Goal: Task Accomplishment & Management: Use online tool/utility

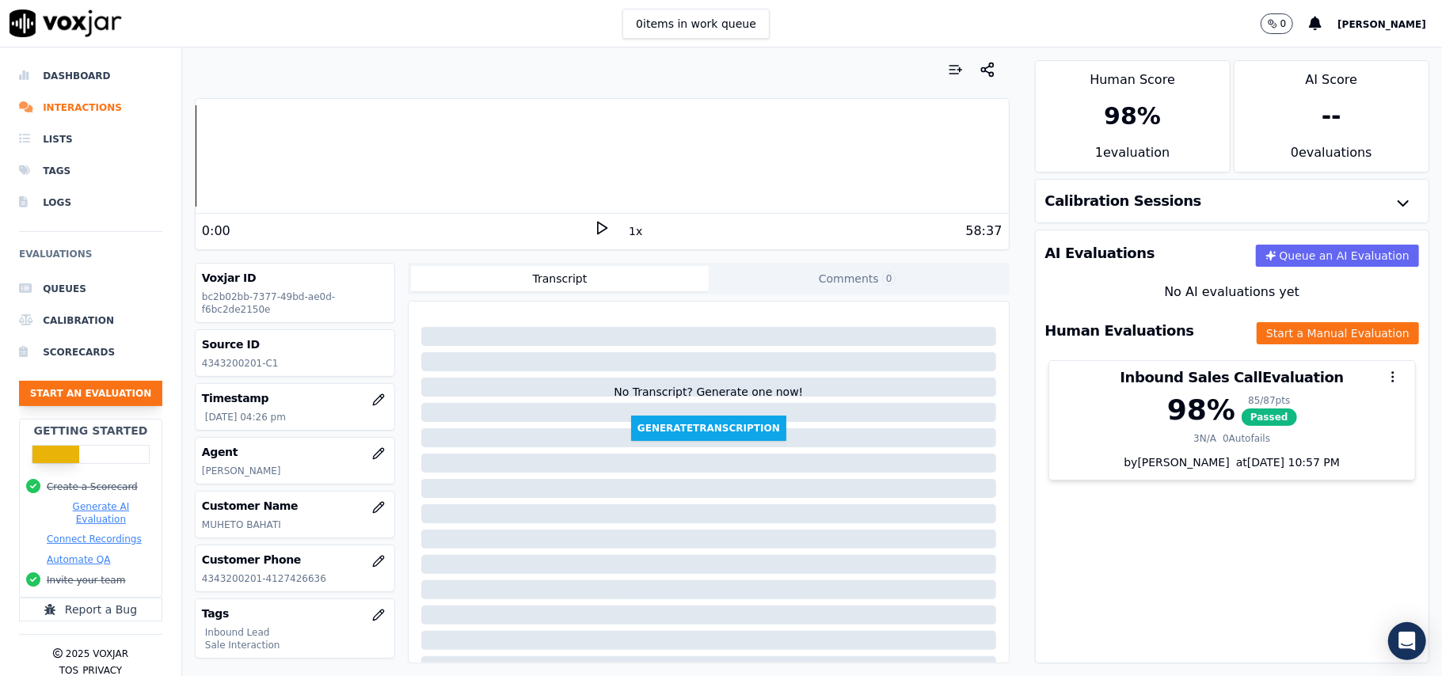
click at [77, 397] on button "Start an Evaluation" at bounding box center [90, 393] width 143 height 25
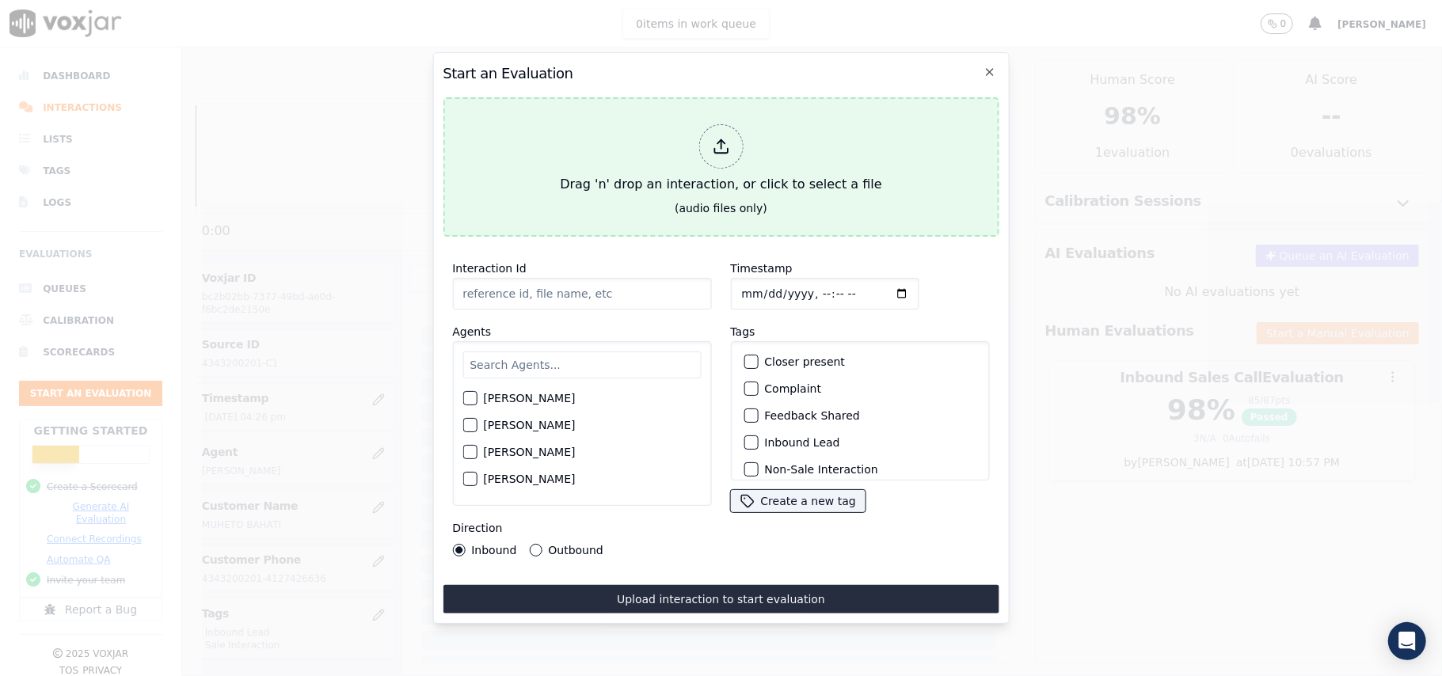
click at [730, 159] on div "Drag 'n' drop an interaction, or click to select a file" at bounding box center [721, 159] width 334 height 82
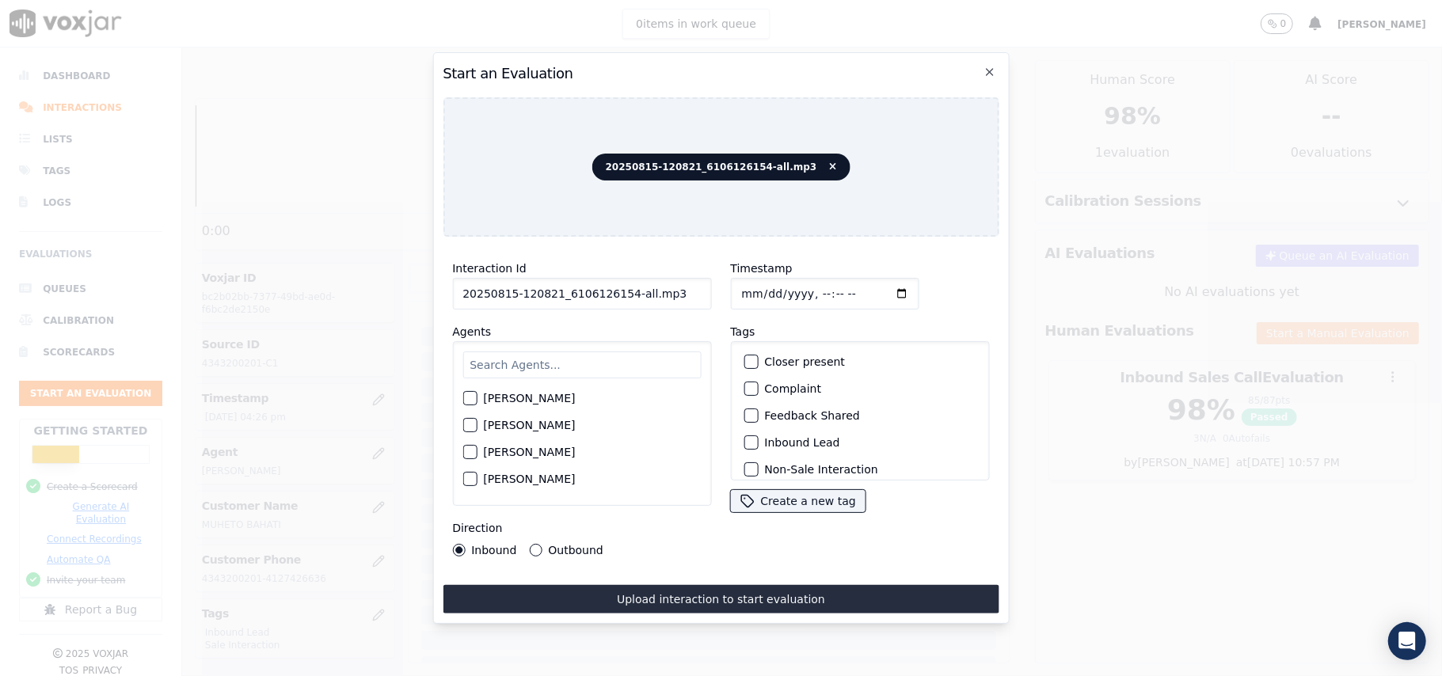
drag, startPoint x: 673, startPoint y: 285, endPoint x: 621, endPoint y: 287, distance: 52.3
click at [621, 287] on input "20250815-120821_6106126154-all.mp3" at bounding box center [581, 294] width 259 height 32
type input "20250815-120821_6106126154-C1"
click at [758, 286] on input "Timestamp" at bounding box center [824, 294] width 189 height 32
type input "2025-08-15T19:02"
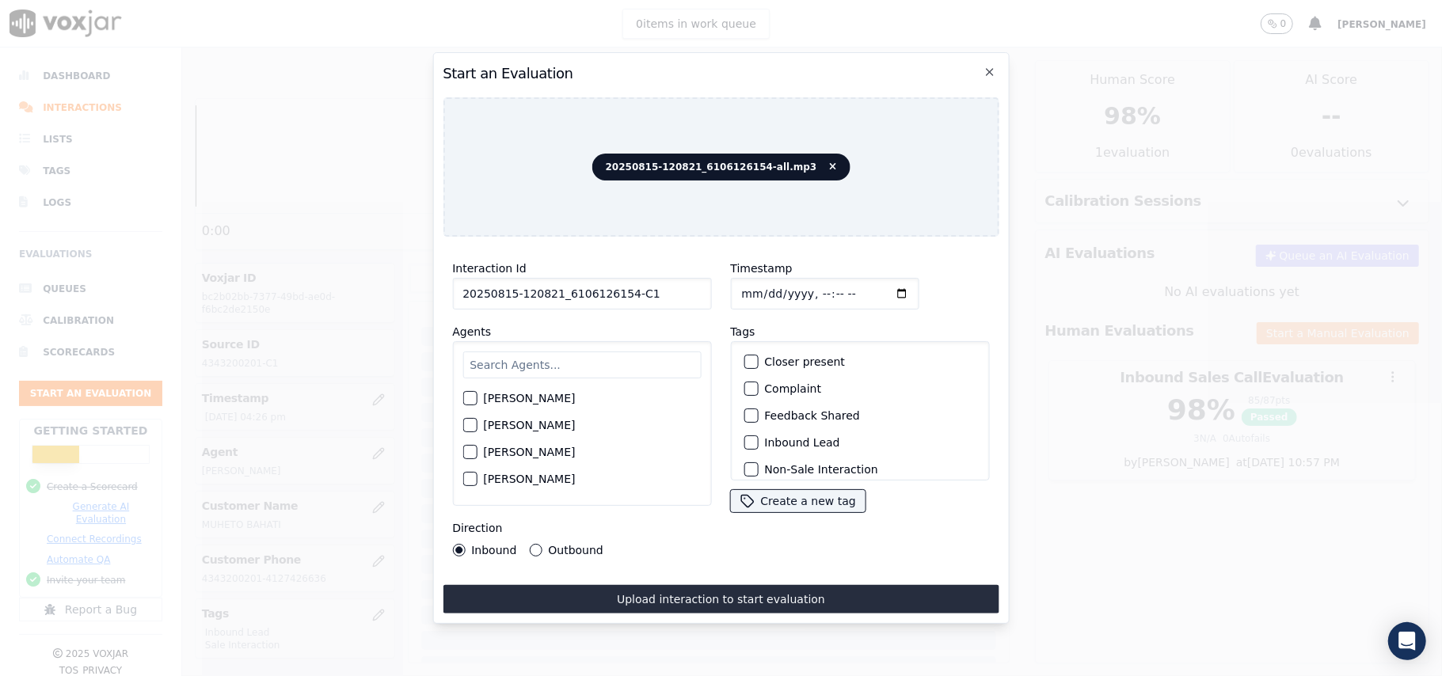
click at [600, 352] on input "text" at bounding box center [582, 365] width 238 height 27
paste input "George"
type input "George"
click at [483, 398] on label "George Aich" at bounding box center [529, 403] width 92 height 11
click at [477, 396] on button "George Aich" at bounding box center [470, 403] width 14 height 14
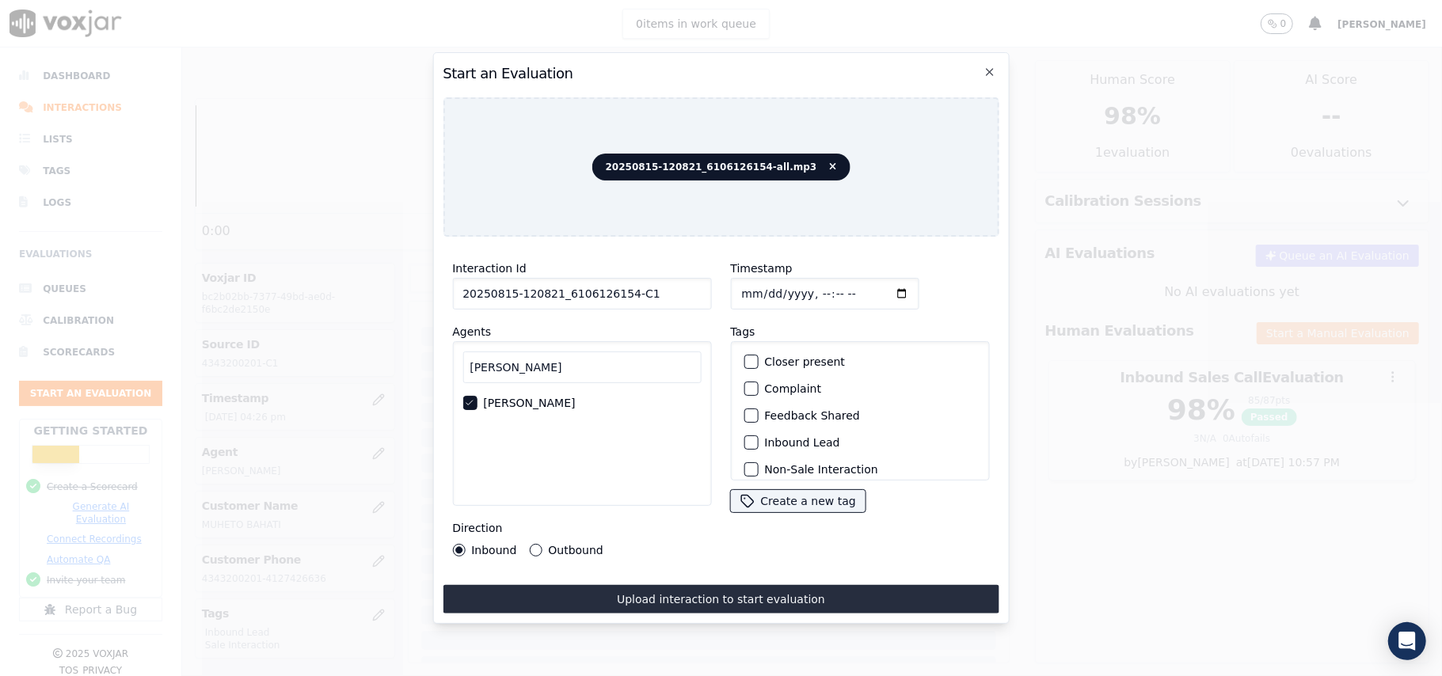
click at [745, 440] on div "button" at bounding box center [750, 442] width 11 height 11
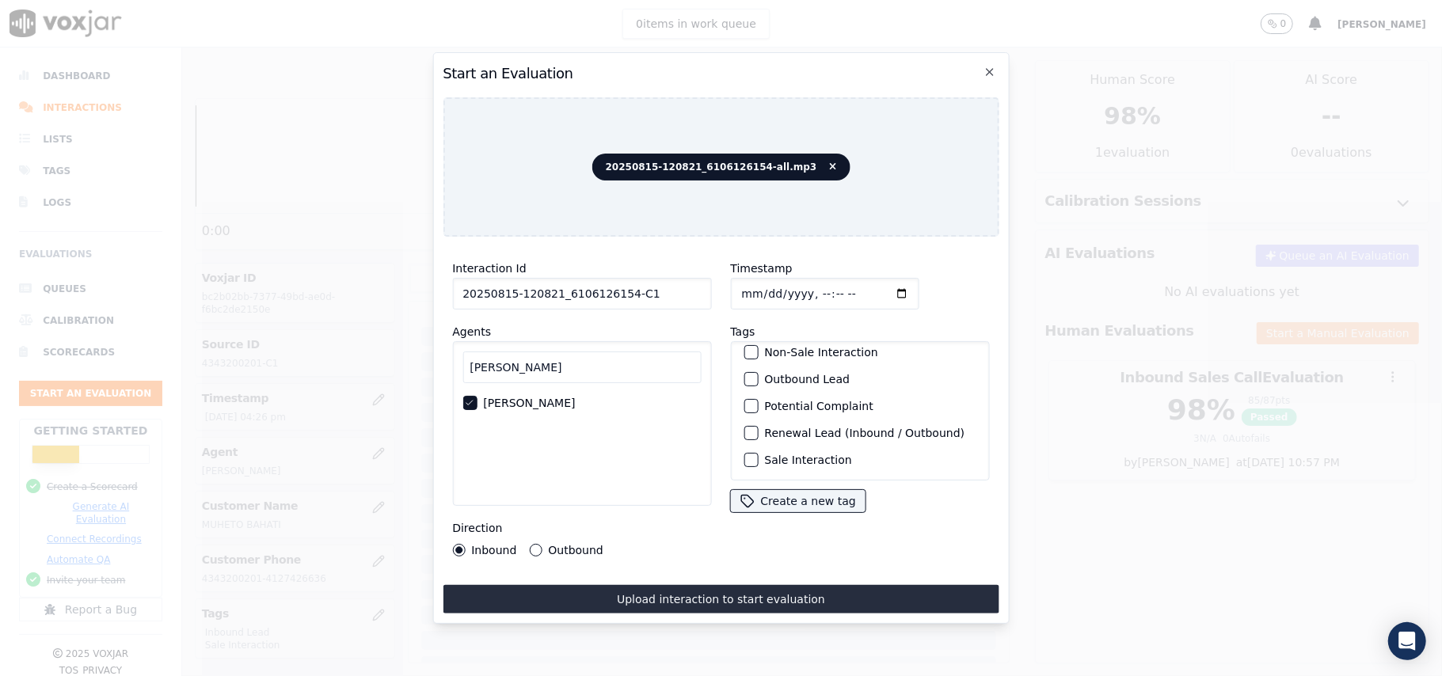
click at [748, 455] on div "button" at bounding box center [750, 460] width 11 height 11
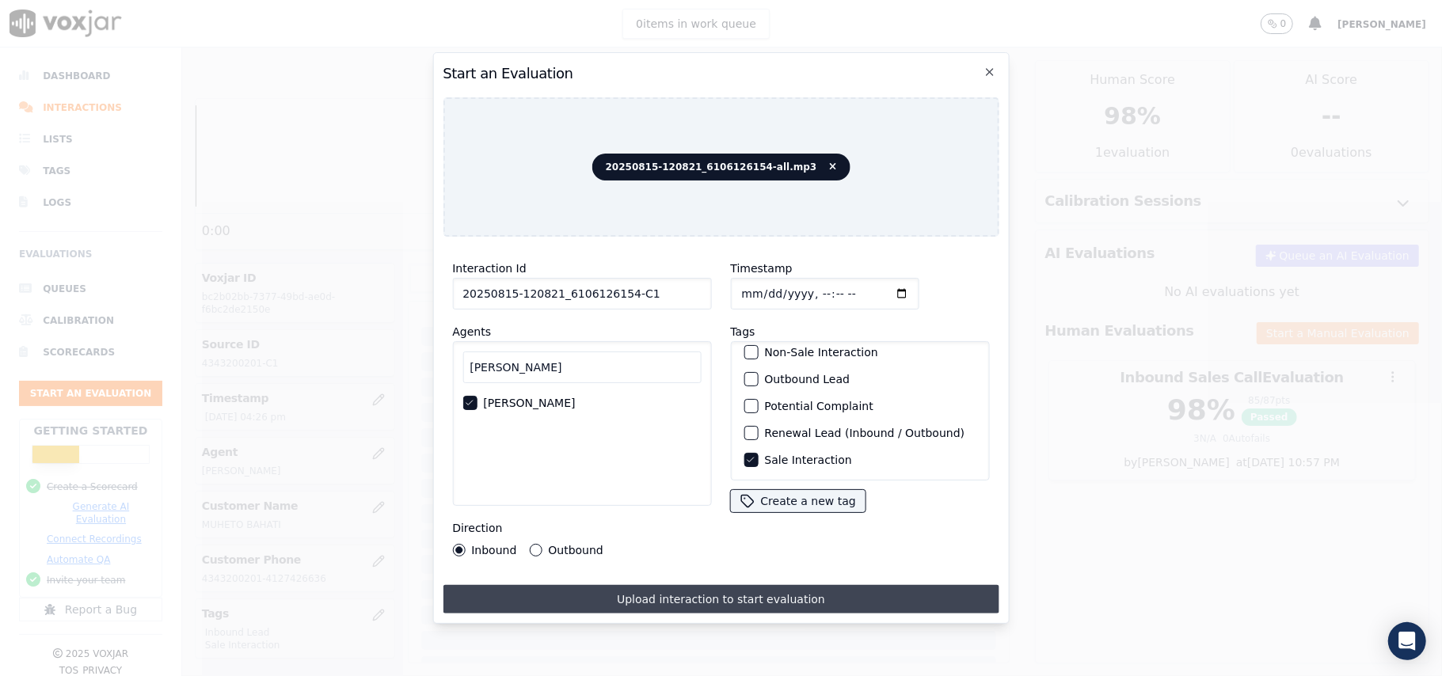
click at [594, 590] on button "Upload interaction to start evaluation" at bounding box center [721, 599] width 556 height 29
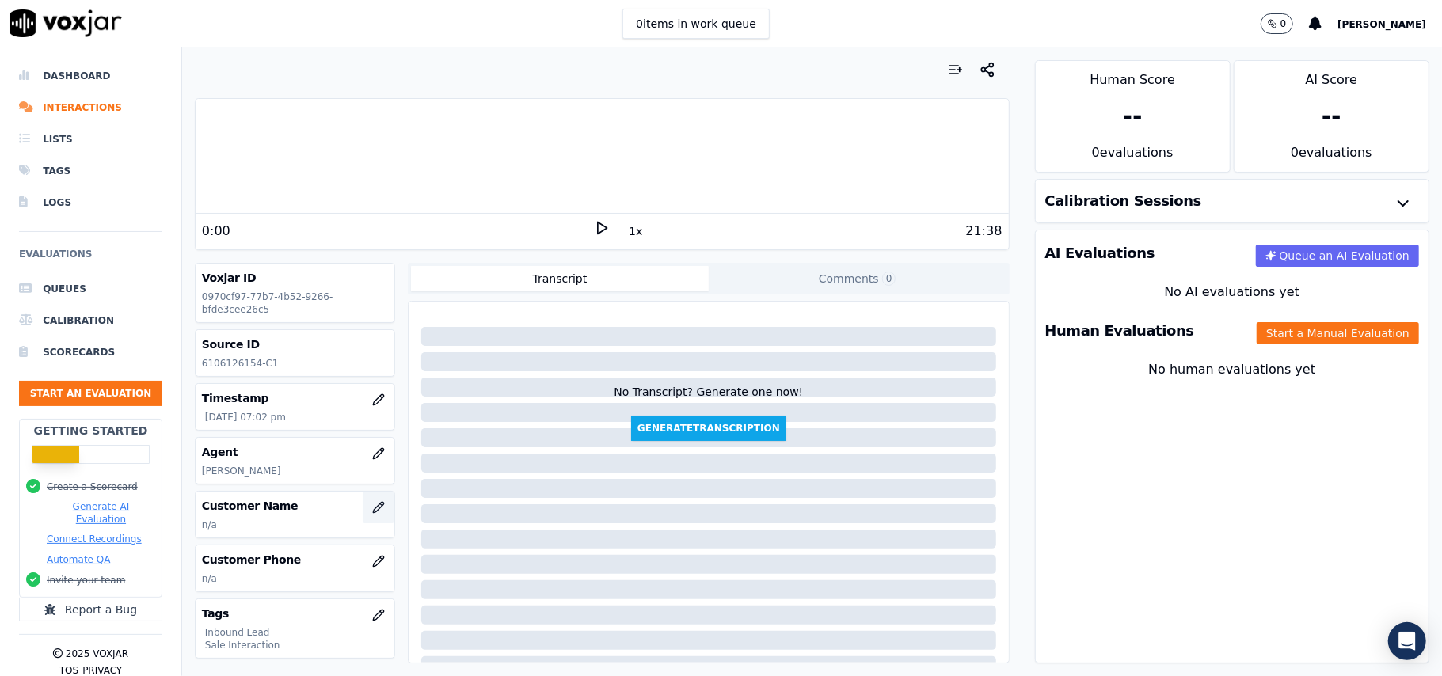
click at [363, 512] on button "button" at bounding box center [379, 508] width 32 height 32
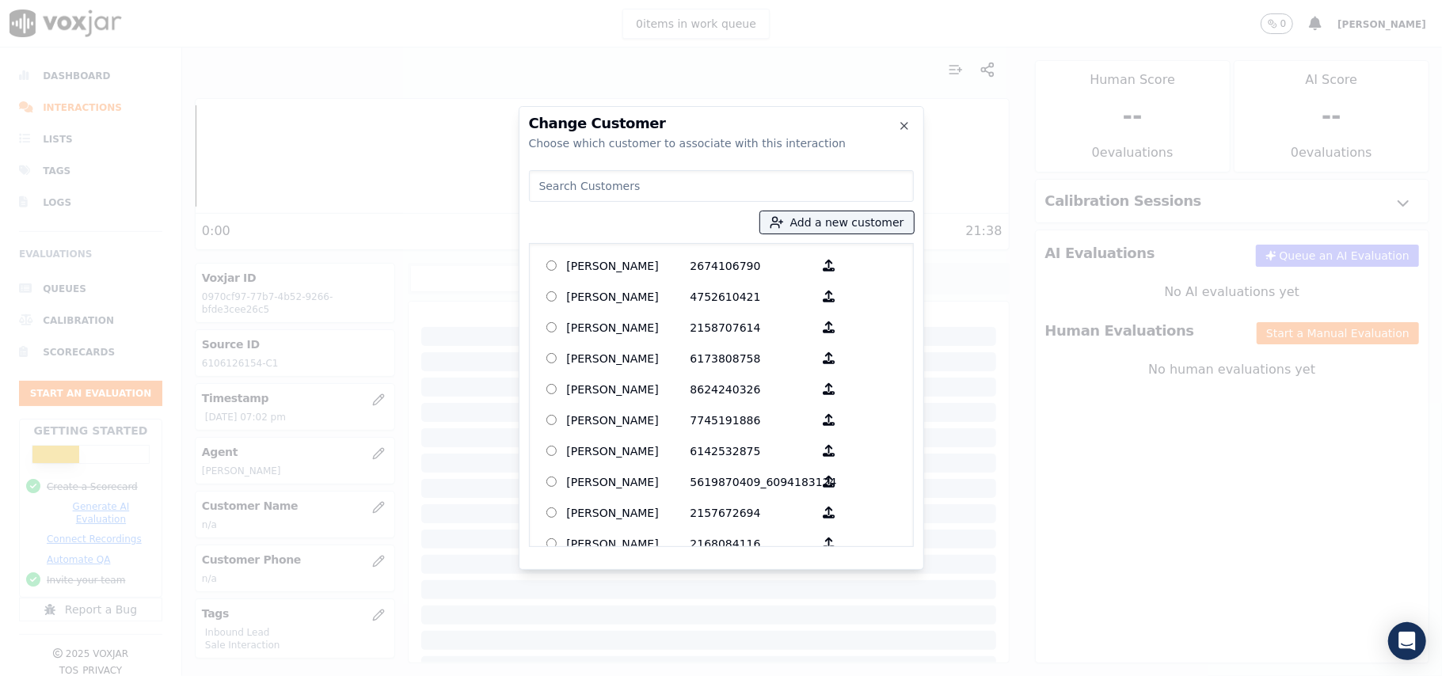
paste input "ROBERT G HARRIS JR"
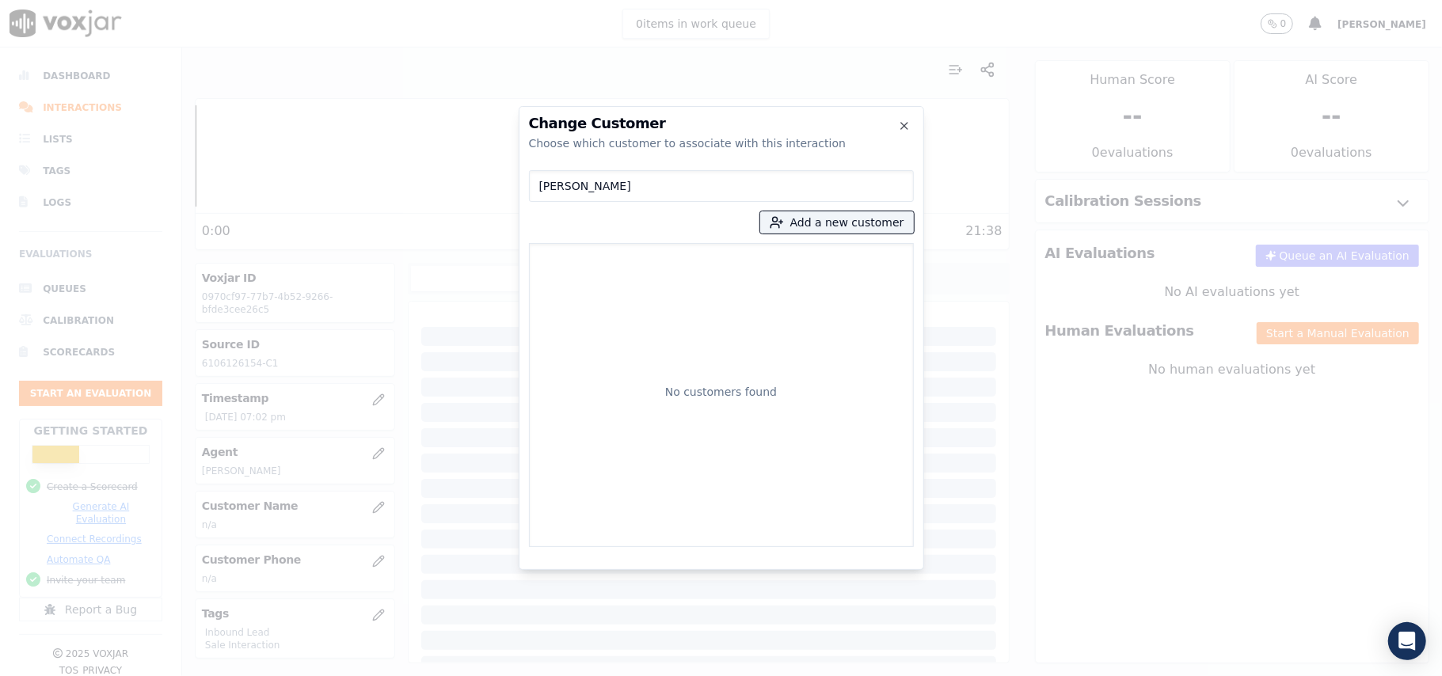
click at [542, 181] on input "ROBERT G HARRIS JR" at bounding box center [721, 186] width 385 height 32
type input "ROBERT G HARRIS JR"
click at [648, 282] on p "ROBERT G HARRIS JR" at bounding box center [629, 269] width 124 height 32
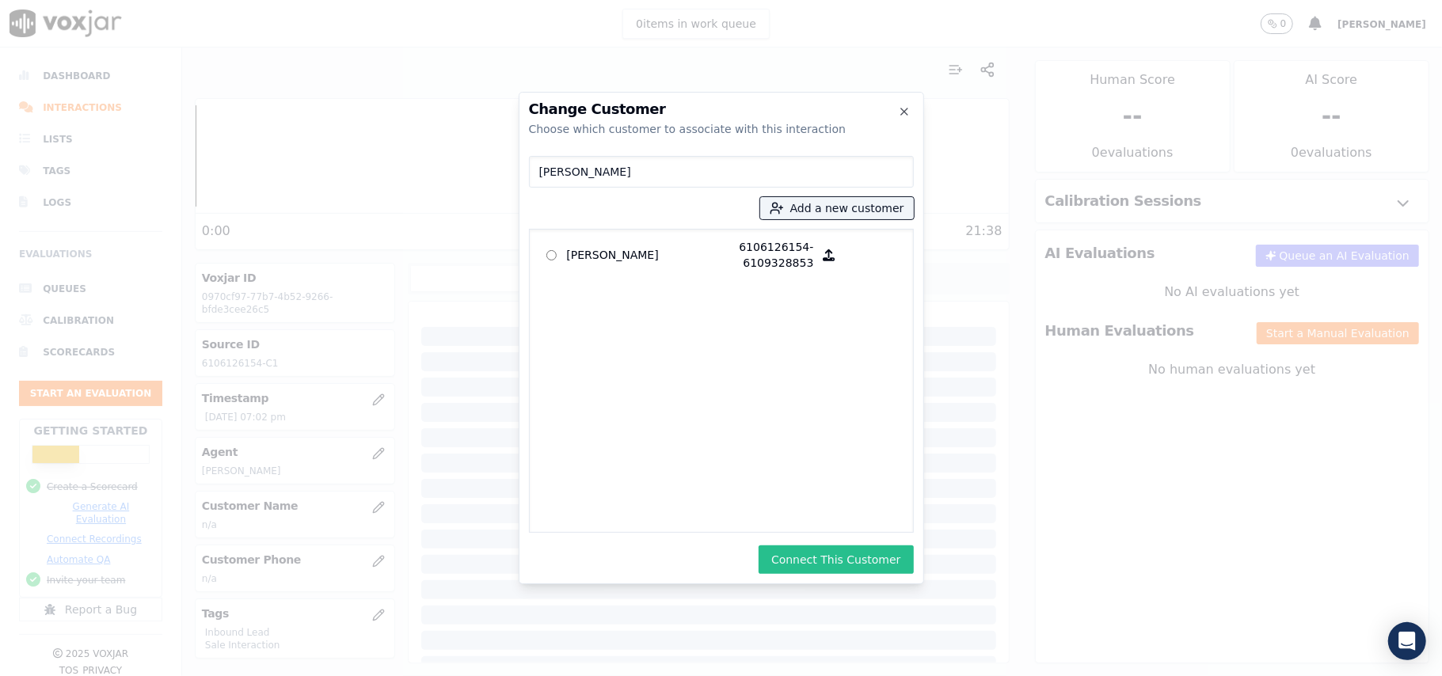
click at [795, 566] on button "Connect This Customer" at bounding box center [836, 560] width 154 height 29
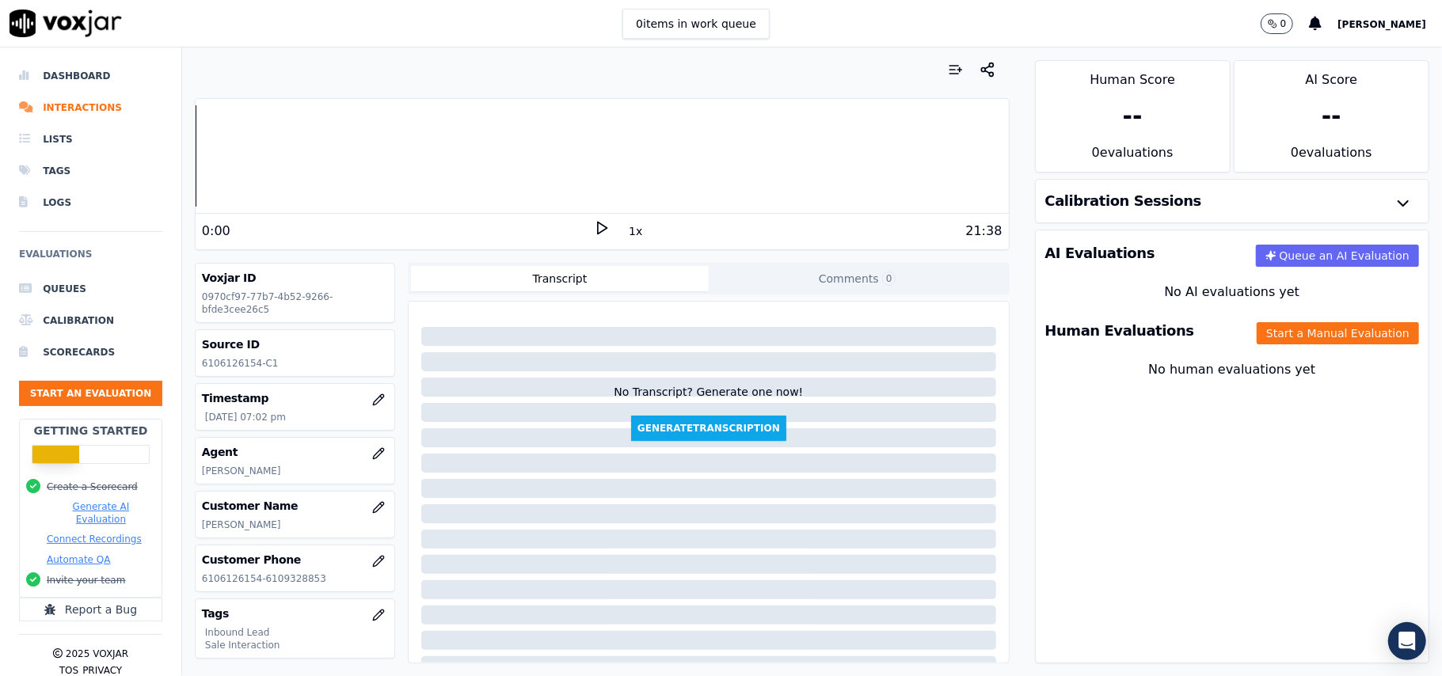
click at [1233, 349] on div "Human Evaluations Start a Manual Evaluation" at bounding box center [1232, 331] width 393 height 46
click at [1257, 344] on button "Start a Manual Evaluation" at bounding box center [1338, 333] width 162 height 22
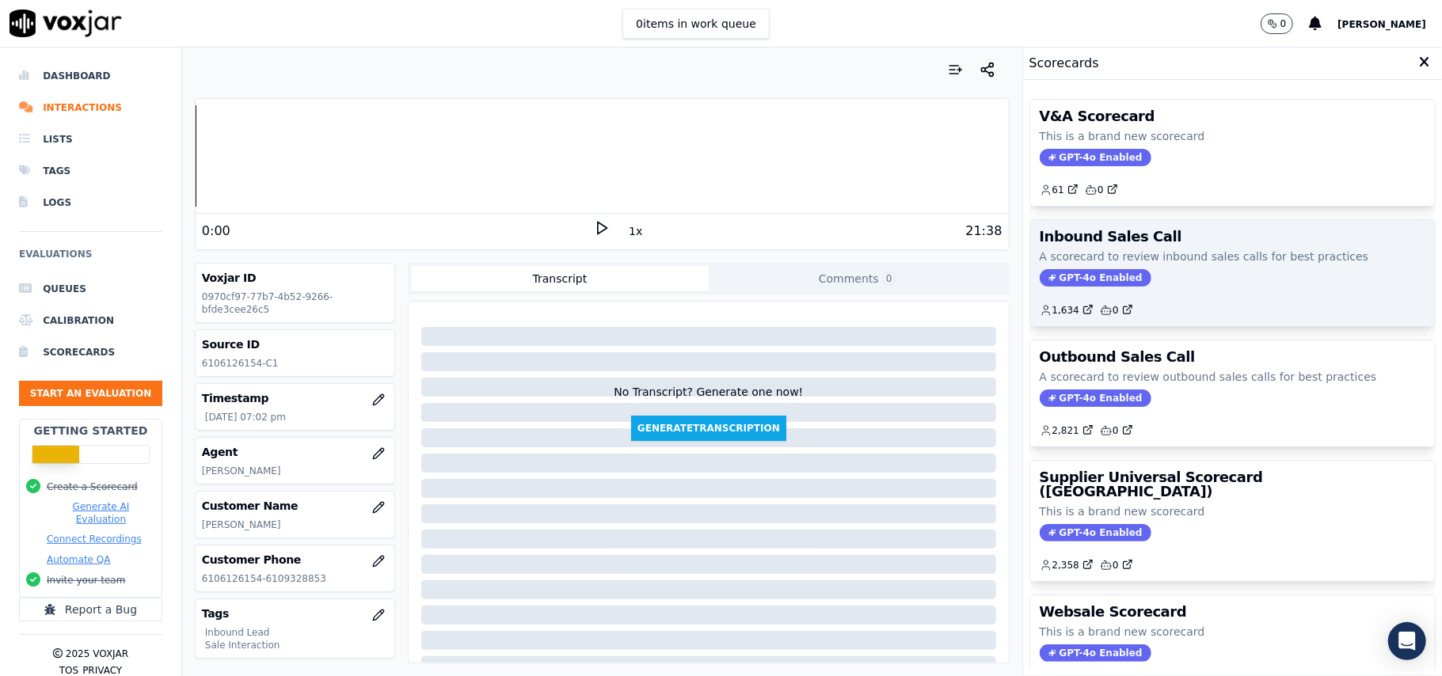
click at [1034, 267] on div "Inbound Sales Call A scorecard to review inbound sales calls for best practices…" at bounding box center [1232, 273] width 405 height 106
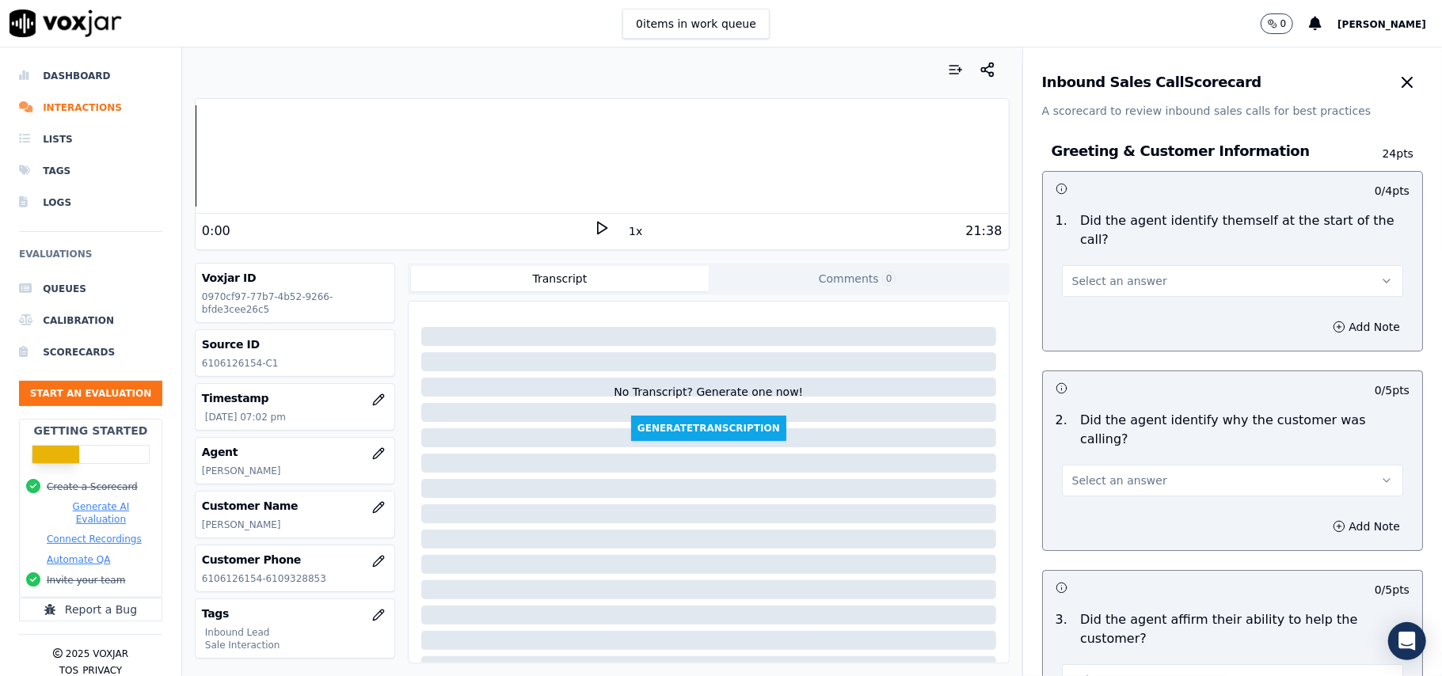
click at [1106, 273] on span "Select an answer" at bounding box center [1119, 281] width 95 height 16
drag, startPoint x: 1093, startPoint y: 298, endPoint x: 1312, endPoint y: 193, distance: 242.3
click at [1093, 296] on div "Yes" at bounding box center [1198, 298] width 307 height 25
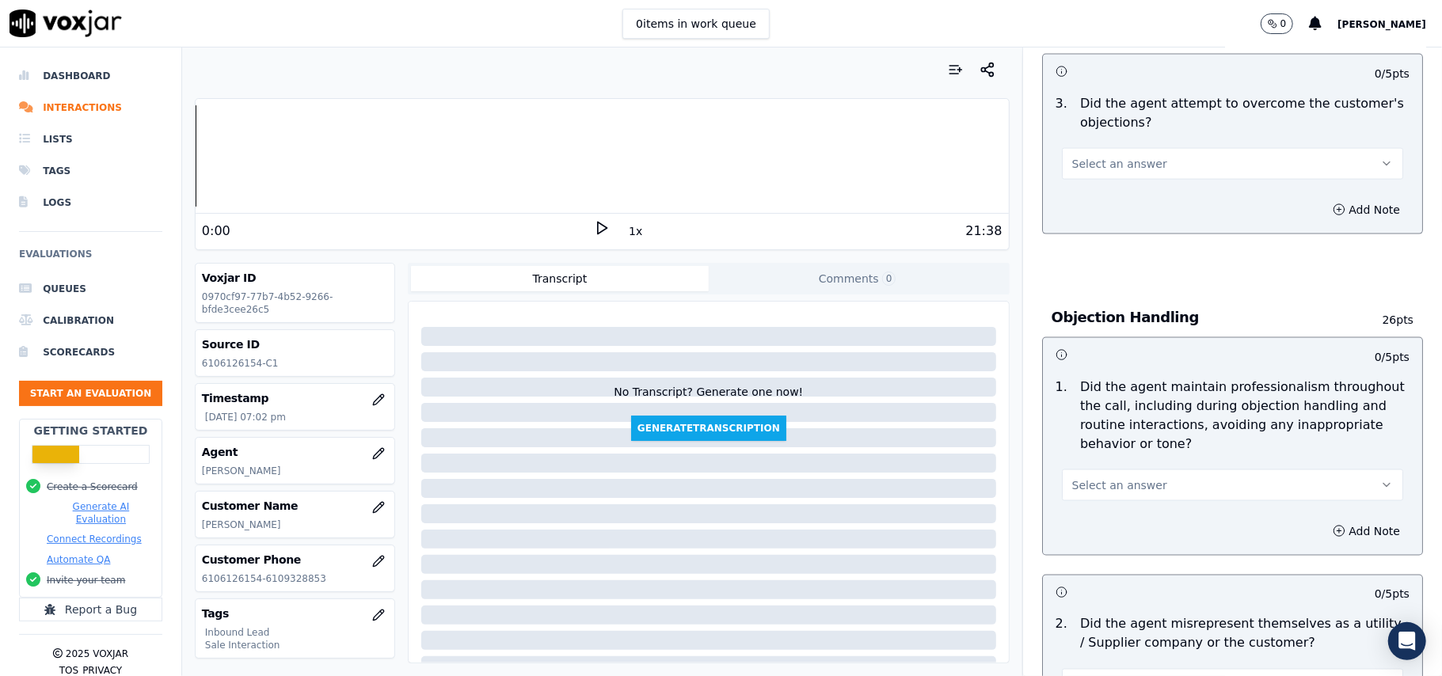
scroll to position [4433, 0]
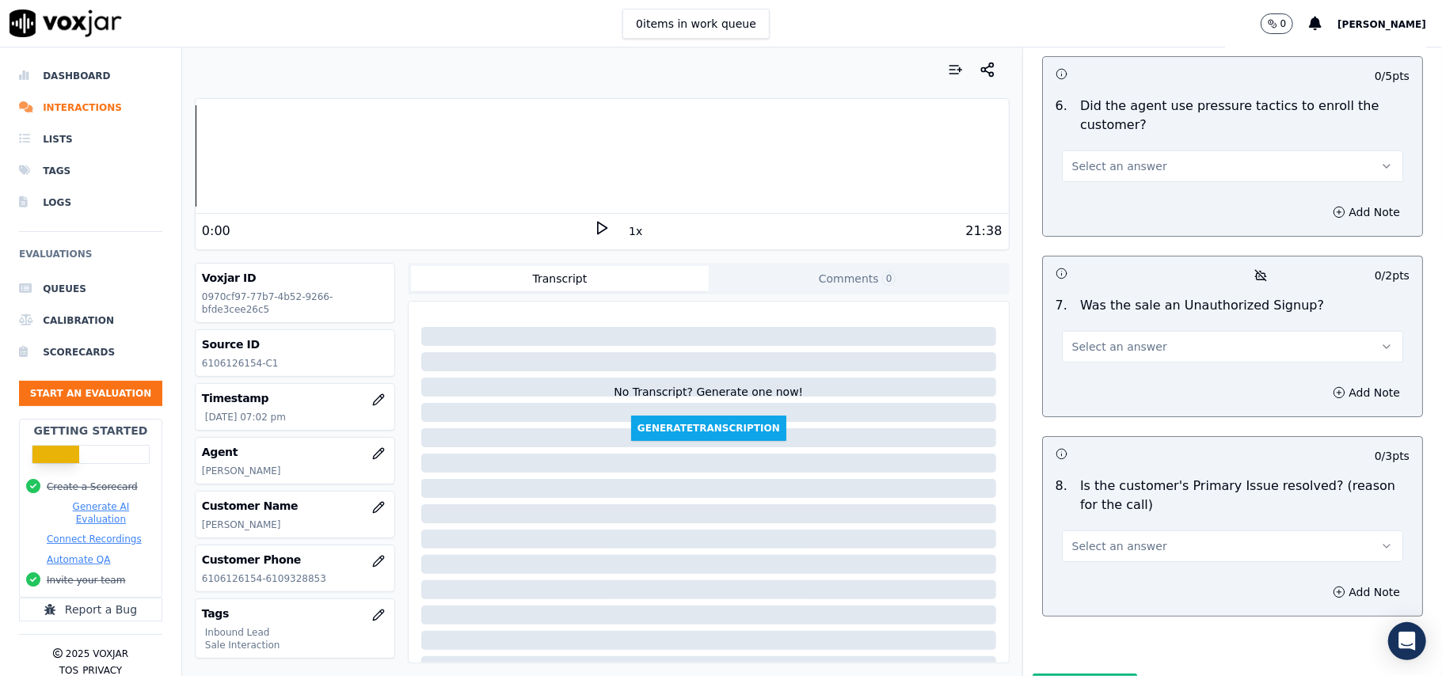
click at [1155, 531] on button "Select an answer" at bounding box center [1232, 547] width 341 height 32
click at [1096, 497] on div "Yes" at bounding box center [1198, 498] width 307 height 25
drag, startPoint x: 1091, startPoint y: 257, endPoint x: 1091, endPoint y: 279, distance: 21.4
click at [1091, 339] on span "Select an answer" at bounding box center [1119, 347] width 95 height 16
click at [1081, 320] on div "No" at bounding box center [1198, 323] width 307 height 25
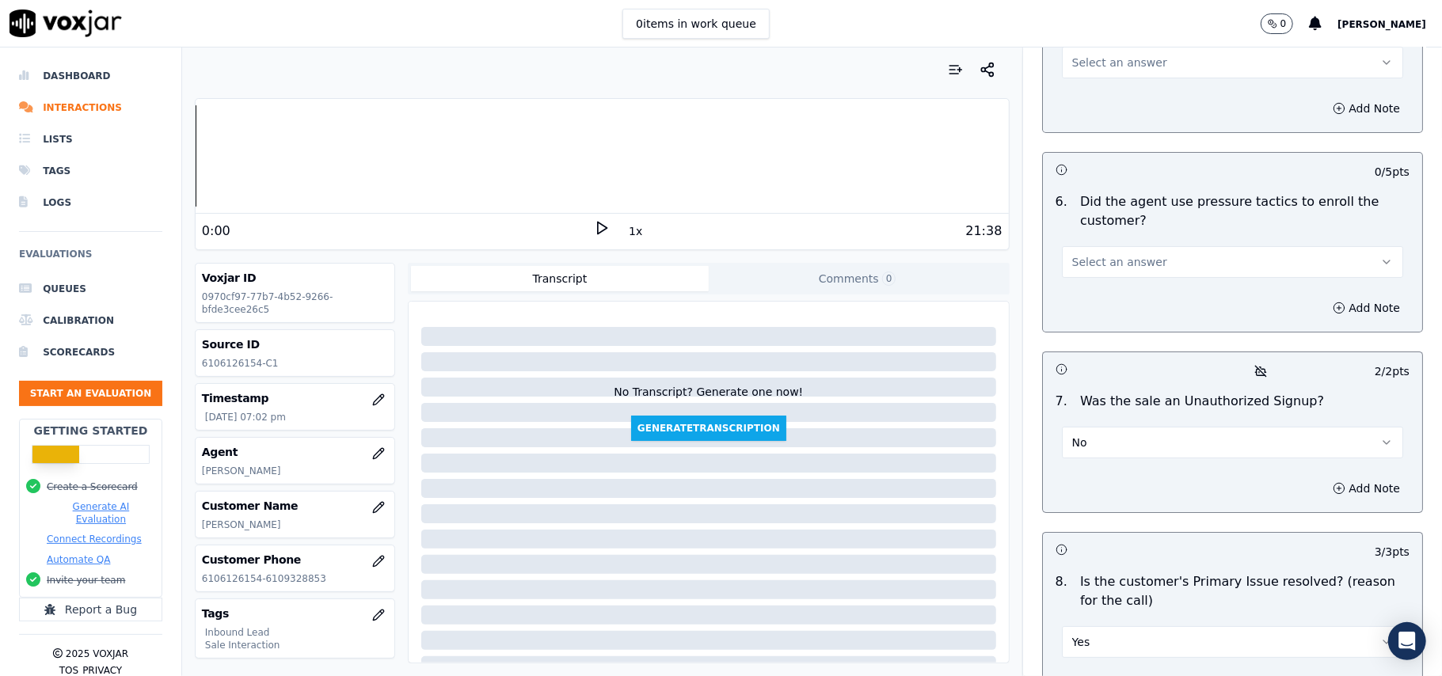
scroll to position [4222, 0]
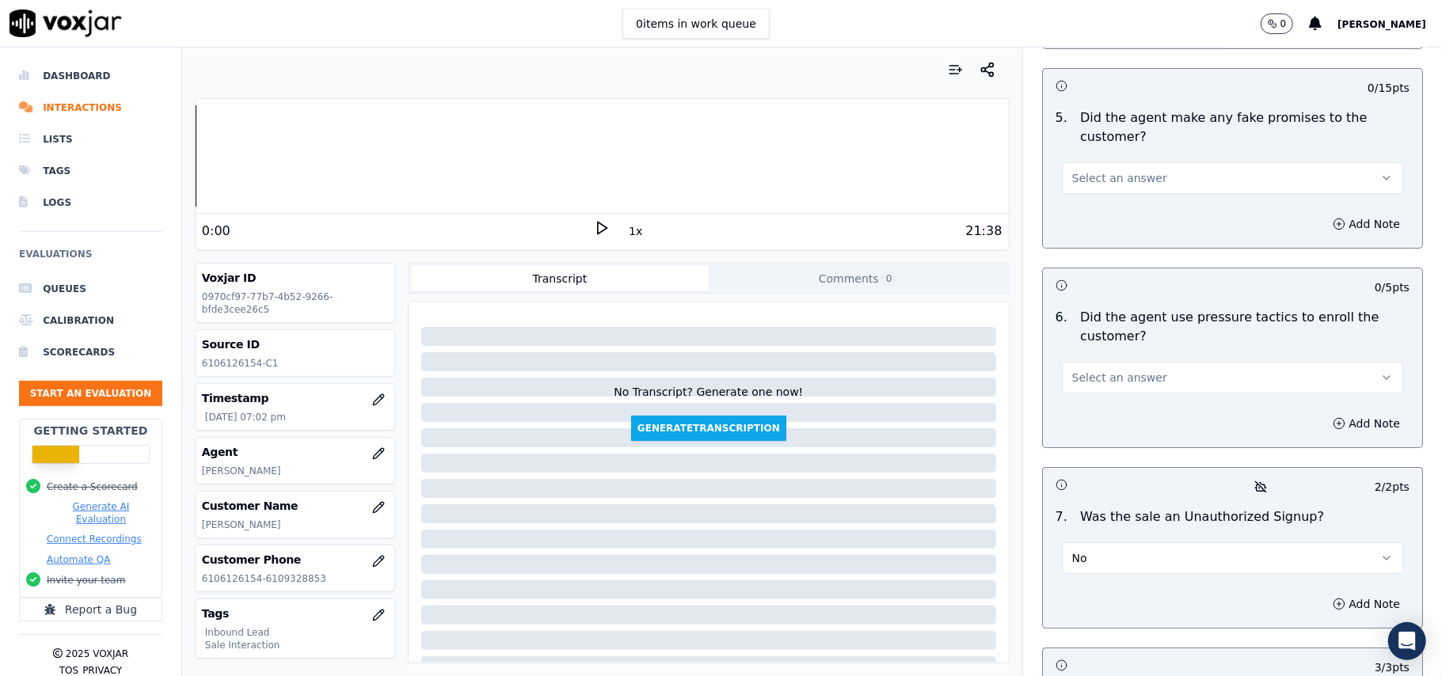
click at [1099, 370] on span "Select an answer" at bounding box center [1119, 378] width 95 height 16
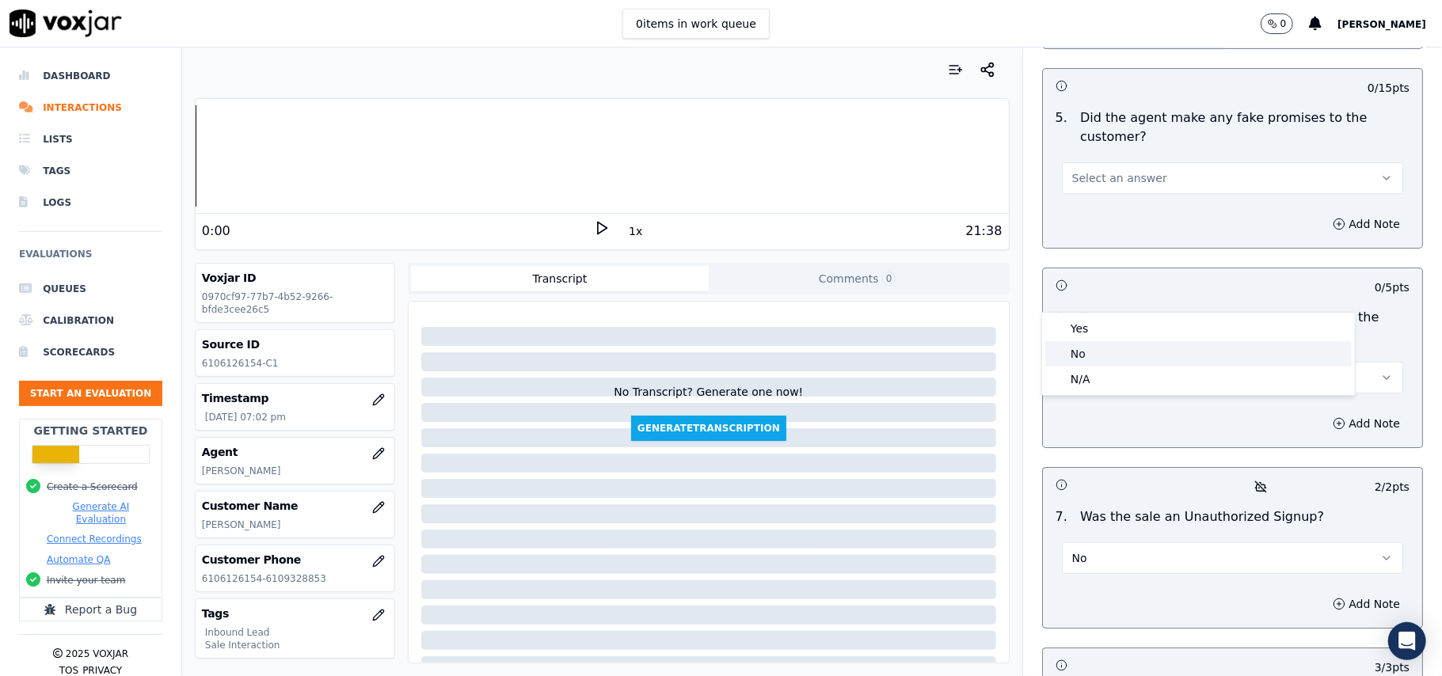
click at [1091, 345] on div "No" at bounding box center [1198, 353] width 307 height 25
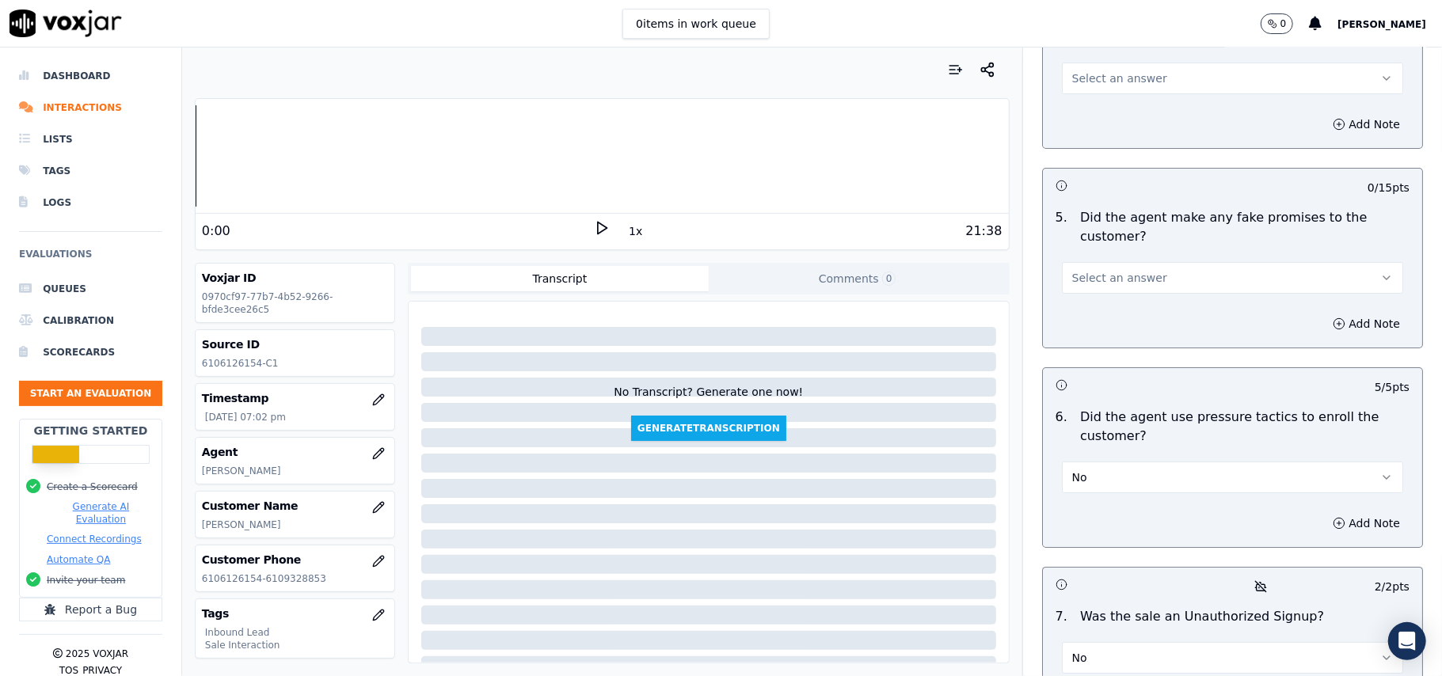
scroll to position [4011, 0]
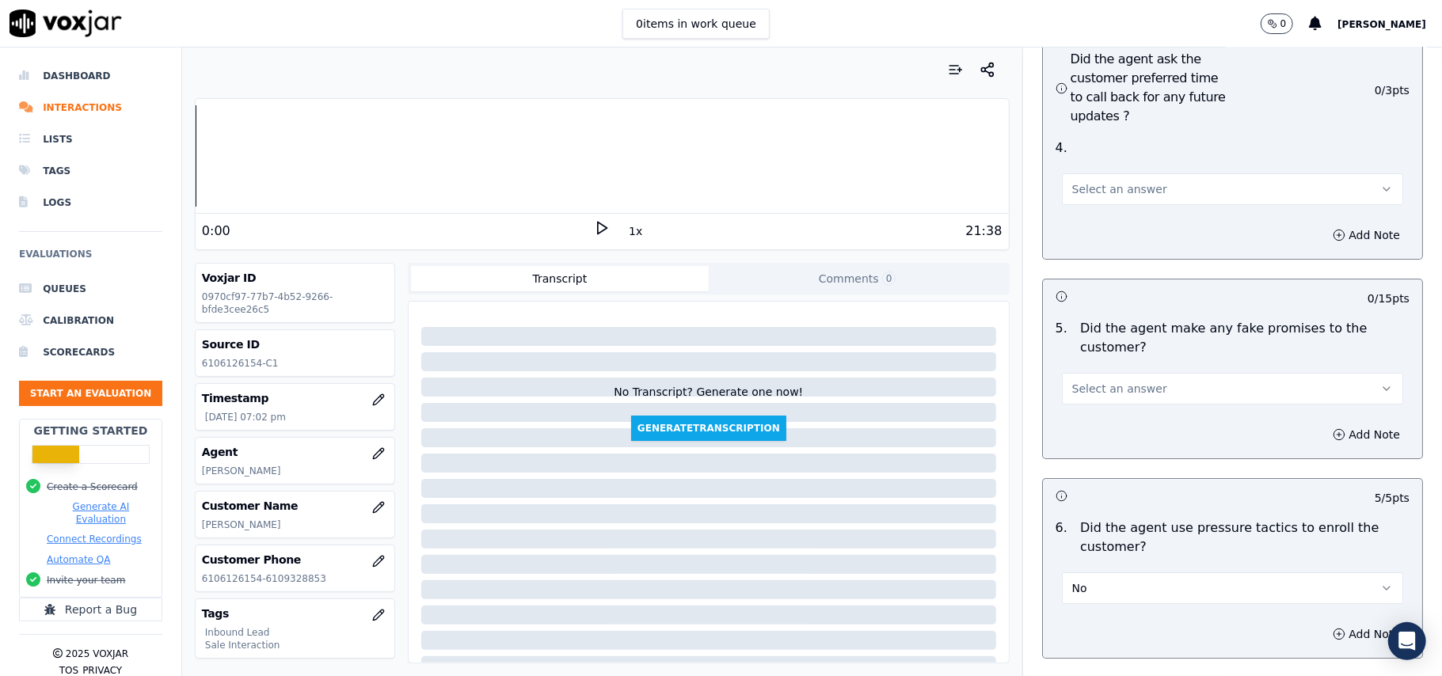
click at [1106, 381] on span "Select an answer" at bounding box center [1119, 389] width 95 height 16
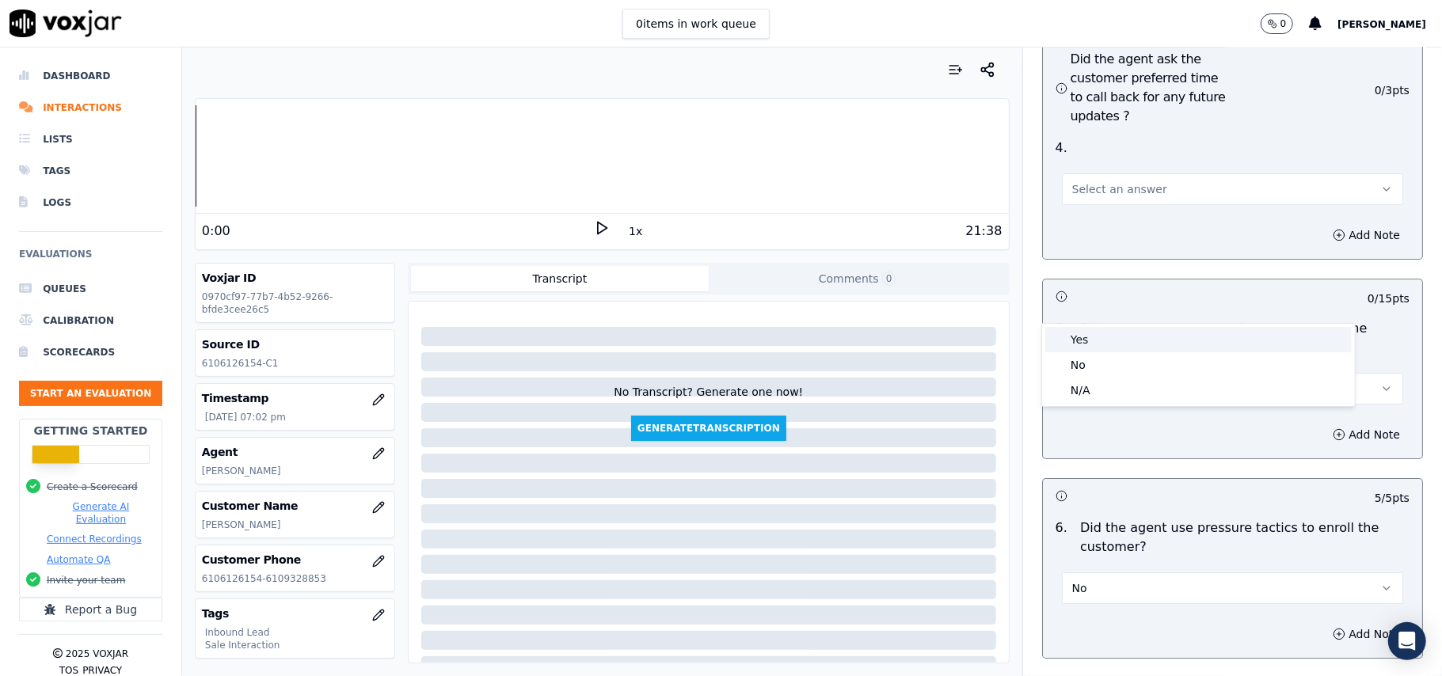
click at [1099, 348] on div "Yes" at bounding box center [1198, 339] width 307 height 25
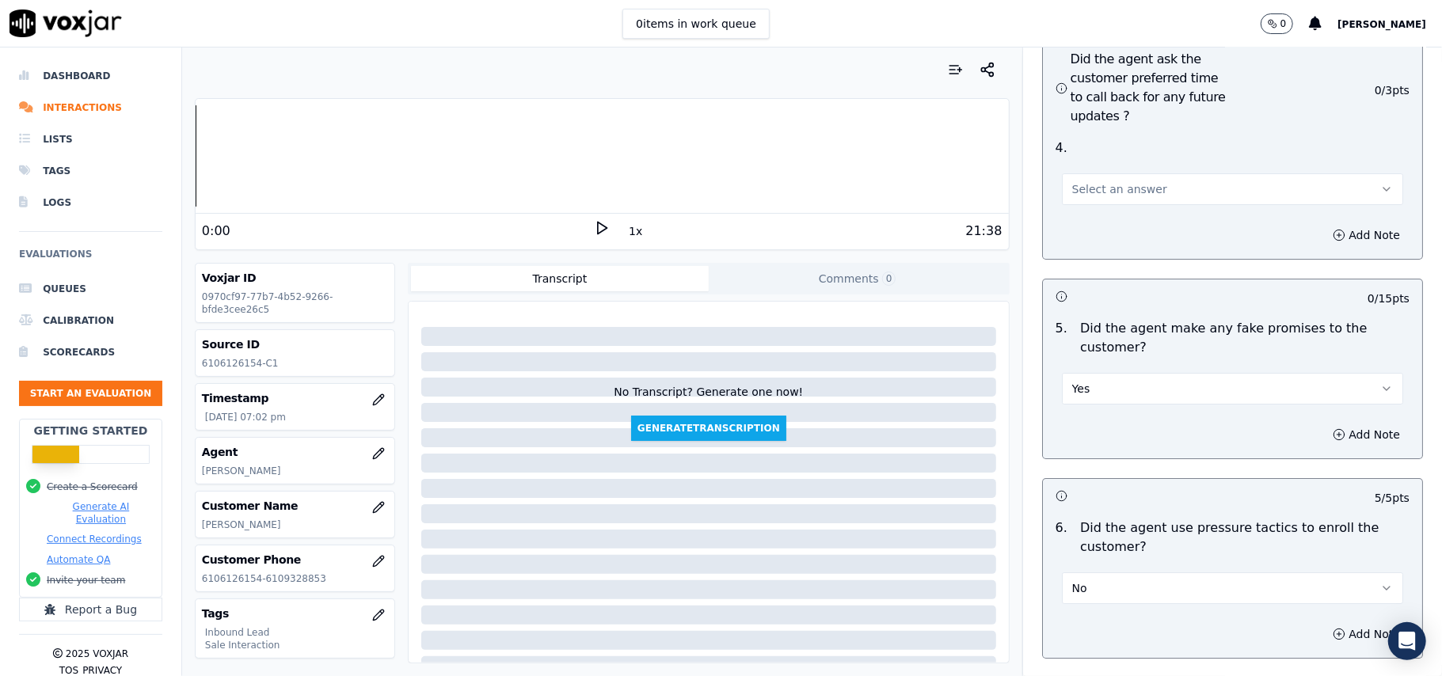
click at [1095, 373] on button "Yes" at bounding box center [1232, 389] width 341 height 32
click at [1084, 371] on div "No" at bounding box center [1198, 364] width 307 height 25
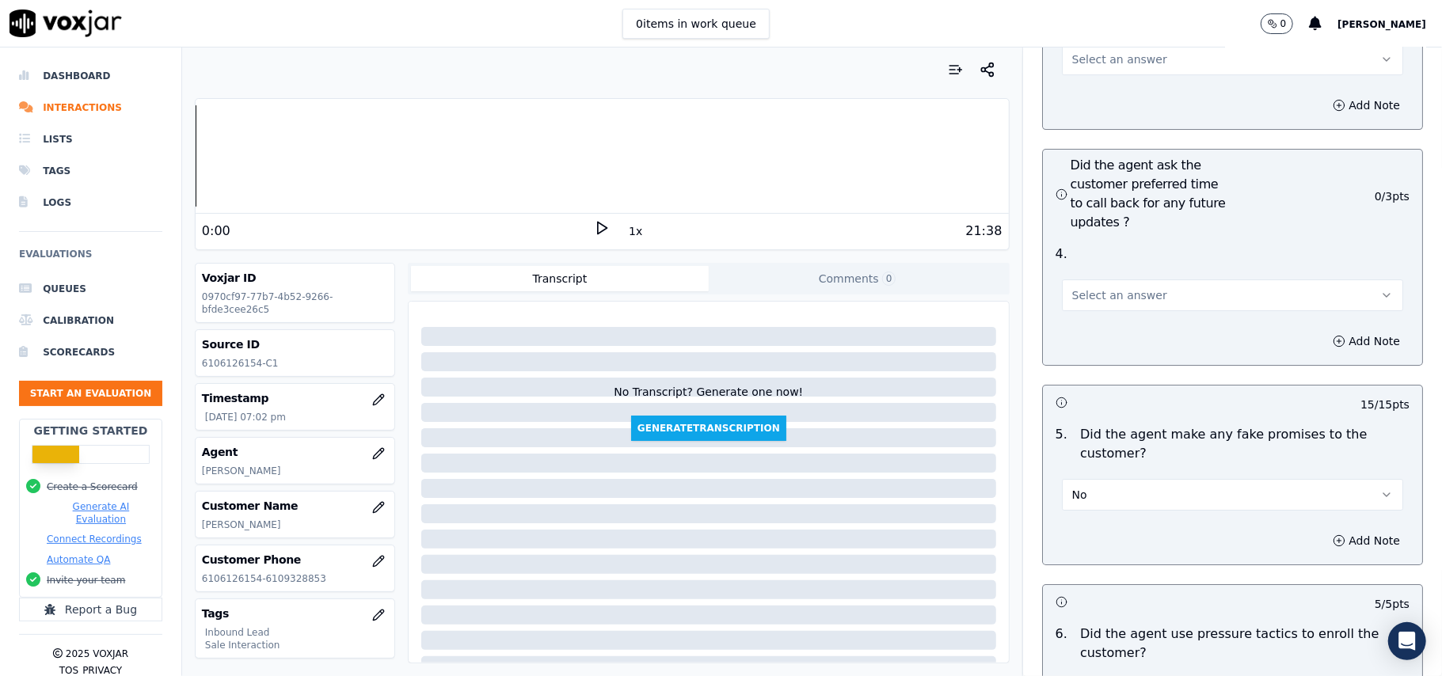
click at [1114, 276] on div "Select an answer" at bounding box center [1232, 293] width 341 height 35
click at [1091, 288] on span "Select an answer" at bounding box center [1119, 296] width 95 height 16
click at [1075, 241] on div "Yes" at bounding box center [1198, 245] width 307 height 25
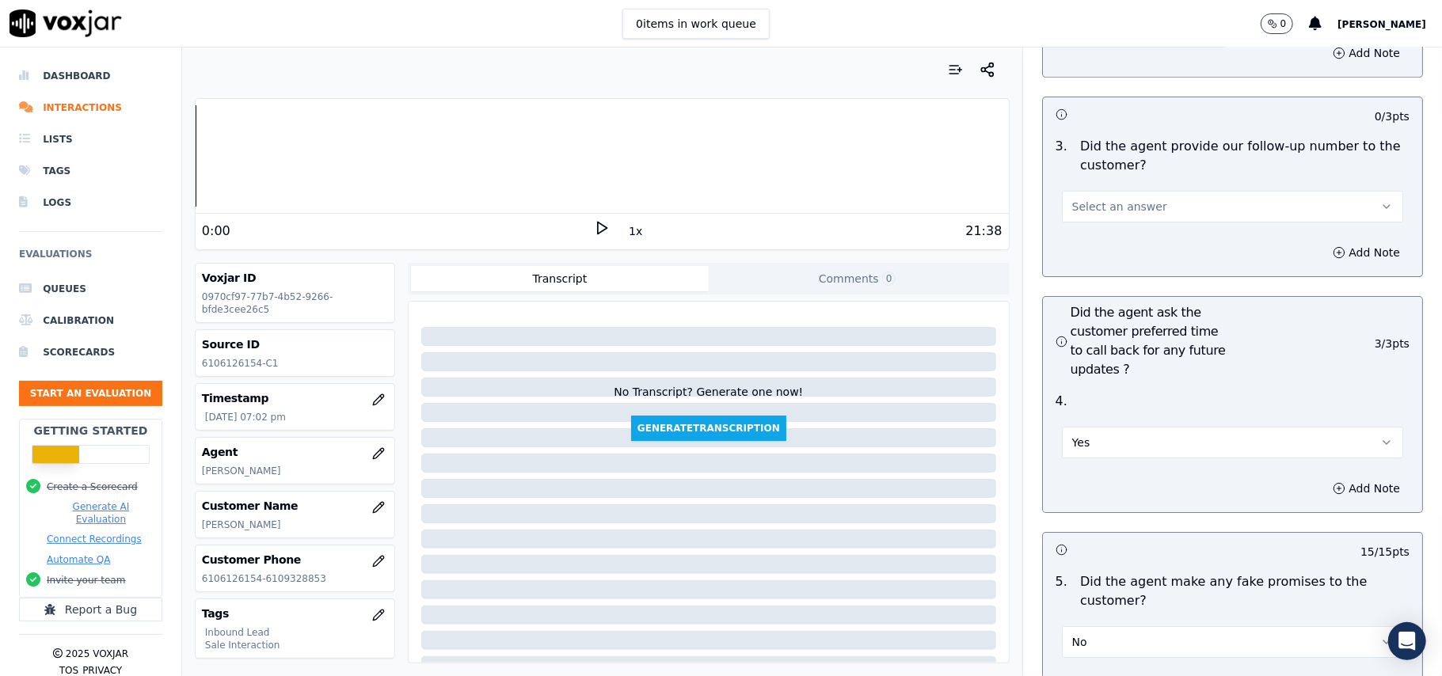
scroll to position [3588, 0]
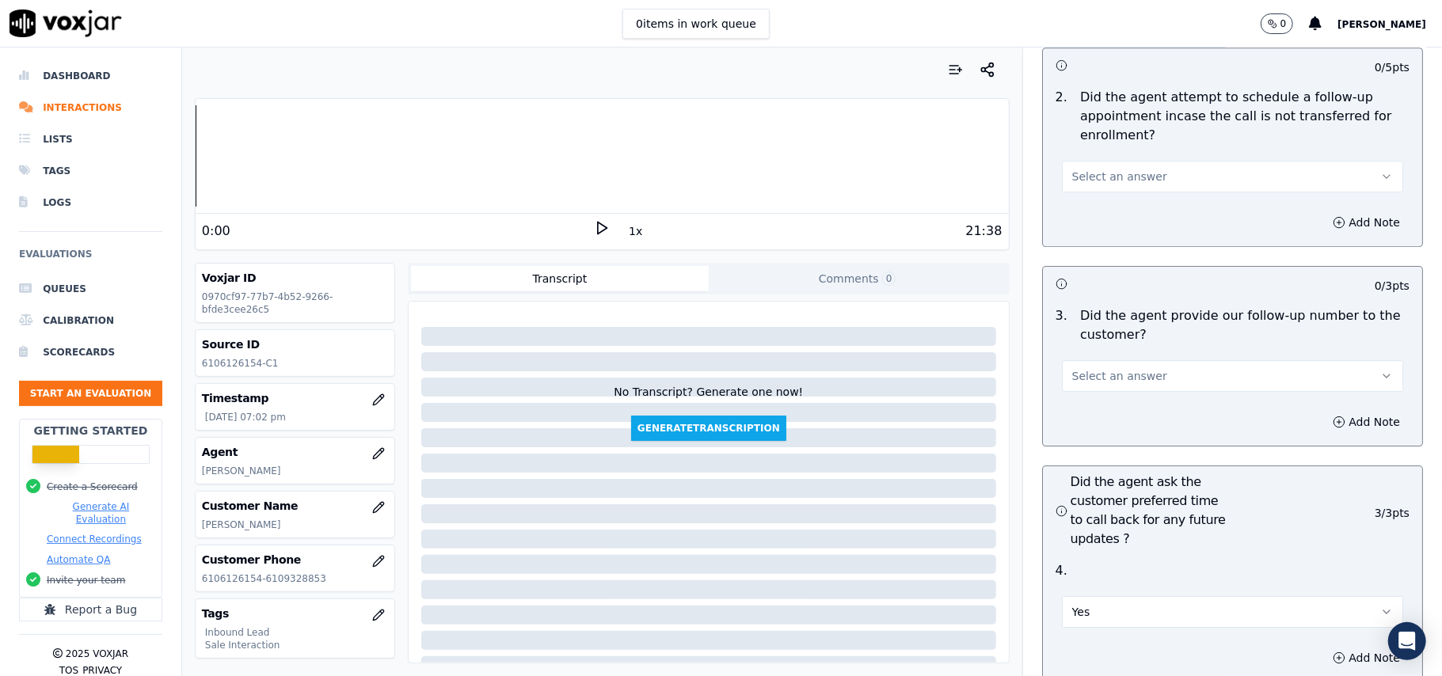
click at [1082, 360] on button "Select an answer" at bounding box center [1232, 376] width 341 height 32
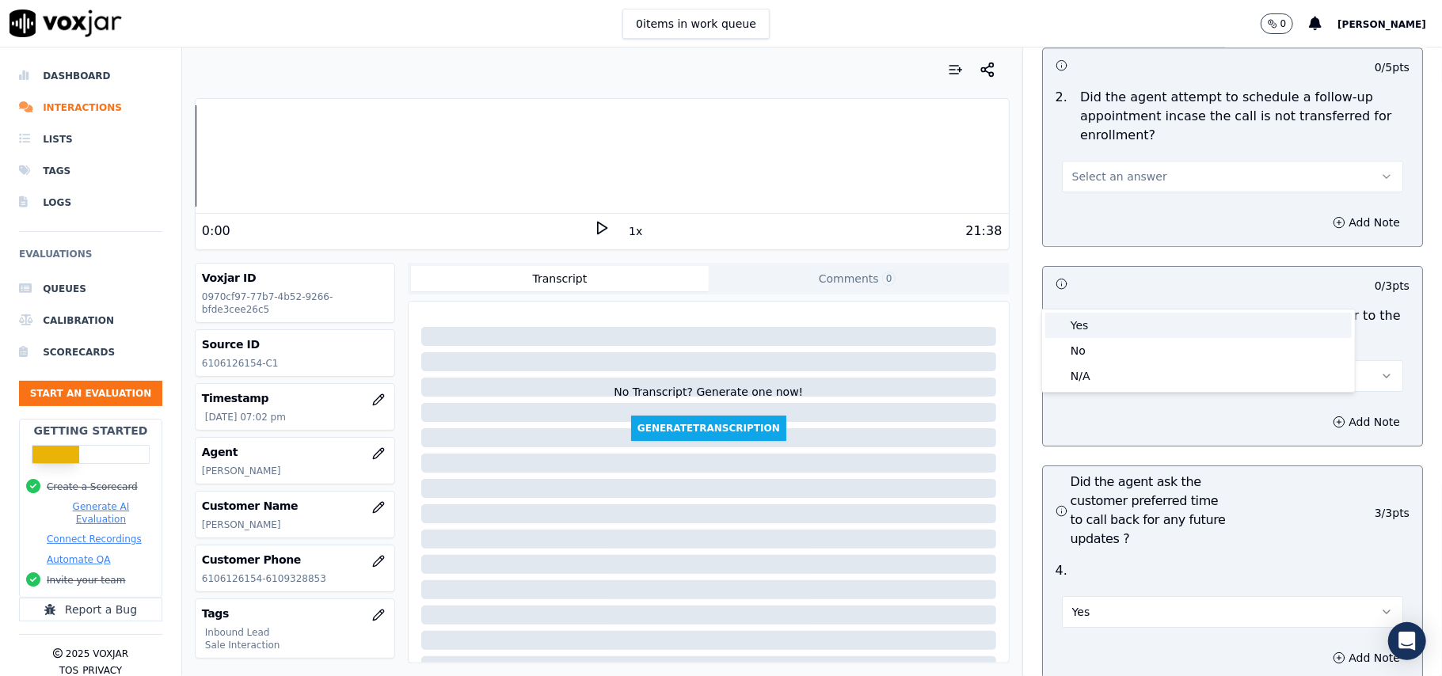
click at [1088, 326] on div "Yes" at bounding box center [1198, 325] width 307 height 25
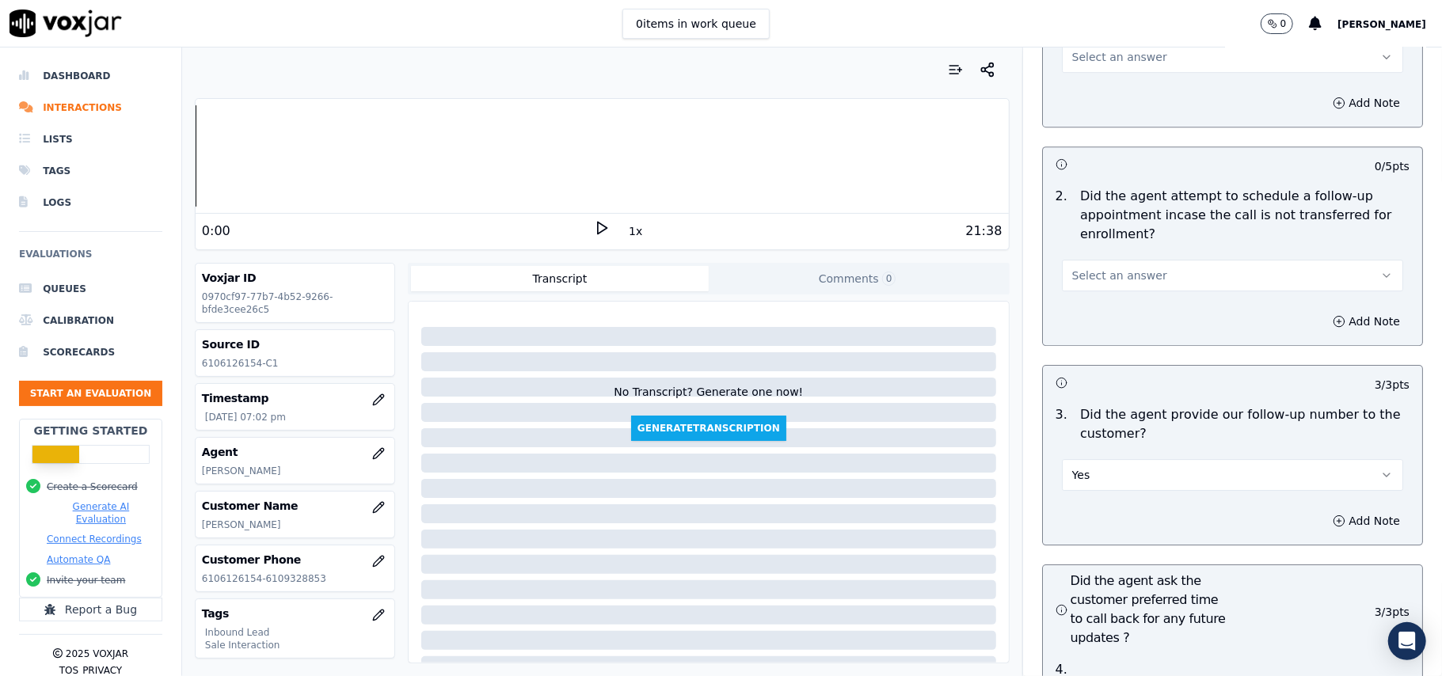
scroll to position [3377, 0]
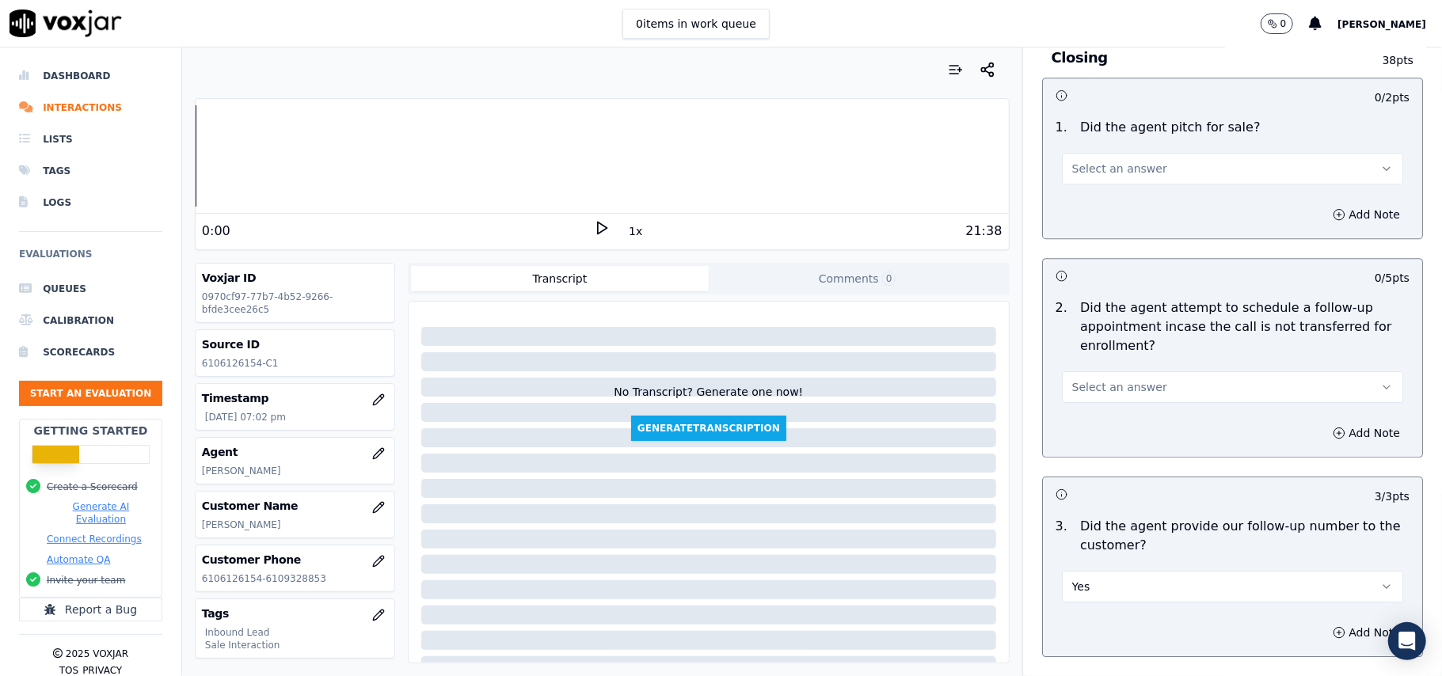
click at [1103, 379] on span "Select an answer" at bounding box center [1119, 387] width 95 height 16
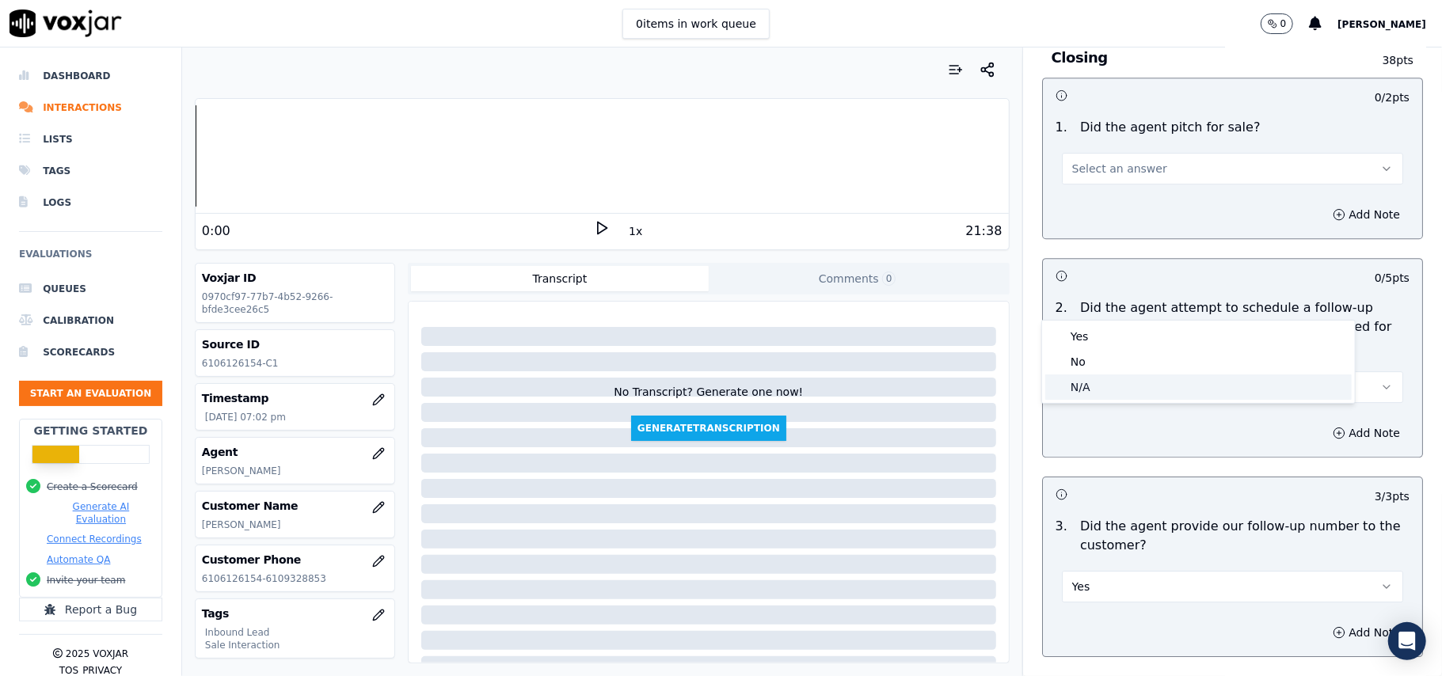
click at [1099, 381] on div "N/A" at bounding box center [1198, 387] width 307 height 25
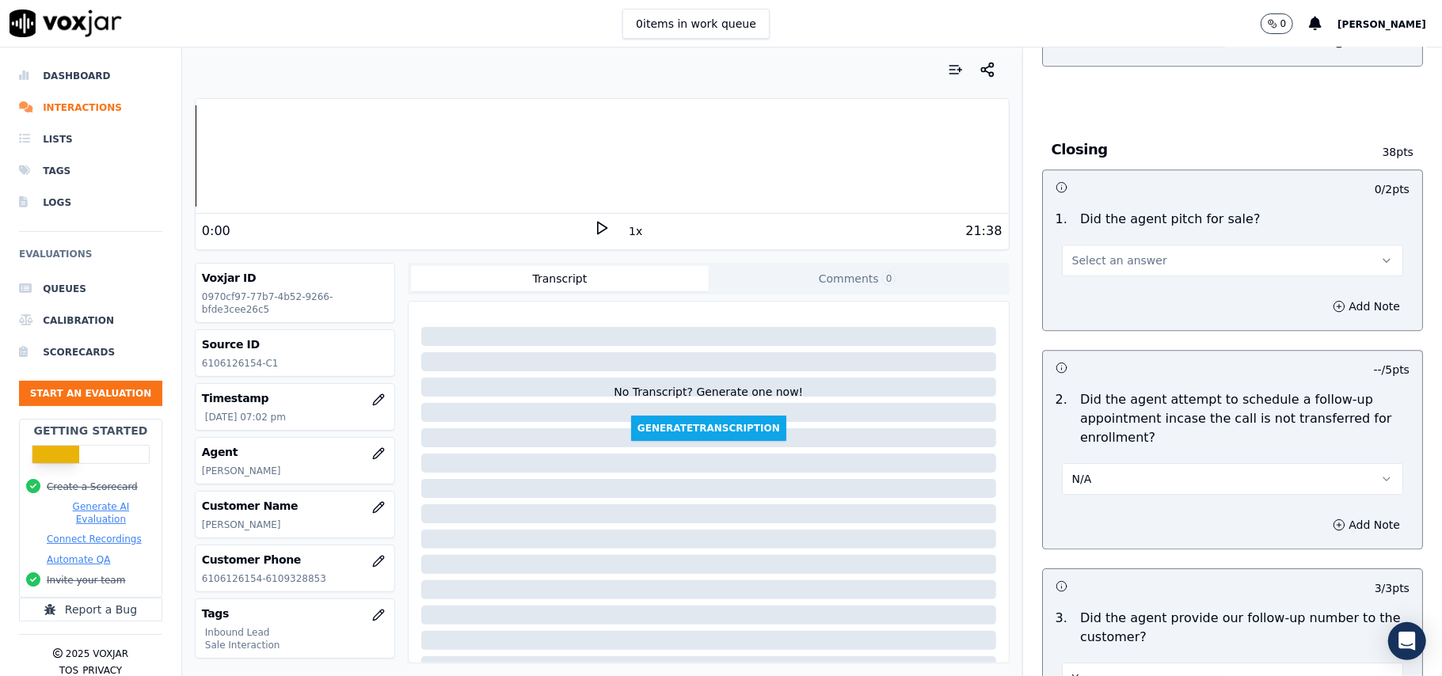
scroll to position [3166, 0]
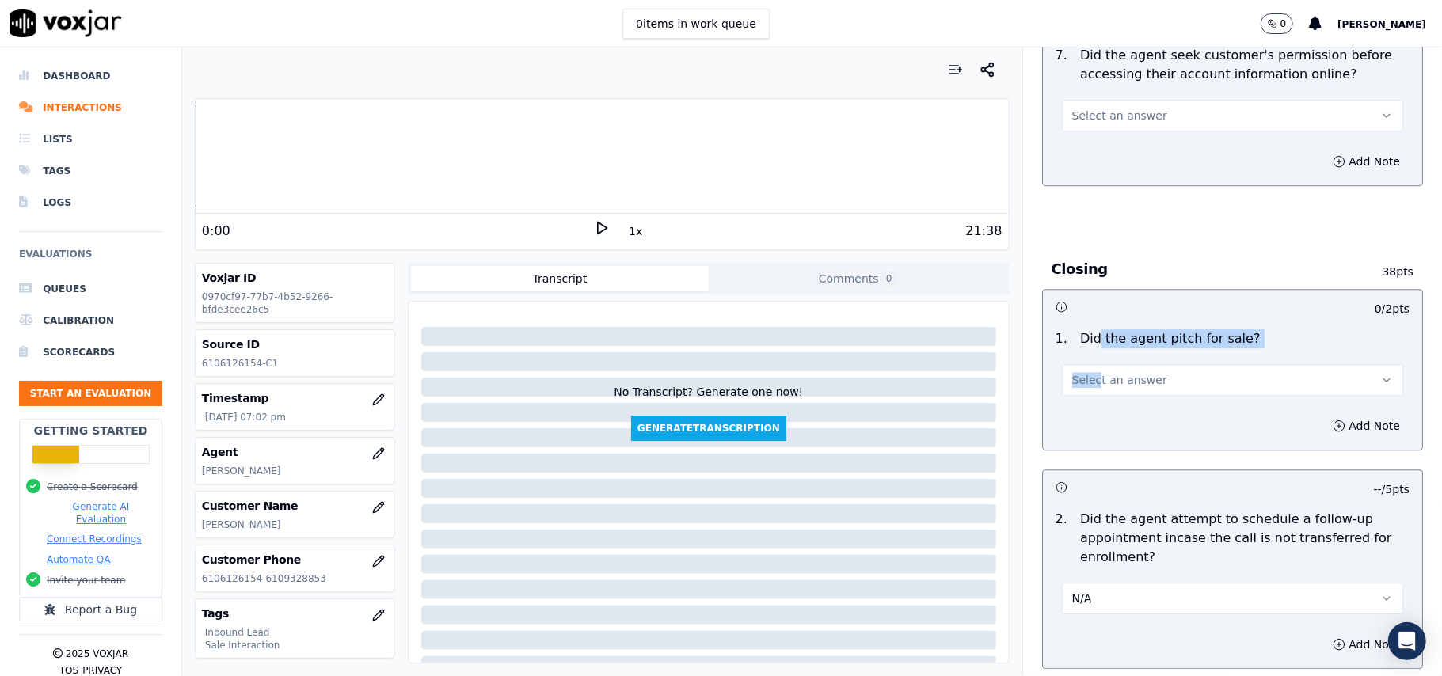
drag, startPoint x: 1076, startPoint y: 264, endPoint x: 1076, endPoint y: 292, distance: 28.5
click at [1076, 323] on div "1 . Did the agent pitch for sale? Select an answer" at bounding box center [1232, 362] width 379 height 79
drag, startPoint x: 1107, startPoint y: 295, endPoint x: 1106, endPoint y: 305, distance: 10.3
click at [1109, 372] on span "Select an answer" at bounding box center [1119, 380] width 95 height 16
click at [1095, 328] on div "Yes" at bounding box center [1198, 328] width 307 height 25
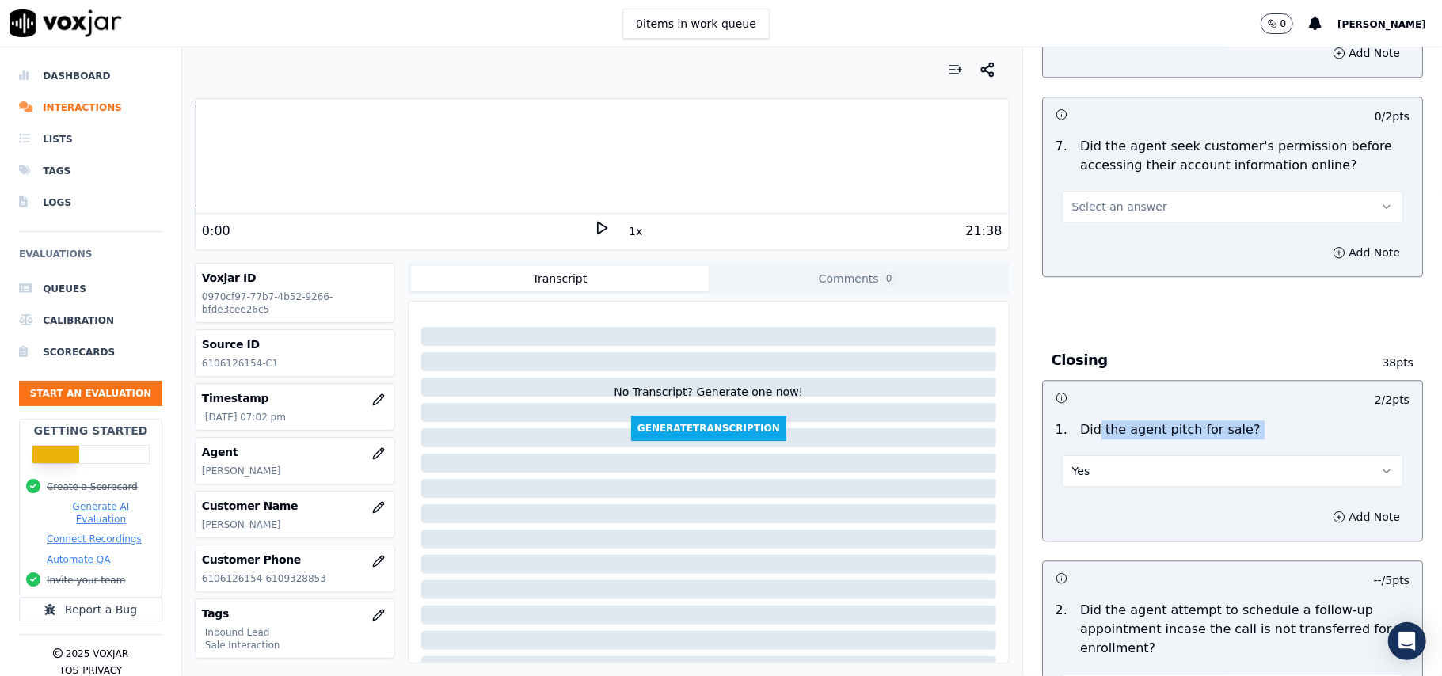
scroll to position [2954, 0]
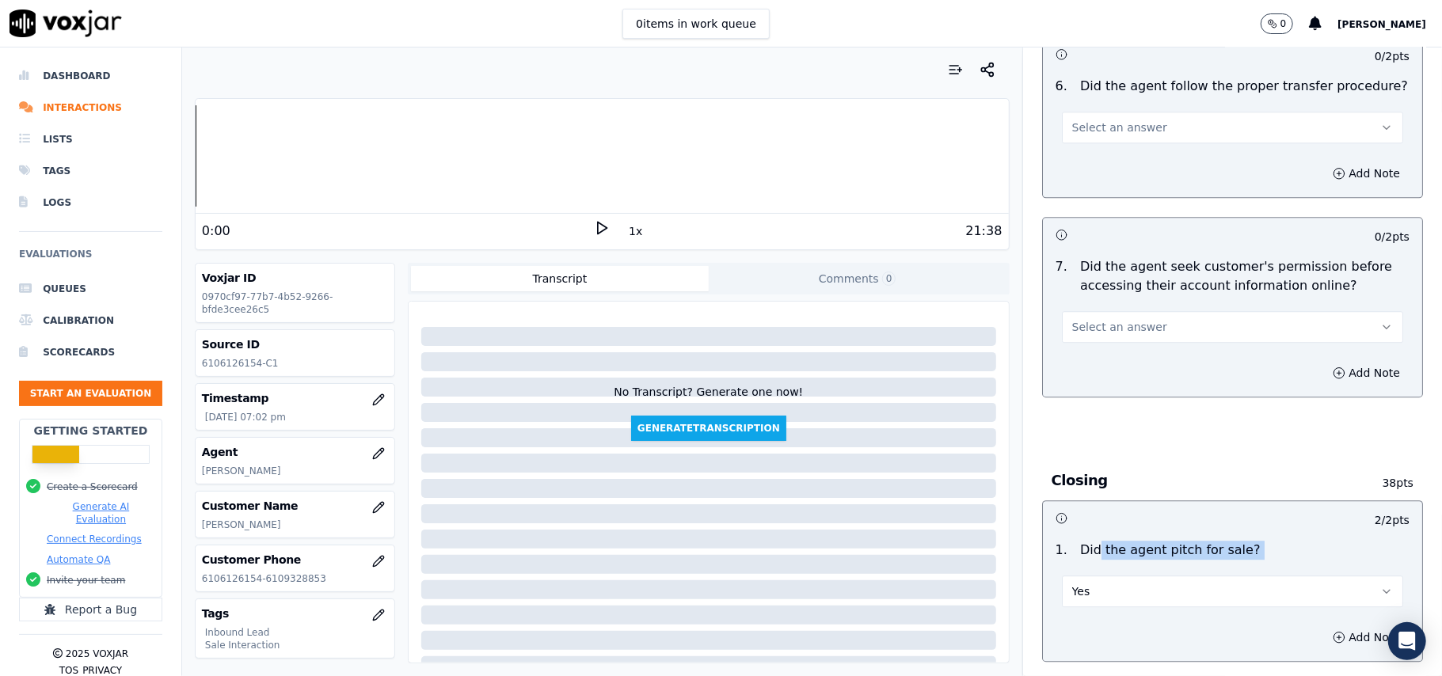
click at [1101, 319] on span "Select an answer" at bounding box center [1119, 327] width 95 height 16
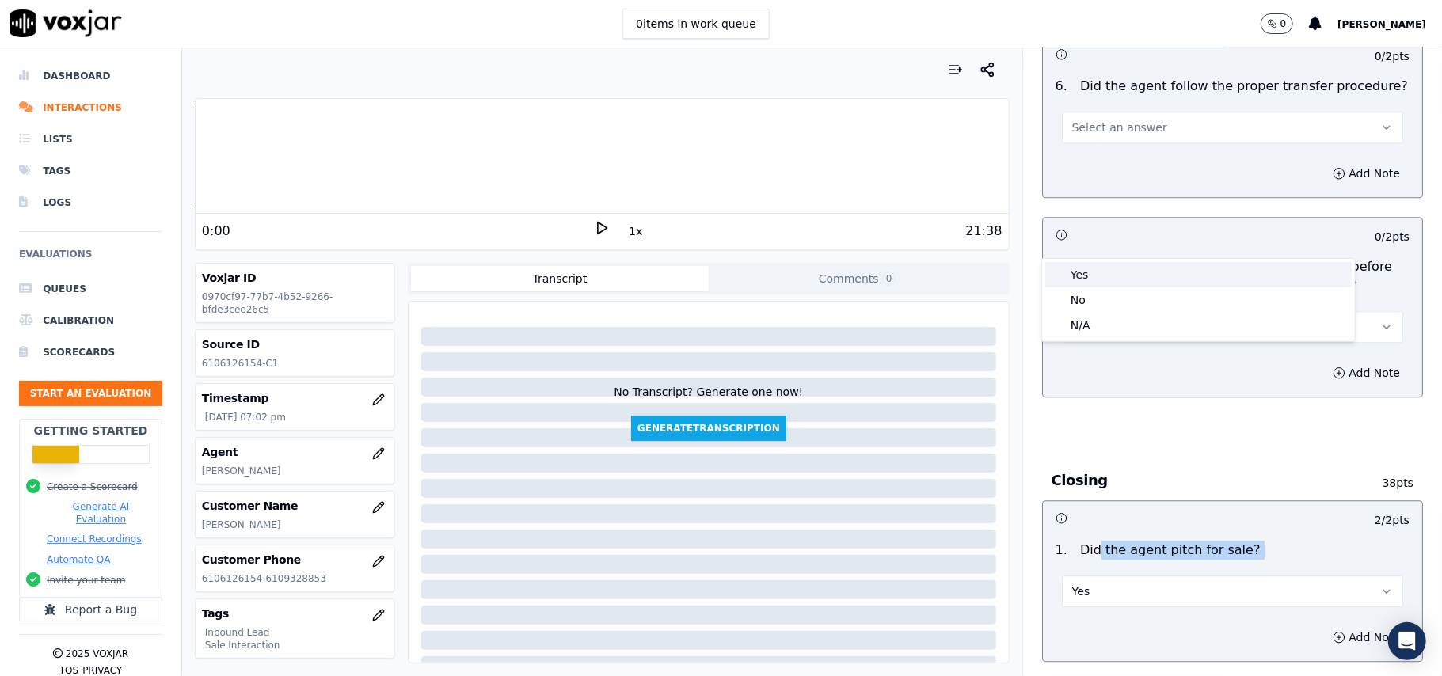
click at [1091, 282] on div "Yes" at bounding box center [1198, 274] width 307 height 25
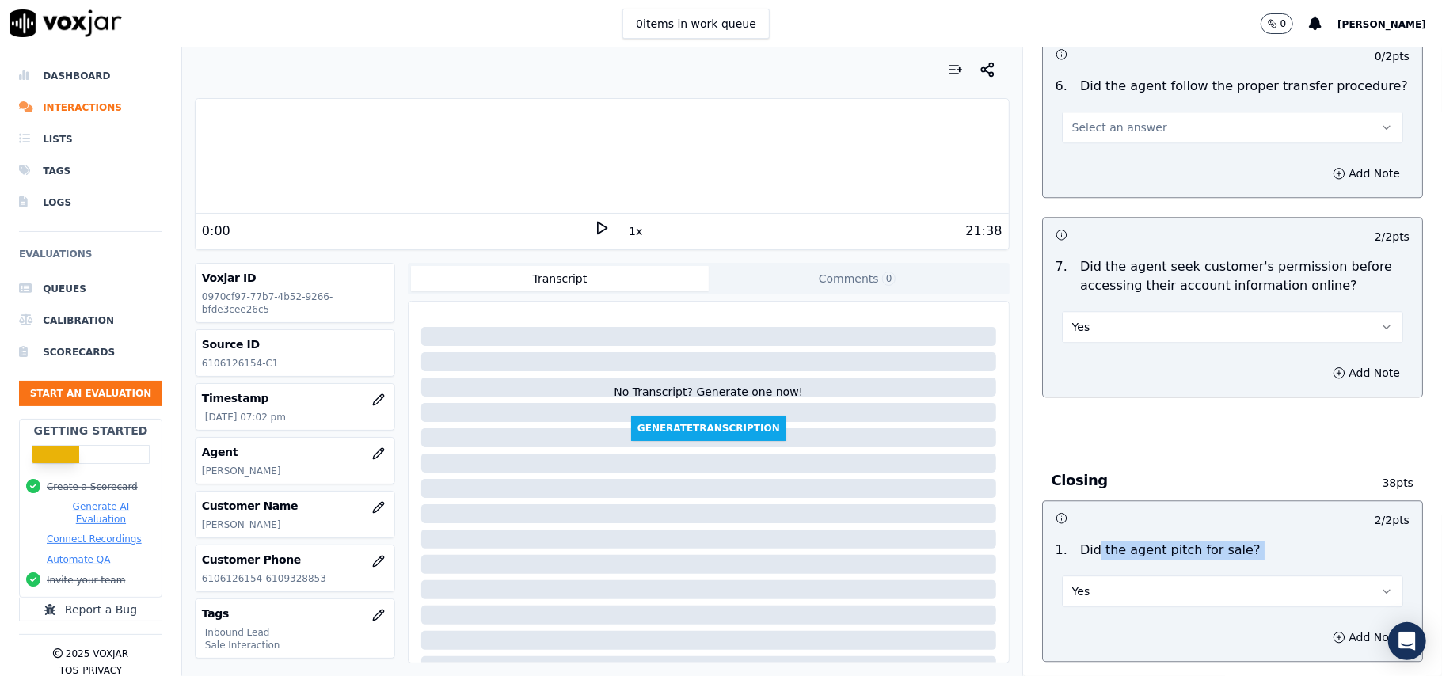
click at [1141, 311] on button "Yes" at bounding box center [1232, 327] width 341 height 32
click at [1118, 298] on div "No" at bounding box center [1198, 300] width 307 height 25
click at [1323, 362] on button "Add Note" at bounding box center [1366, 373] width 86 height 22
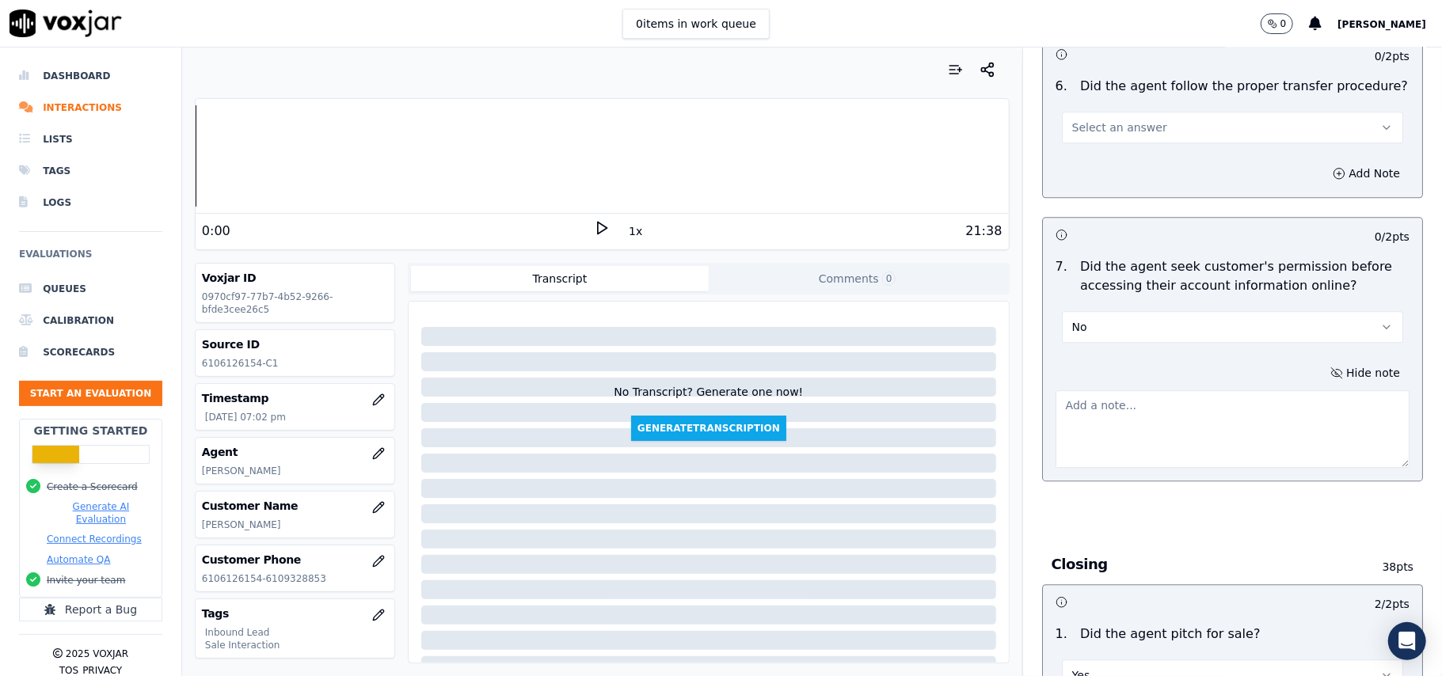
click at [1106, 390] on textarea at bounding box center [1233, 429] width 354 height 78
paste textarea "@ 16:35 – The agent did not obtain the customer’s permission before accessing t…"
click at [1056, 390] on textarea "@ 16:35 – The agent did not obtain the customer’s permission before accessing t…" at bounding box center [1233, 429] width 354 height 78
click at [1074, 390] on textarea "@ 16:35 – The agent did not obtain the customer’s permission before accessing t…" at bounding box center [1233, 429] width 354 height 78
paste textarea "Call ID: 120821"
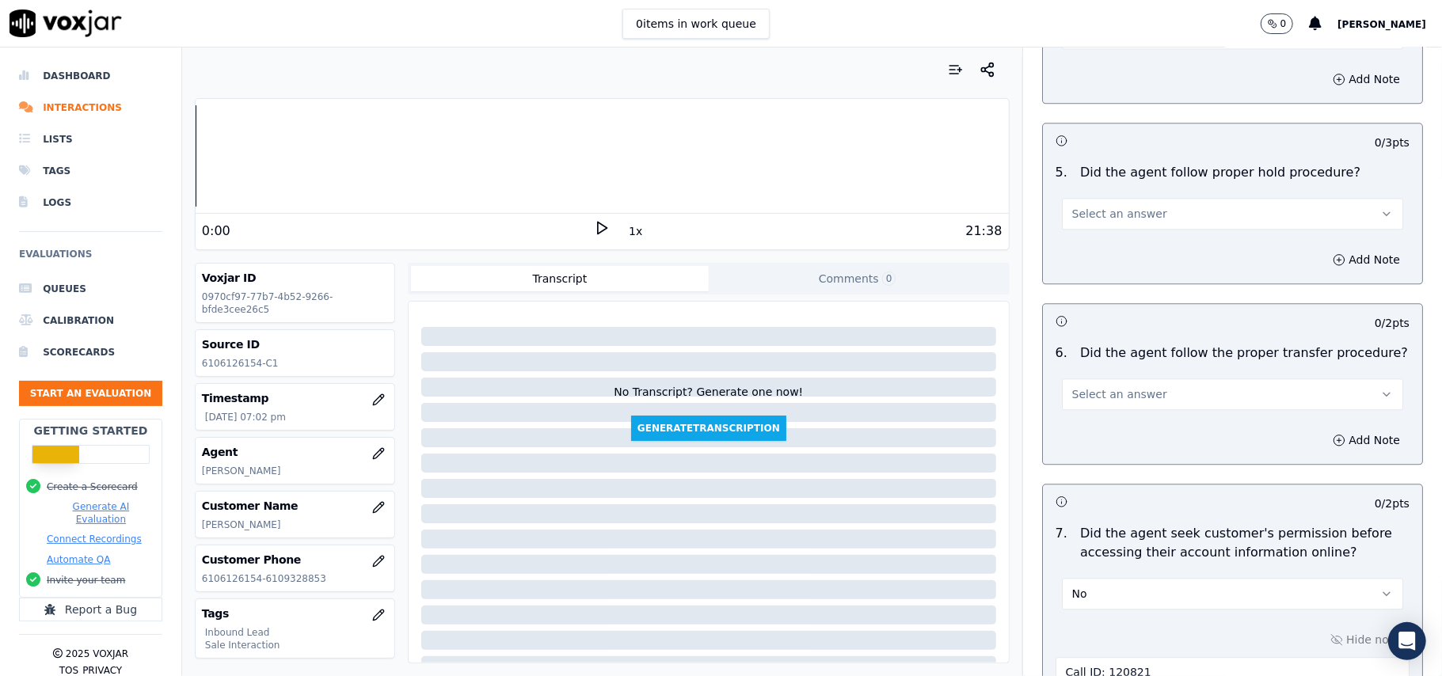
scroll to position [2637, 0]
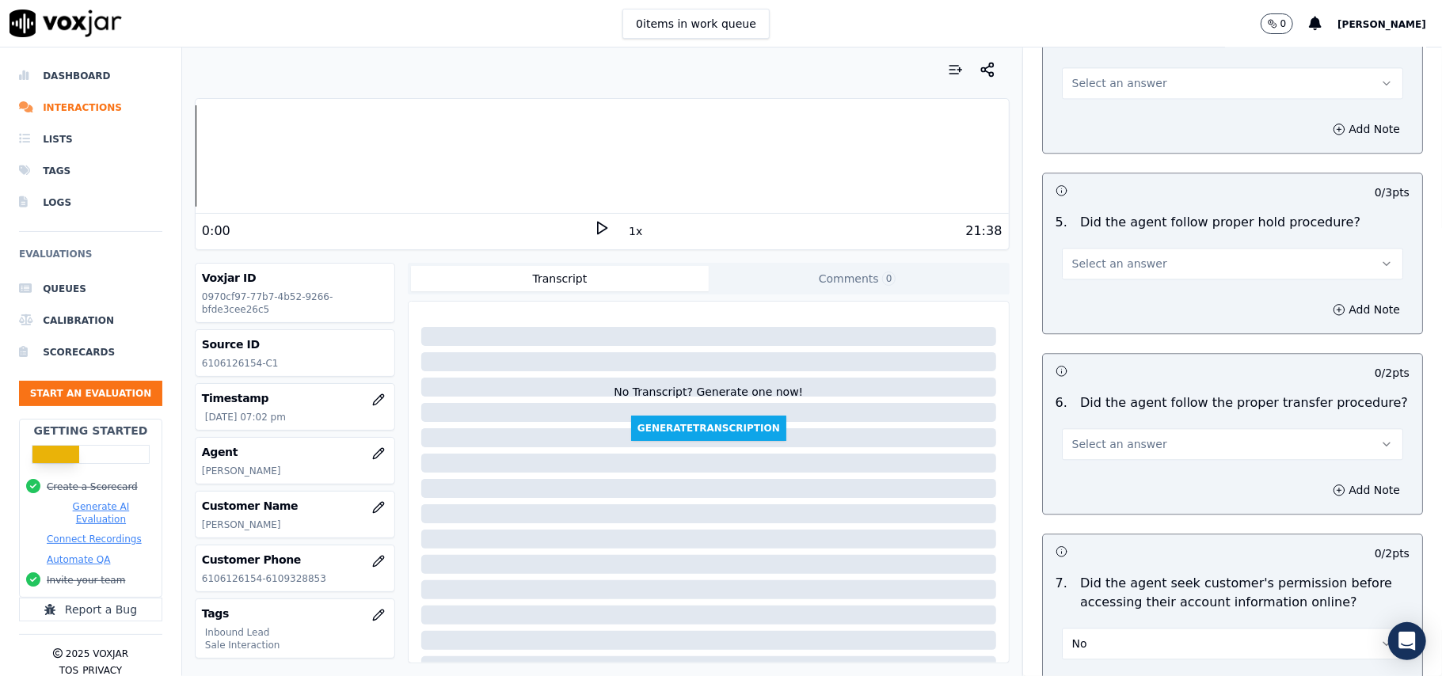
type textarea "Call ID: 120821 @ 16:35 – The agent did not obtain the customer’s permission be…"
click at [1100, 425] on div "Select an answer" at bounding box center [1232, 442] width 341 height 35
click at [1099, 436] on span "Select an answer" at bounding box center [1119, 444] width 95 height 16
click at [1101, 385] on div "Yes" at bounding box center [1198, 391] width 307 height 25
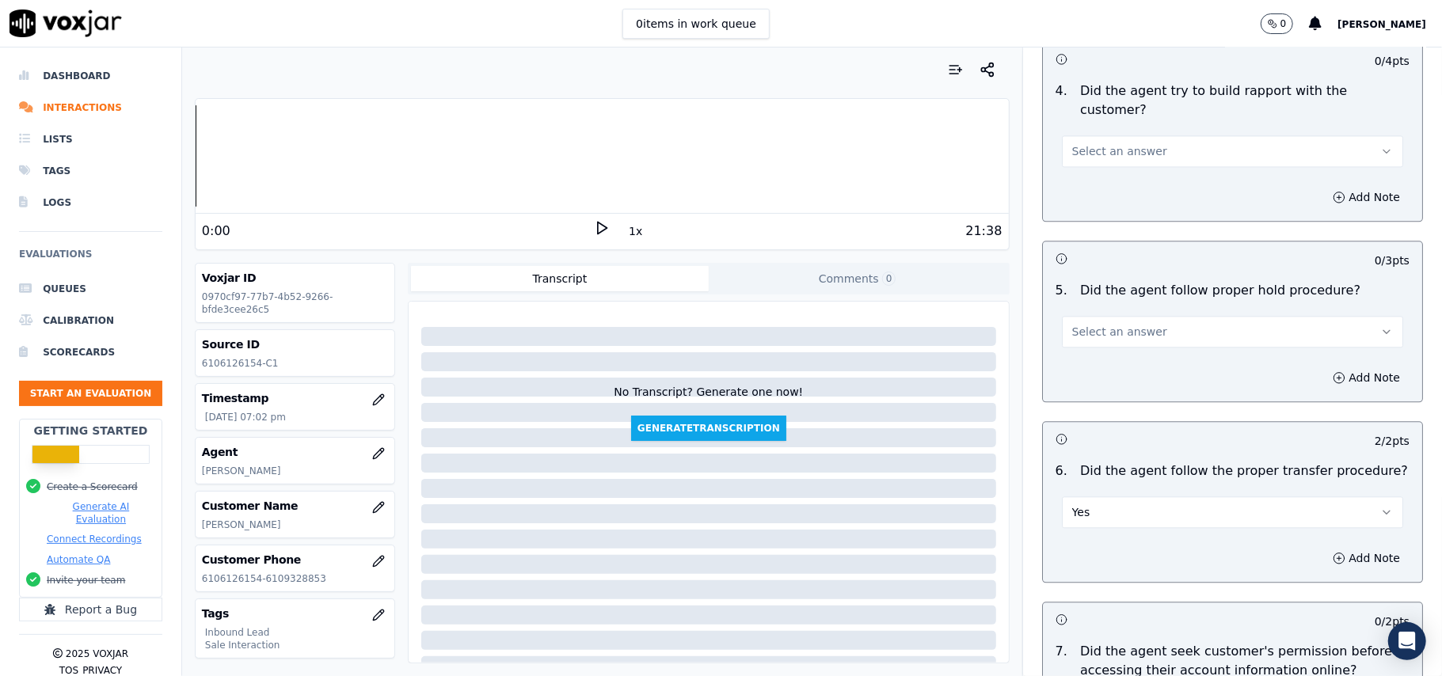
scroll to position [2532, 0]
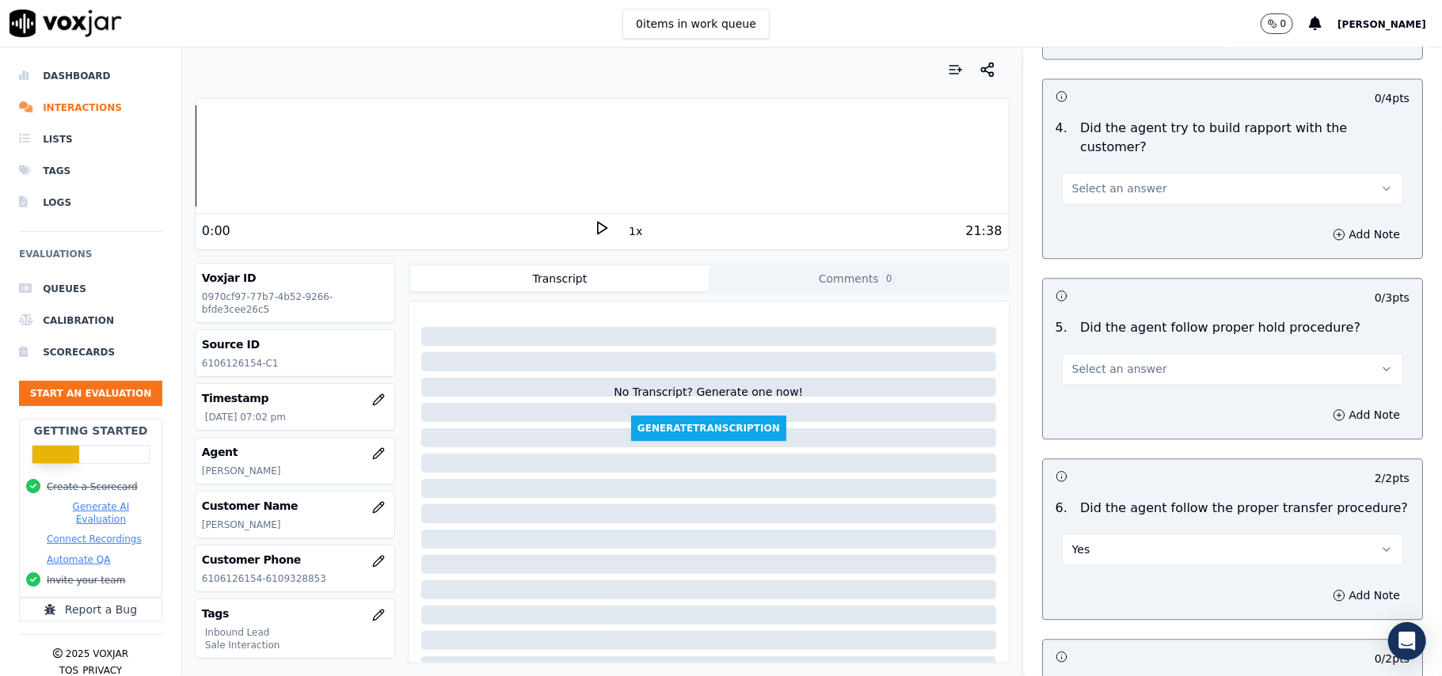
click at [1106, 353] on button "Select an answer" at bounding box center [1232, 369] width 341 height 32
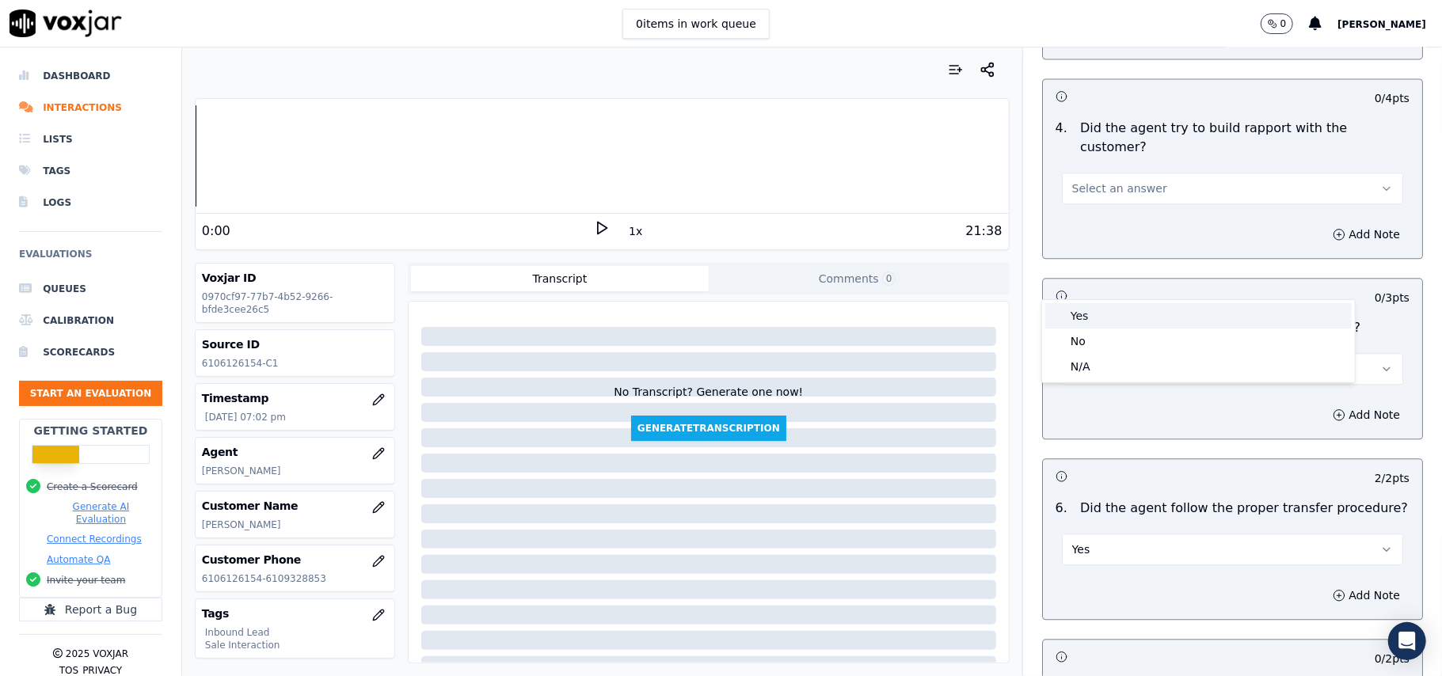
click at [1099, 323] on div "Yes" at bounding box center [1198, 315] width 307 height 25
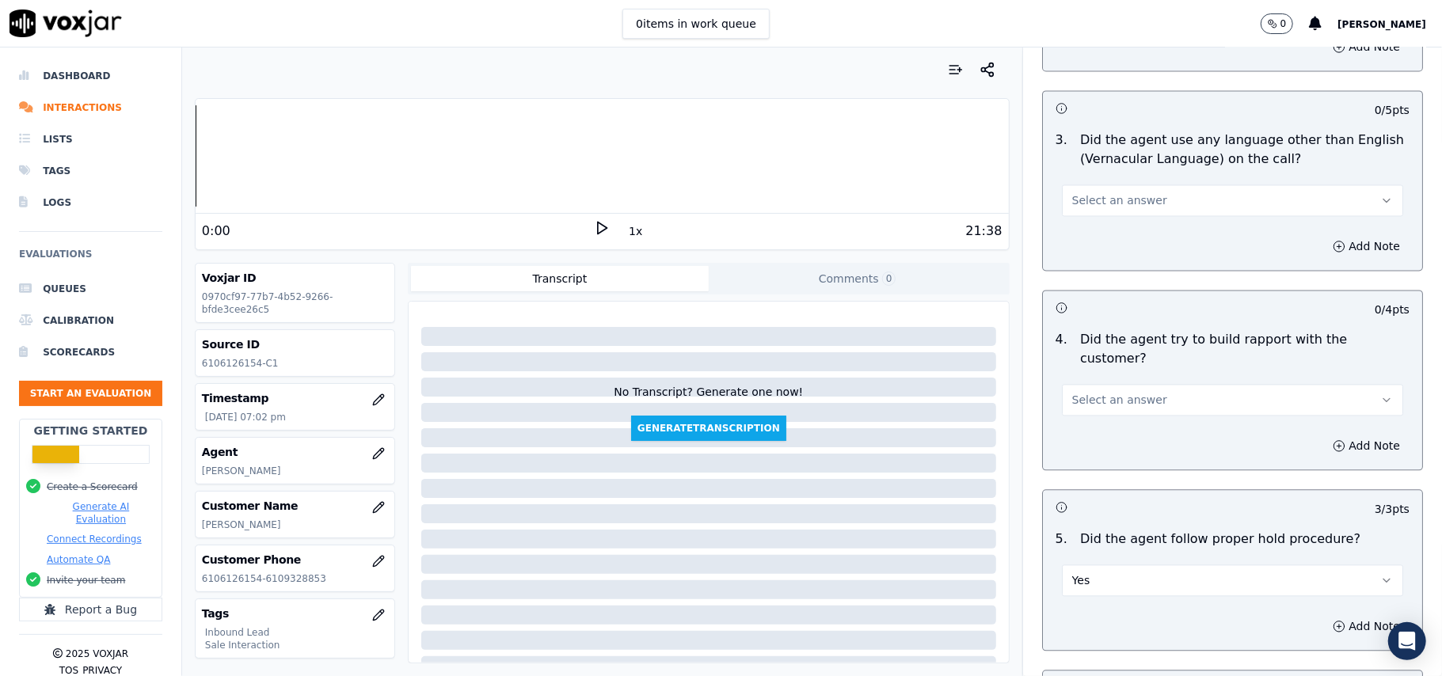
click at [1110, 392] on span "Select an answer" at bounding box center [1119, 400] width 95 height 16
click at [1109, 375] on div "No" at bounding box center [1198, 371] width 307 height 25
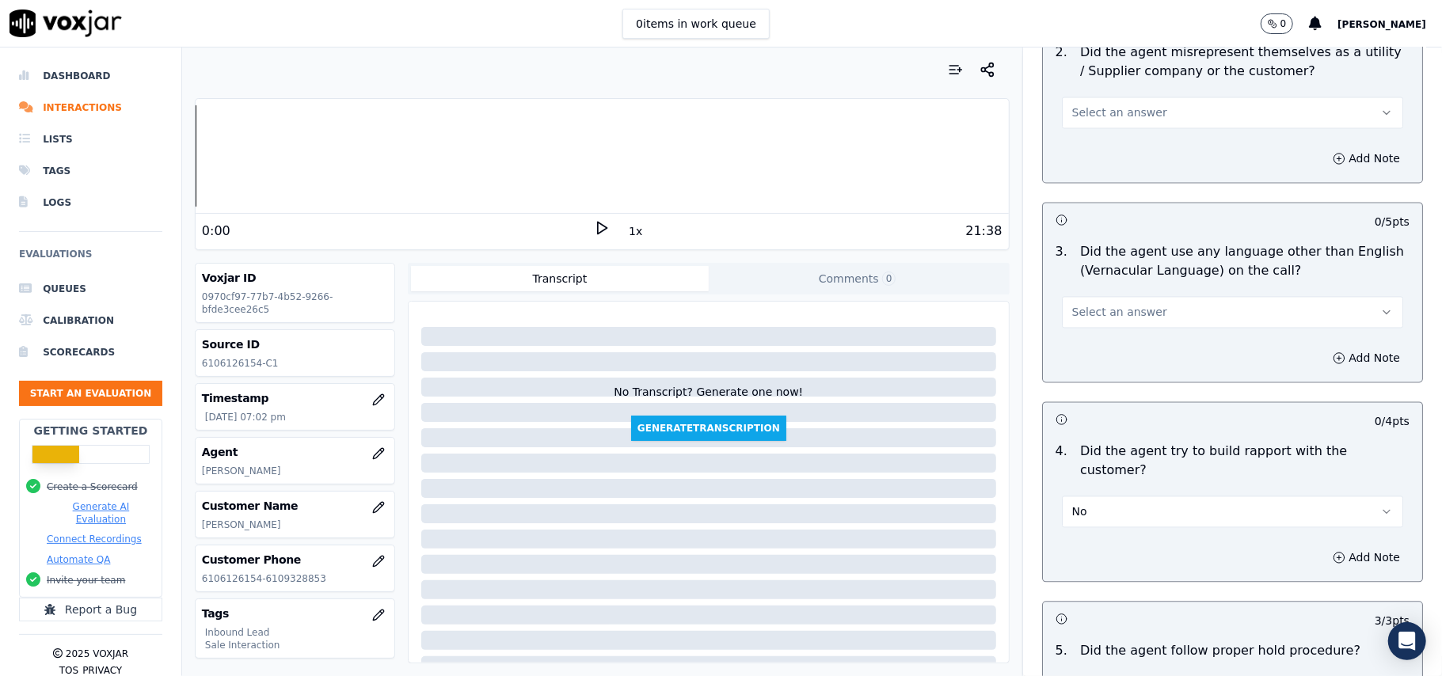
scroll to position [2110, 0]
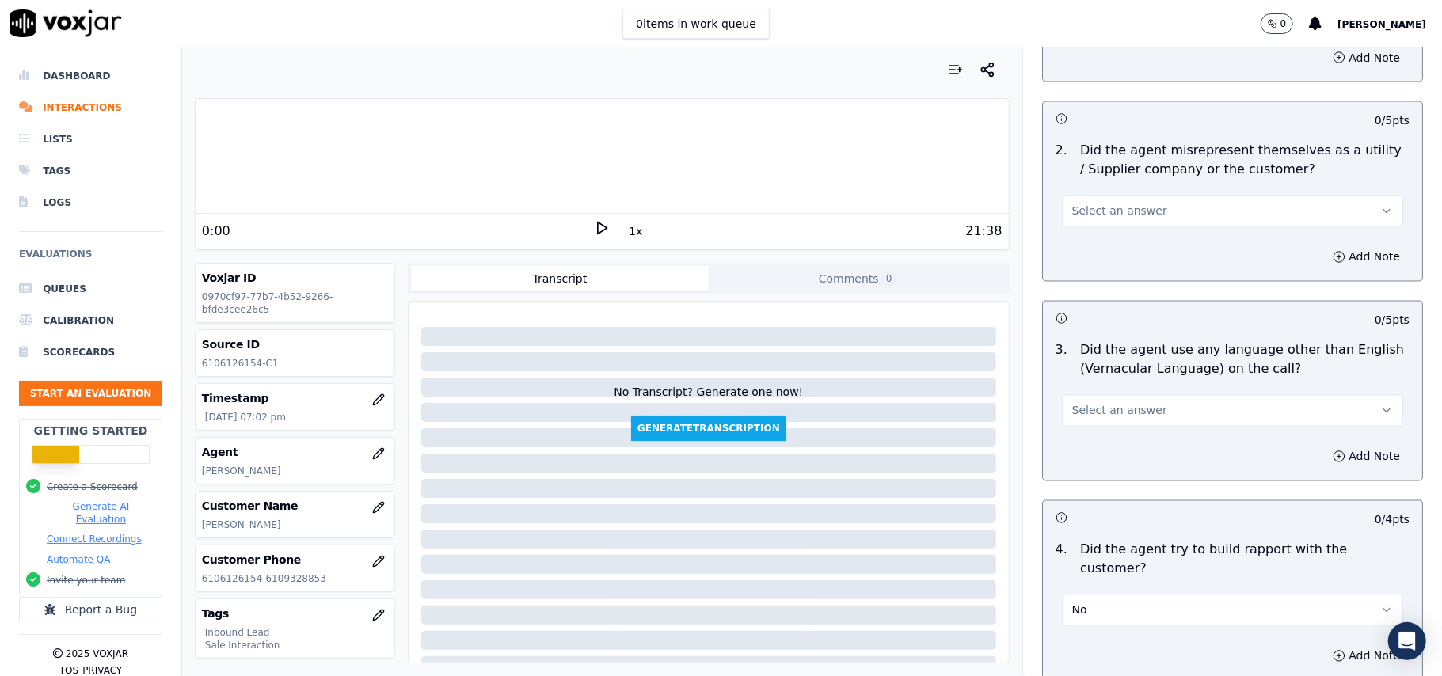
click at [1192, 595] on button "No" at bounding box center [1232, 611] width 341 height 32
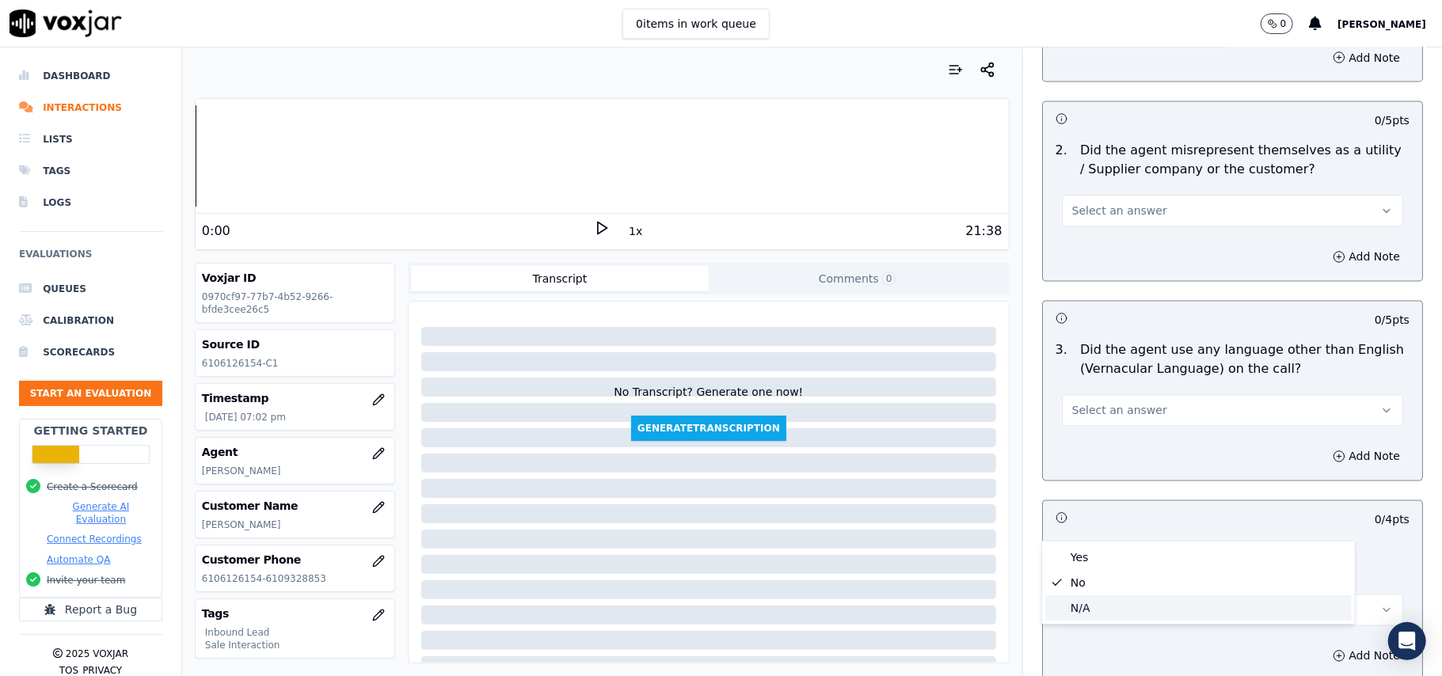
click at [1144, 602] on div "N/A" at bounding box center [1198, 608] width 307 height 25
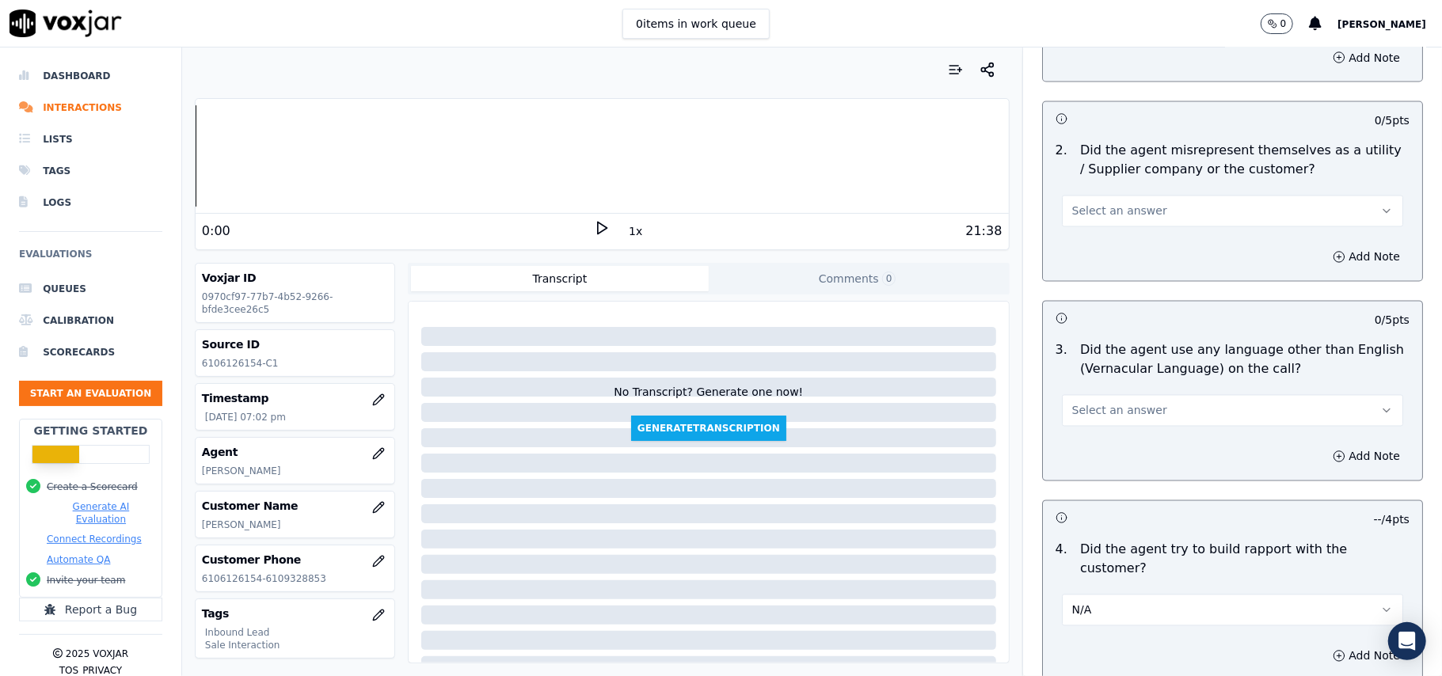
click at [1131, 403] on span "Select an answer" at bounding box center [1119, 411] width 95 height 16
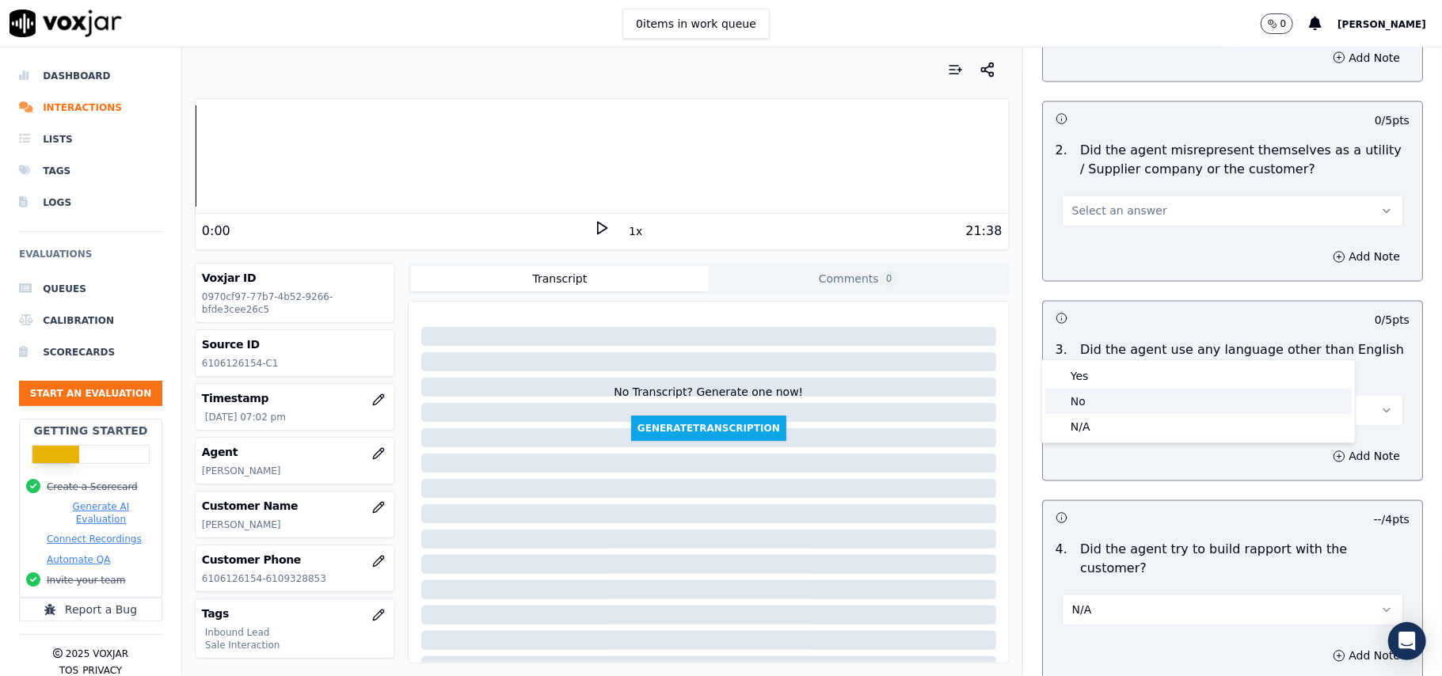
click at [1116, 401] on div "No" at bounding box center [1198, 401] width 307 height 25
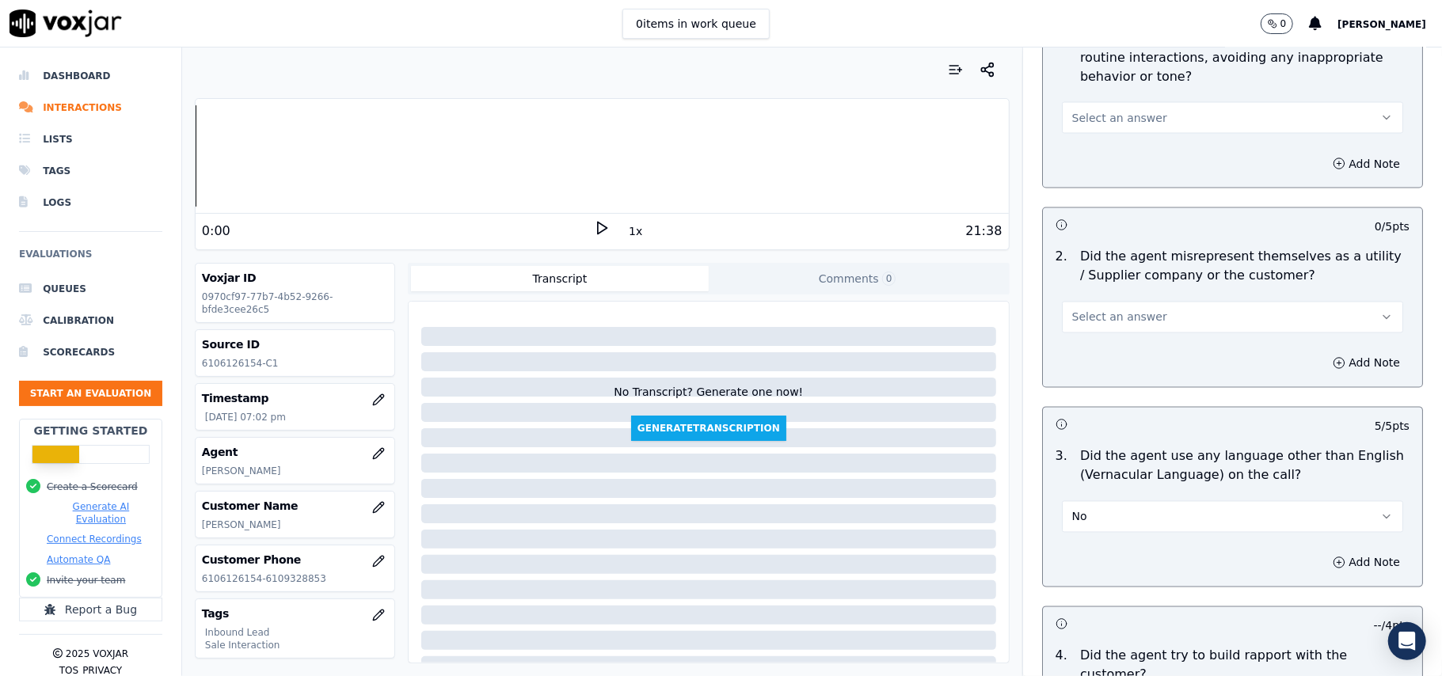
click at [1115, 302] on button "Select an answer" at bounding box center [1232, 318] width 341 height 32
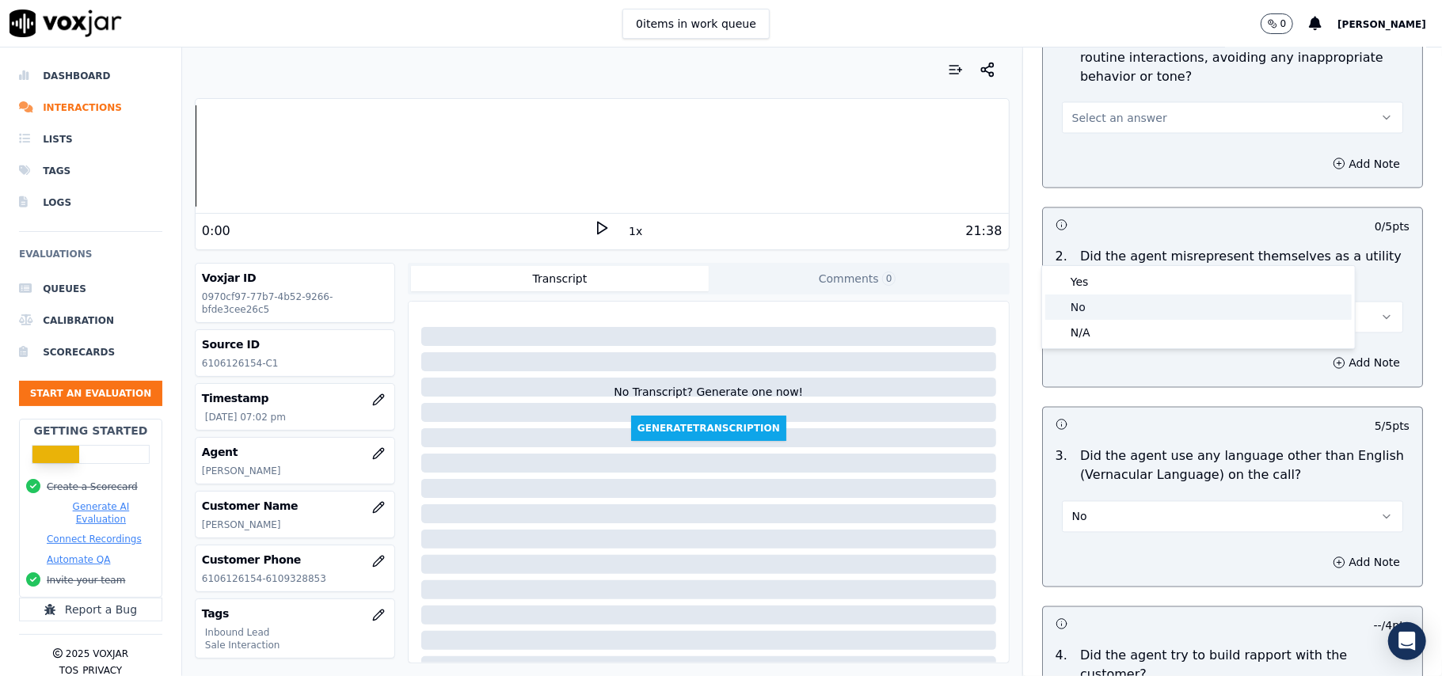
click at [1103, 301] on div "No" at bounding box center [1198, 307] width 307 height 25
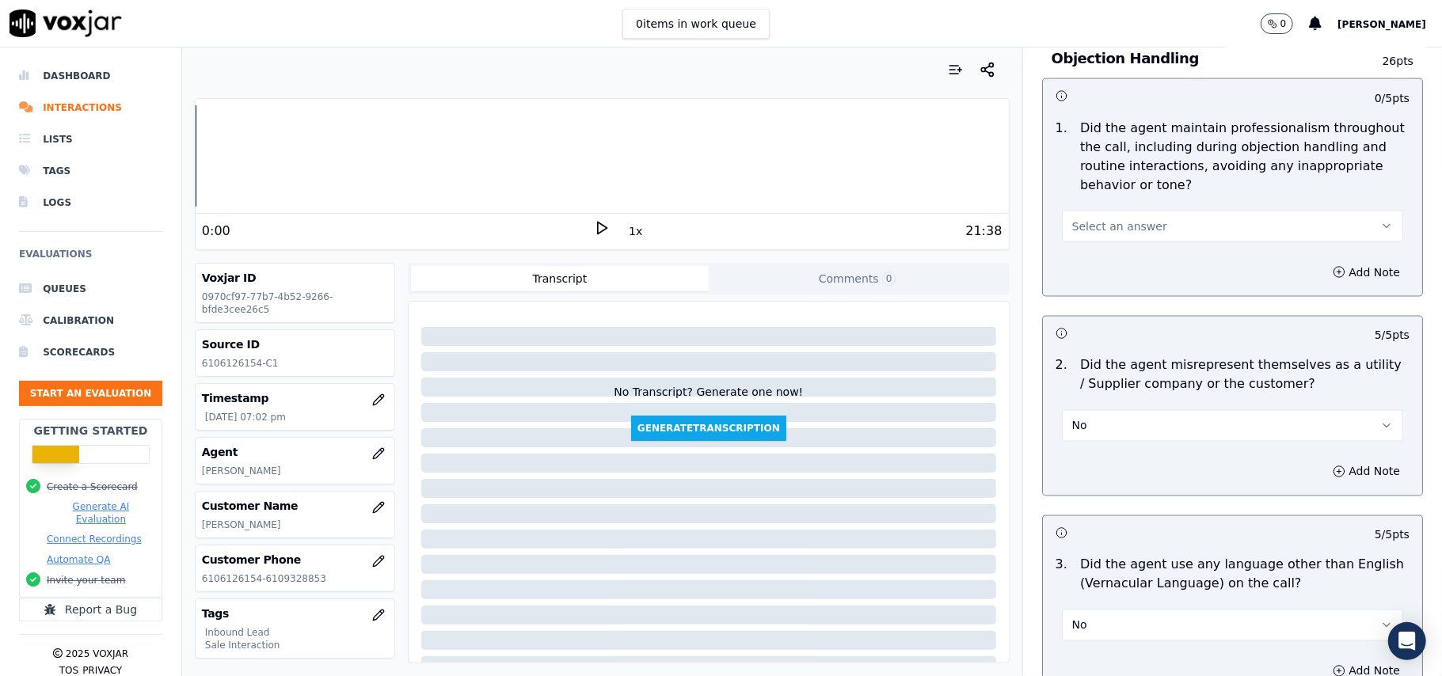
scroll to position [1793, 0]
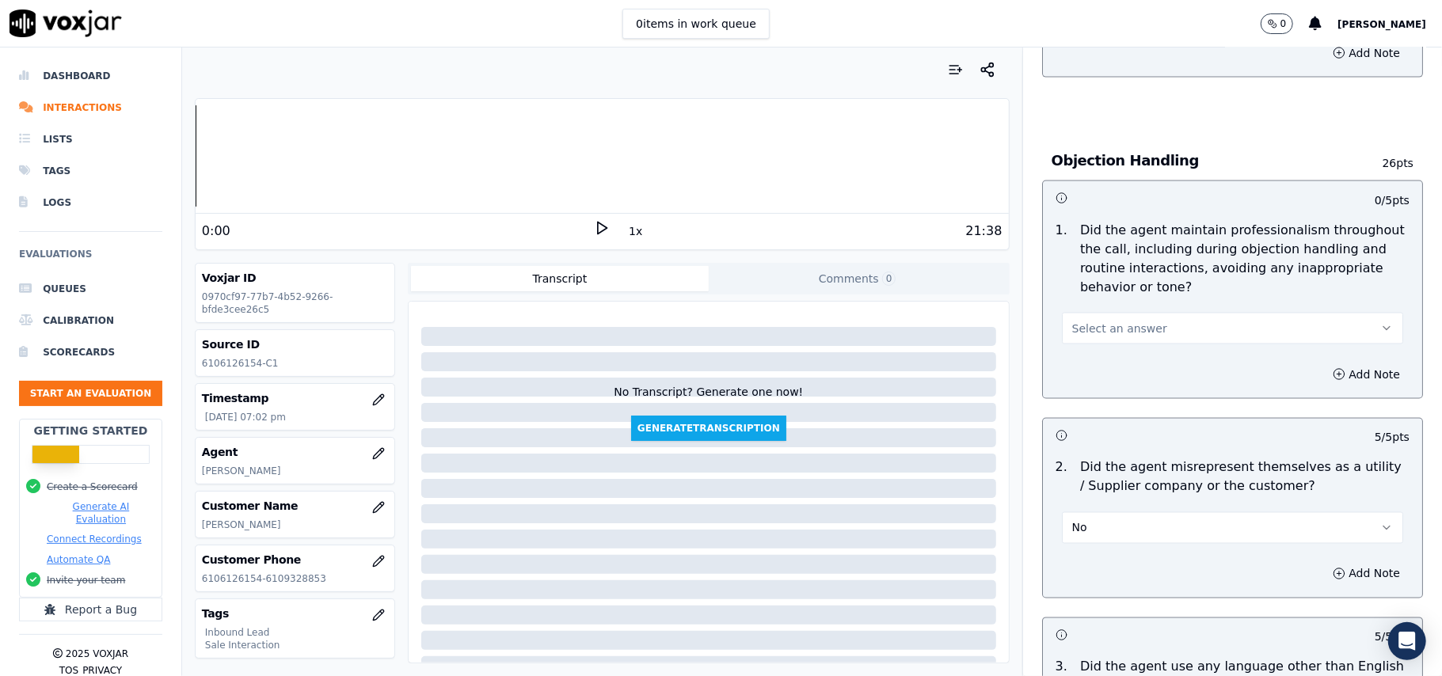
click at [1131, 313] on button "Select an answer" at bounding box center [1232, 329] width 341 height 32
click at [1133, 289] on div "Yes" at bounding box center [1198, 292] width 307 height 25
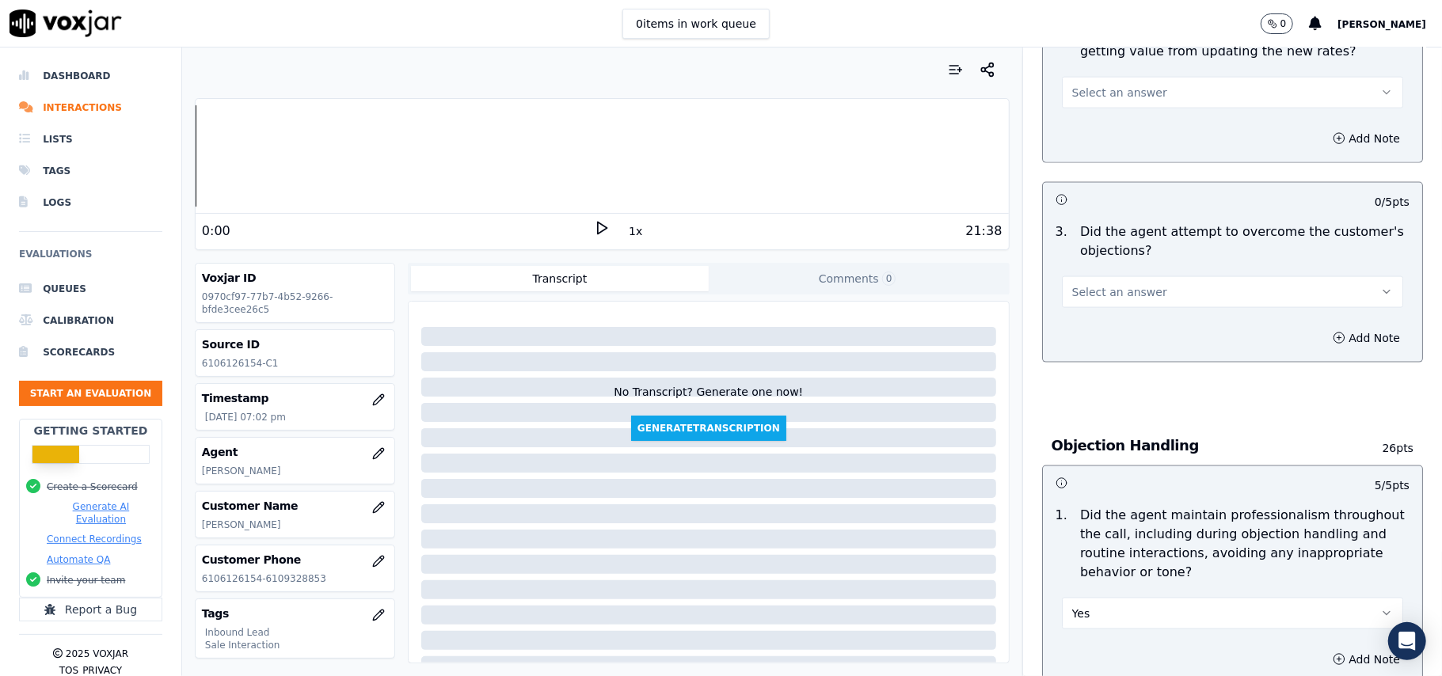
scroll to position [1476, 0]
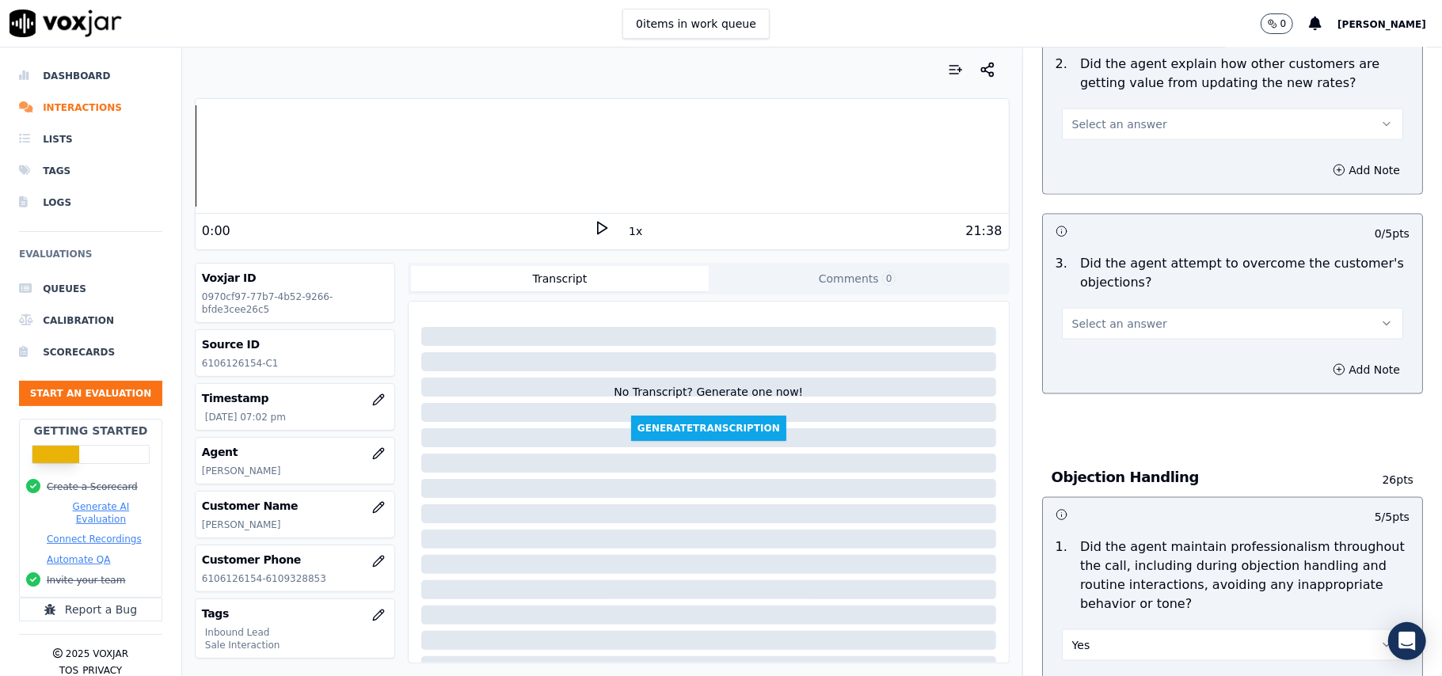
click at [1128, 308] on button "Select an answer" at bounding box center [1232, 324] width 341 height 32
click at [1118, 337] on div "N/A" at bounding box center [1198, 338] width 307 height 25
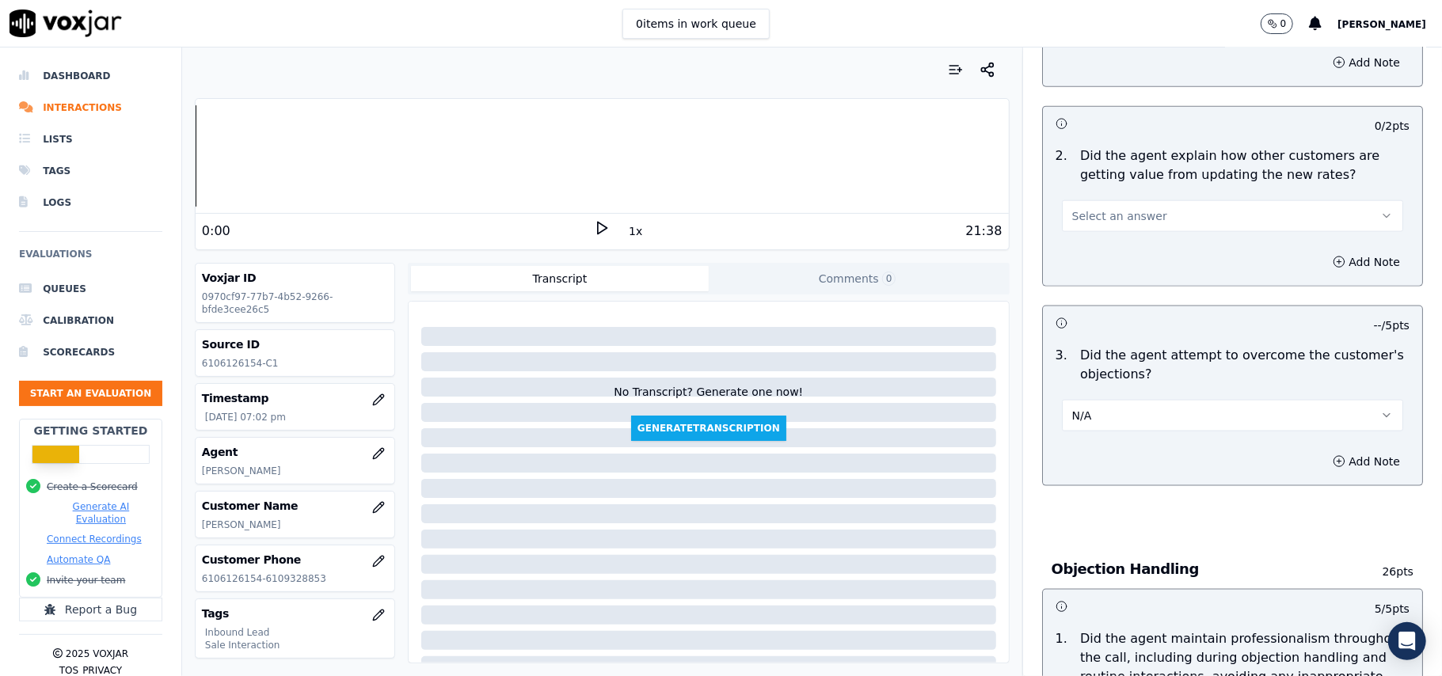
scroll to position [1265, 0]
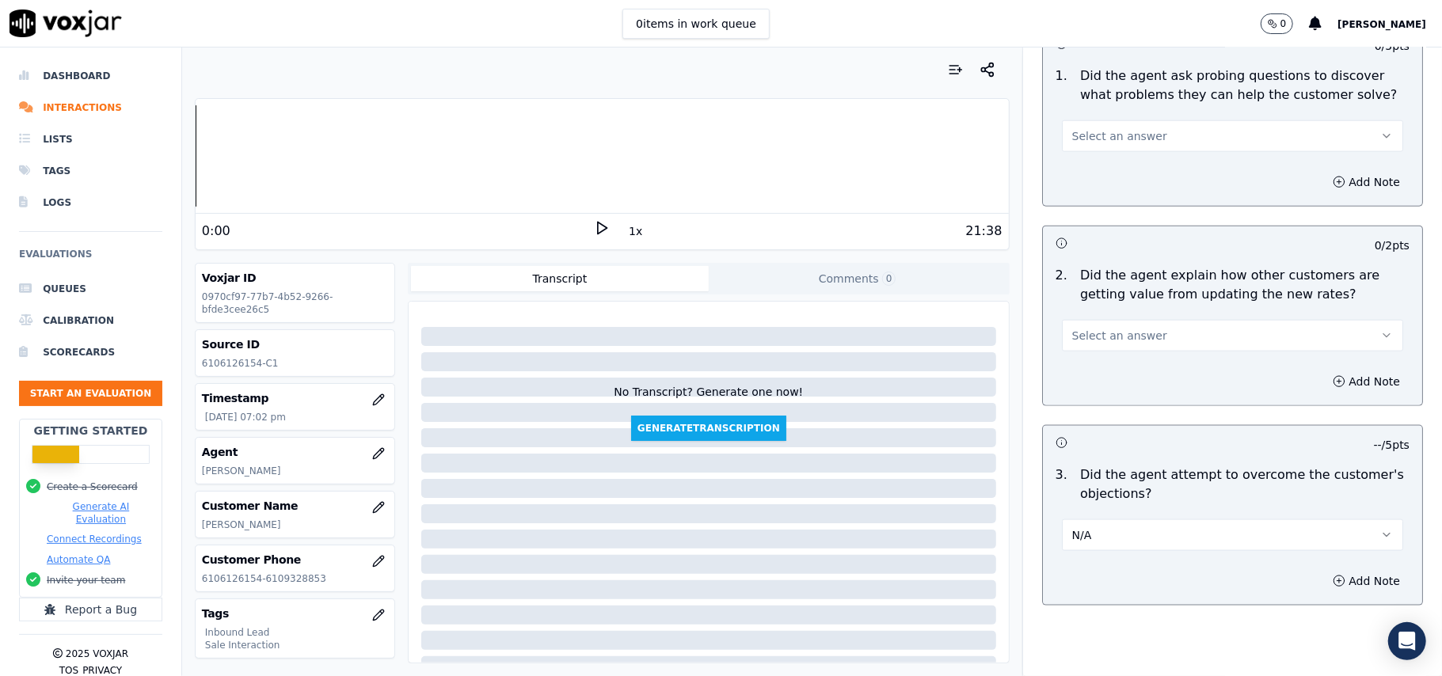
click at [1117, 328] on span "Select an answer" at bounding box center [1119, 336] width 95 height 16
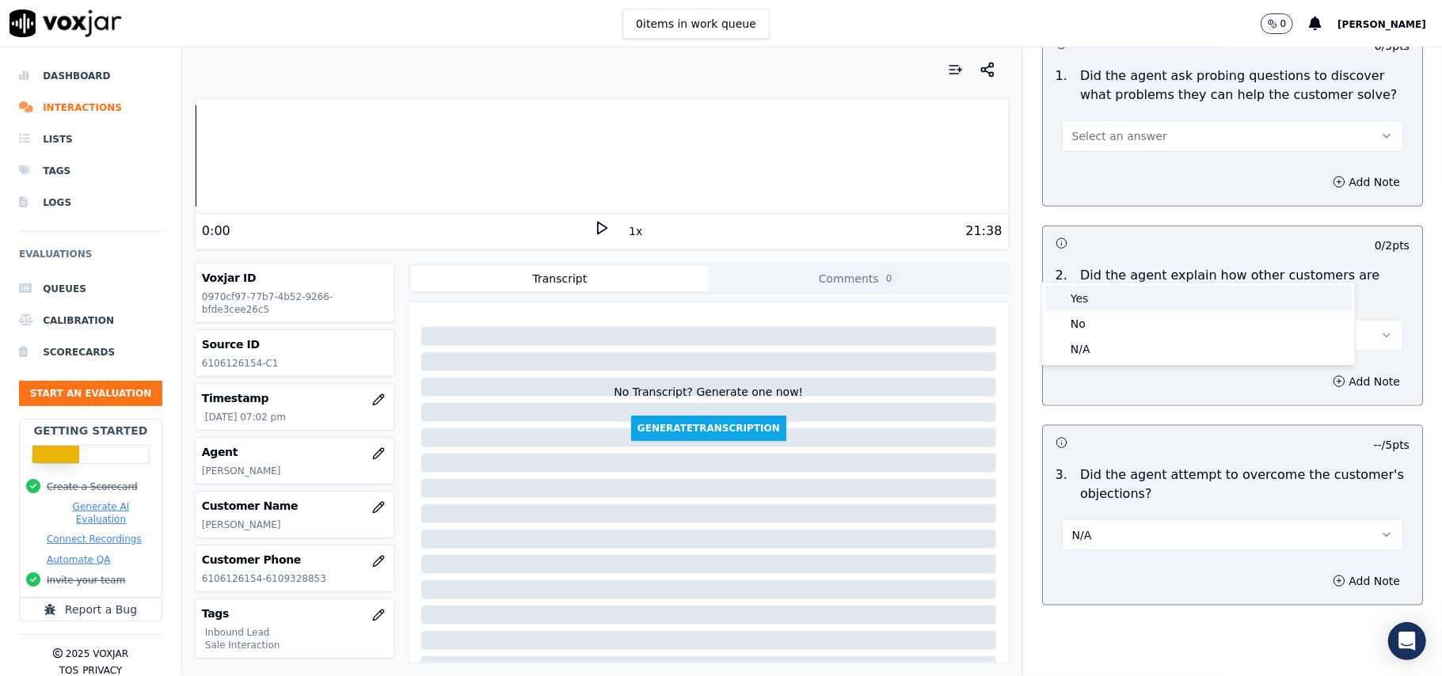
click at [1109, 304] on div "Yes" at bounding box center [1198, 298] width 307 height 25
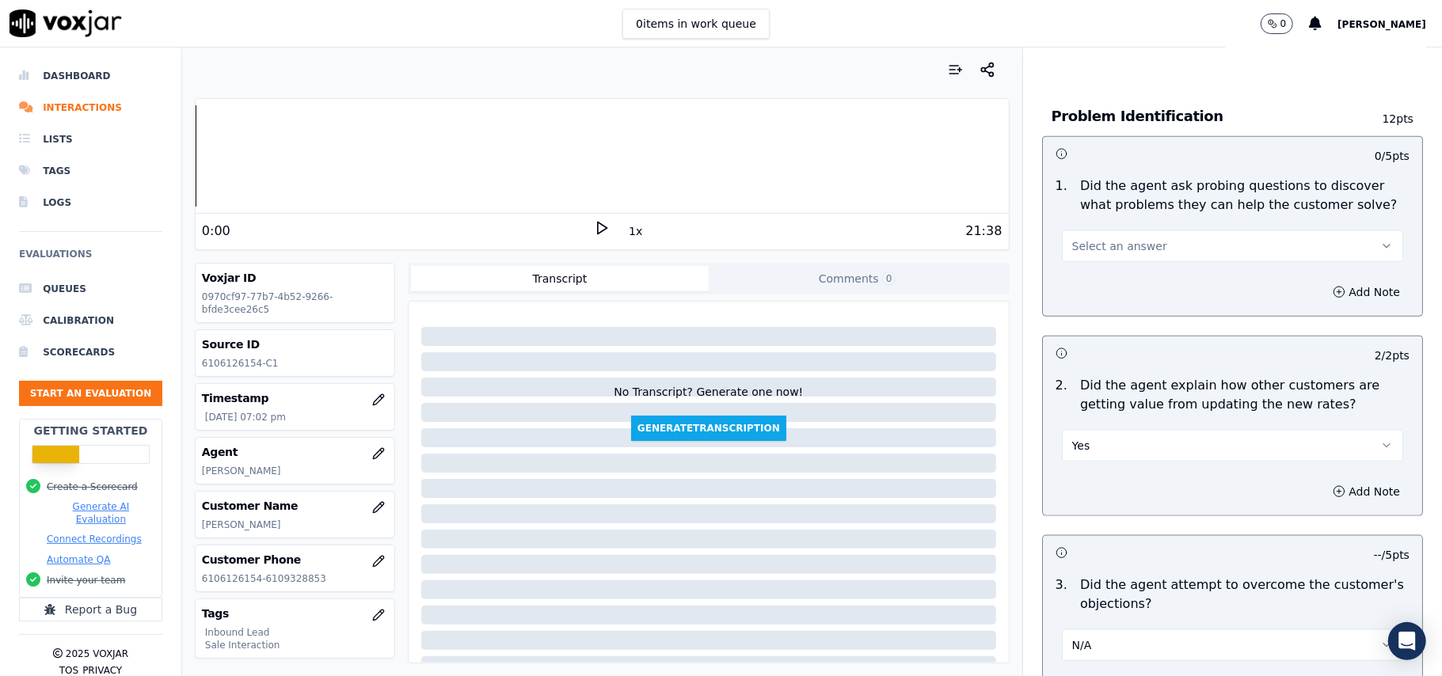
scroll to position [1053, 0]
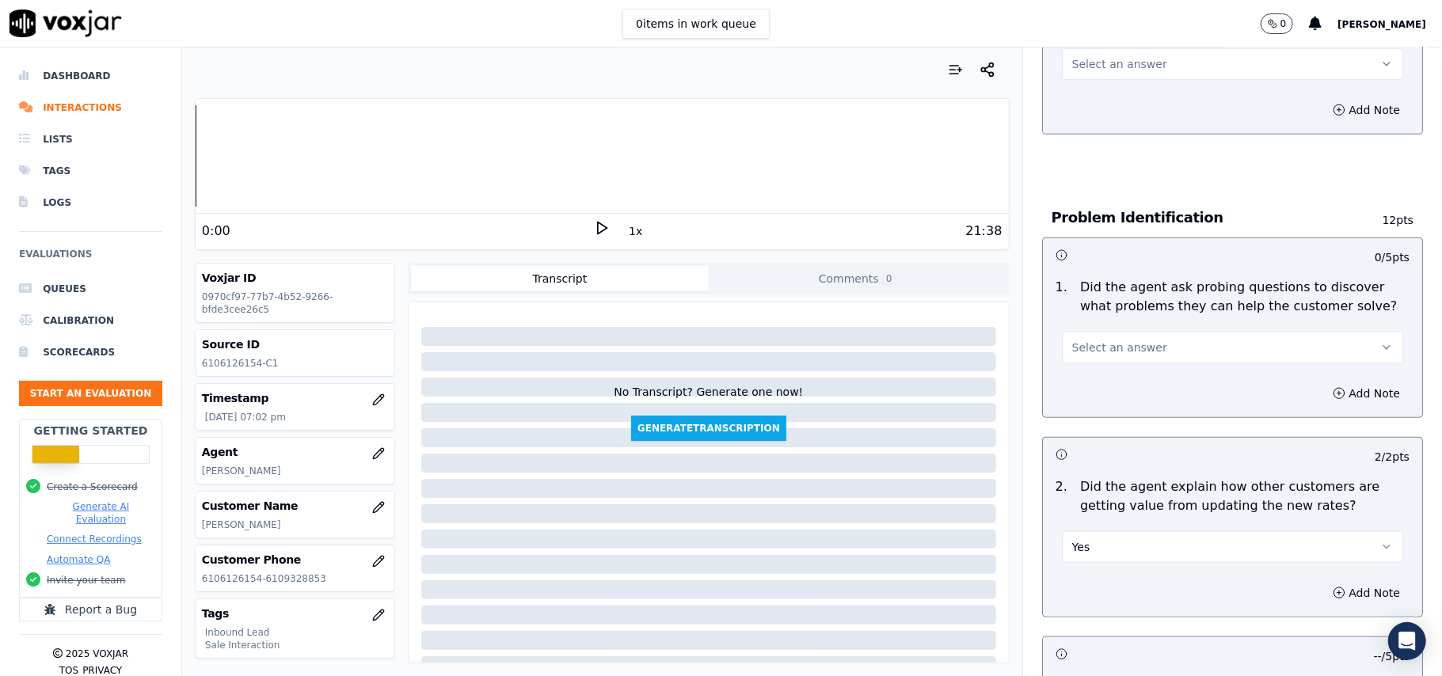
click at [1117, 332] on button "Select an answer" at bounding box center [1232, 348] width 341 height 32
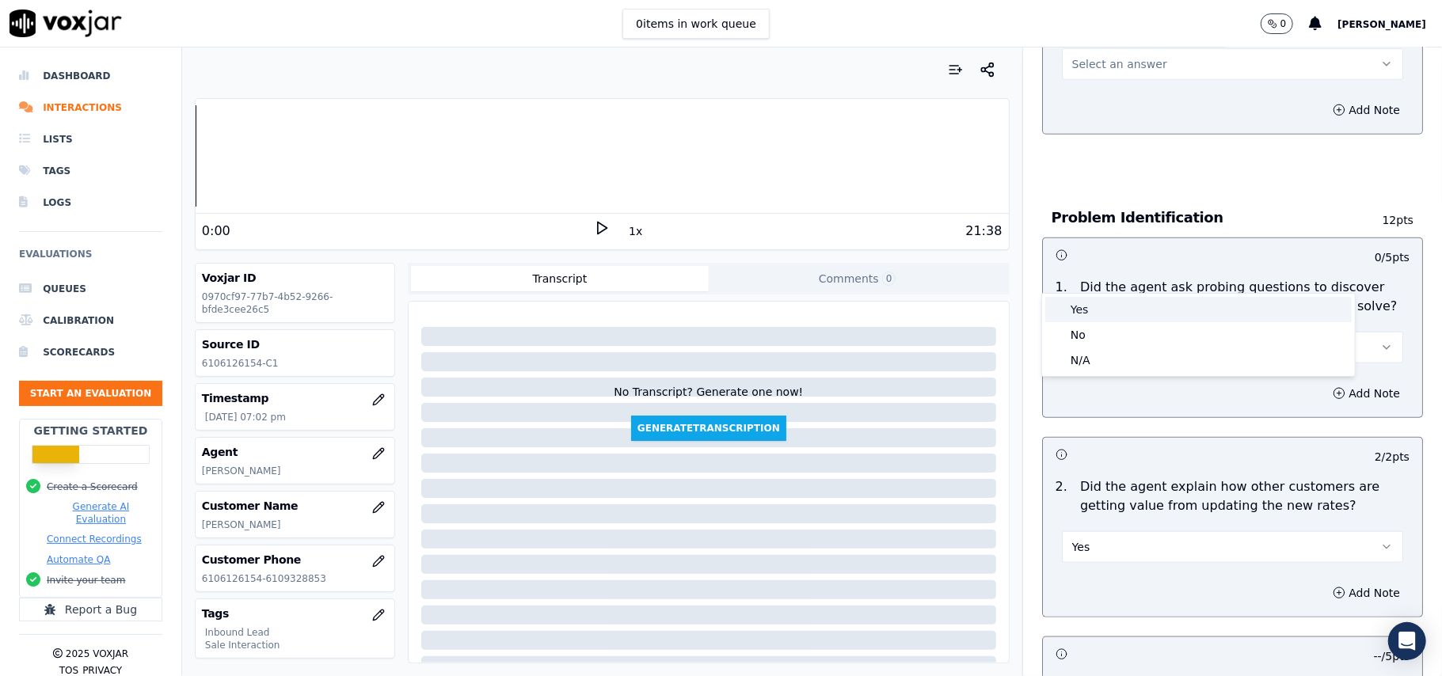
click at [1110, 314] on div "Yes" at bounding box center [1198, 309] width 307 height 25
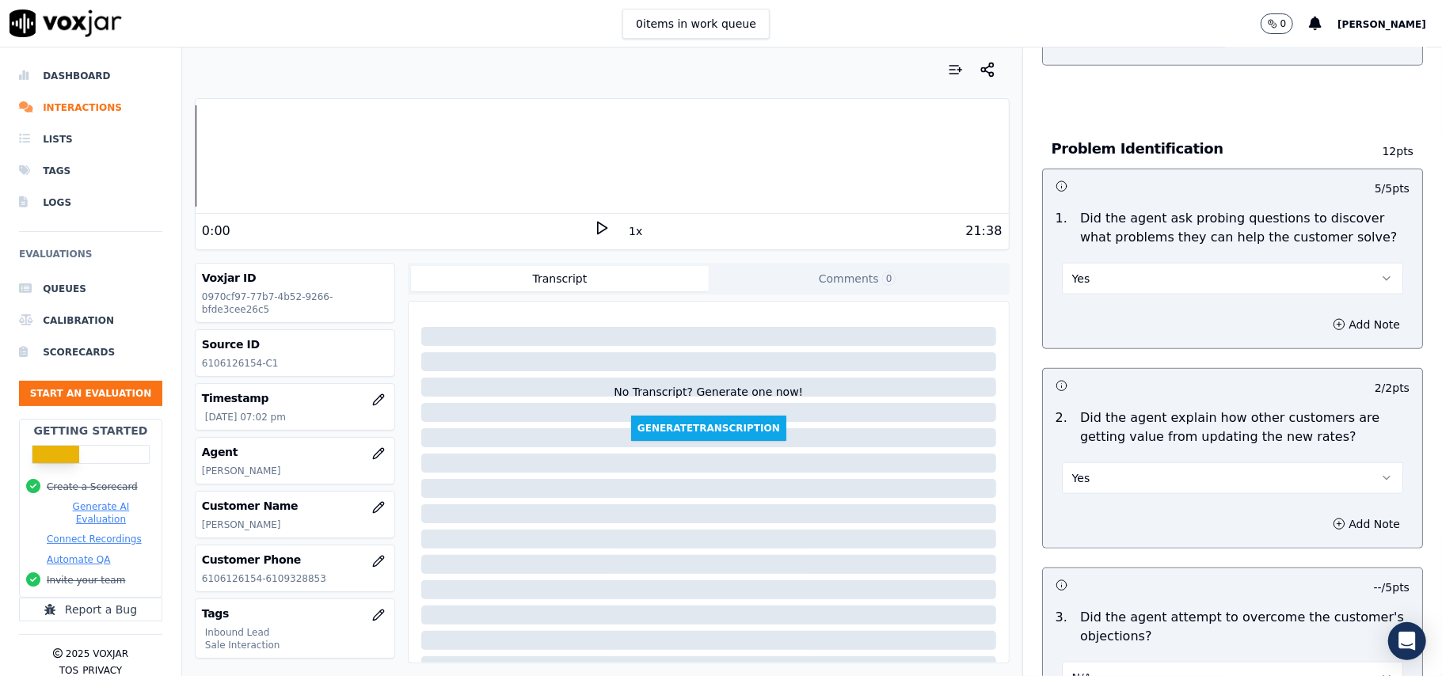
scroll to position [1160, 0]
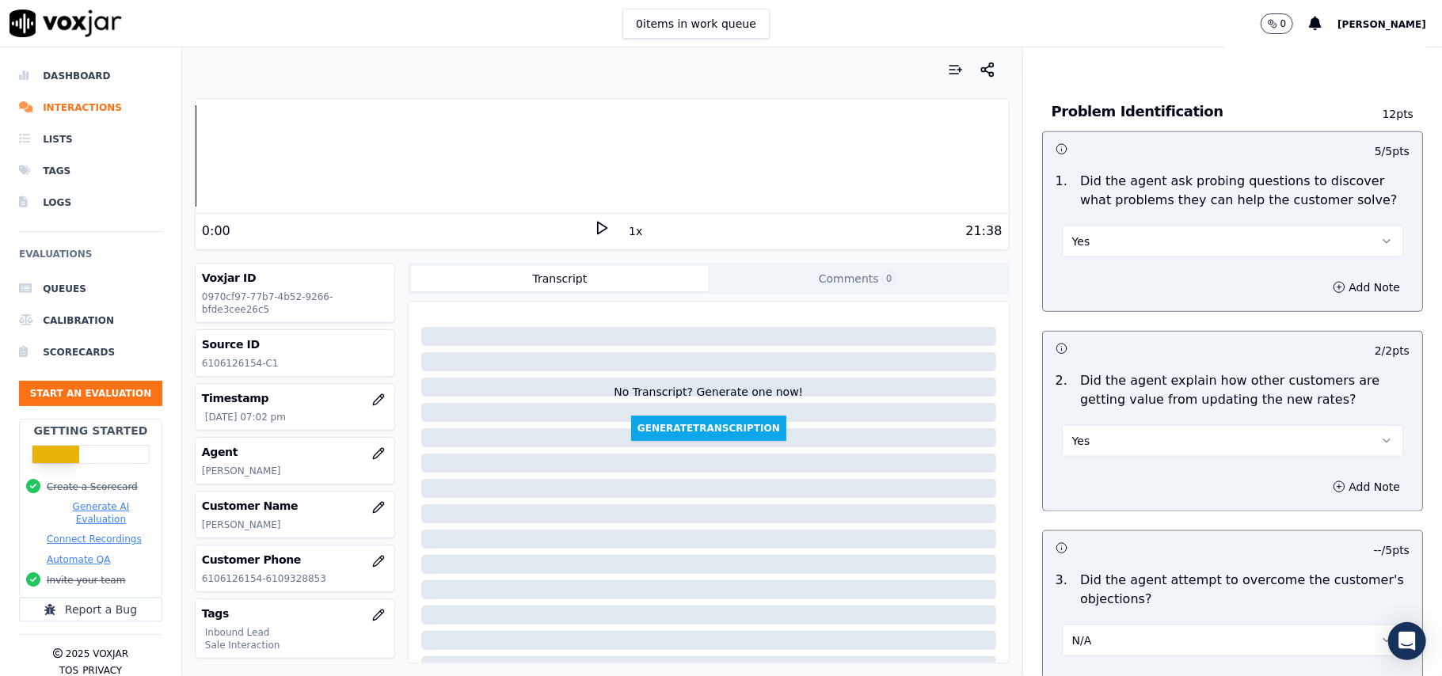
click at [1101, 625] on button "N/A" at bounding box center [1232, 641] width 341 height 32
click at [1087, 593] on div "Yes" at bounding box center [1198, 604] width 307 height 25
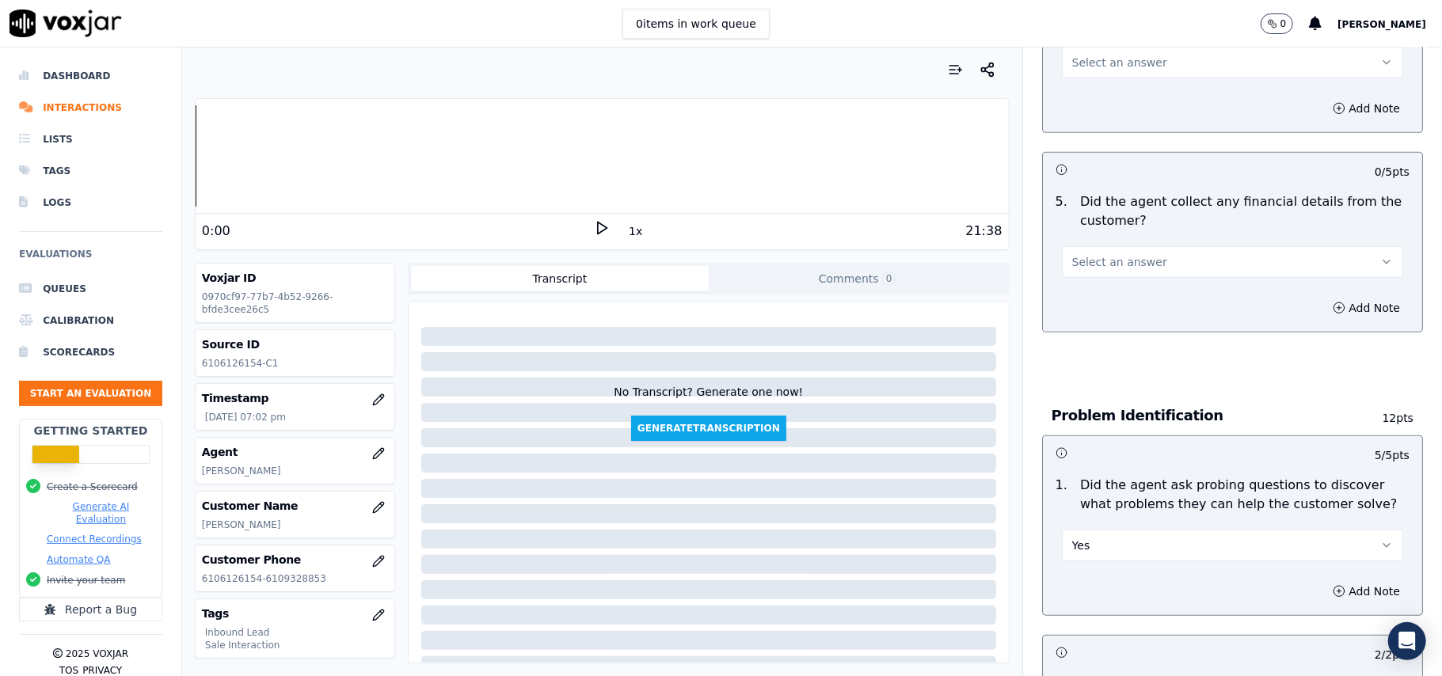
scroll to position [737, 0]
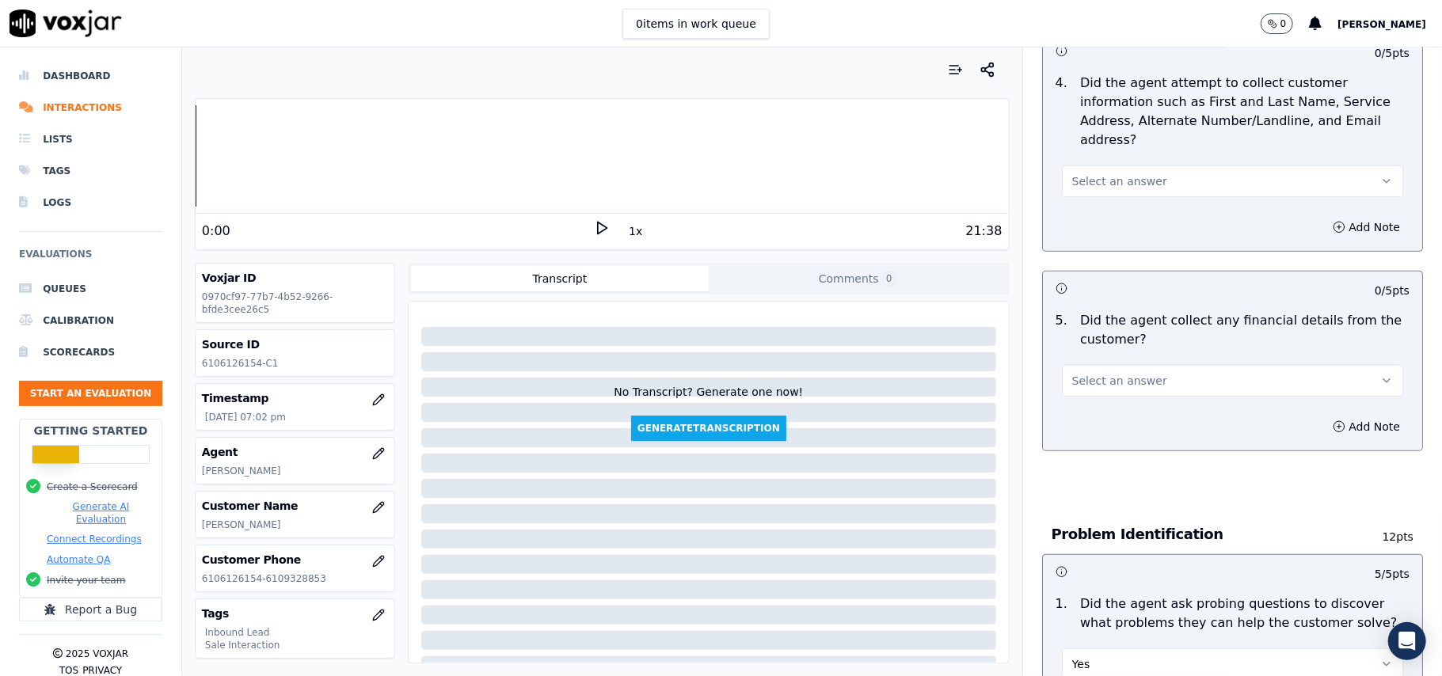
click at [1125, 373] on span "Select an answer" at bounding box center [1119, 381] width 95 height 16
click at [1116, 372] on div "No" at bounding box center [1198, 368] width 307 height 25
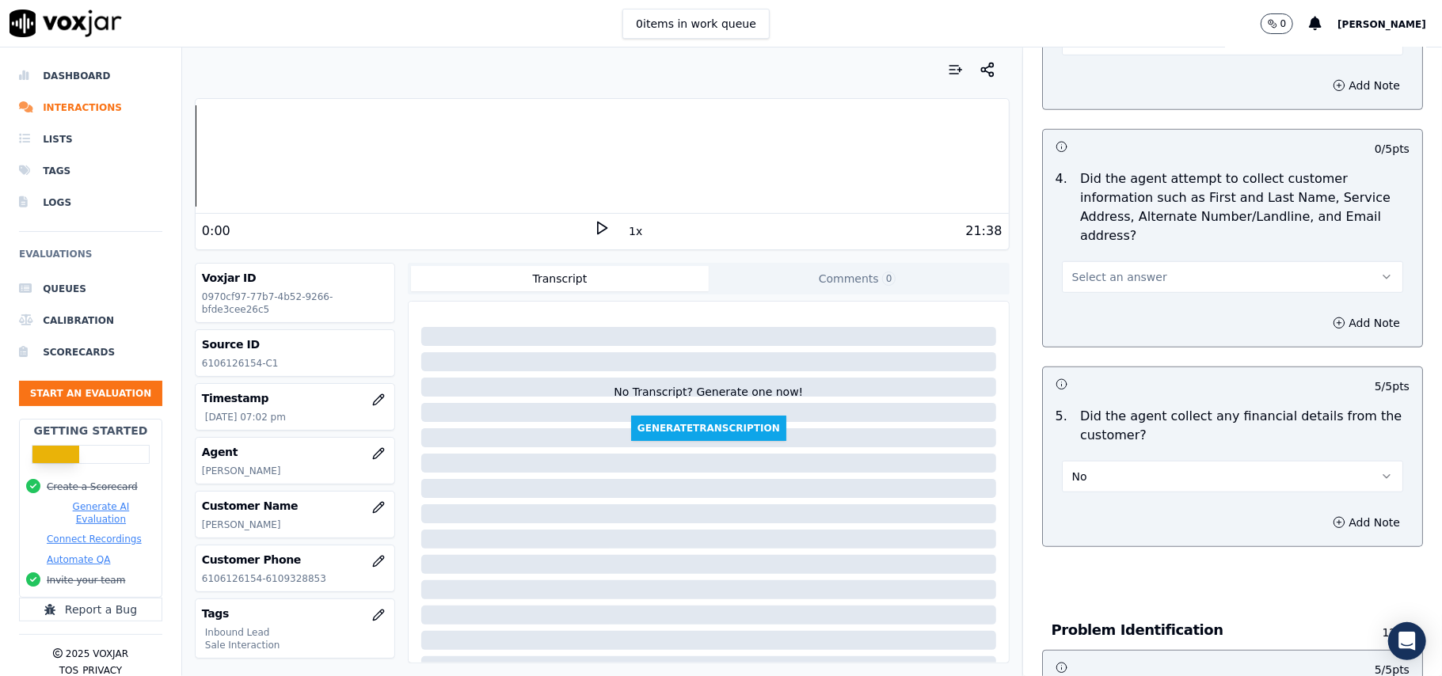
scroll to position [526, 0]
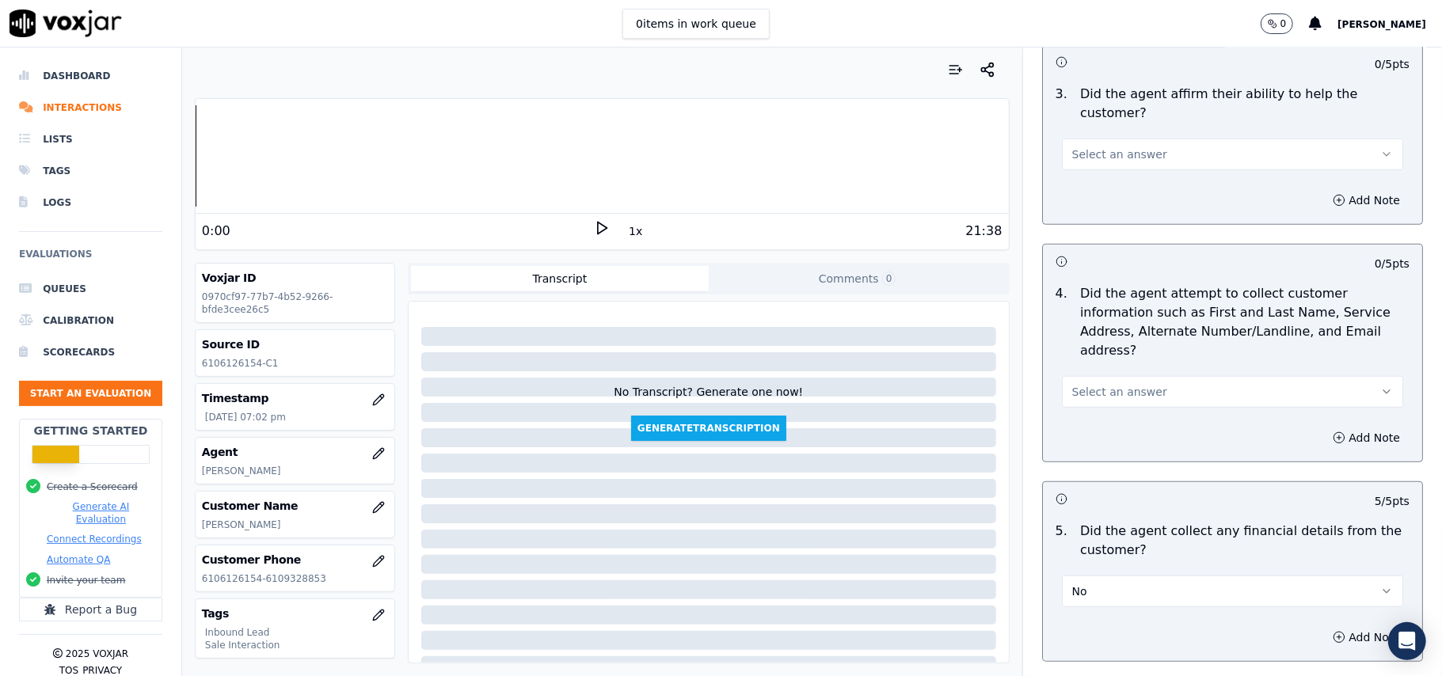
click at [1122, 384] on span "Select an answer" at bounding box center [1119, 392] width 95 height 16
click at [1122, 365] on div "Yes" at bounding box center [1198, 353] width 307 height 25
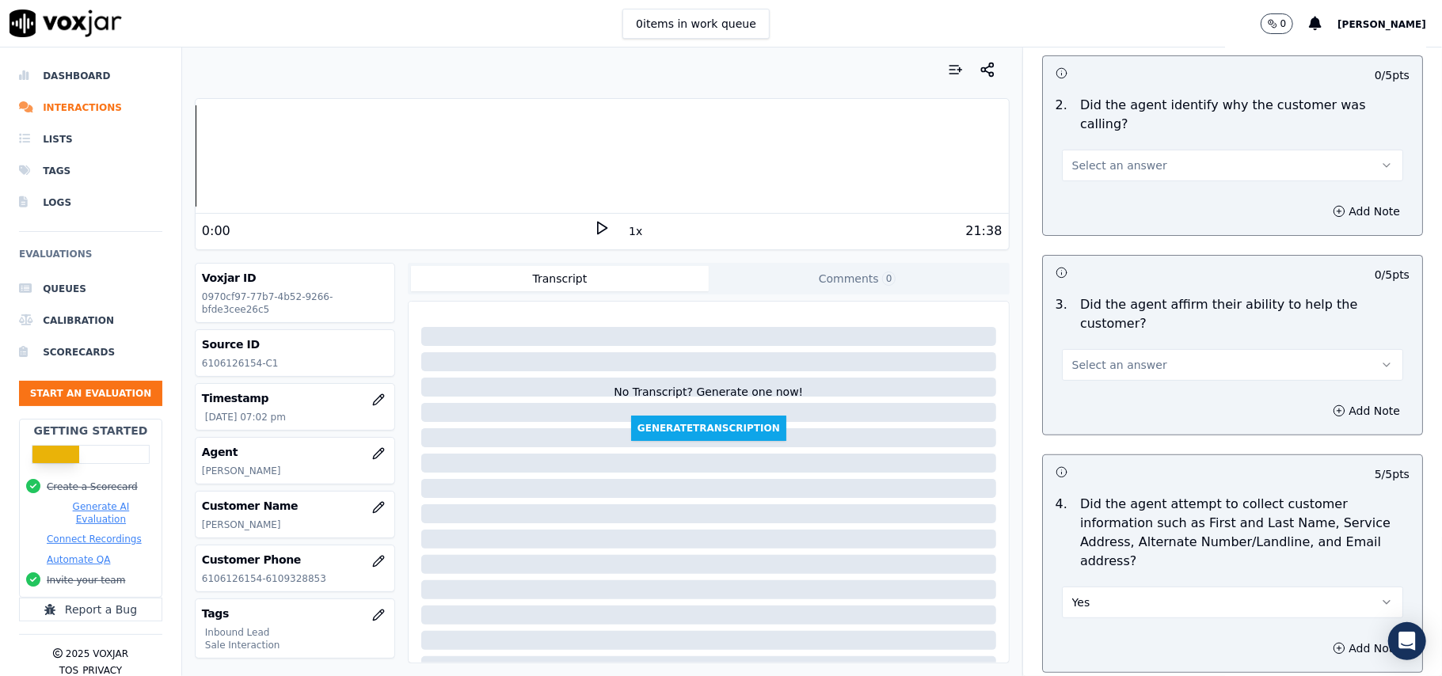
scroll to position [314, 0]
click at [1139, 350] on button "Select an answer" at bounding box center [1232, 366] width 341 height 32
click at [1126, 342] on div "Yes" at bounding box center [1198, 345] width 307 height 25
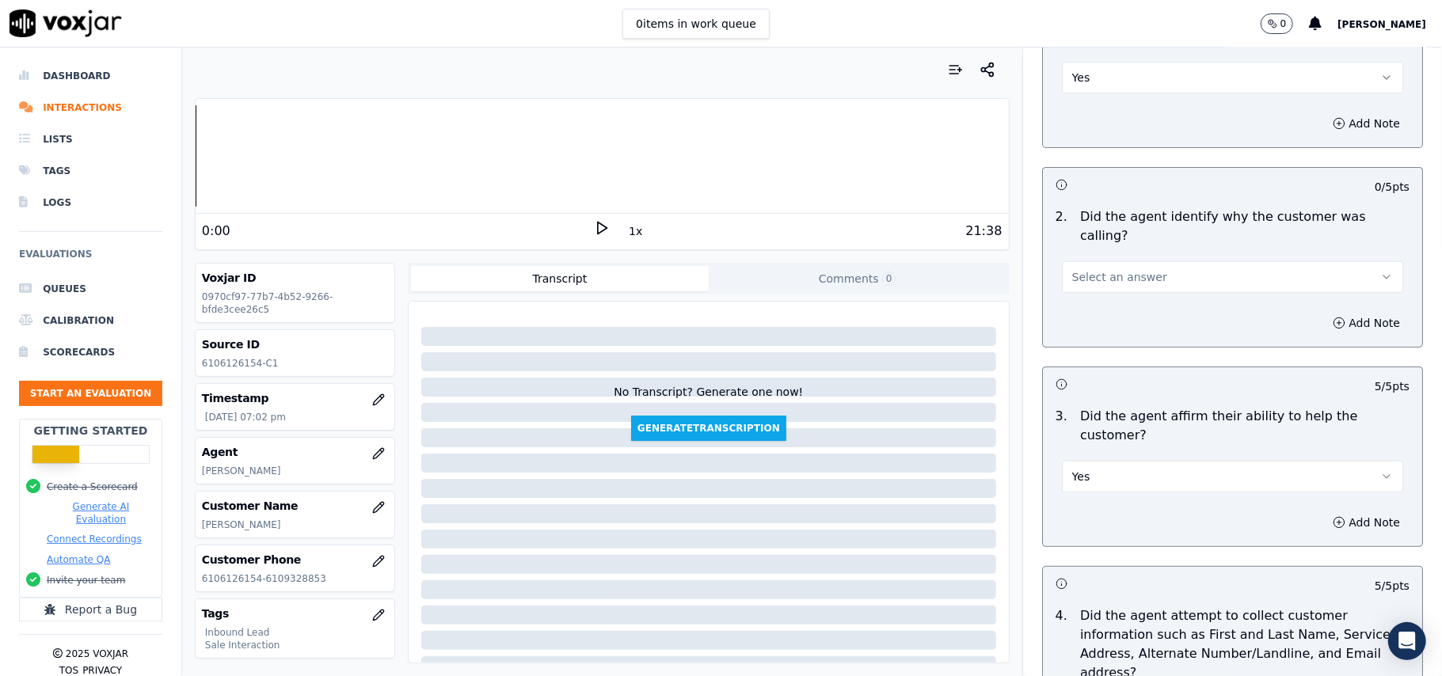
scroll to position [103, 0]
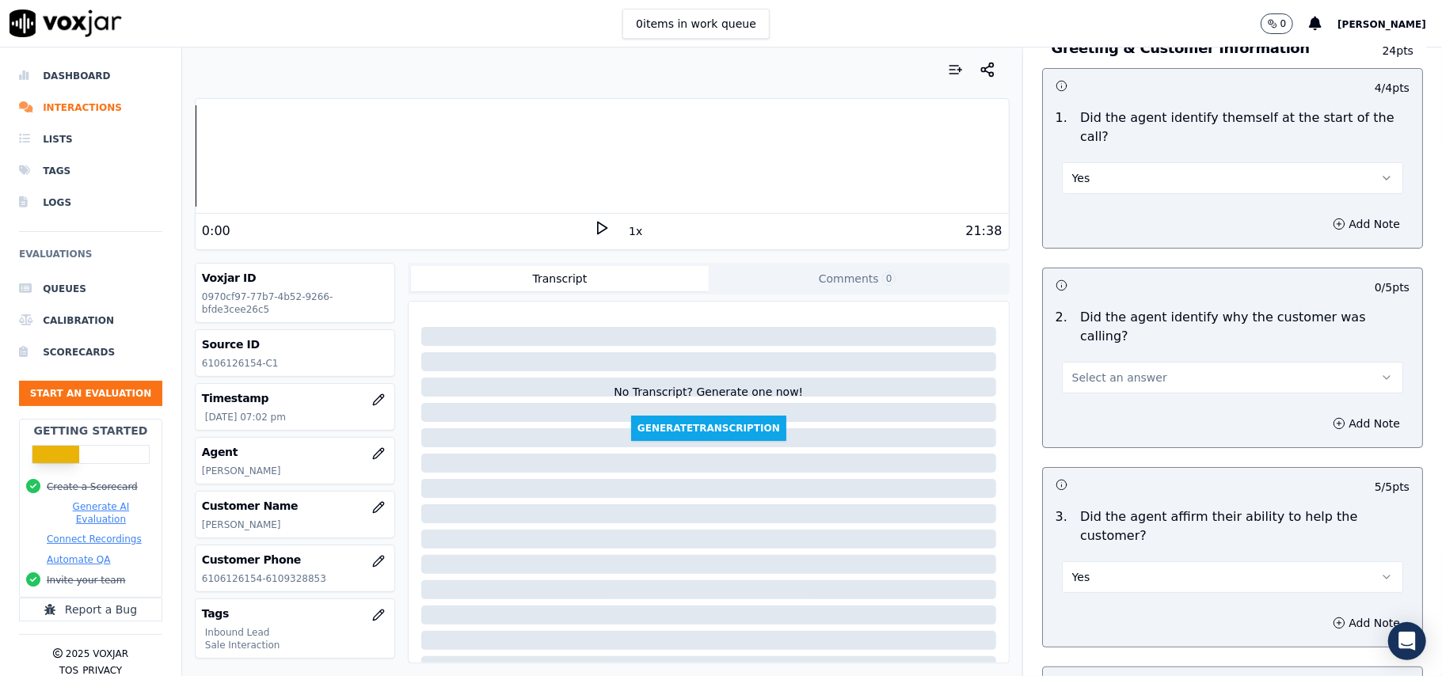
click at [1125, 359] on div "Select an answer" at bounding box center [1232, 376] width 341 height 35
click at [1119, 370] on span "Select an answer" at bounding box center [1119, 378] width 95 height 16
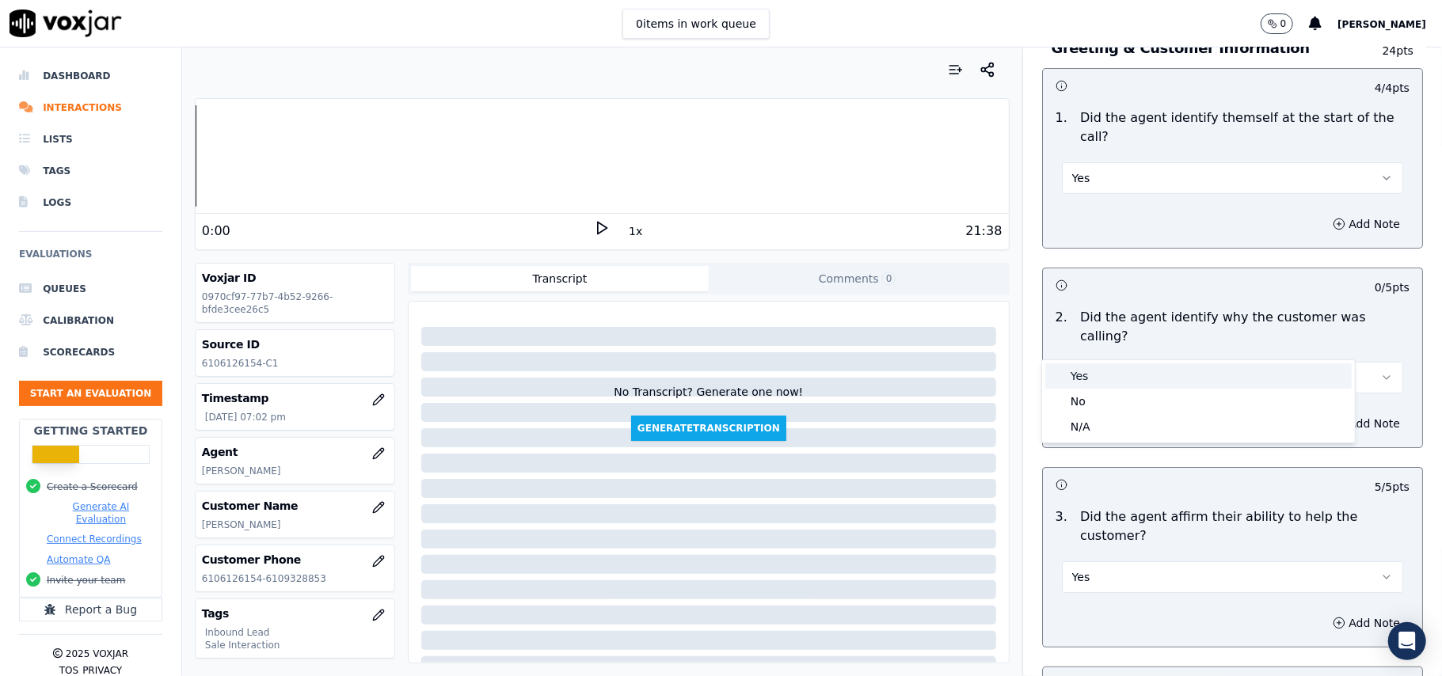
click at [1109, 372] on div "Yes" at bounding box center [1198, 376] width 307 height 25
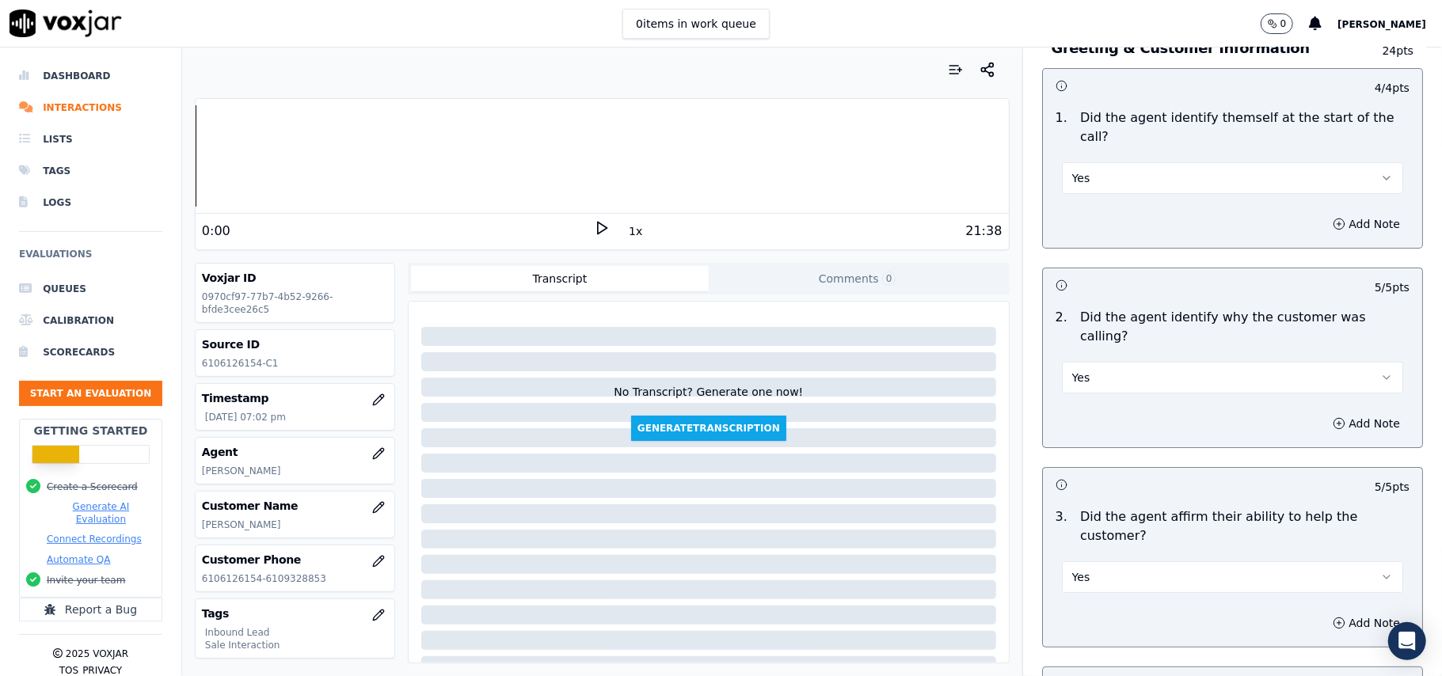
scroll to position [4518, 0]
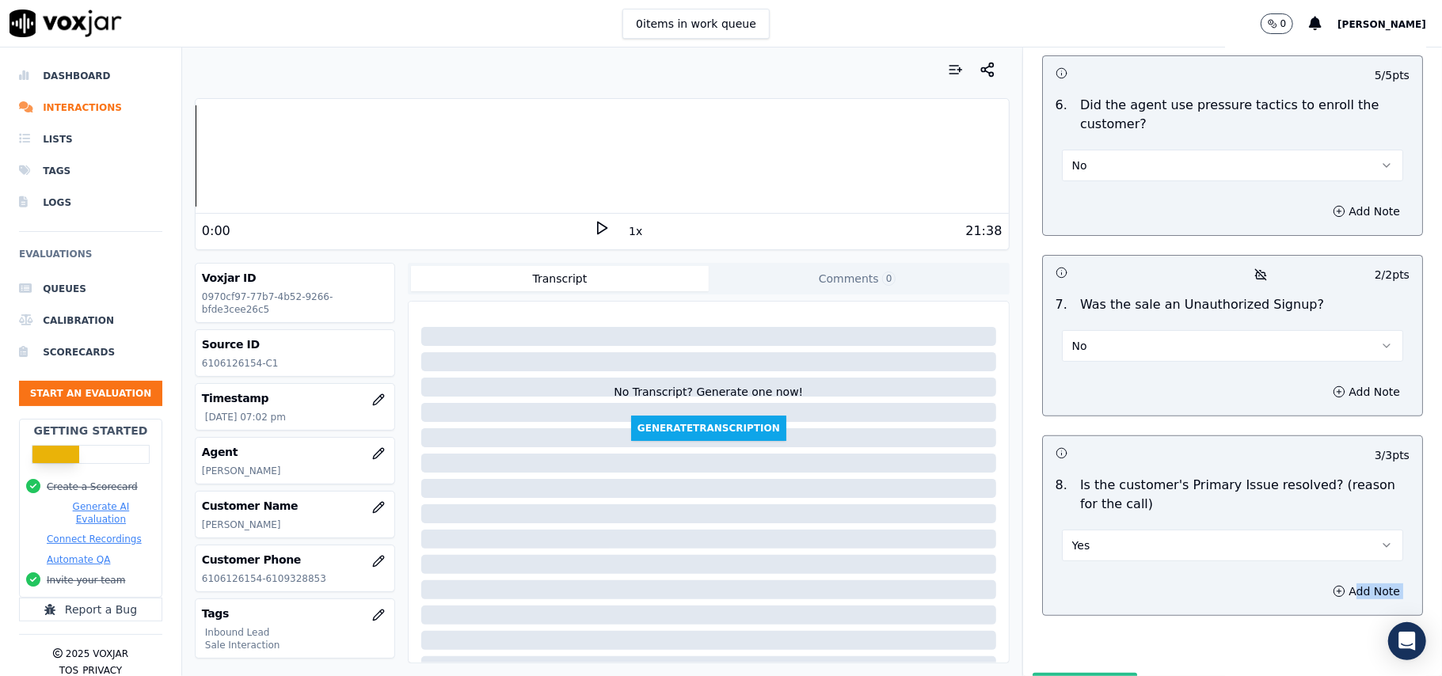
click at [1069, 592] on div "Inbound Sales Call Scorecard A scorecard to review inbound sales calls for best…" at bounding box center [1232, 362] width 419 height 629
click at [1098, 673] on button "Submit Scores" at bounding box center [1085, 687] width 105 height 29
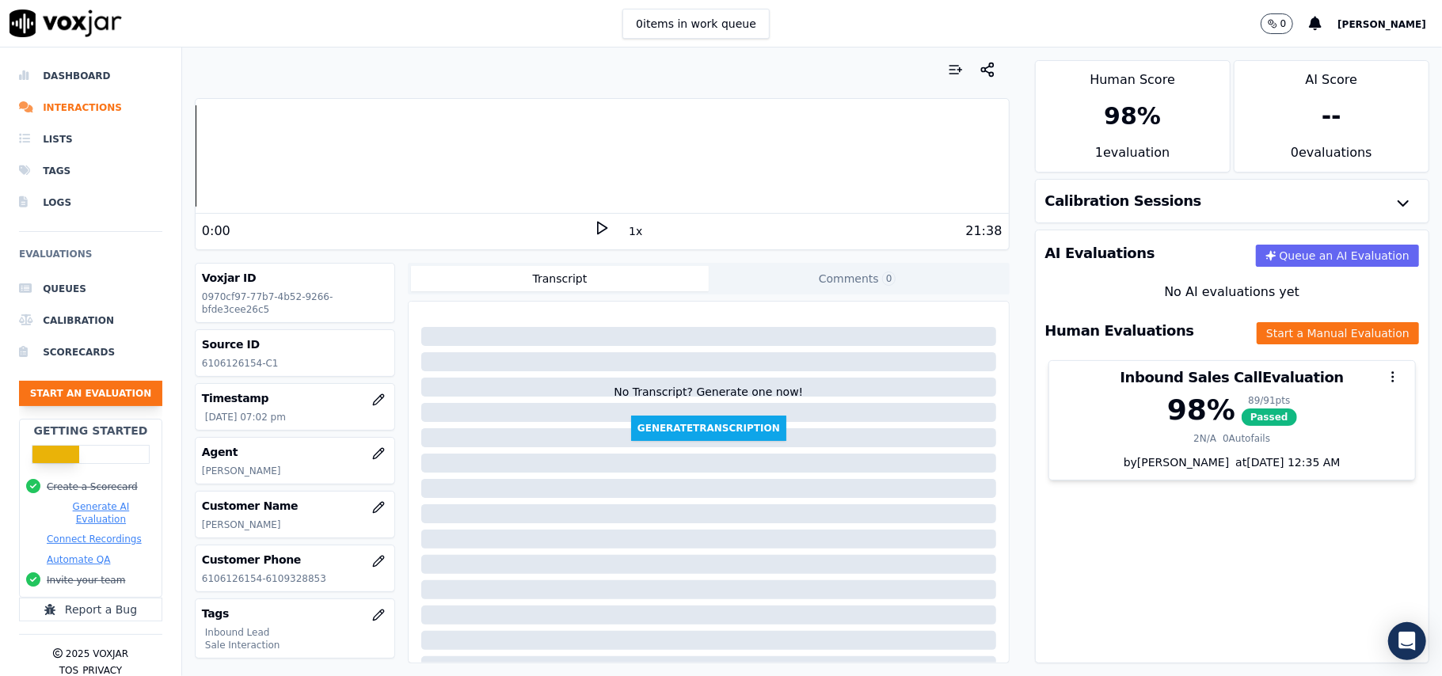
click at [98, 391] on button "Start an Evaluation" at bounding box center [90, 393] width 143 height 25
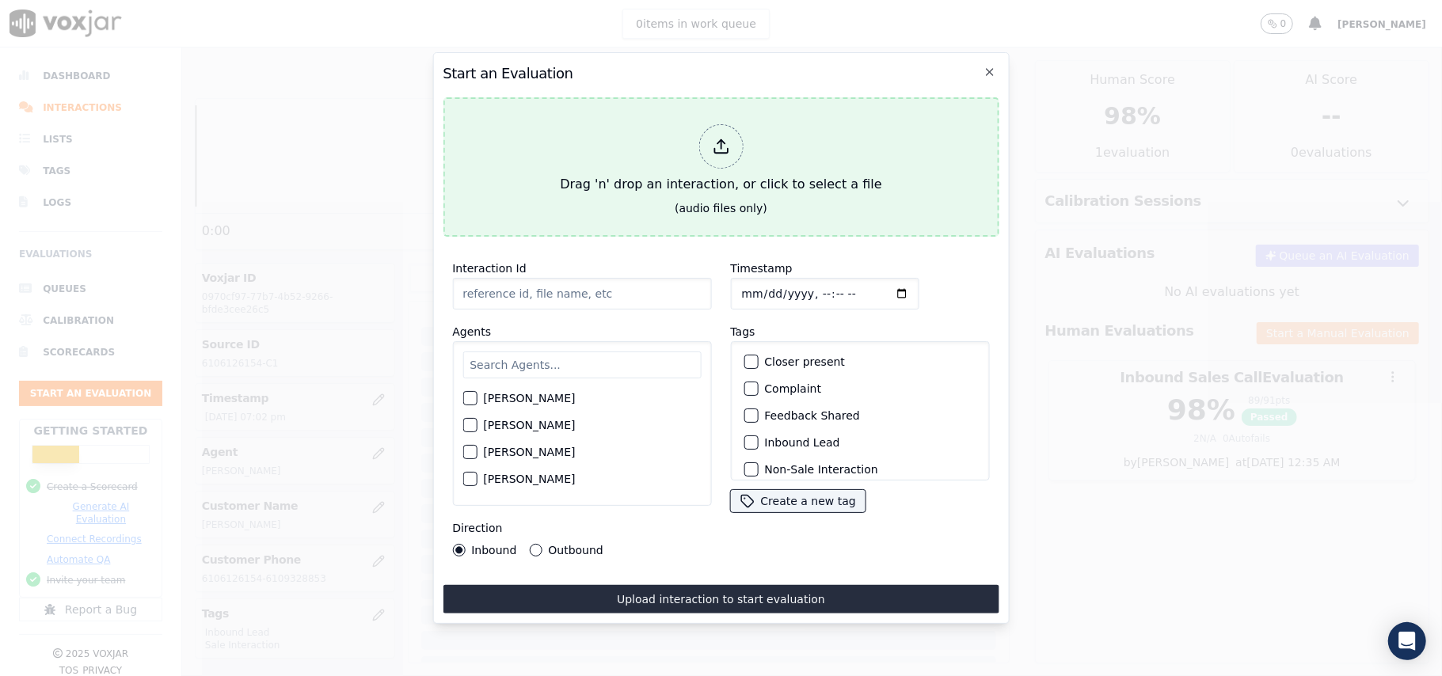
click at [721, 149] on icon at bounding box center [720, 151] width 13 height 5
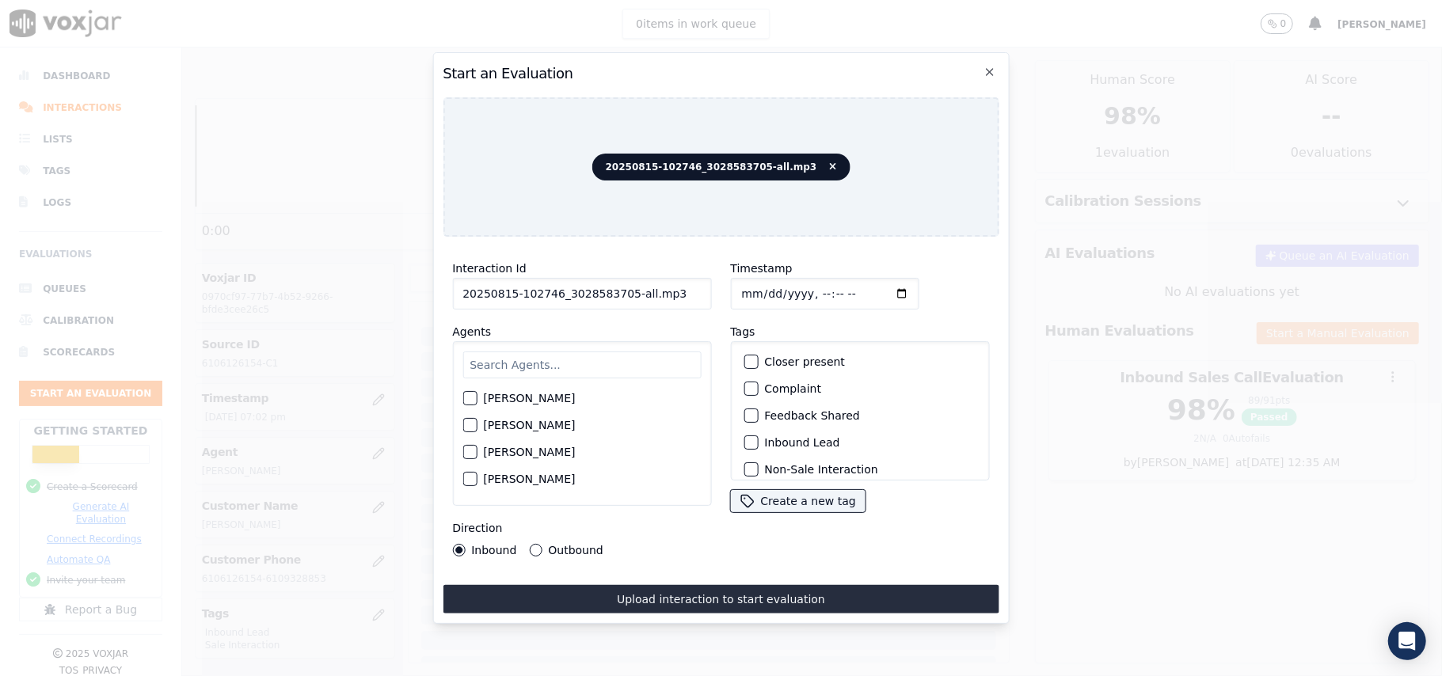
drag, startPoint x: 609, startPoint y: 284, endPoint x: 622, endPoint y: 290, distance: 14.2
click at [622, 290] on input "20250815-102746_3028583705-all.mp3" at bounding box center [581, 294] width 259 height 32
type input "20250815-102746_3028583705-C1"
click at [758, 280] on input "Timestamp" at bounding box center [824, 294] width 189 height 32
type input "2025-08-15T19:06"
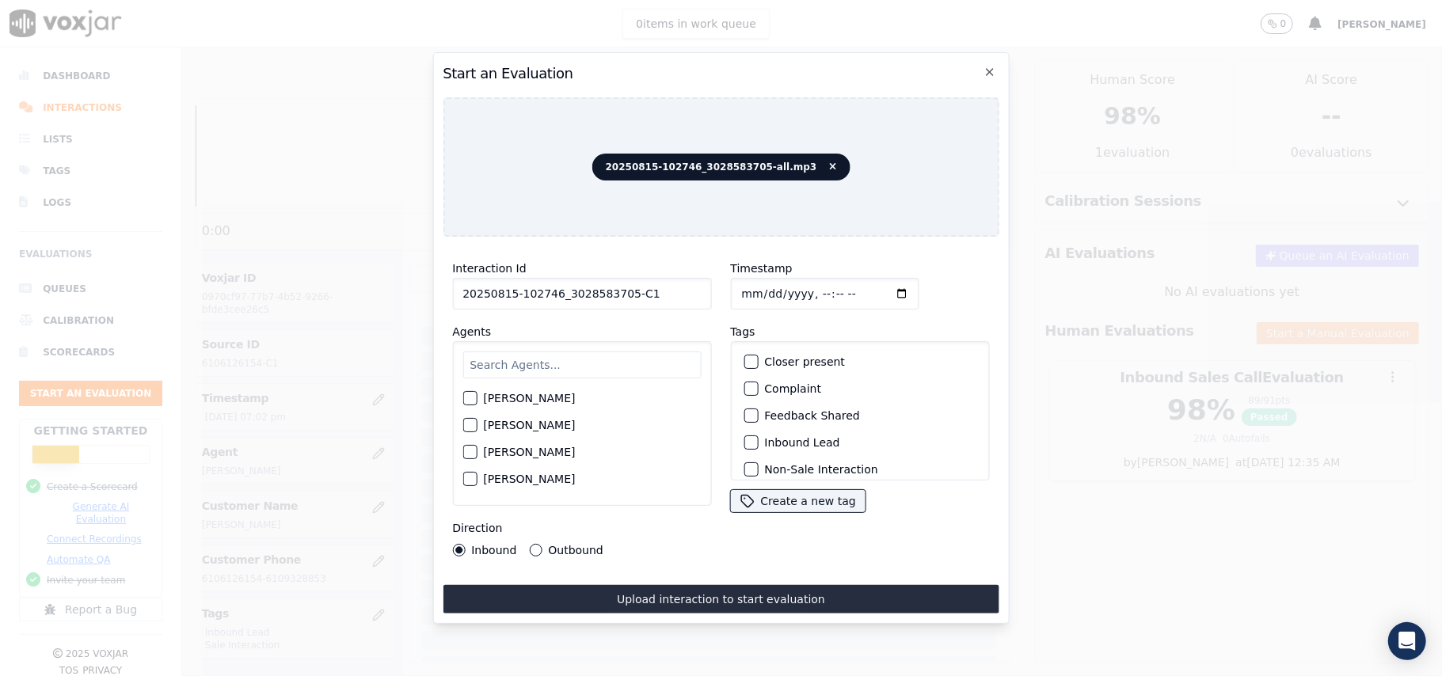
click at [632, 365] on input "text" at bounding box center [582, 365] width 238 height 27
paste input "Sam"
type input "Sam"
drag, startPoint x: 472, startPoint y: 394, endPoint x: 508, endPoint y: 407, distance: 38.8
click at [470, 398] on div "button" at bounding box center [468, 403] width 11 height 11
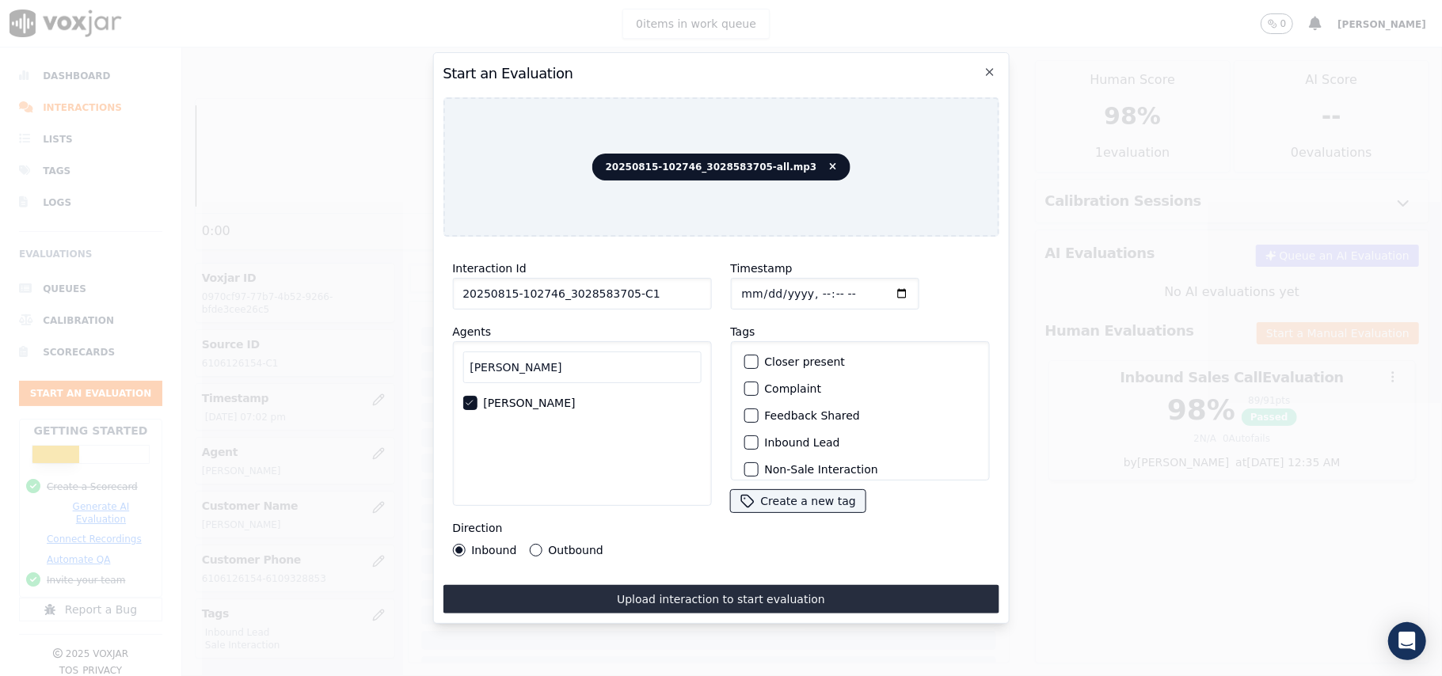
click at [745, 437] on div "button" at bounding box center [750, 442] width 11 height 11
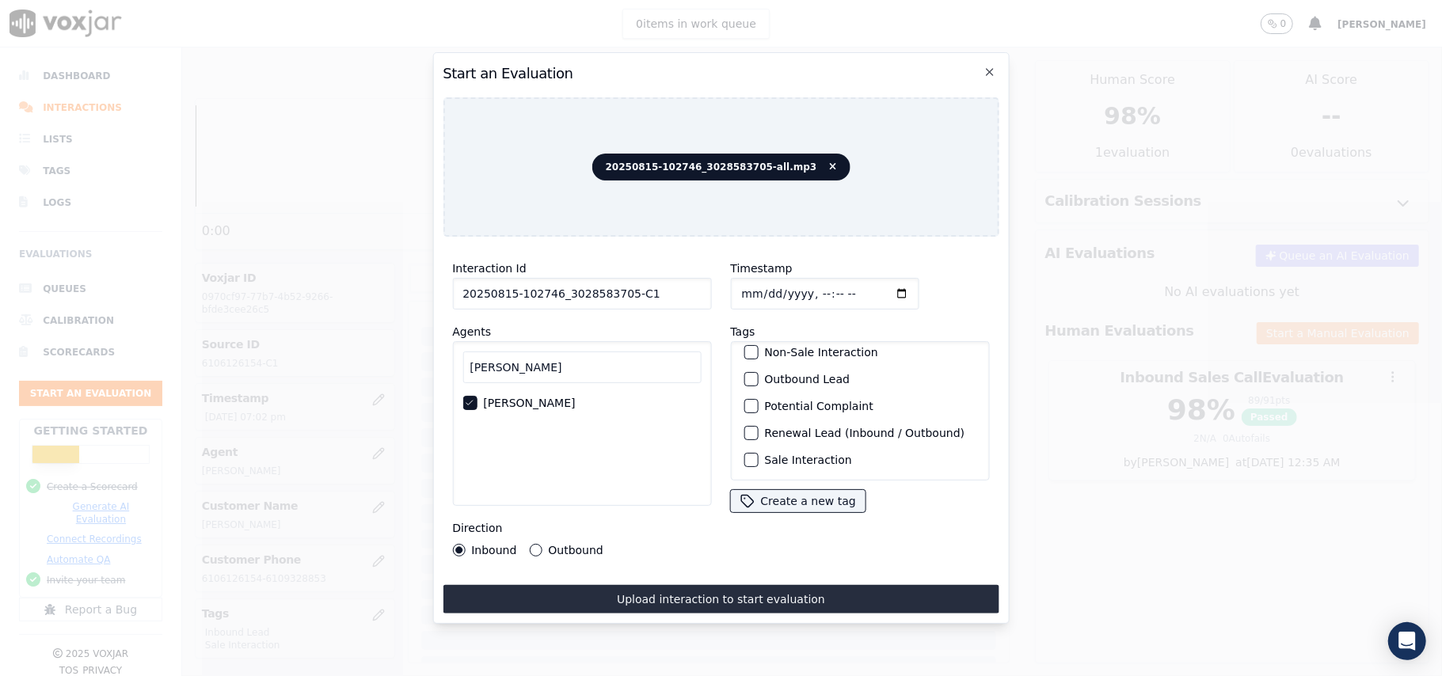
click at [751, 453] on button "Sale Interaction" at bounding box center [751, 460] width 14 height 14
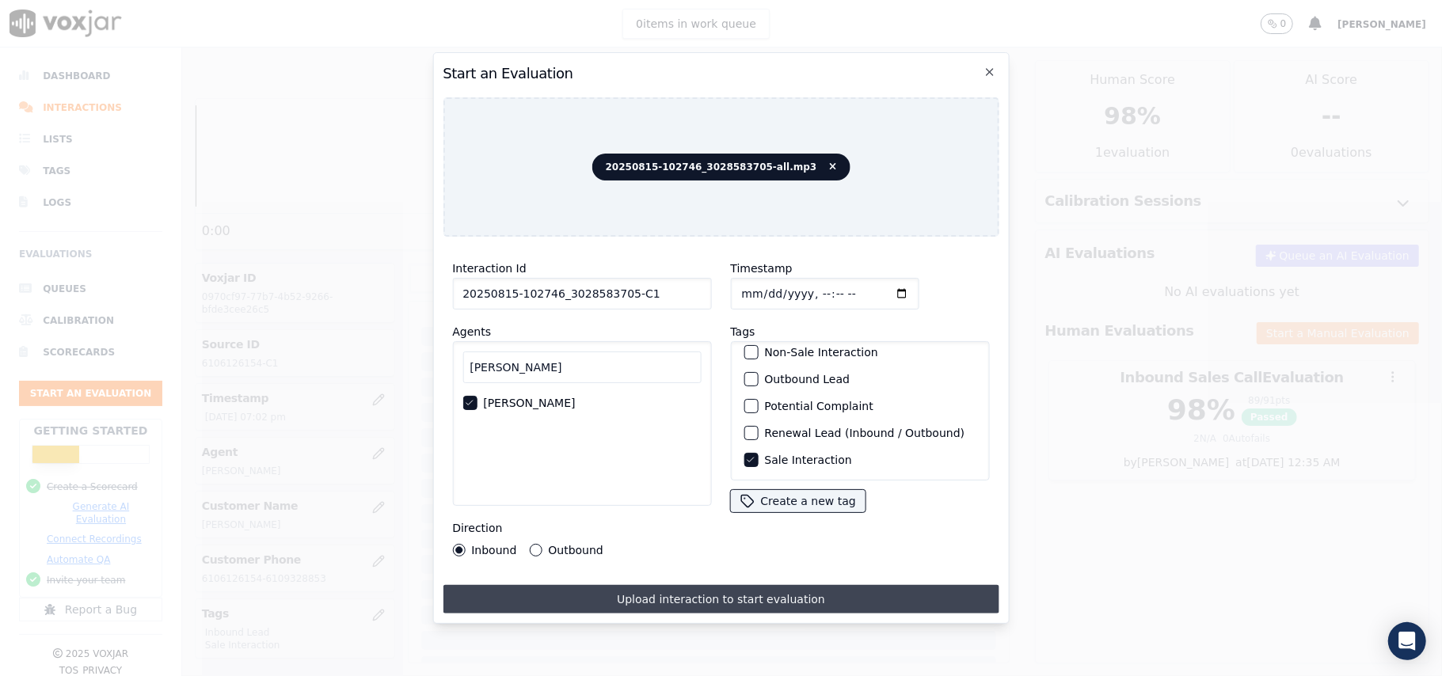
click at [678, 596] on button "Upload interaction to start evaluation" at bounding box center [721, 599] width 556 height 29
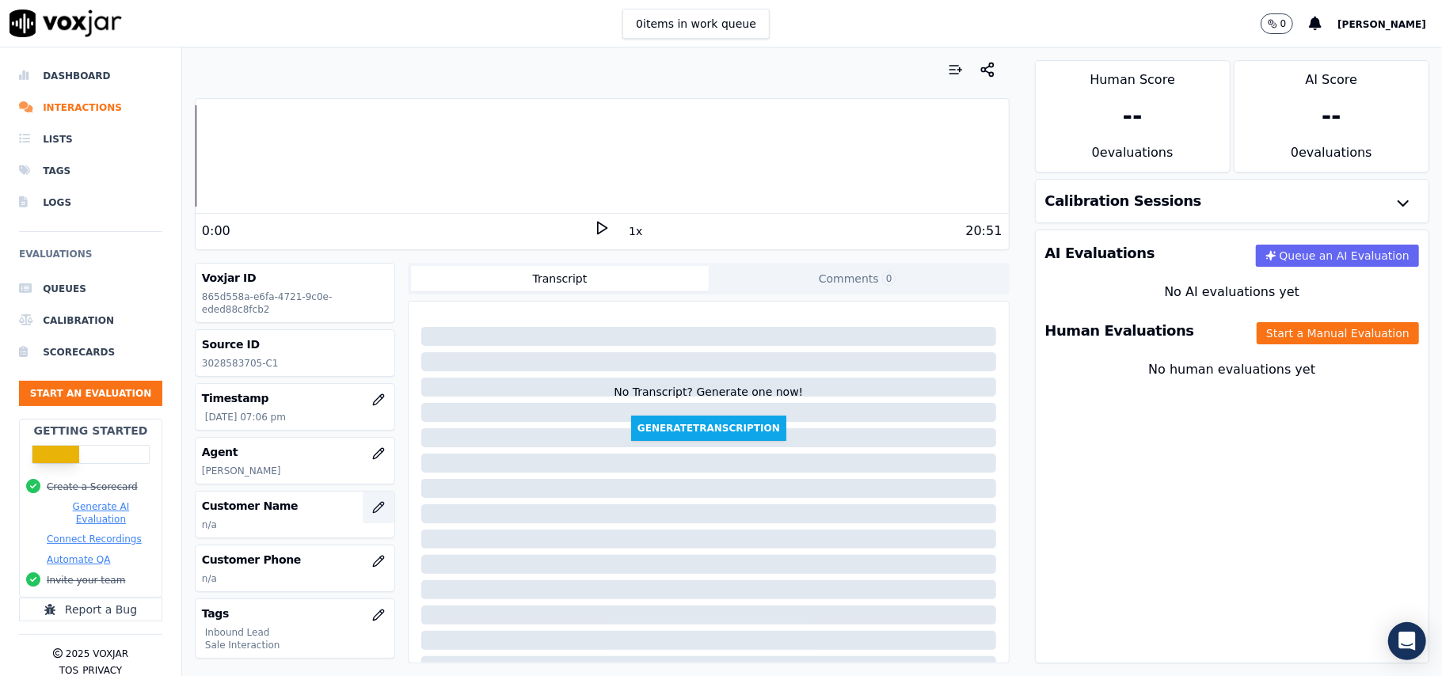
click at [372, 508] on icon "button" at bounding box center [378, 507] width 13 height 13
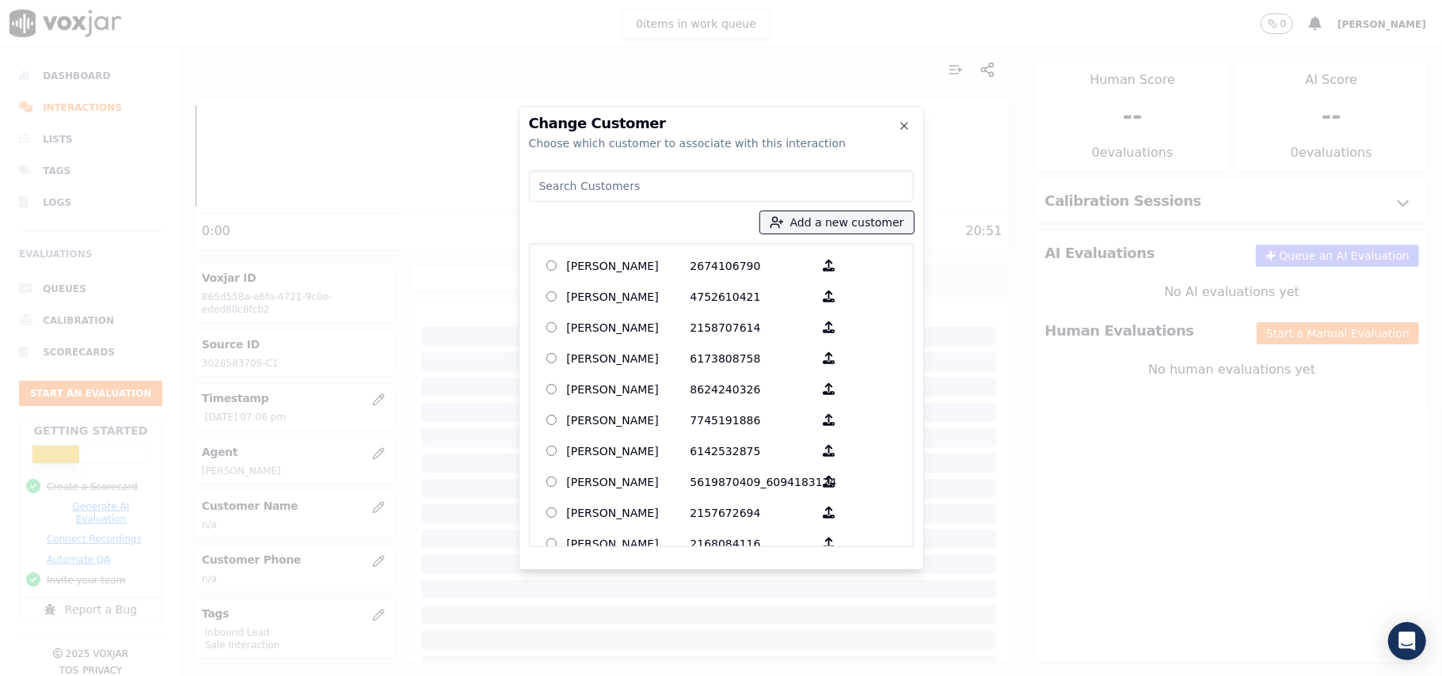
paste input "BEVERLY J HILL"
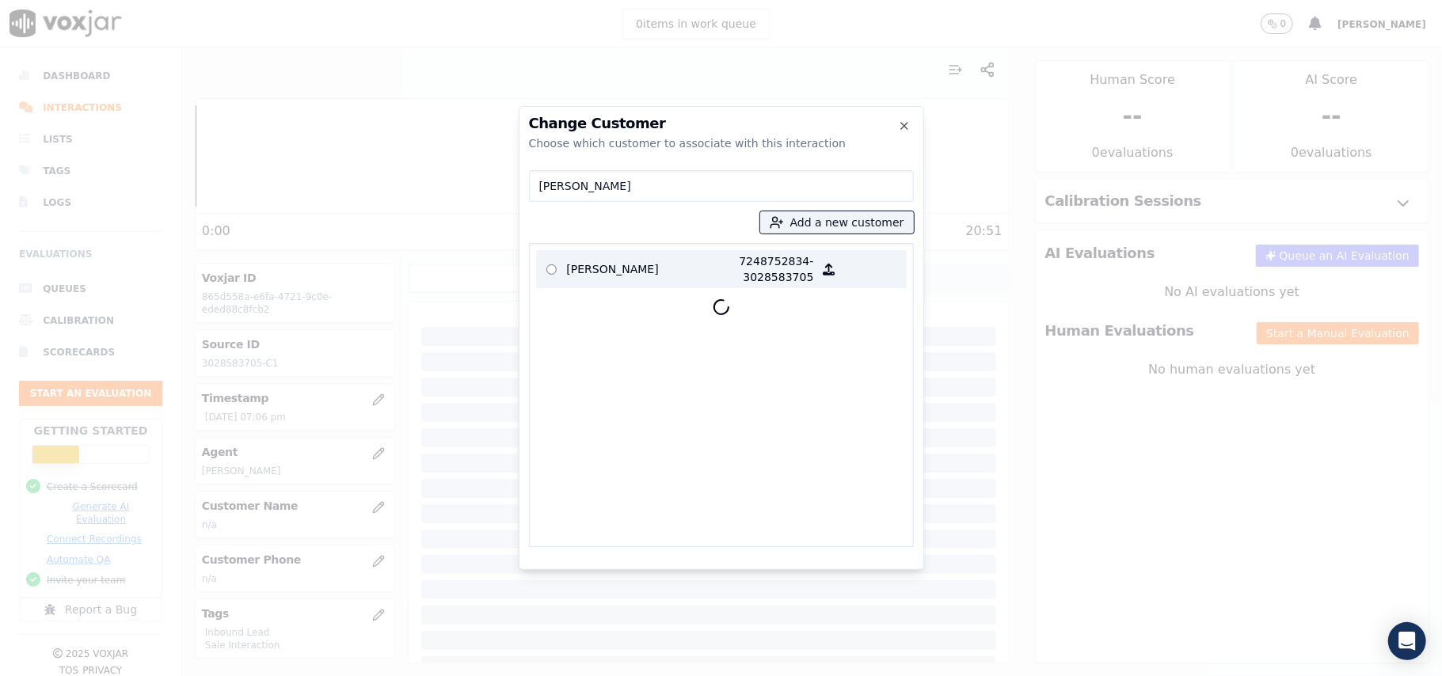
type input "BEVERLY J HILL"
click at [710, 279] on p "7248752834-3028583705" at bounding box center [753, 269] width 124 height 32
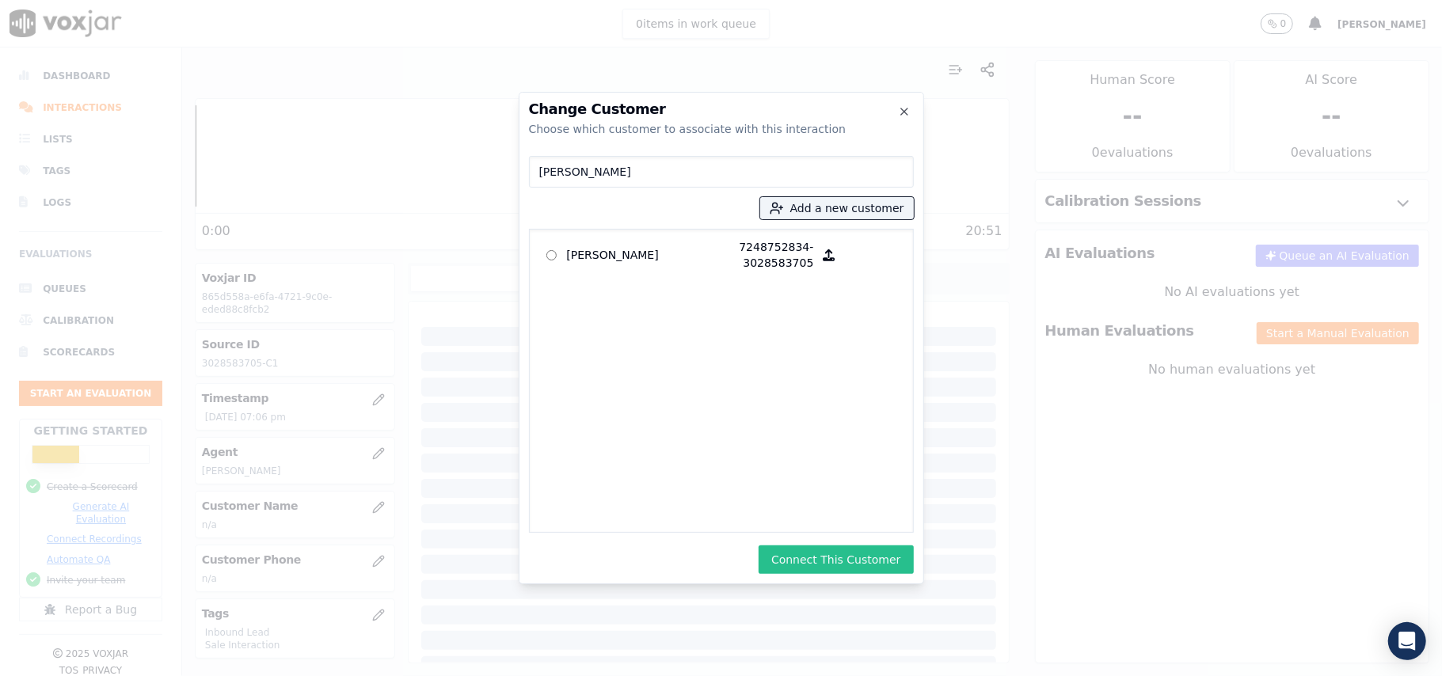
click at [819, 552] on button "Connect This Customer" at bounding box center [836, 560] width 154 height 29
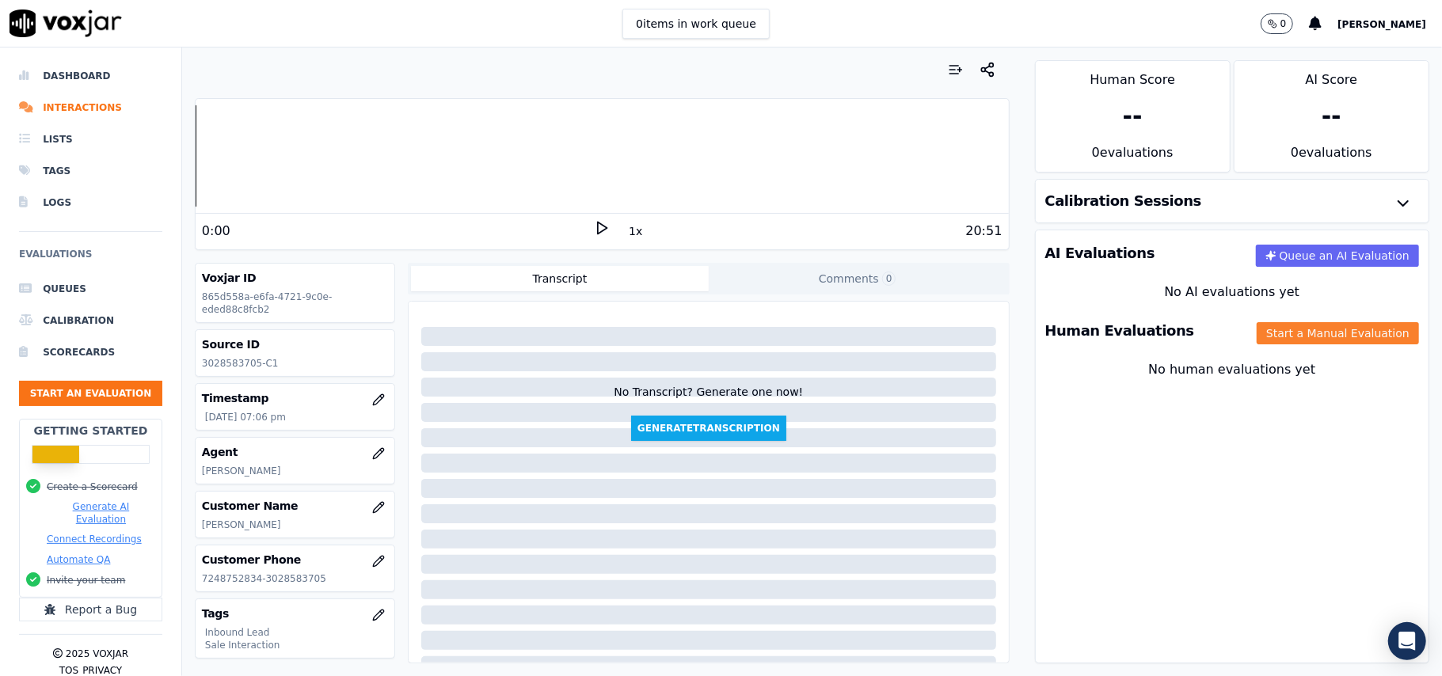
click at [1259, 337] on button "Start a Manual Evaluation" at bounding box center [1338, 333] width 162 height 22
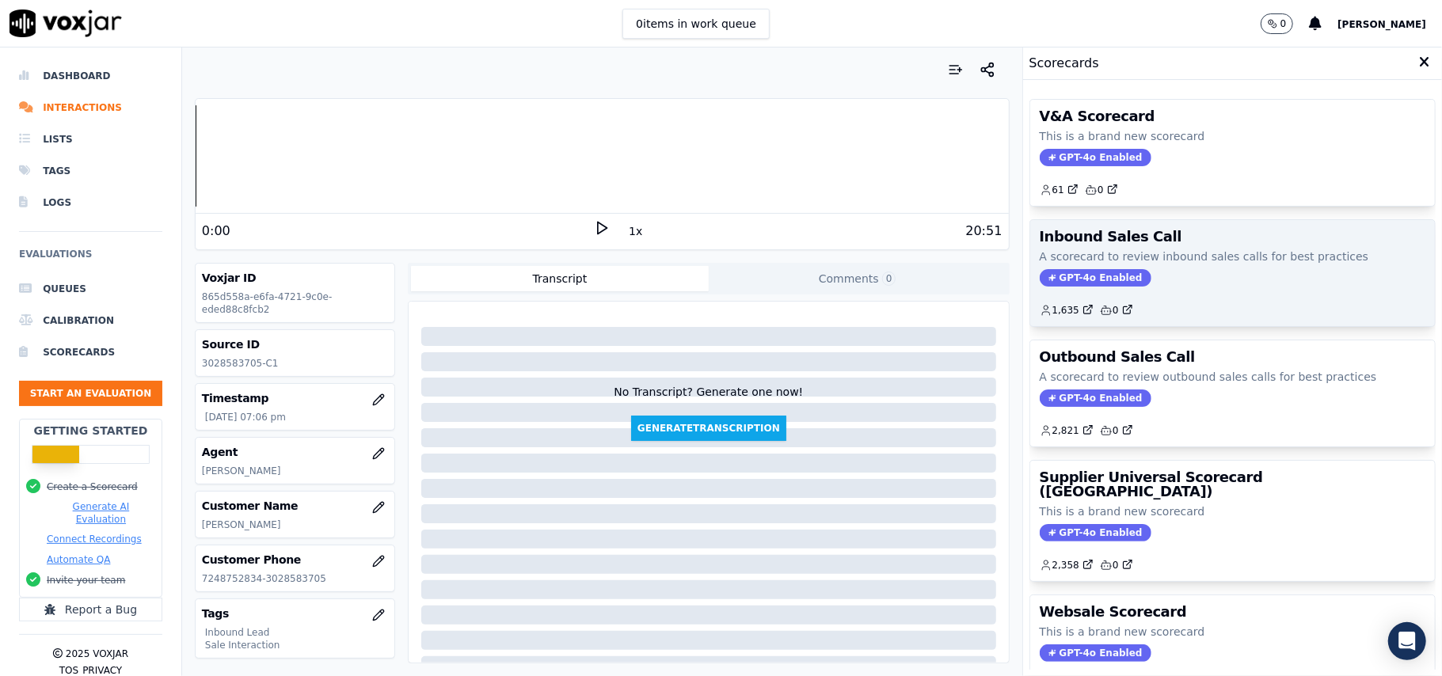
click at [1076, 286] on span "GPT-4o Enabled" at bounding box center [1096, 277] width 112 height 17
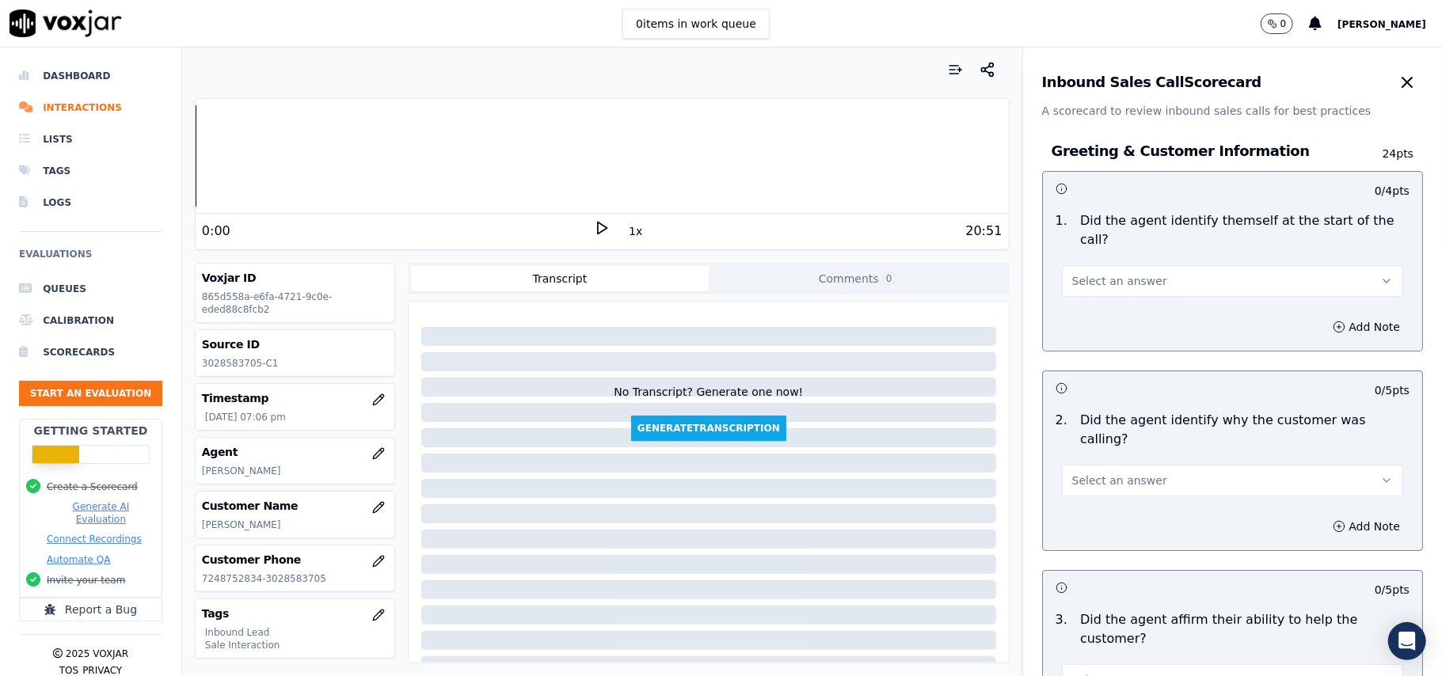
click at [1117, 273] on span "Select an answer" at bounding box center [1119, 281] width 95 height 16
click at [1106, 301] on div "Yes" at bounding box center [1198, 298] width 307 height 25
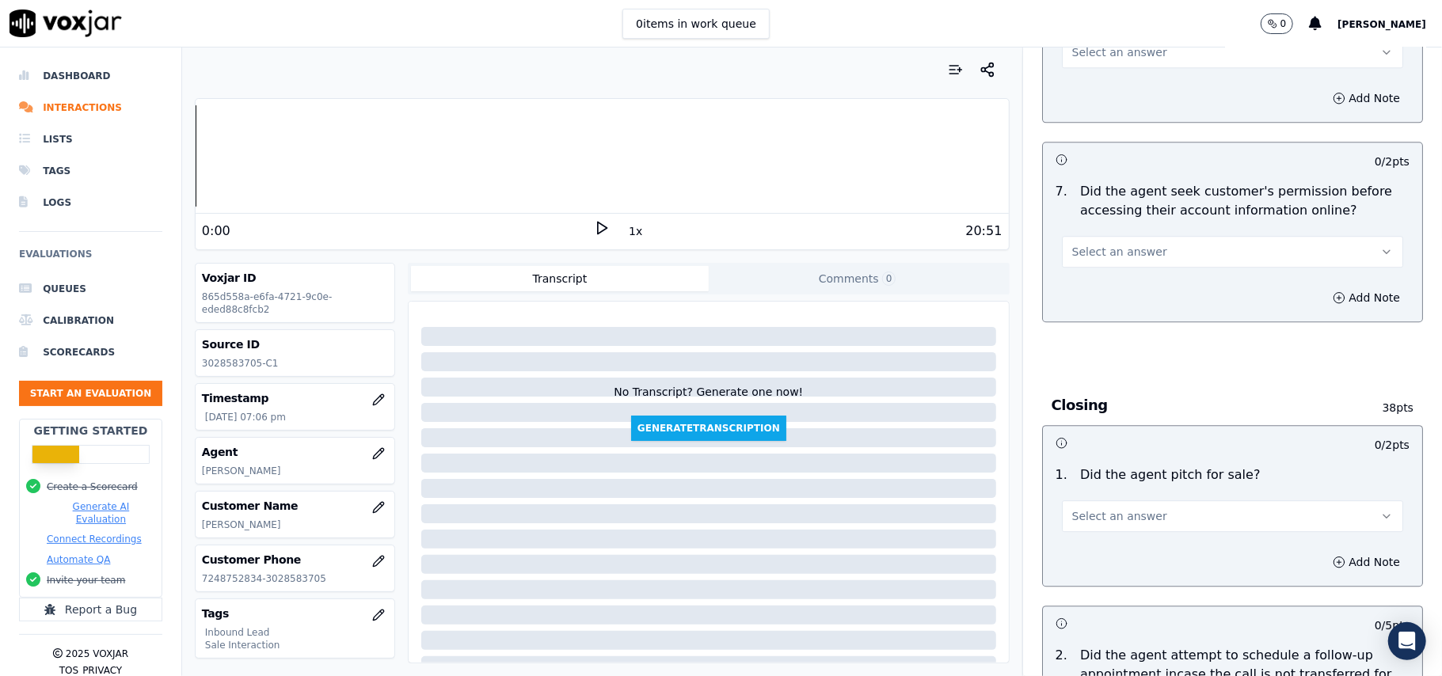
scroll to position [4433, 0]
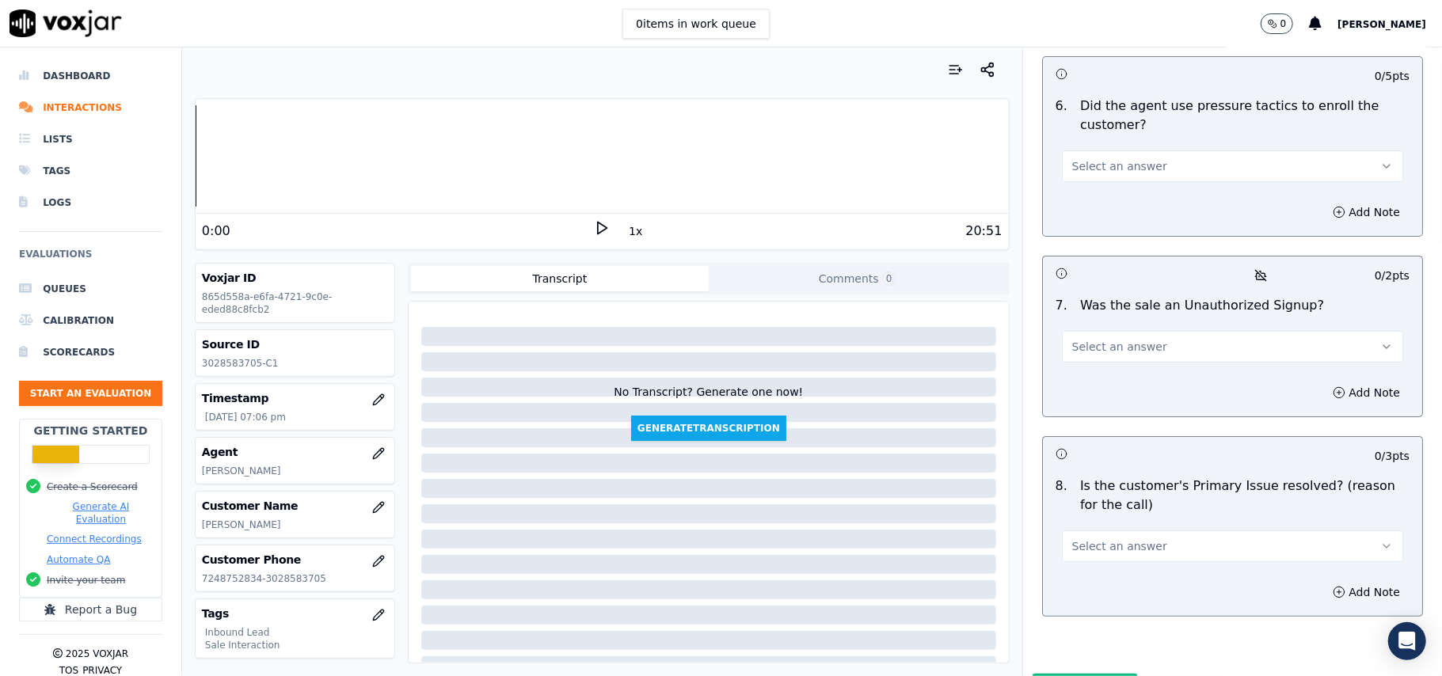
click at [1158, 531] on button "Select an answer" at bounding box center [1232, 547] width 341 height 32
click at [1125, 499] on div "Yes" at bounding box center [1198, 498] width 307 height 25
click at [1110, 339] on span "Select an answer" at bounding box center [1119, 347] width 95 height 16
click at [1103, 314] on div "No" at bounding box center [1198, 323] width 307 height 25
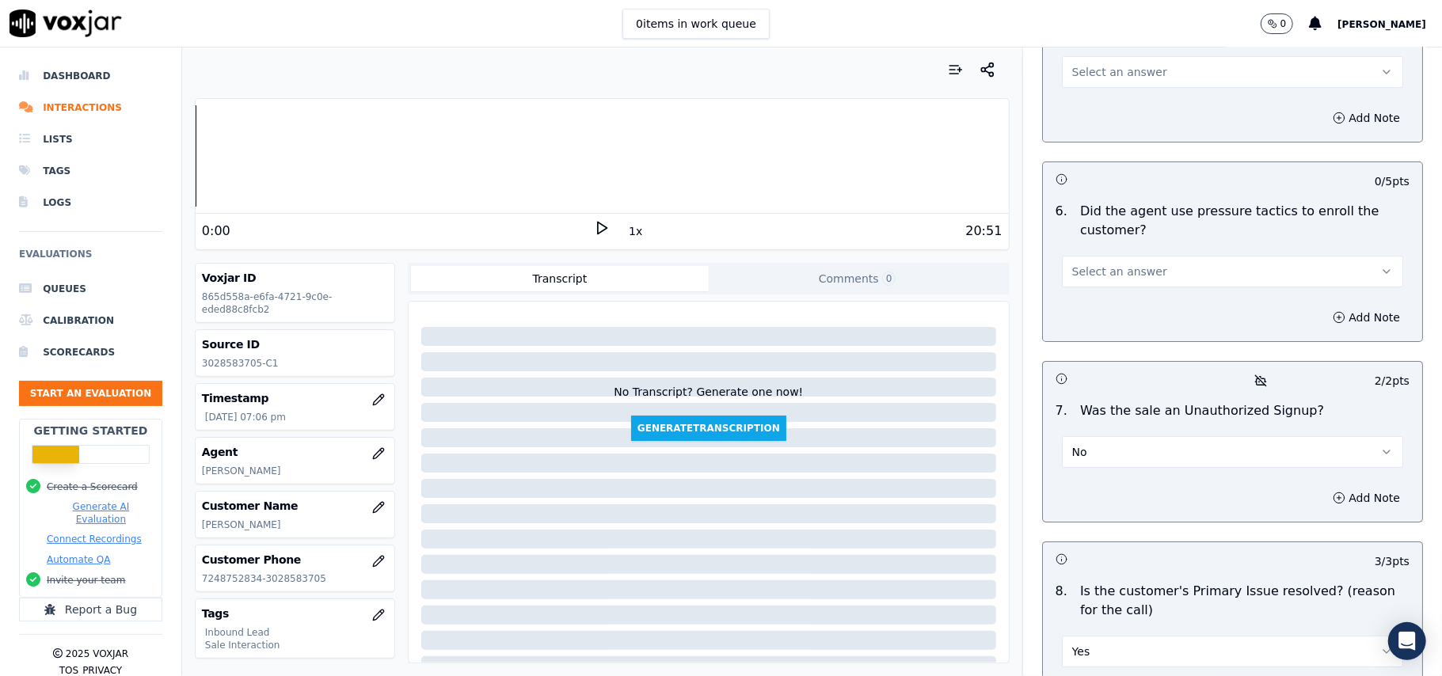
scroll to position [4222, 0]
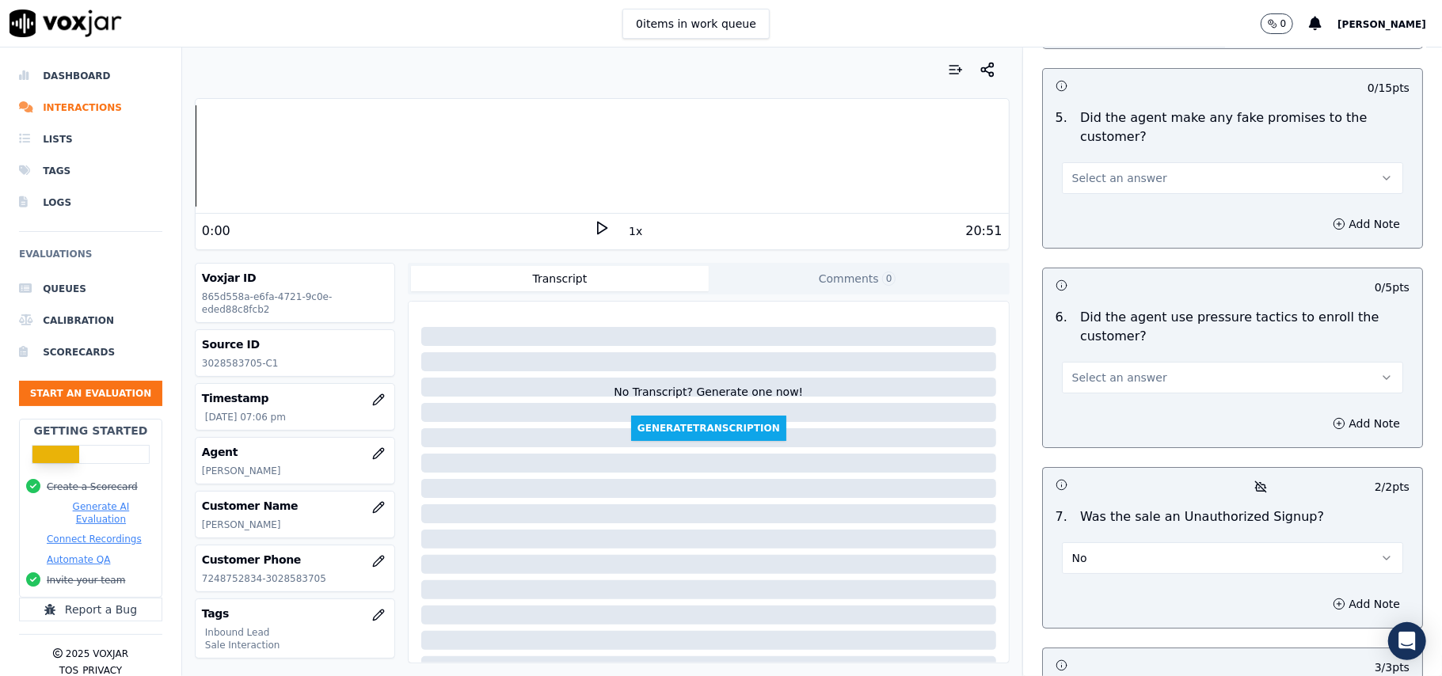
drag, startPoint x: 1098, startPoint y: 291, endPoint x: 1100, endPoint y: 302, distance: 10.6
click at [1099, 370] on span "Select an answer" at bounding box center [1119, 378] width 95 height 16
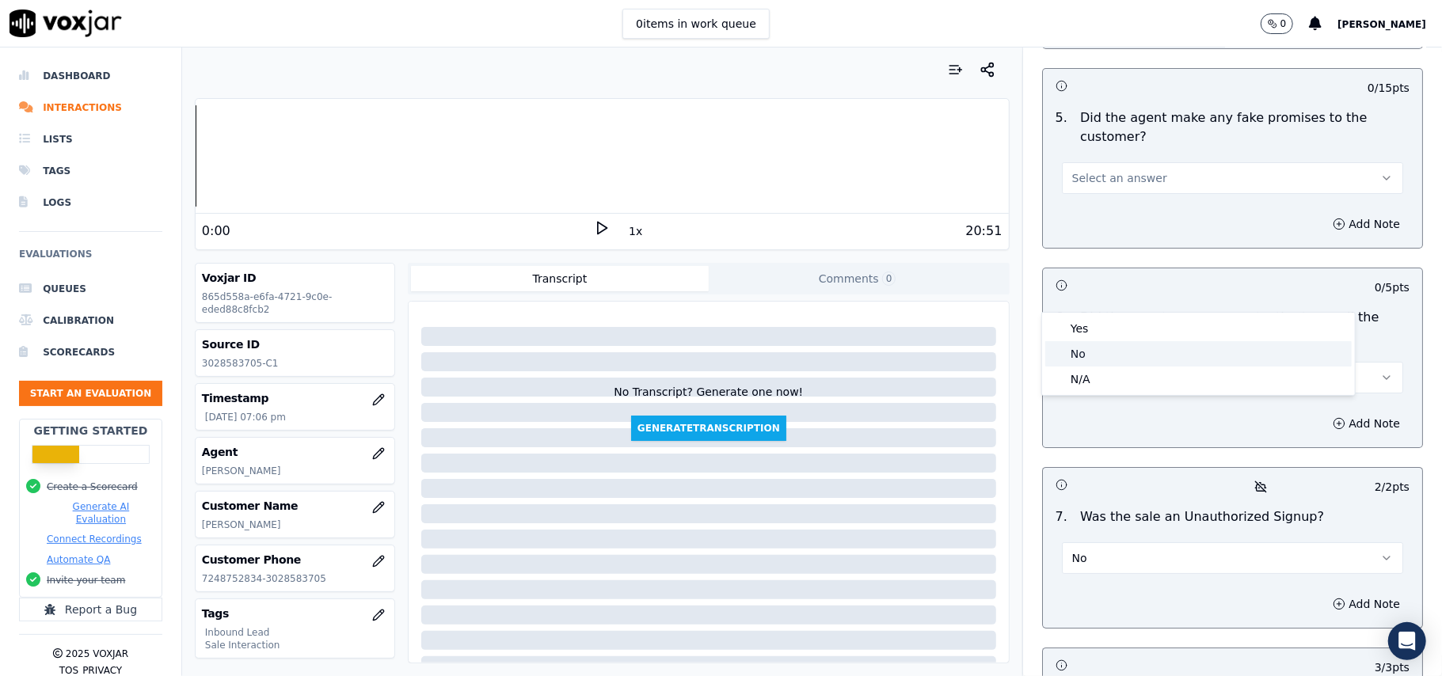
click at [1100, 342] on div "No" at bounding box center [1198, 353] width 307 height 25
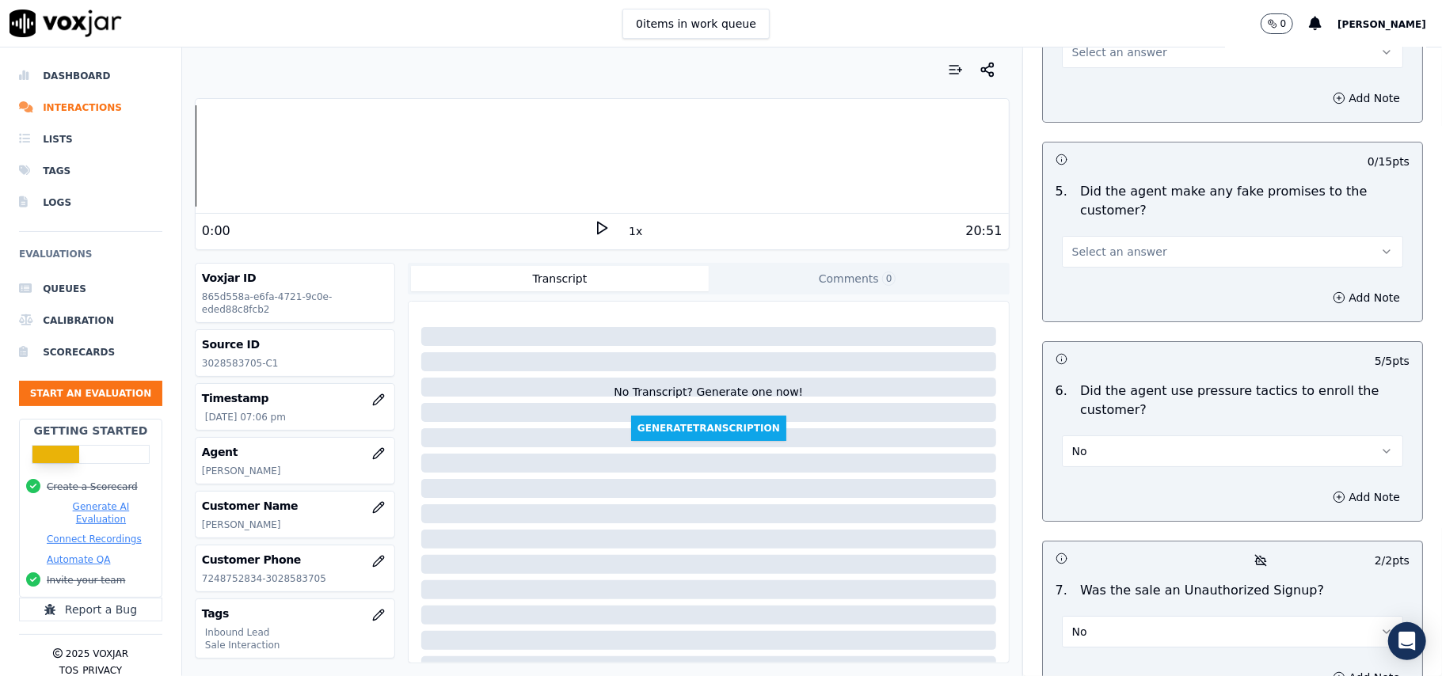
scroll to position [4011, 0]
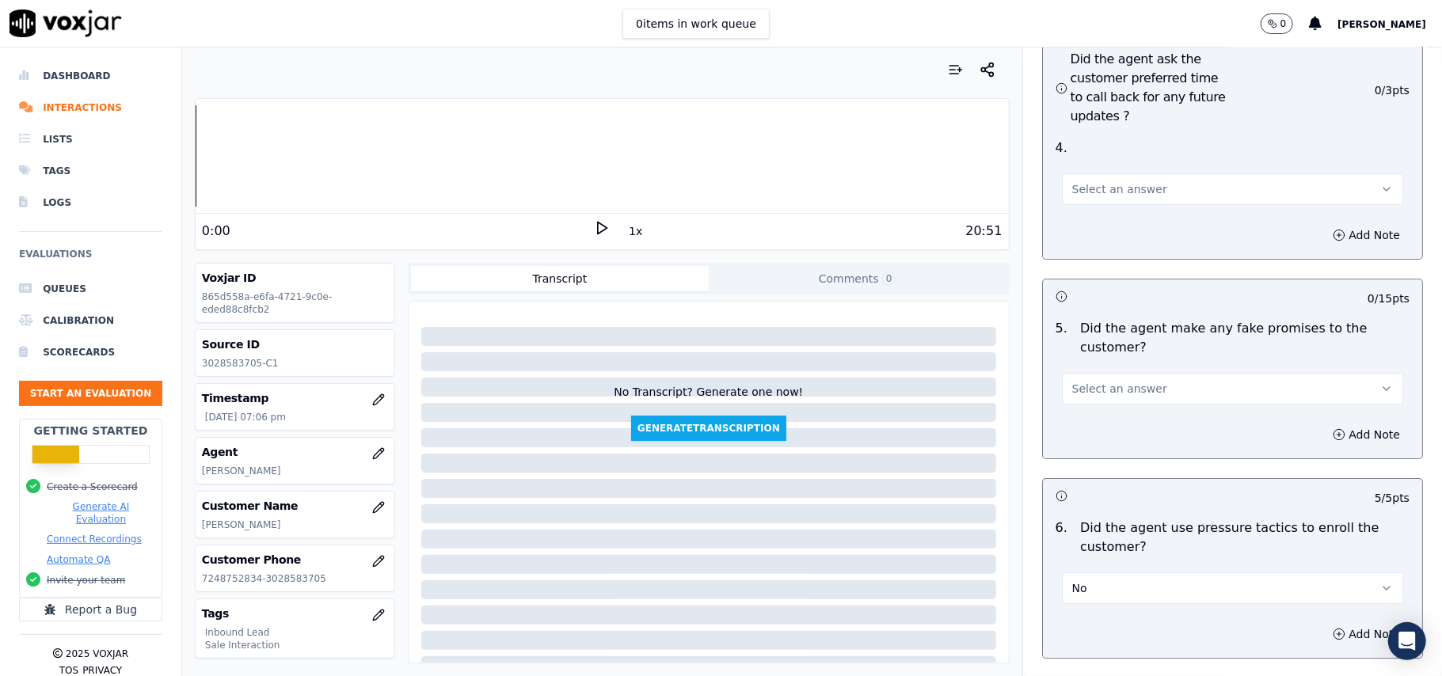
click at [1142, 373] on button "Select an answer" at bounding box center [1232, 389] width 341 height 32
click at [1138, 371] on div "No" at bounding box center [1198, 364] width 307 height 25
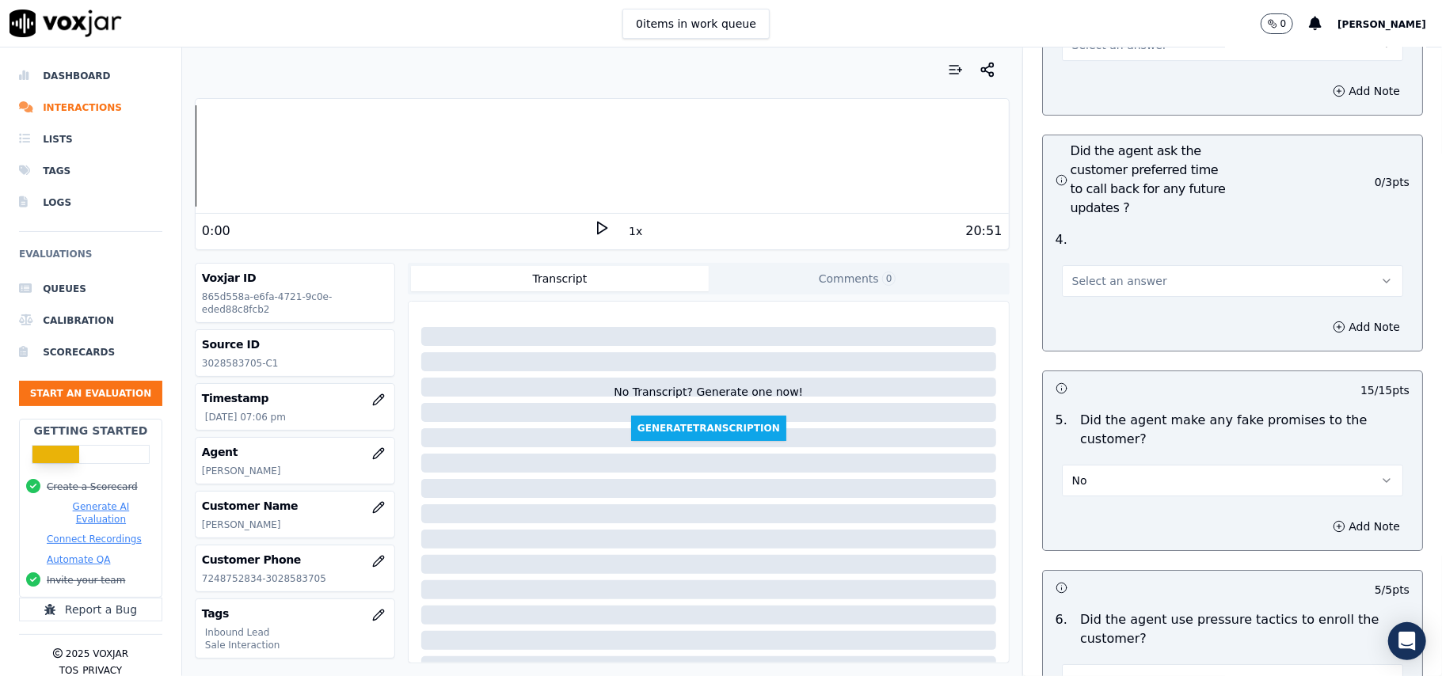
scroll to position [3799, 0]
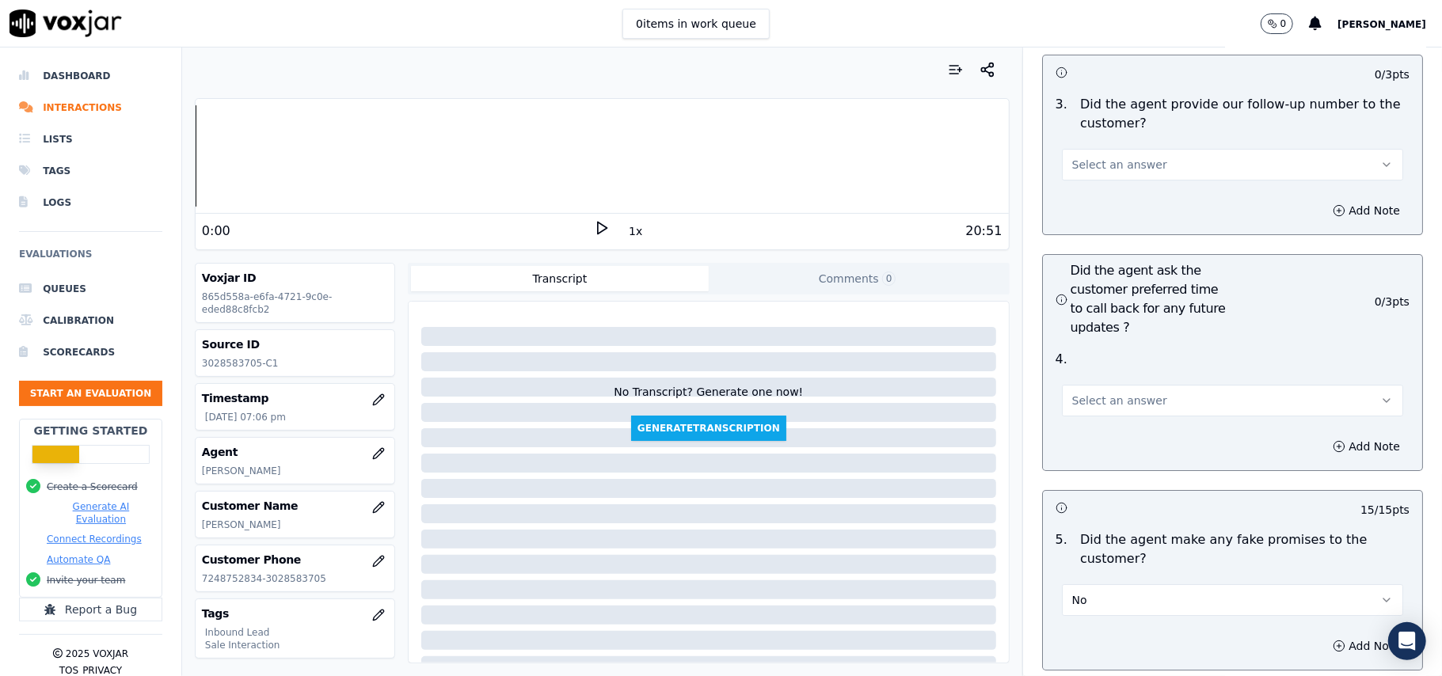
click at [1131, 393] on span "Select an answer" at bounding box center [1119, 401] width 95 height 16
click at [1119, 340] on div "Yes" at bounding box center [1198, 350] width 307 height 25
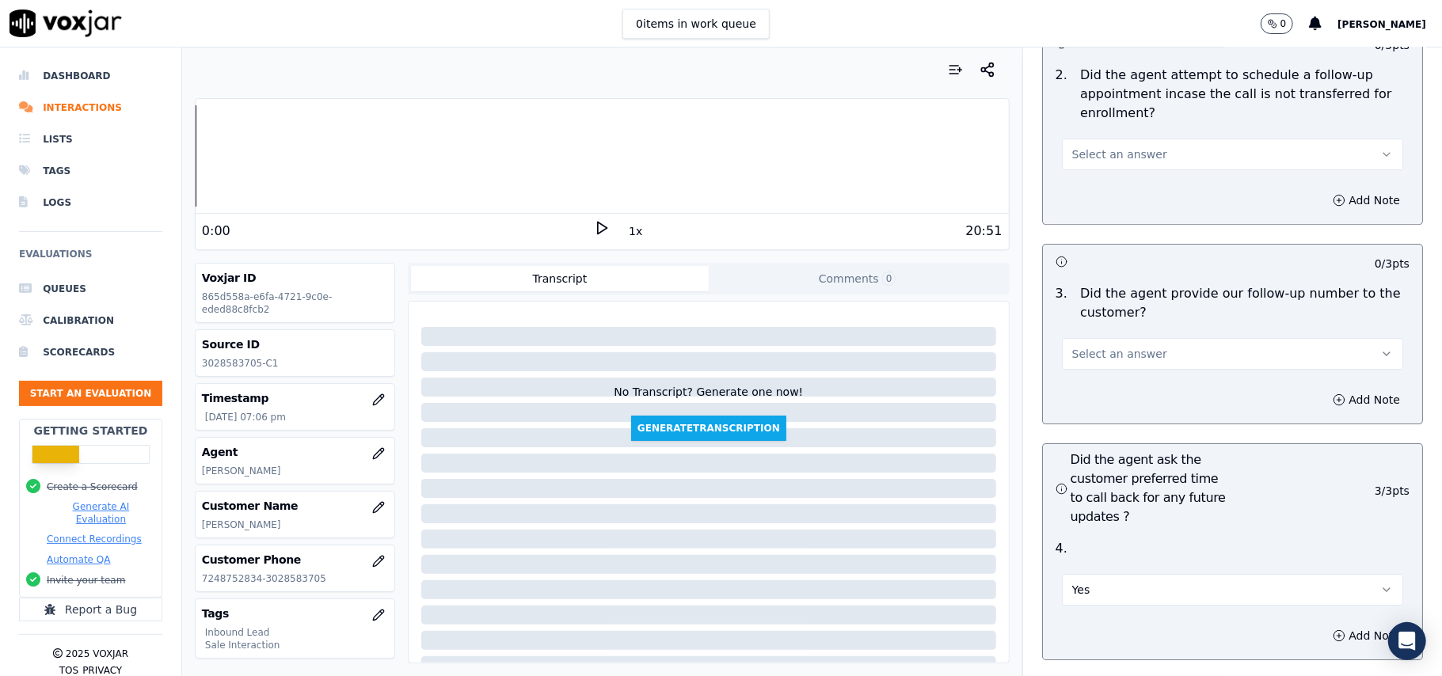
scroll to position [3483, 0]
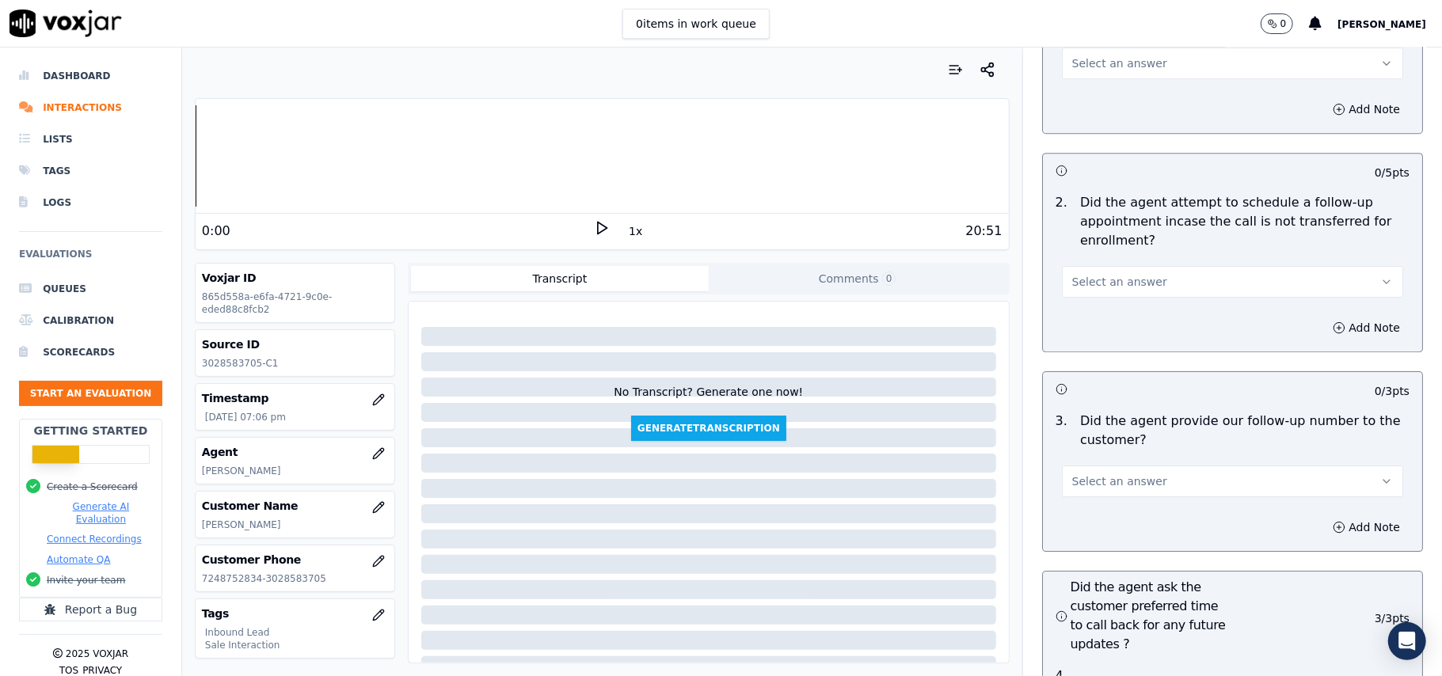
click at [1110, 474] on span "Select an answer" at bounding box center [1119, 482] width 95 height 16
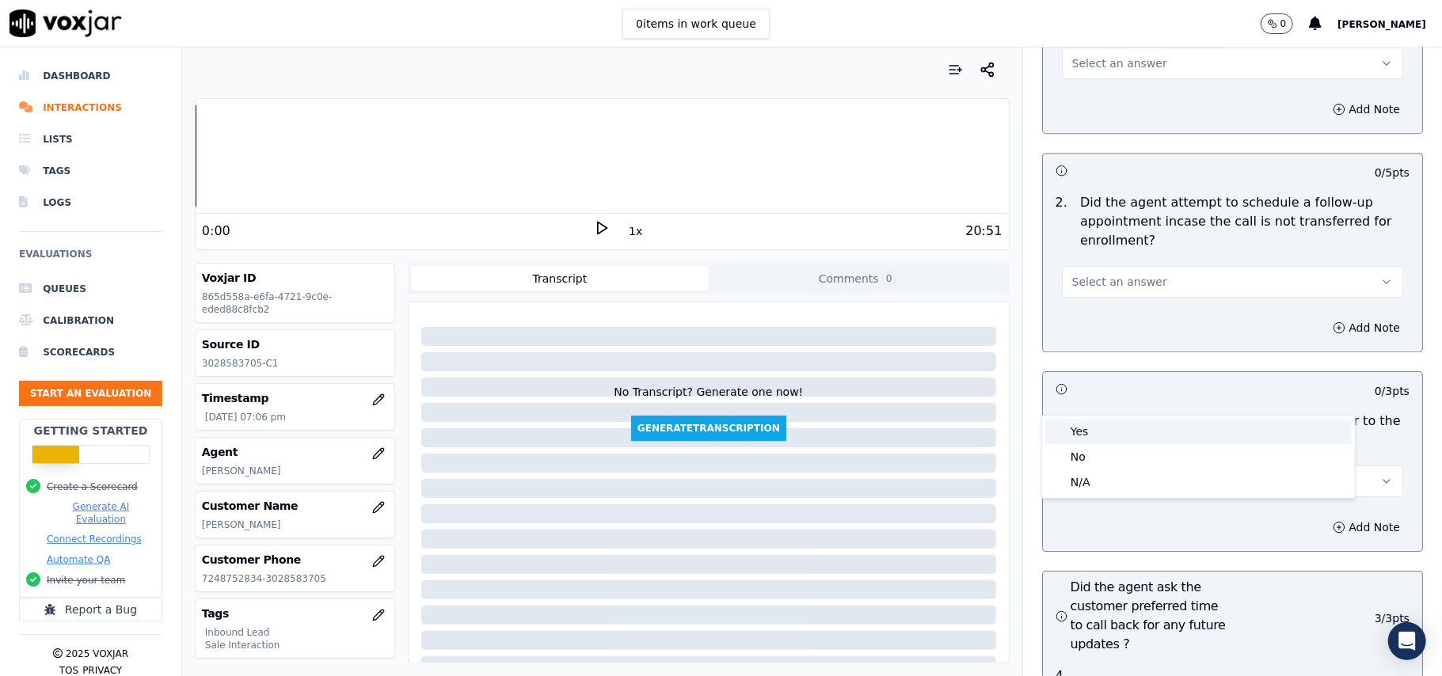
click at [1109, 432] on div "Yes" at bounding box center [1198, 431] width 307 height 25
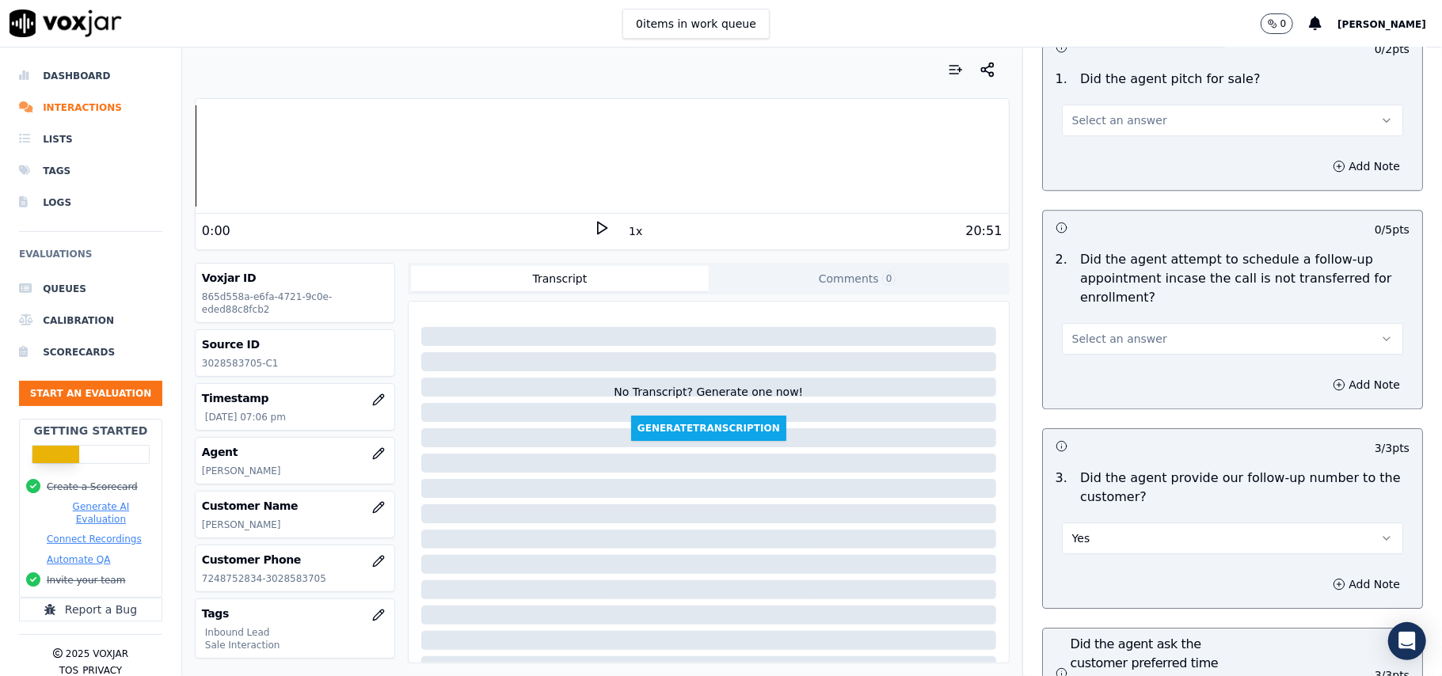
scroll to position [3377, 0]
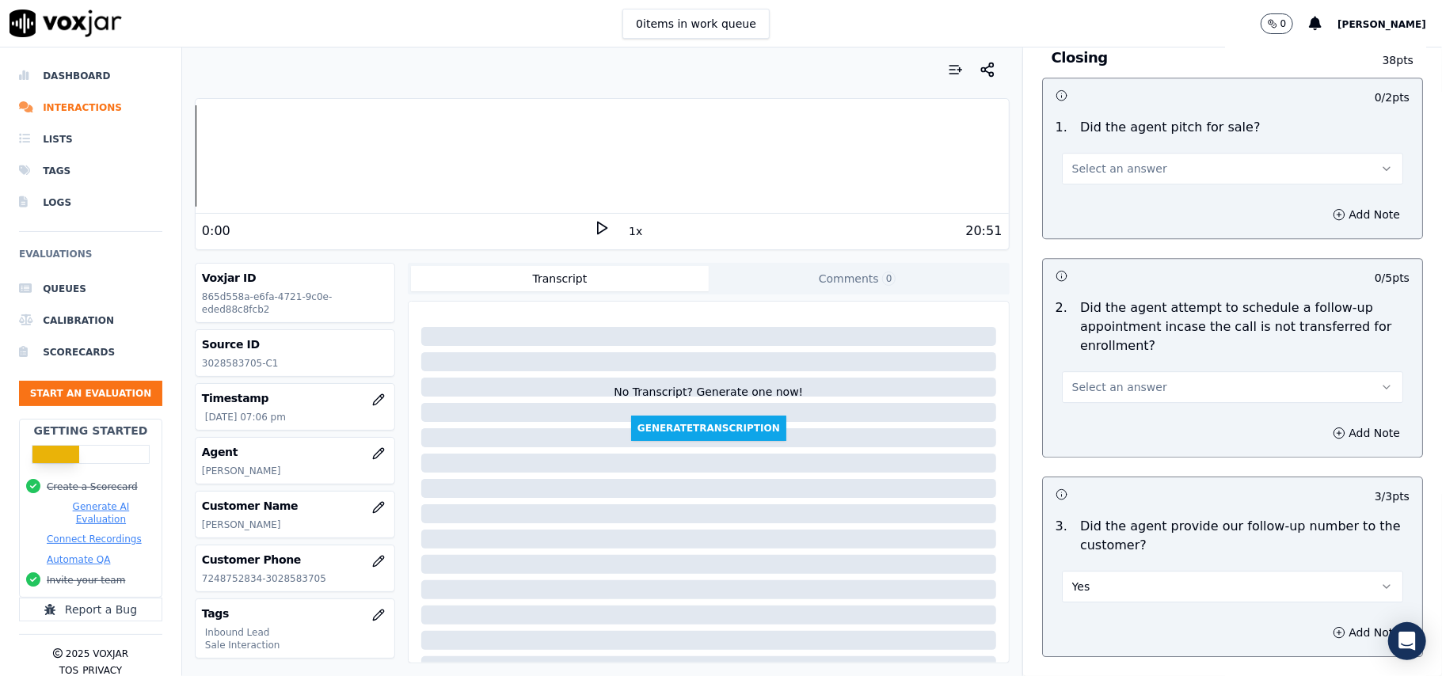
click at [1133, 371] on button "Select an answer" at bounding box center [1232, 387] width 341 height 32
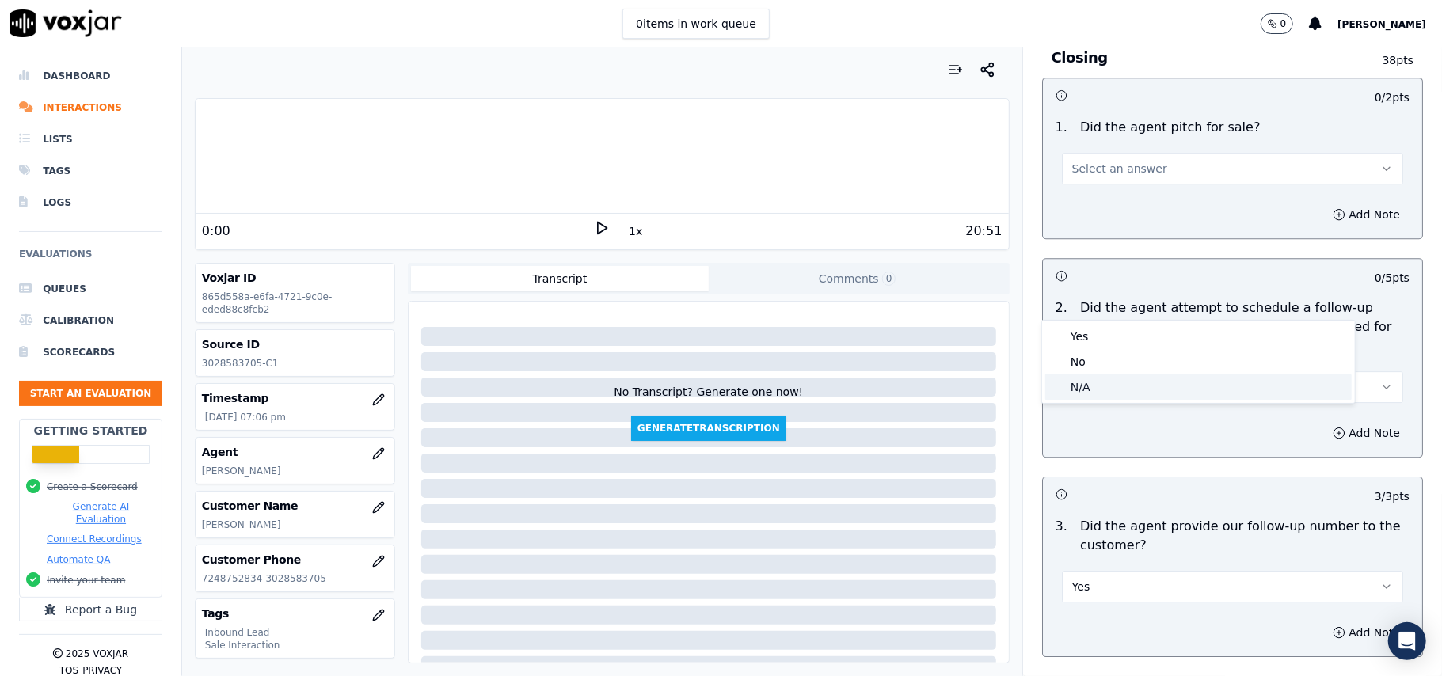
click at [1126, 377] on div "N/A" at bounding box center [1198, 387] width 307 height 25
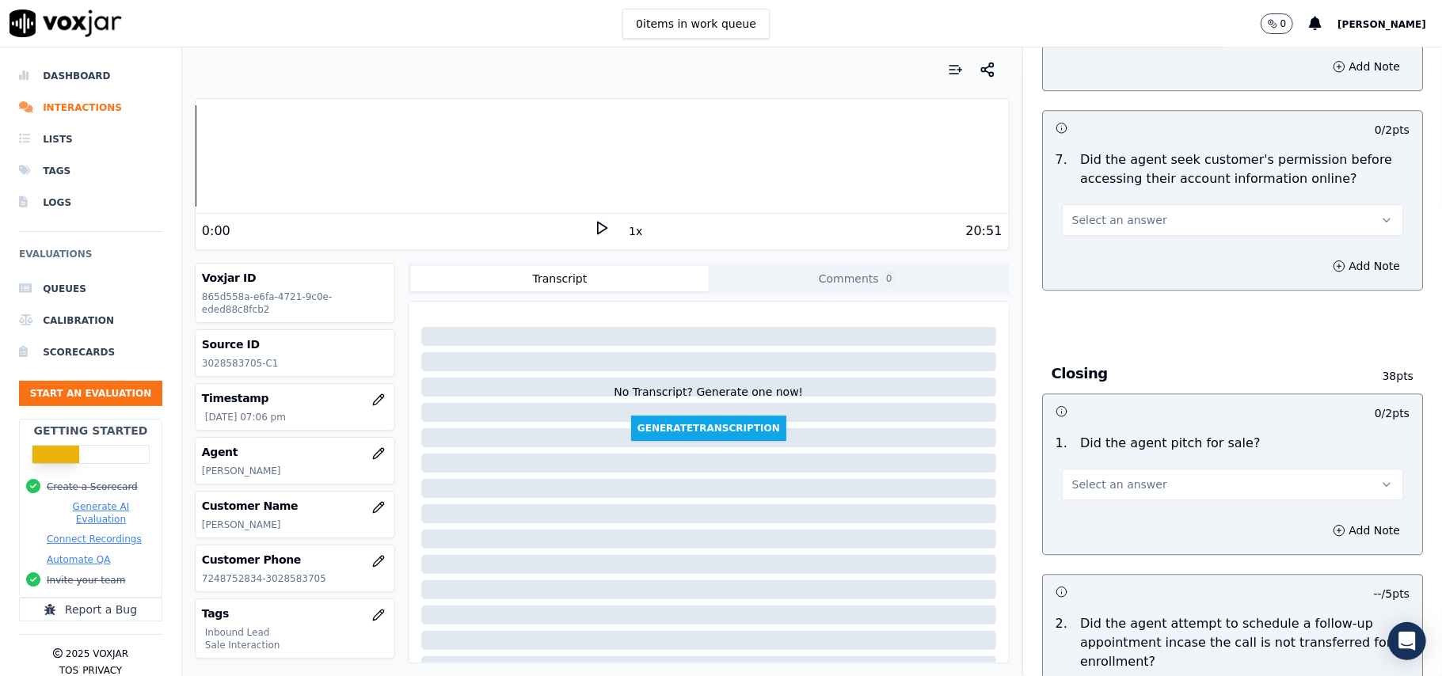
scroll to position [3060, 0]
click at [1186, 470] on button "Select an answer" at bounding box center [1232, 486] width 341 height 32
click at [1163, 439] on div "Yes" at bounding box center [1198, 434] width 307 height 25
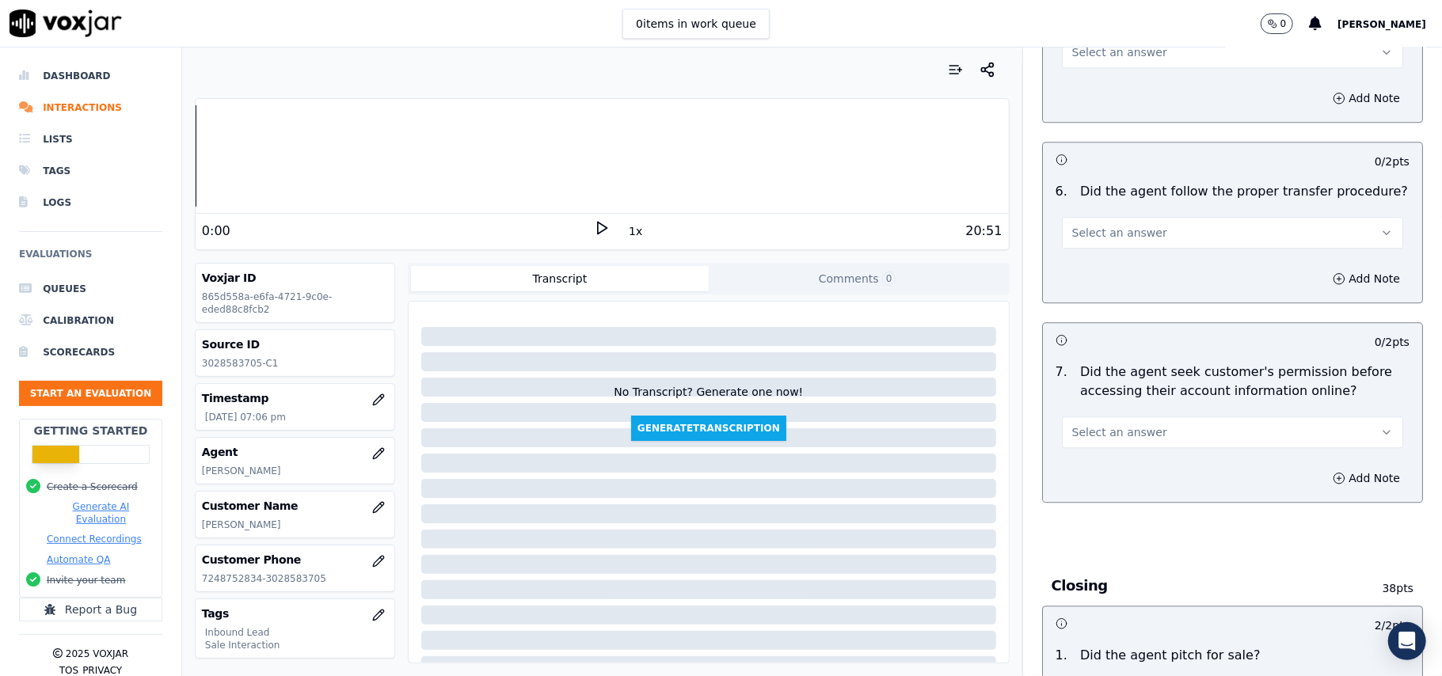
scroll to position [3166, 0]
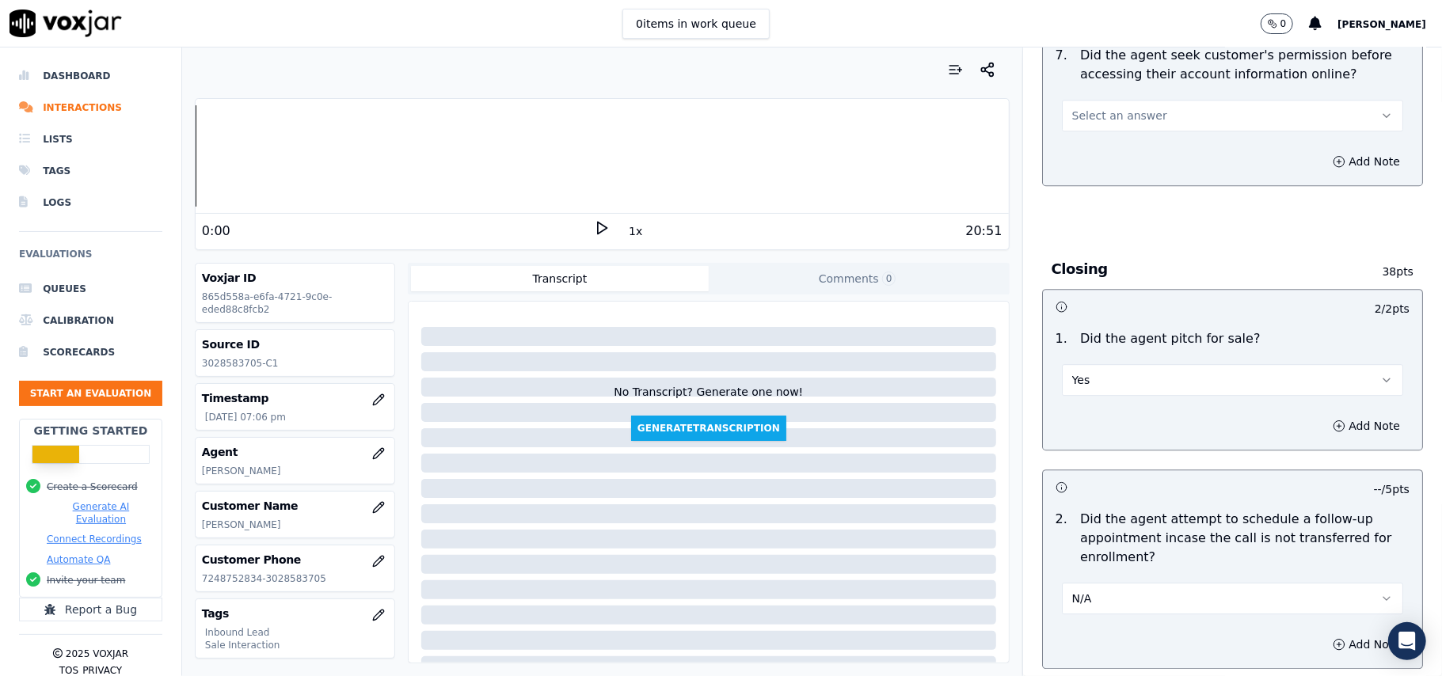
click at [1098, 583] on button "N/A" at bounding box center [1232, 599] width 341 height 32
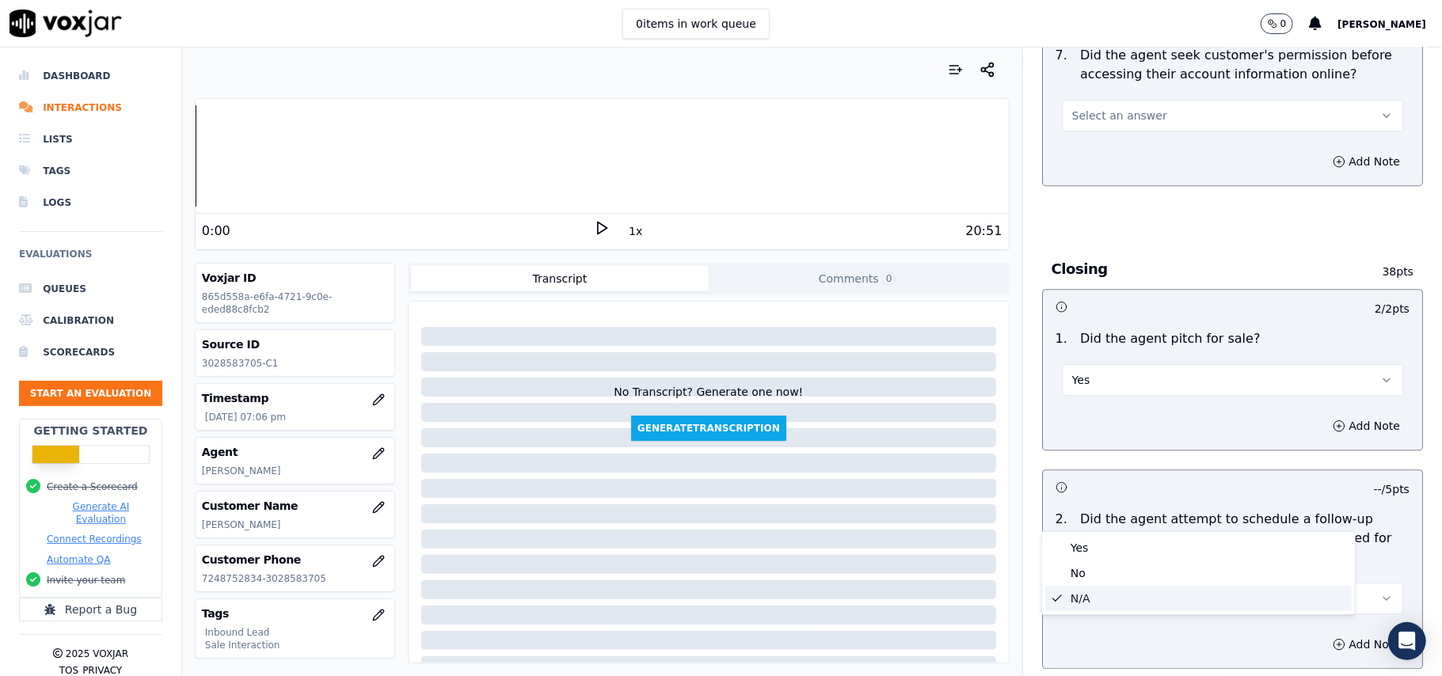
click at [1062, 535] on div "Yes" at bounding box center [1198, 547] width 307 height 25
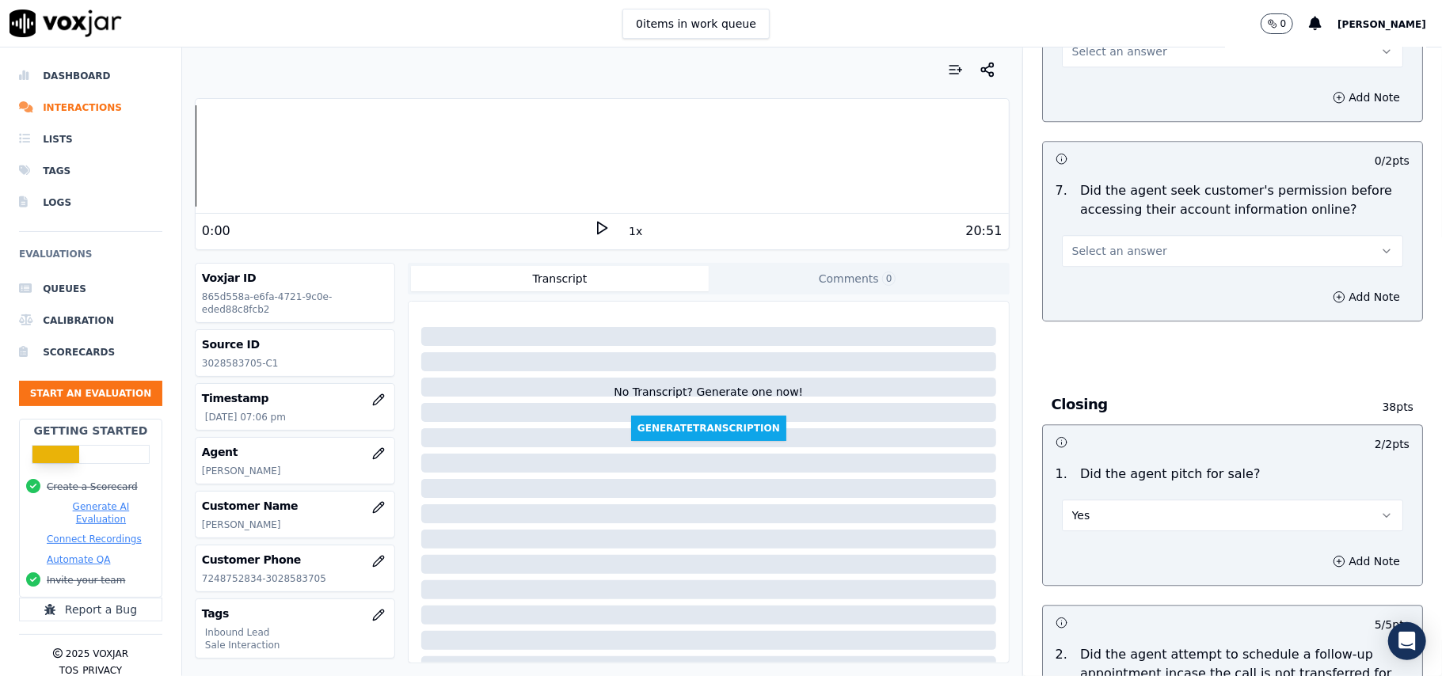
scroll to position [2954, 0]
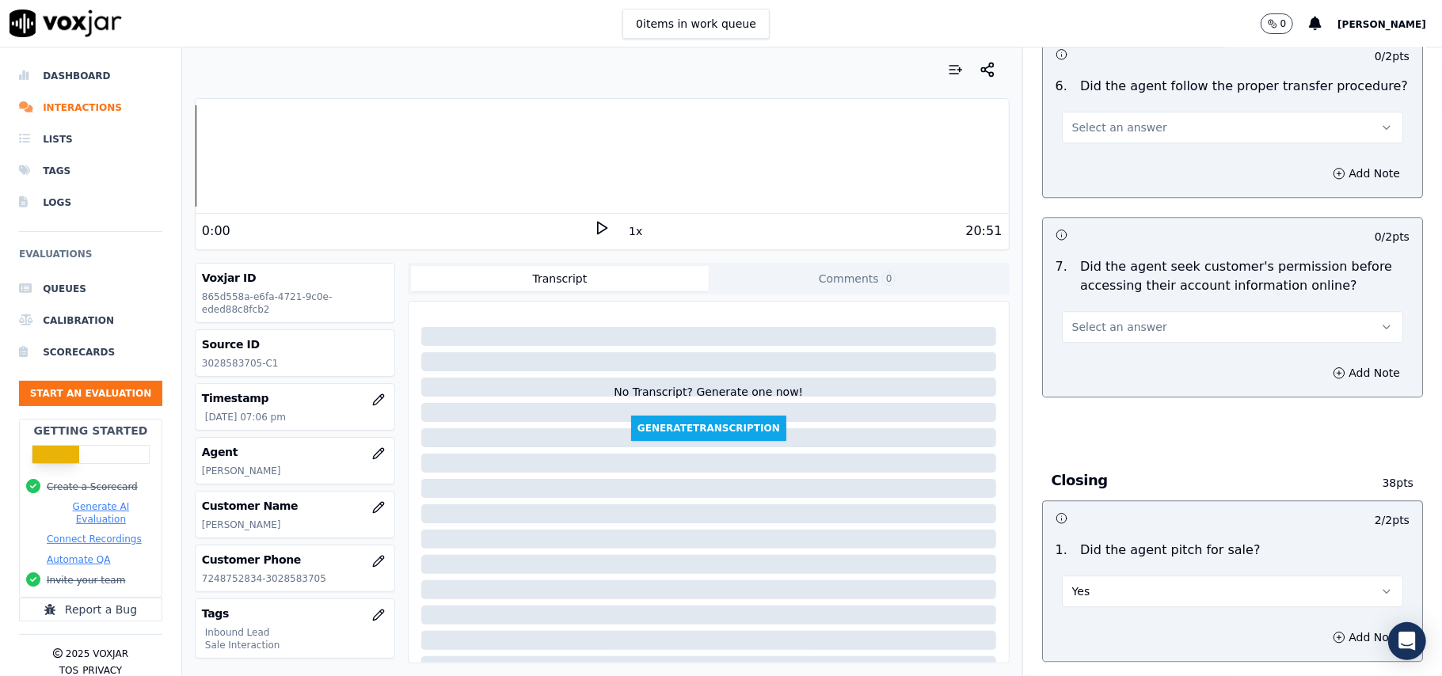
click at [1148, 311] on button "Select an answer" at bounding box center [1232, 327] width 341 height 32
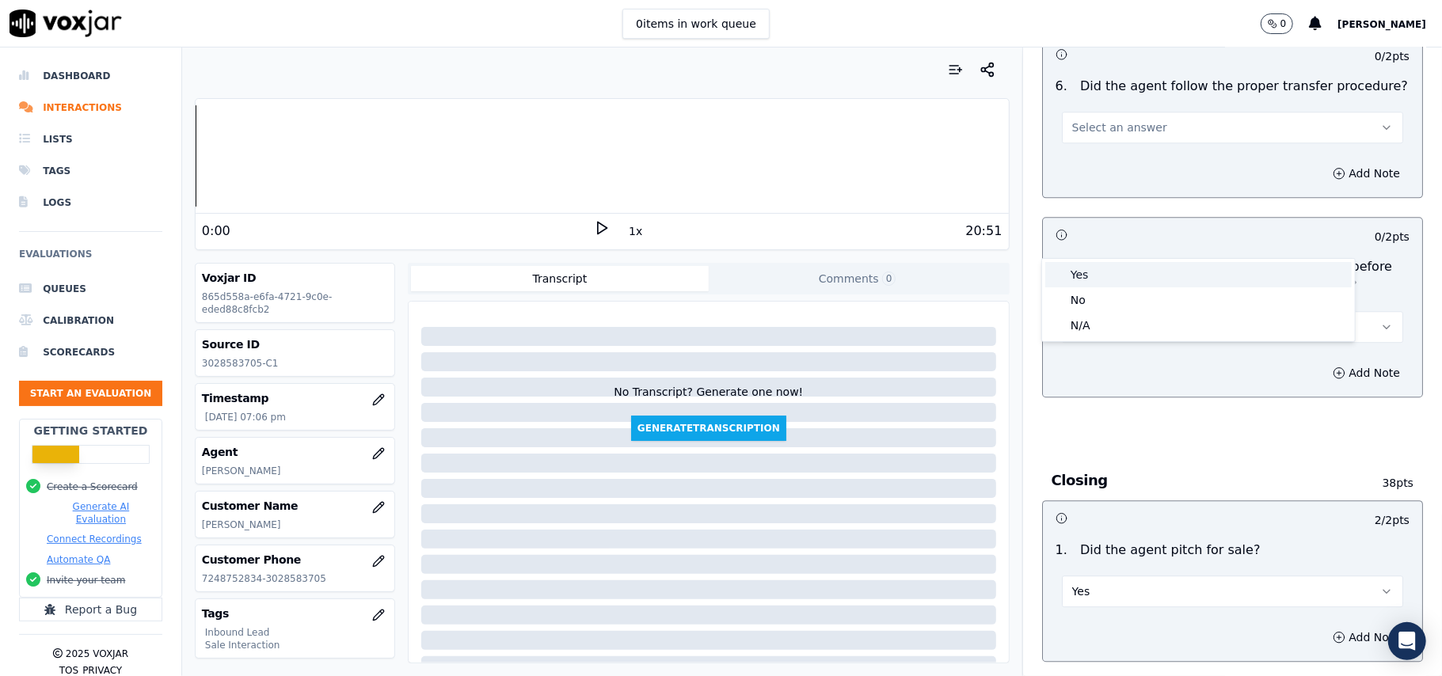
click at [1104, 263] on div "Yes" at bounding box center [1198, 274] width 307 height 25
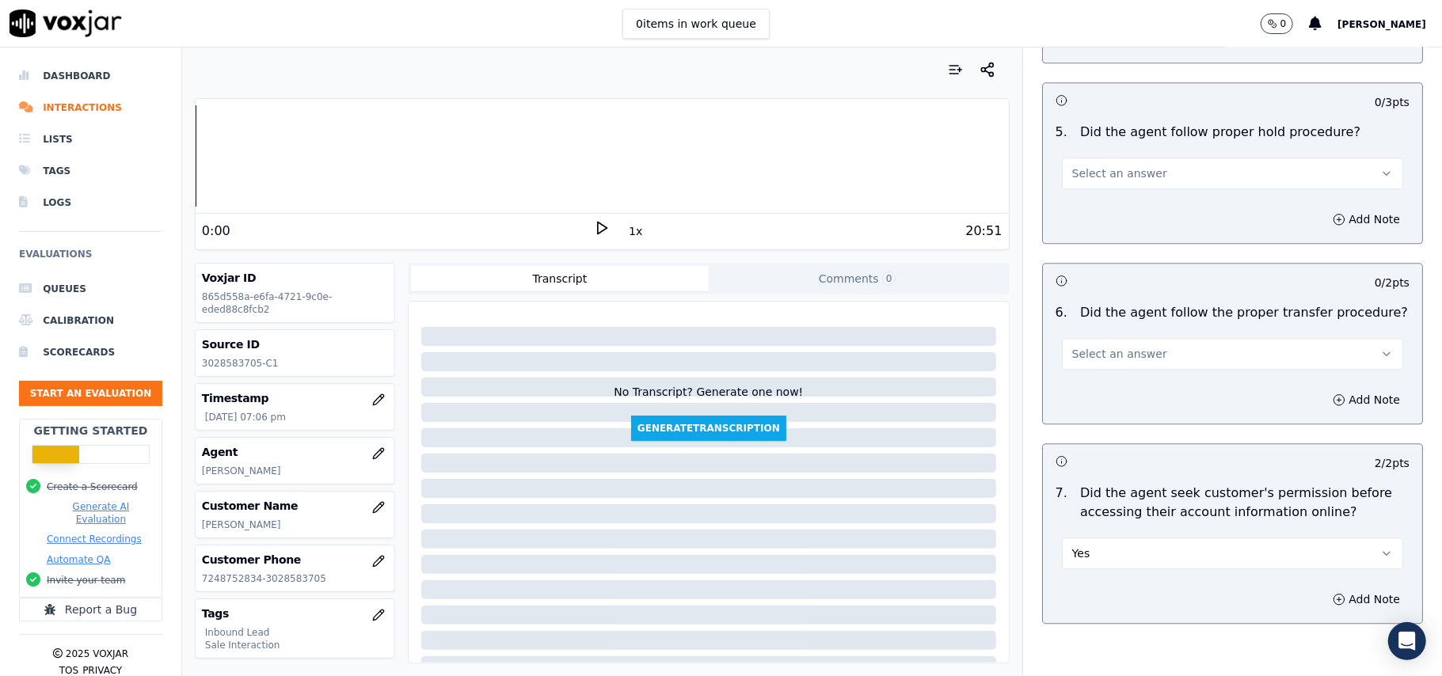
scroll to position [2637, 0]
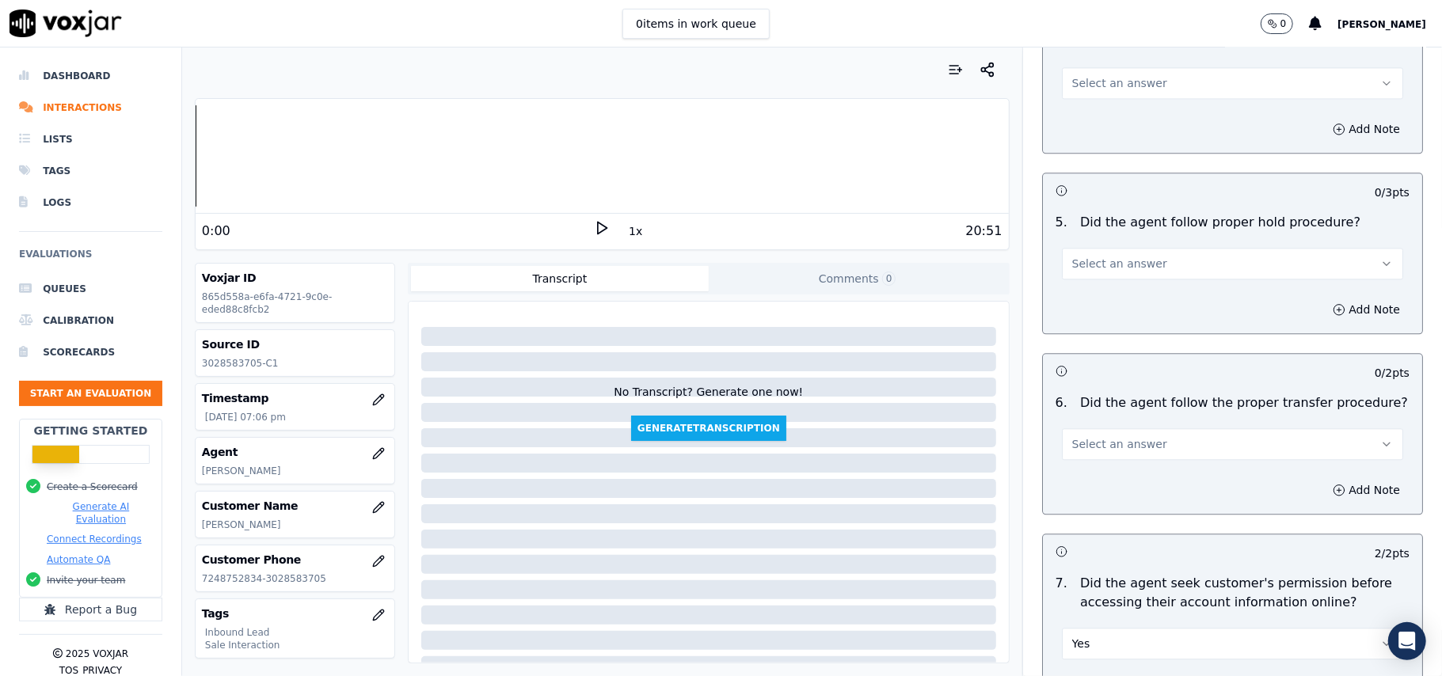
click at [1118, 436] on span "Select an answer" at bounding box center [1119, 444] width 95 height 16
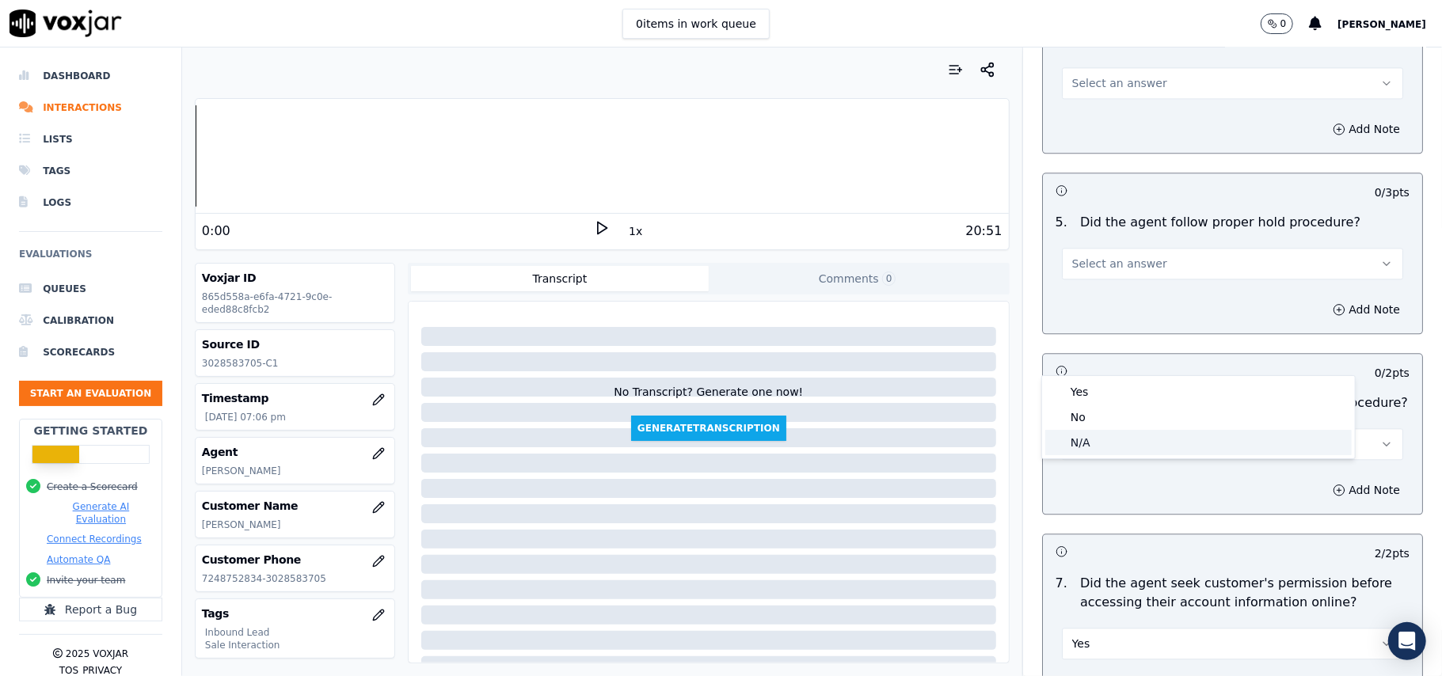
click at [1114, 430] on div "N/A" at bounding box center [1198, 442] width 307 height 25
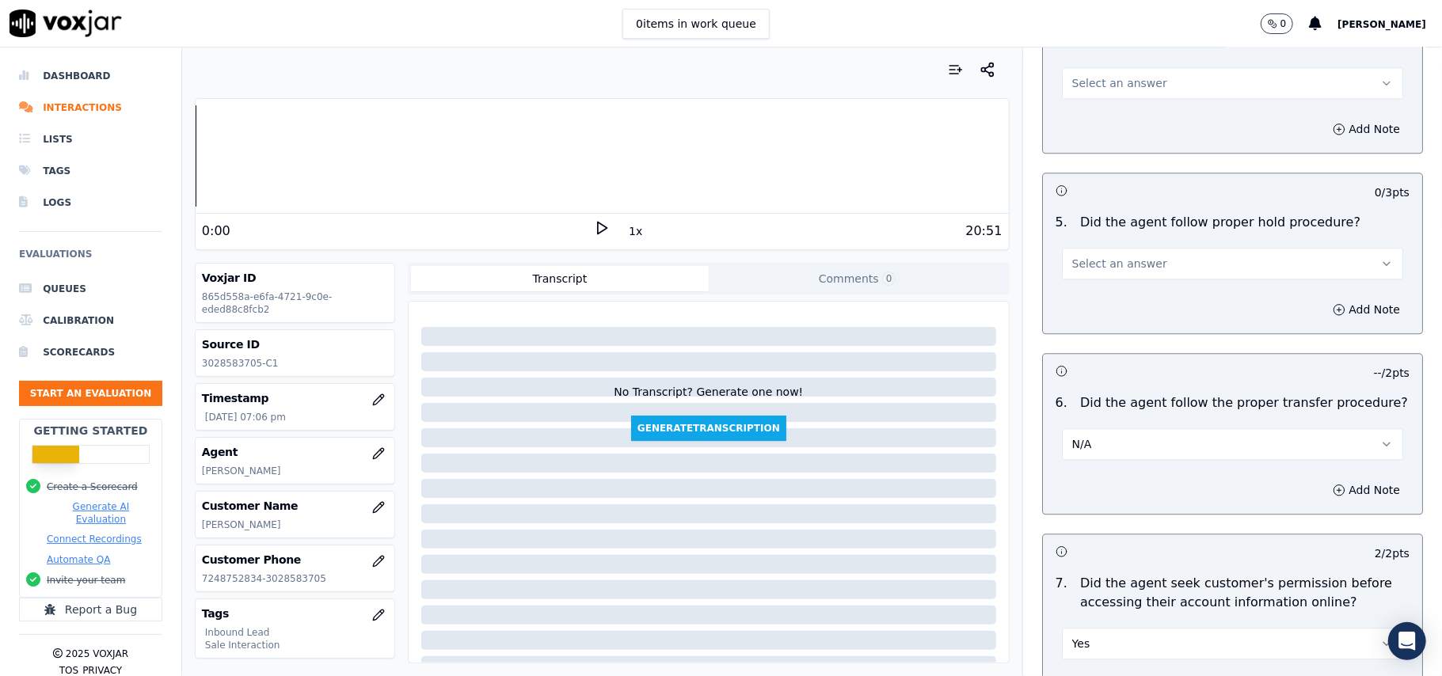
click at [1144, 248] on button "Select an answer" at bounding box center [1232, 264] width 341 height 32
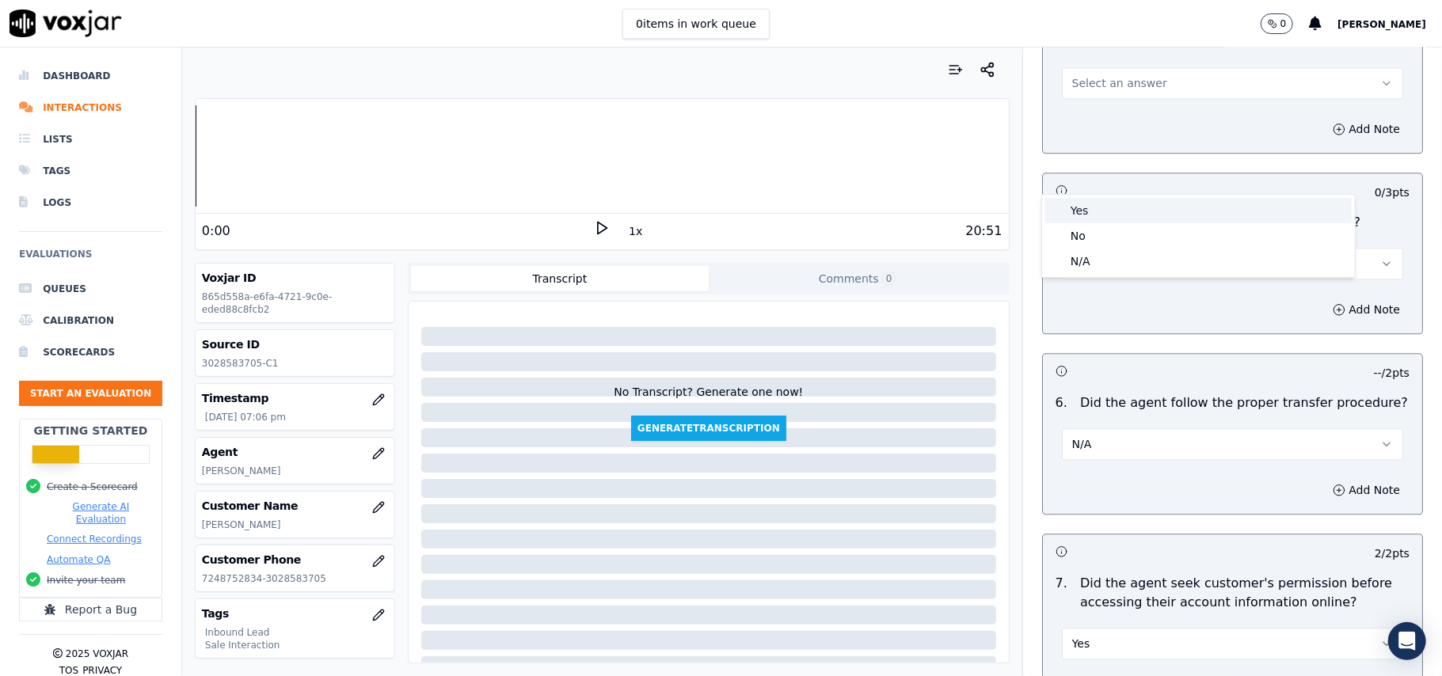
click at [1119, 217] on div "Yes" at bounding box center [1198, 210] width 307 height 25
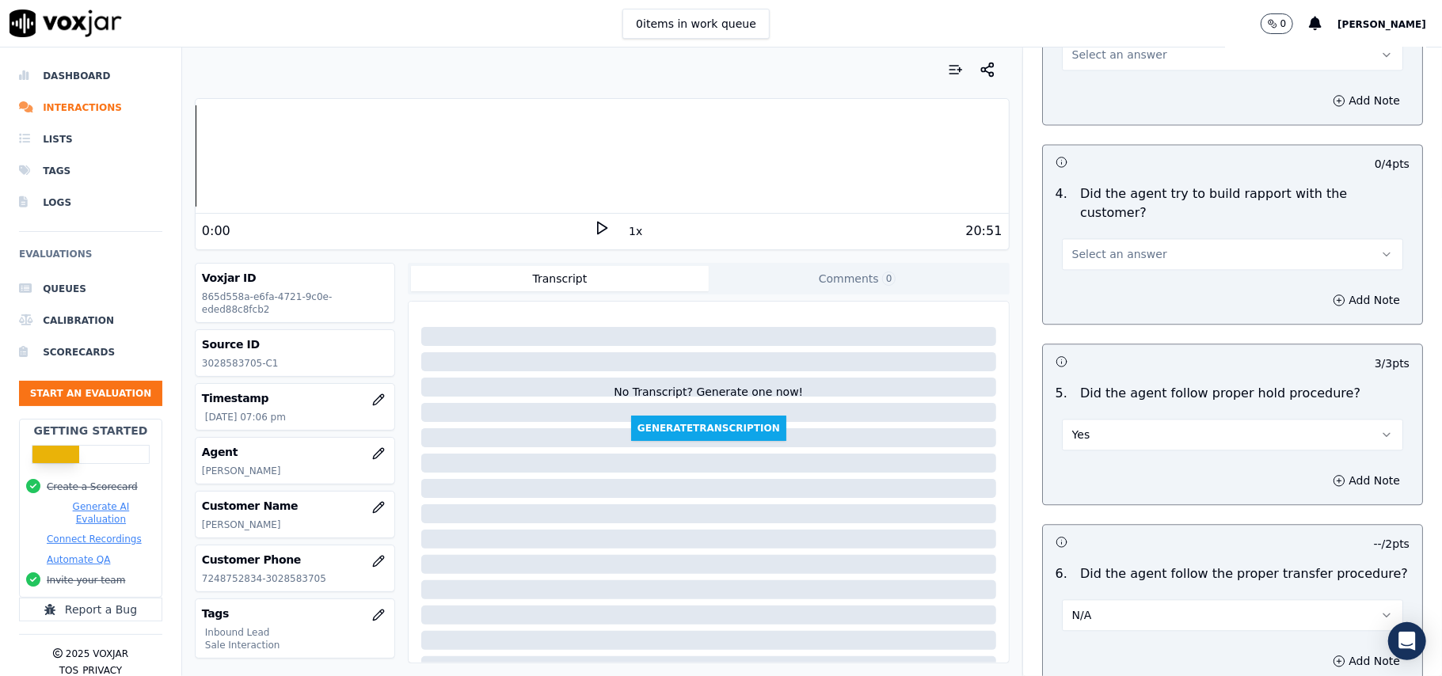
scroll to position [2321, 0]
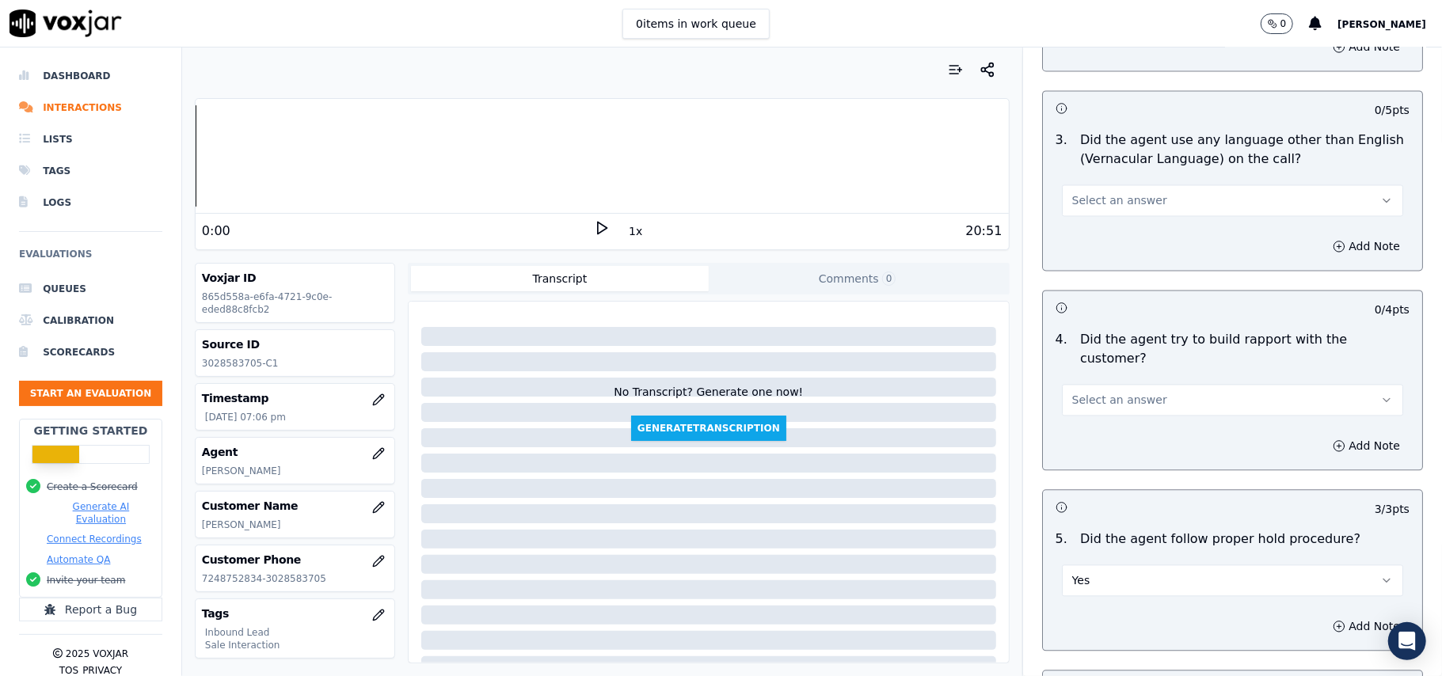
click at [1139, 384] on button "Select an answer" at bounding box center [1232, 400] width 341 height 32
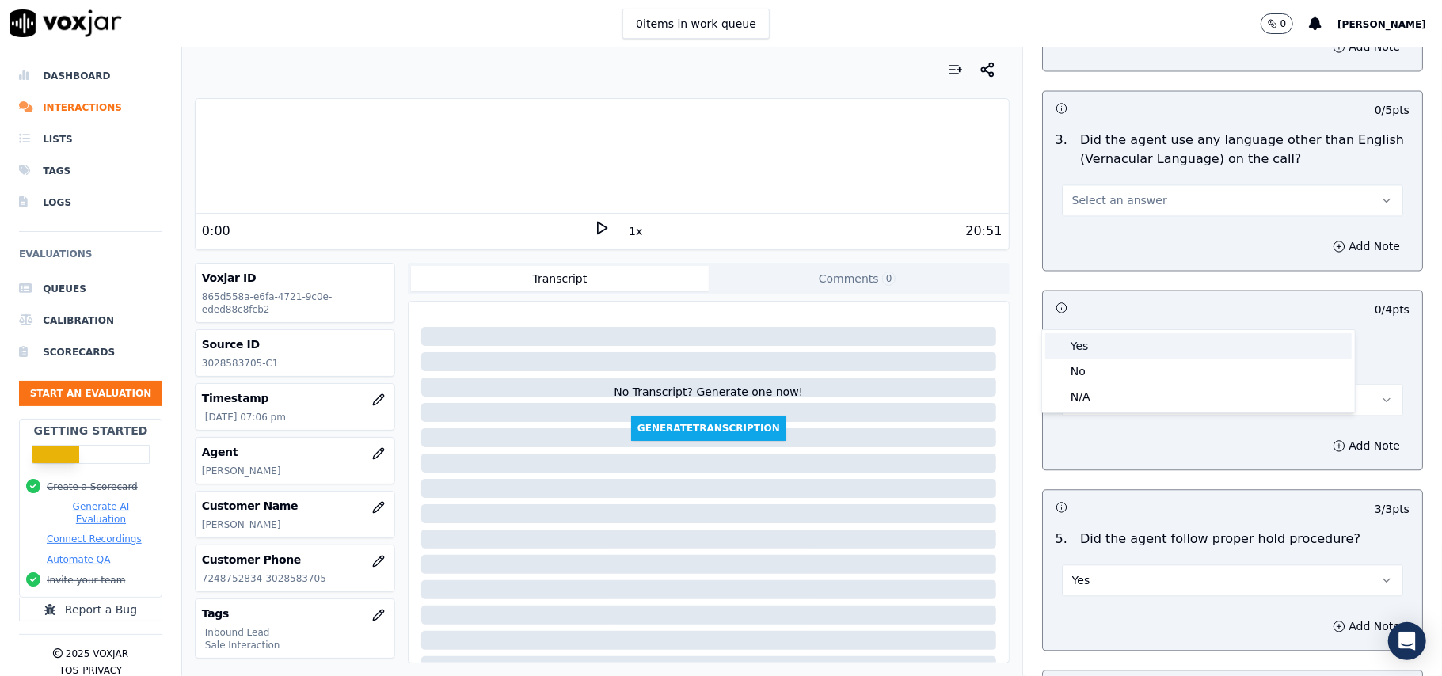
click at [1153, 356] on div "Yes" at bounding box center [1198, 345] width 307 height 25
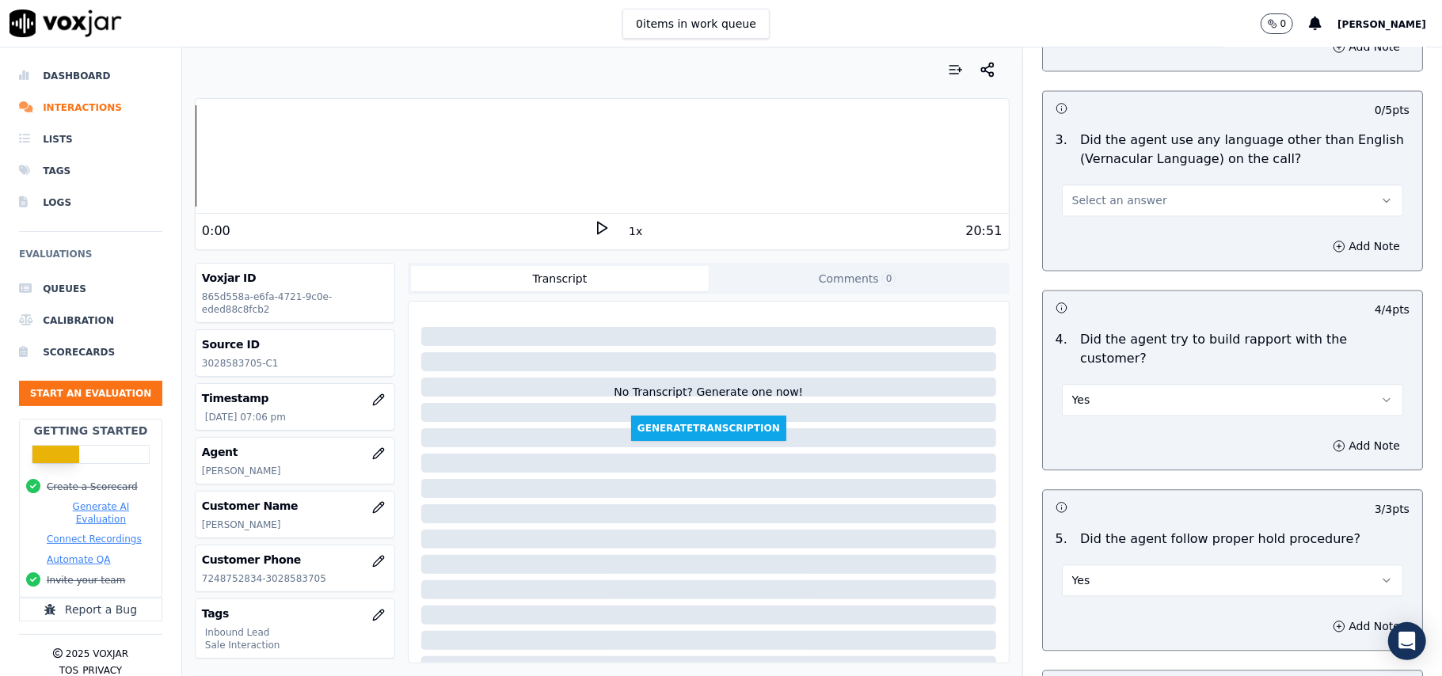
scroll to position [2110, 0]
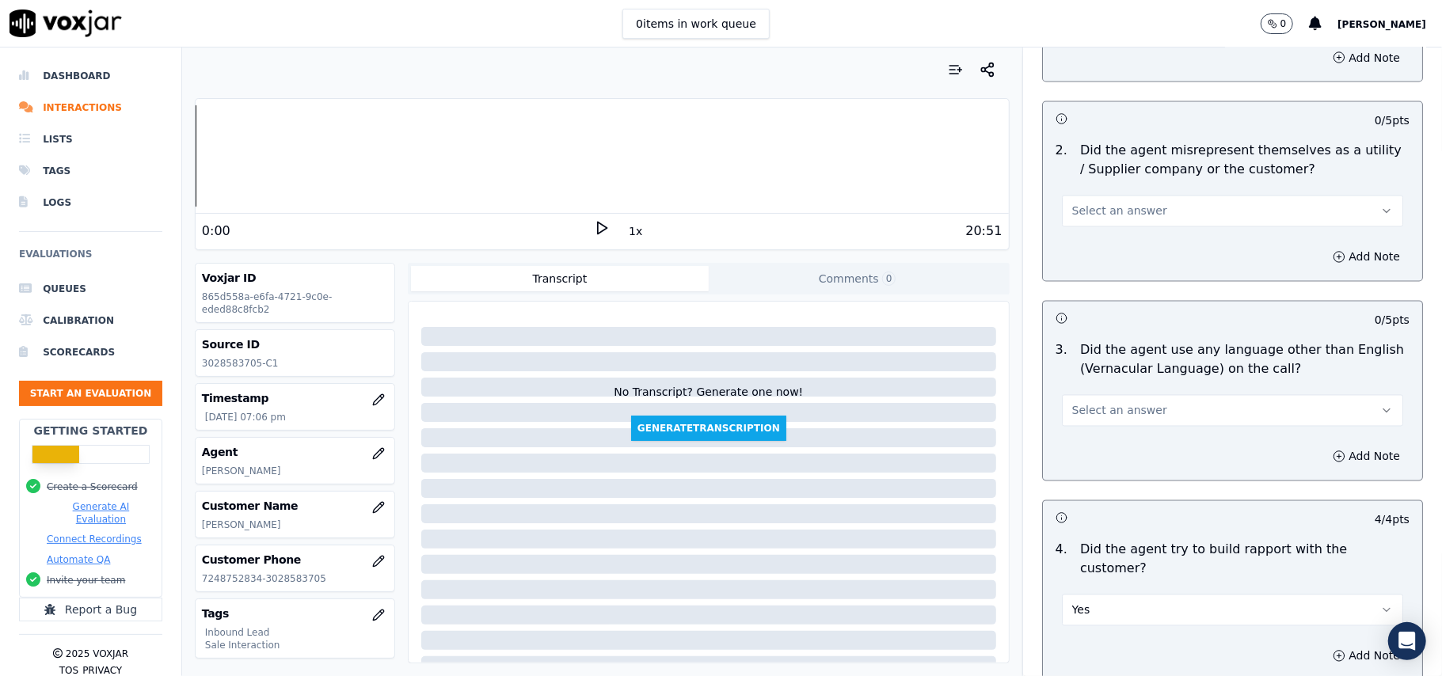
click at [1148, 395] on button "Select an answer" at bounding box center [1232, 411] width 341 height 32
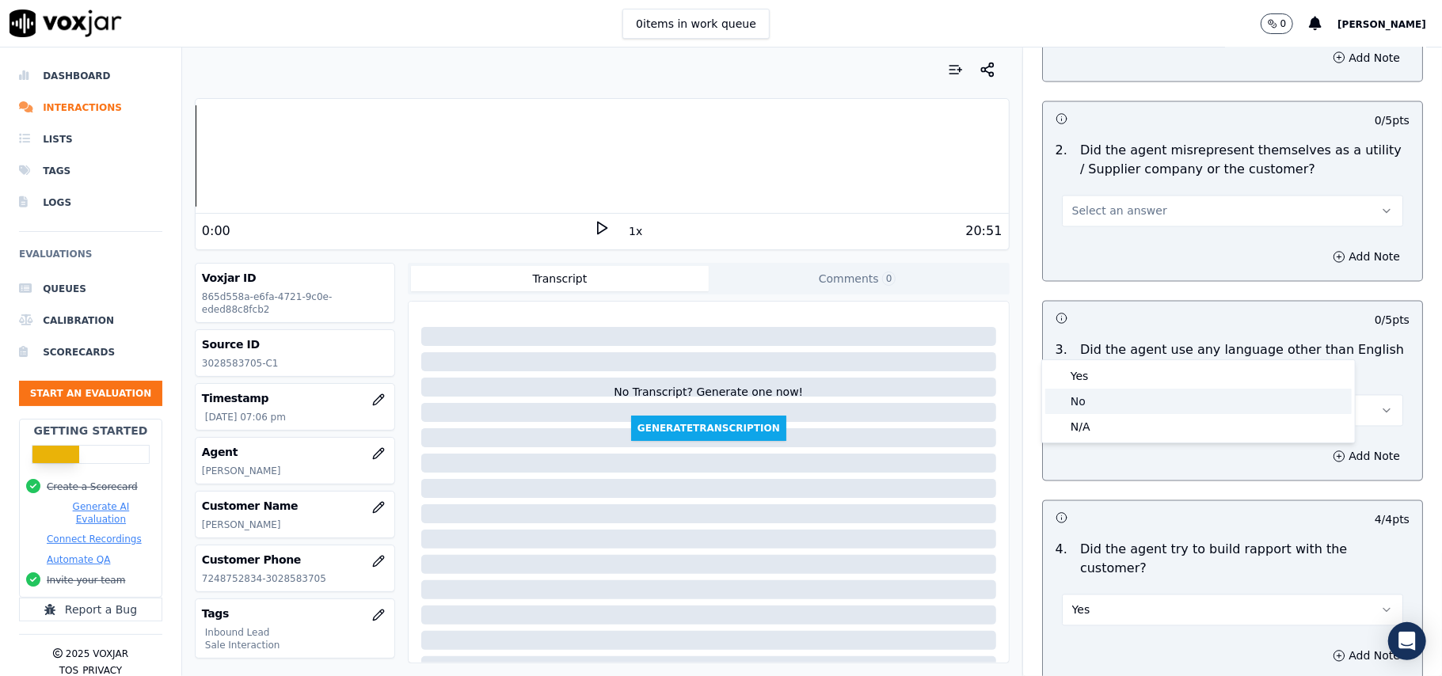
click at [1123, 390] on div "No" at bounding box center [1198, 401] width 307 height 25
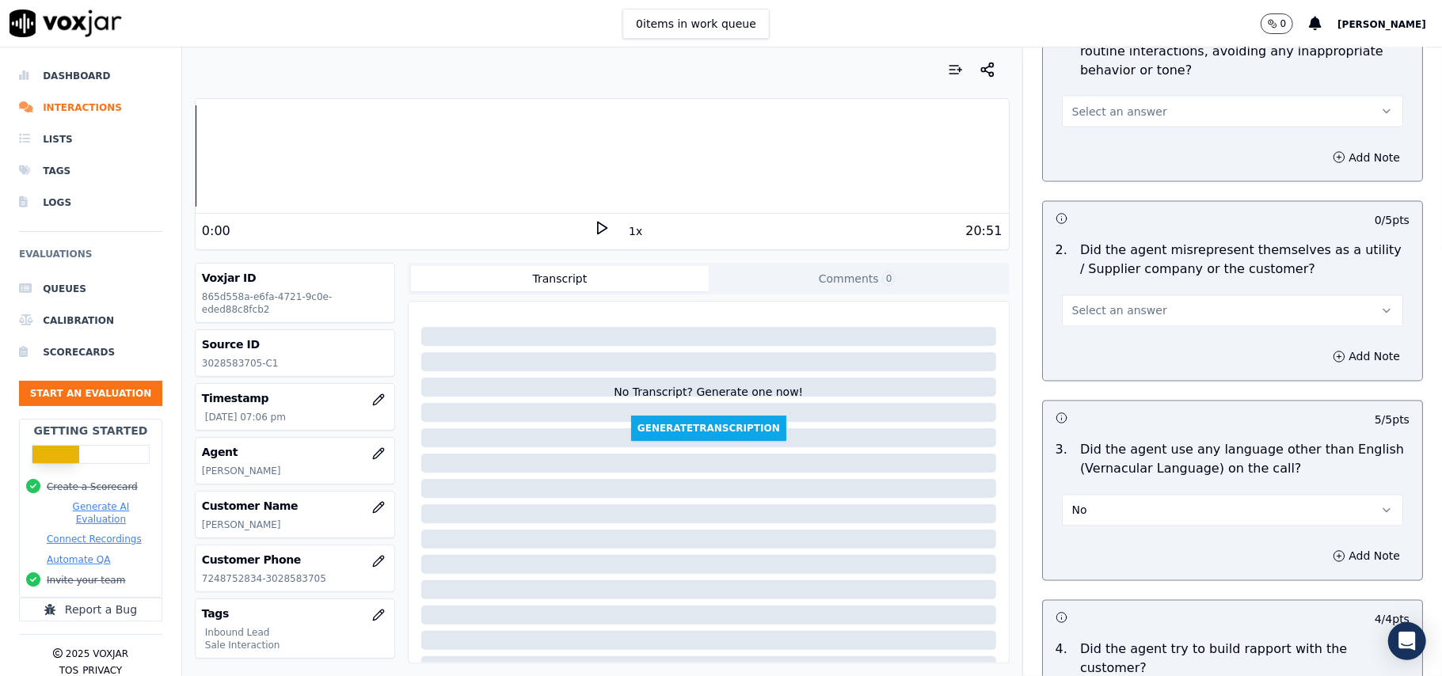
scroll to position [1899, 0]
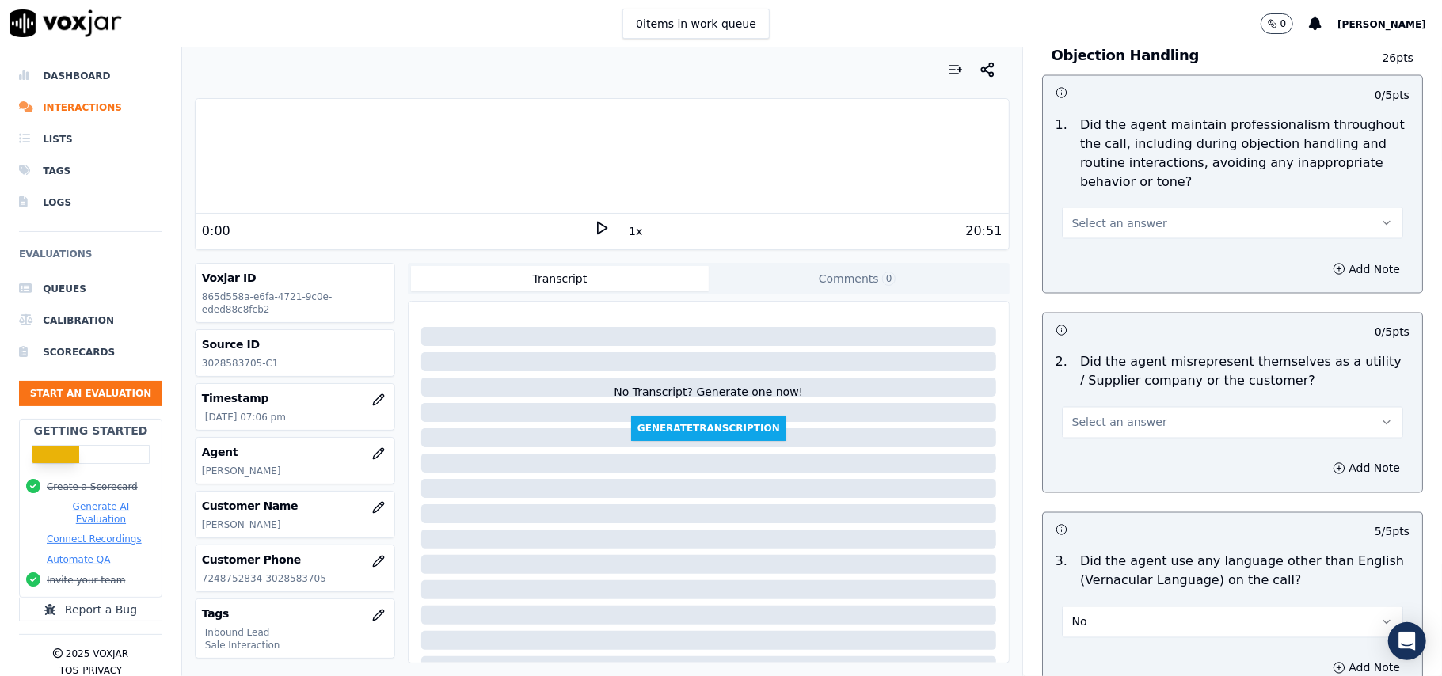
click at [1133, 415] on span "Select an answer" at bounding box center [1119, 423] width 95 height 16
click at [1142, 394] on div "Yes" at bounding box center [1198, 387] width 307 height 25
click at [1161, 407] on button "Yes" at bounding box center [1232, 423] width 341 height 32
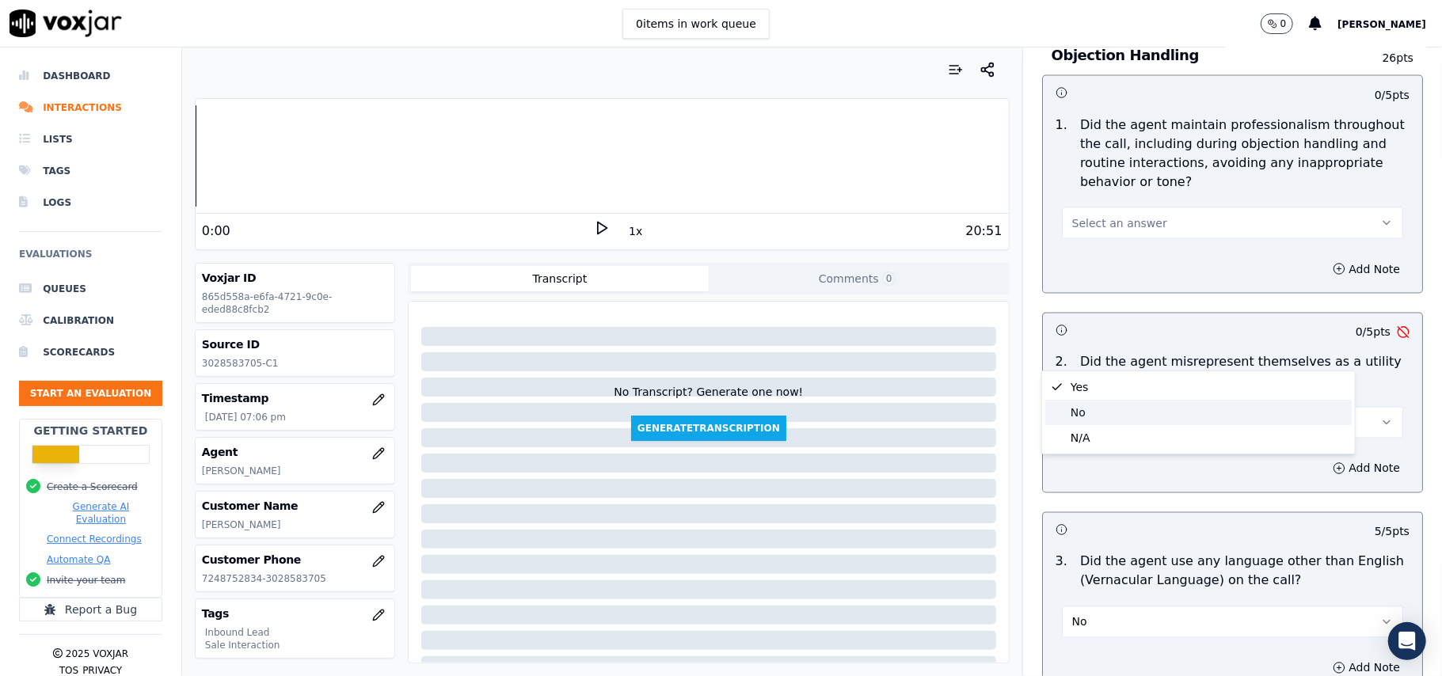
click at [1131, 409] on div "No" at bounding box center [1198, 412] width 307 height 25
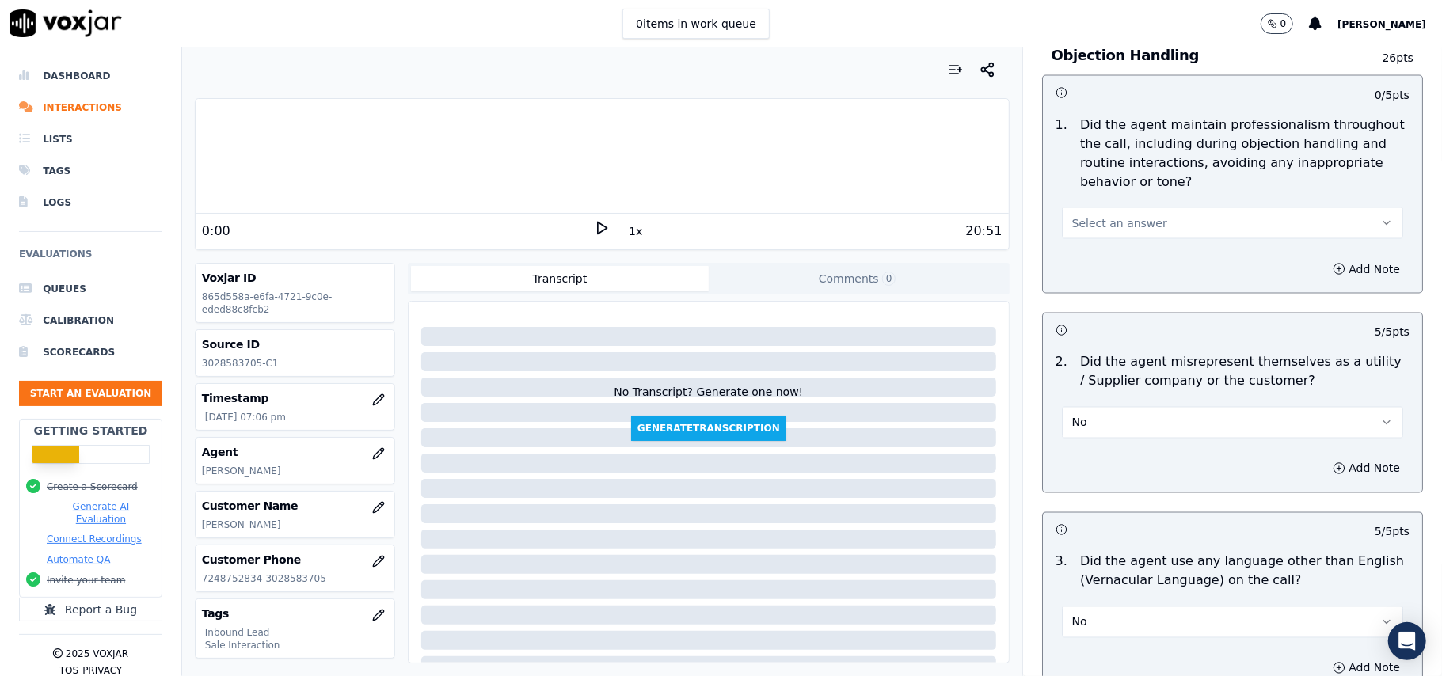
scroll to position [1687, 0]
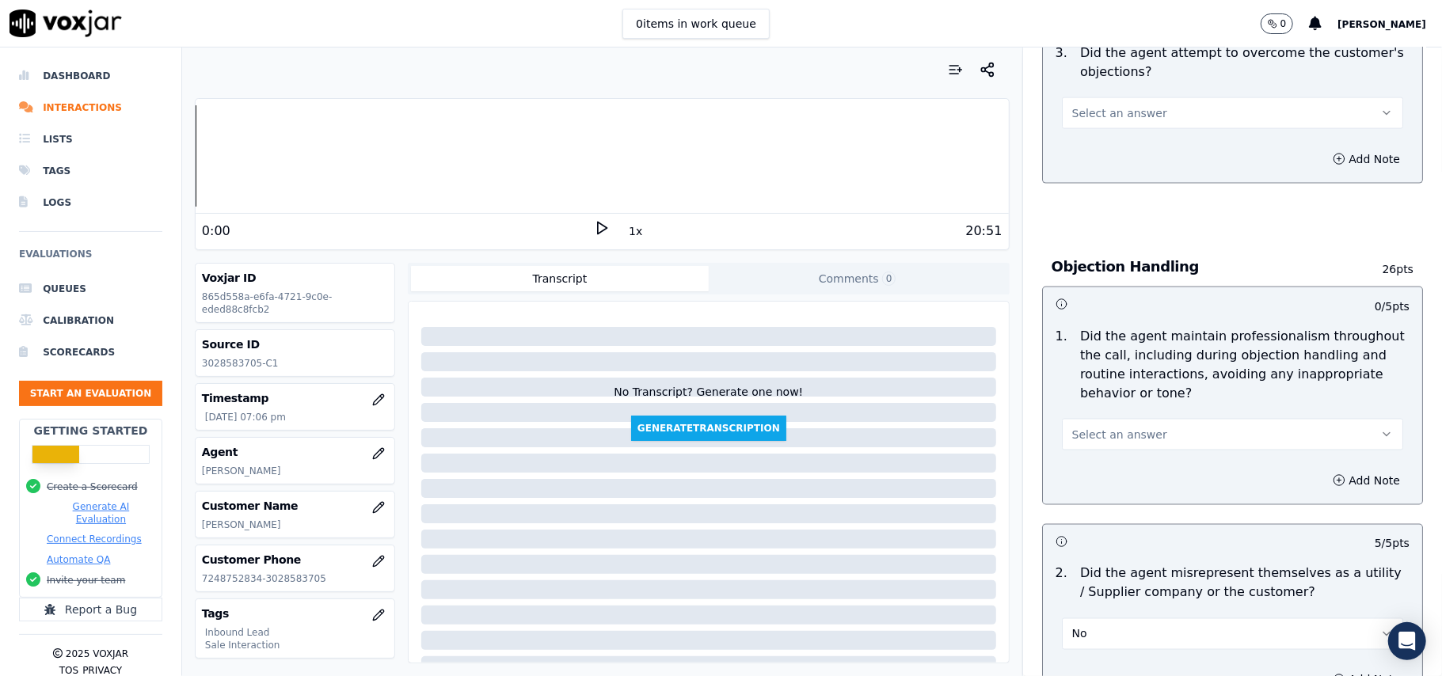
click at [1142, 419] on button "Select an answer" at bounding box center [1232, 435] width 341 height 32
click at [1139, 391] on div "Yes" at bounding box center [1198, 398] width 307 height 25
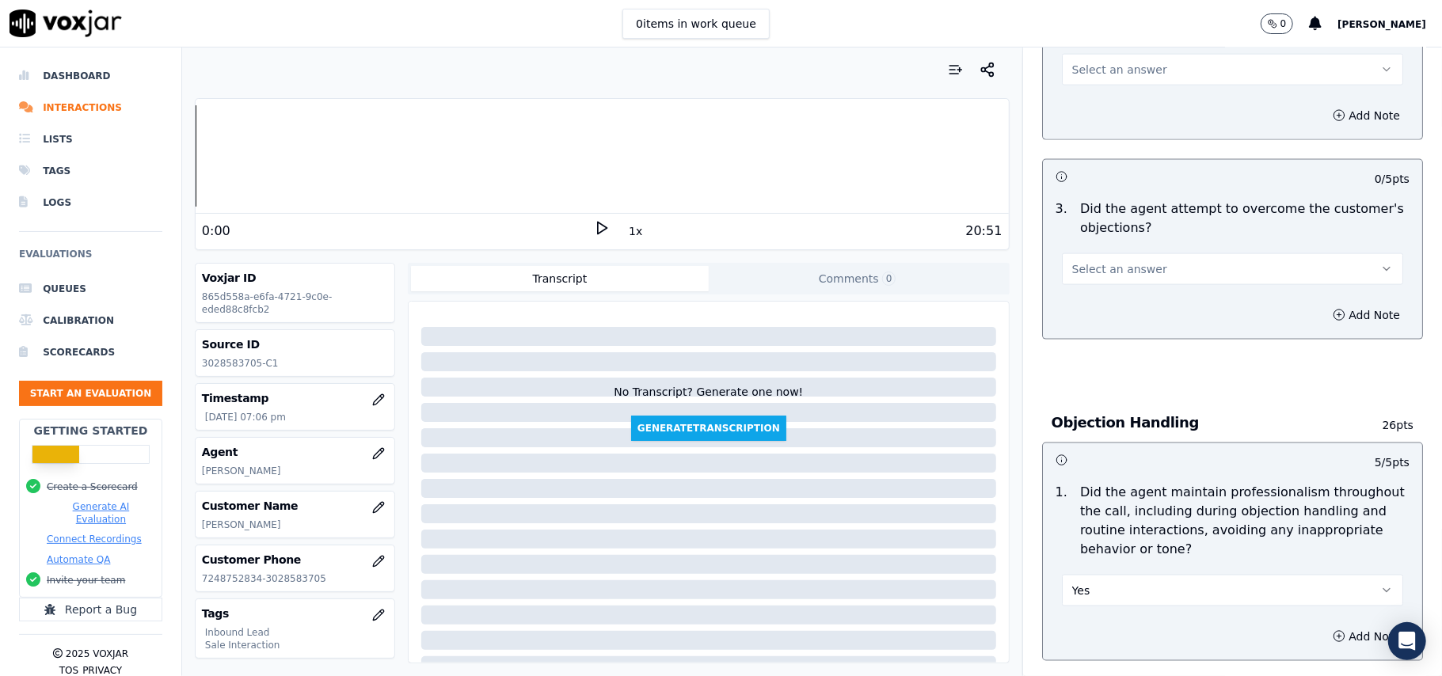
scroll to position [1370, 0]
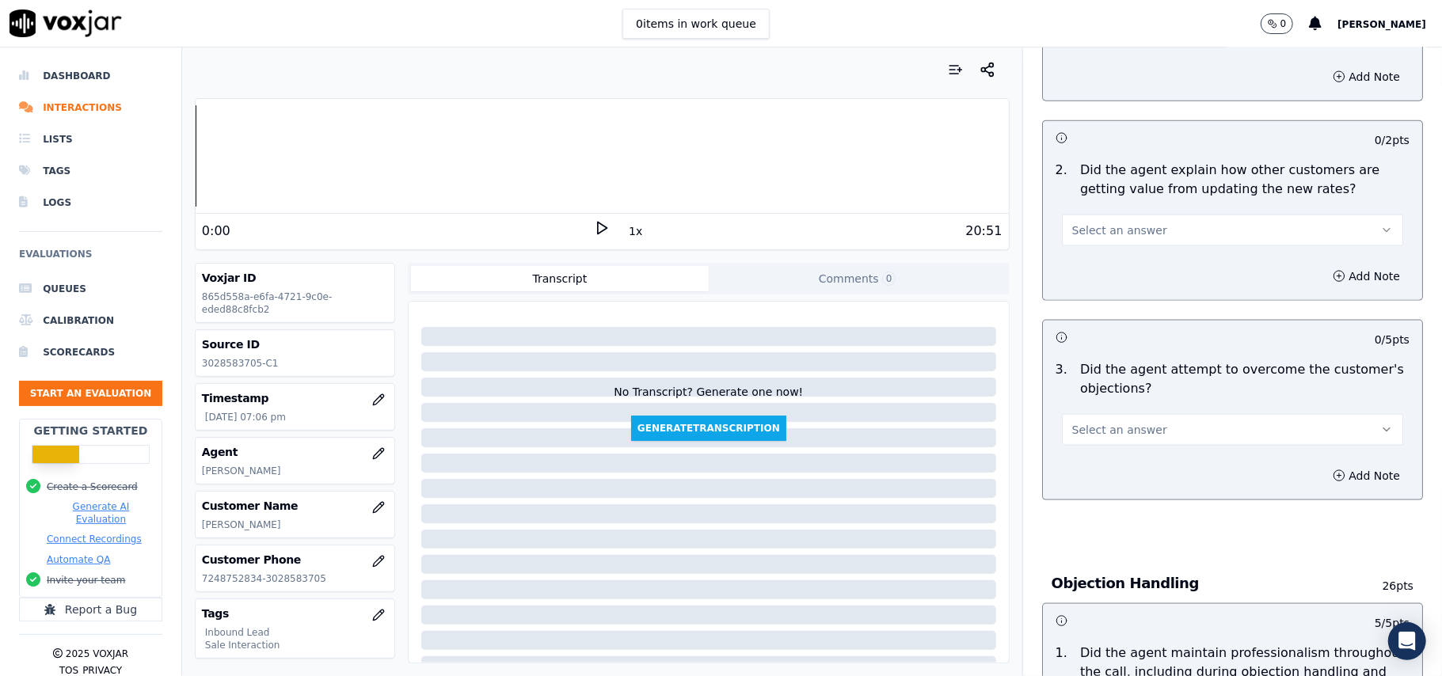
click at [1132, 414] on button "Select an answer" at bounding box center [1232, 430] width 341 height 32
click at [1116, 397] on div "Yes" at bounding box center [1198, 393] width 307 height 25
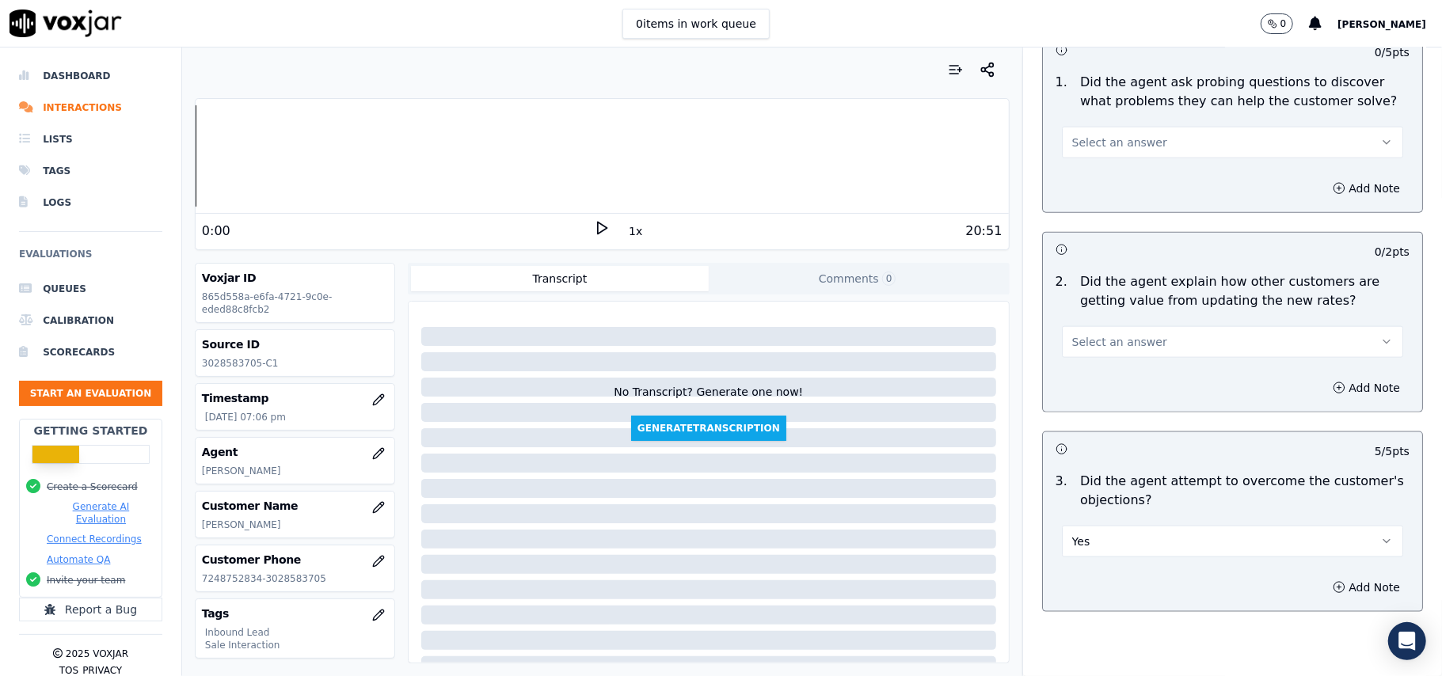
scroll to position [1160, 0]
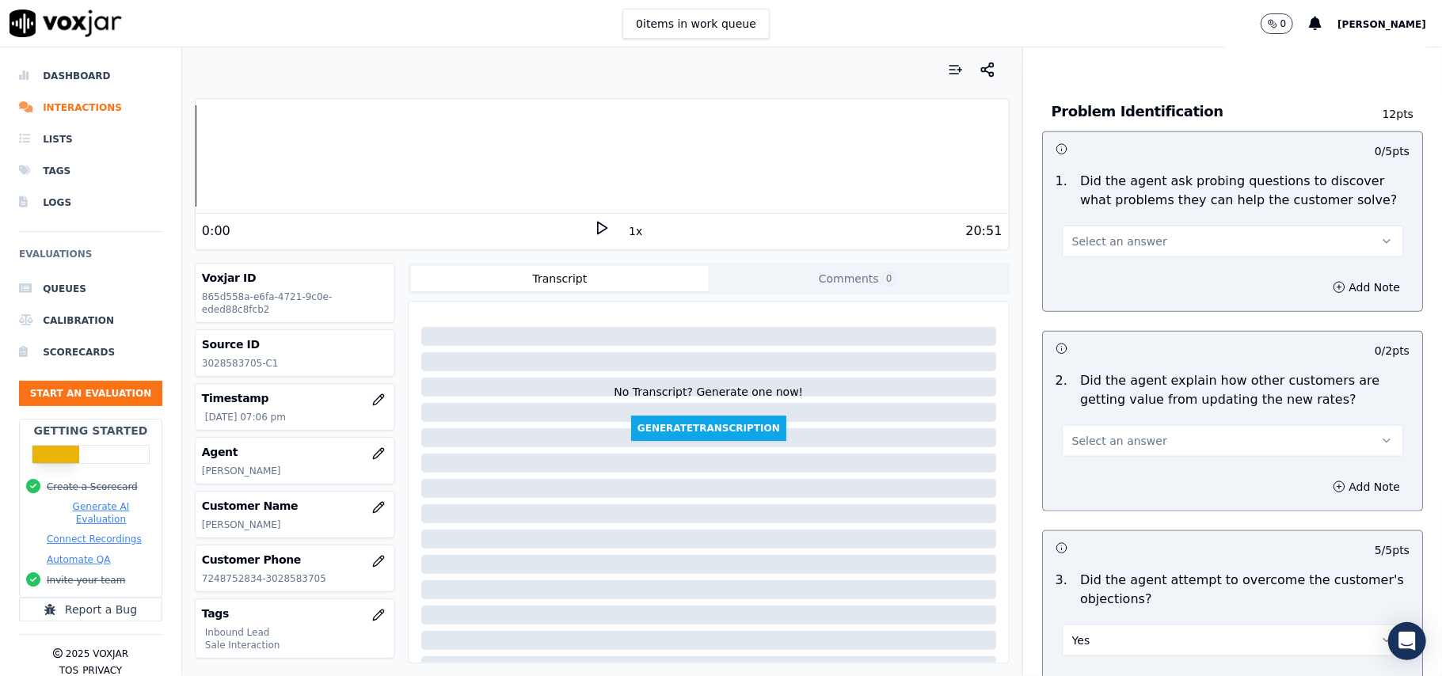
click at [1153, 425] on button "Select an answer" at bounding box center [1232, 441] width 341 height 32
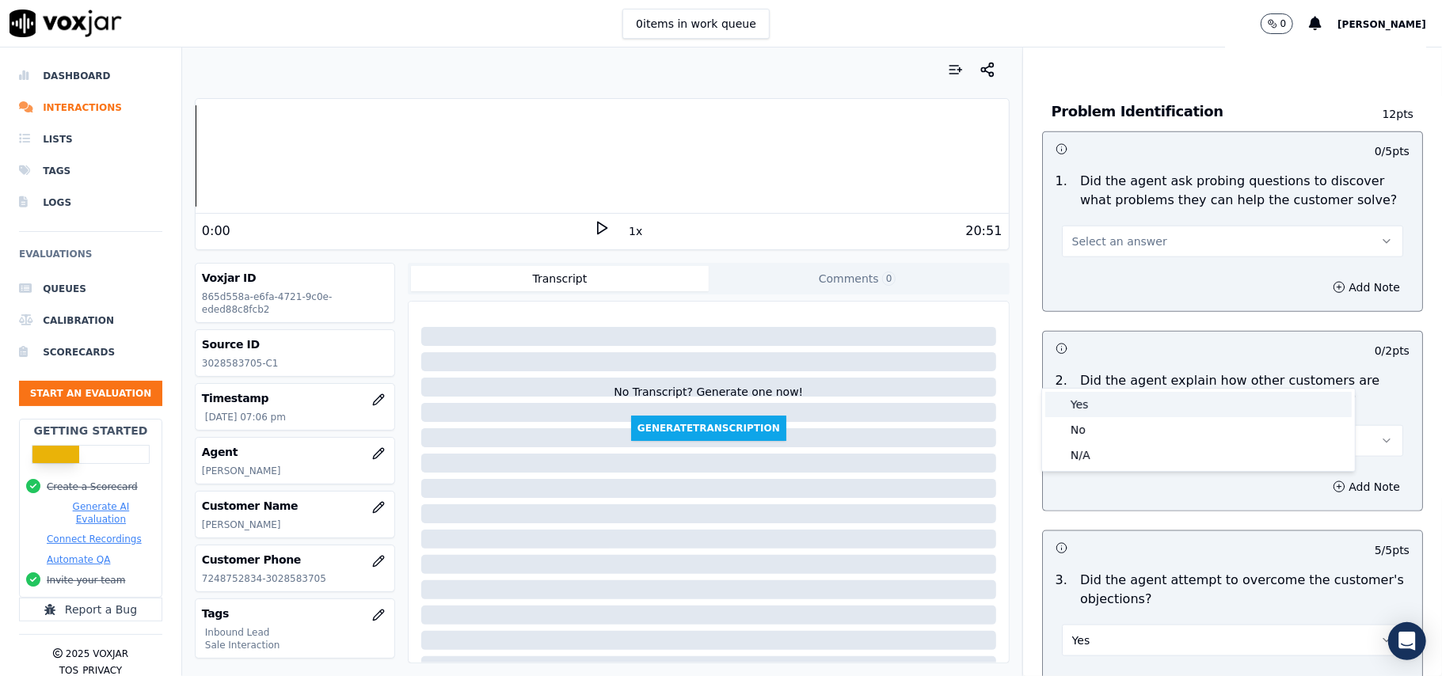
click at [1147, 413] on div "Yes" at bounding box center [1198, 404] width 307 height 25
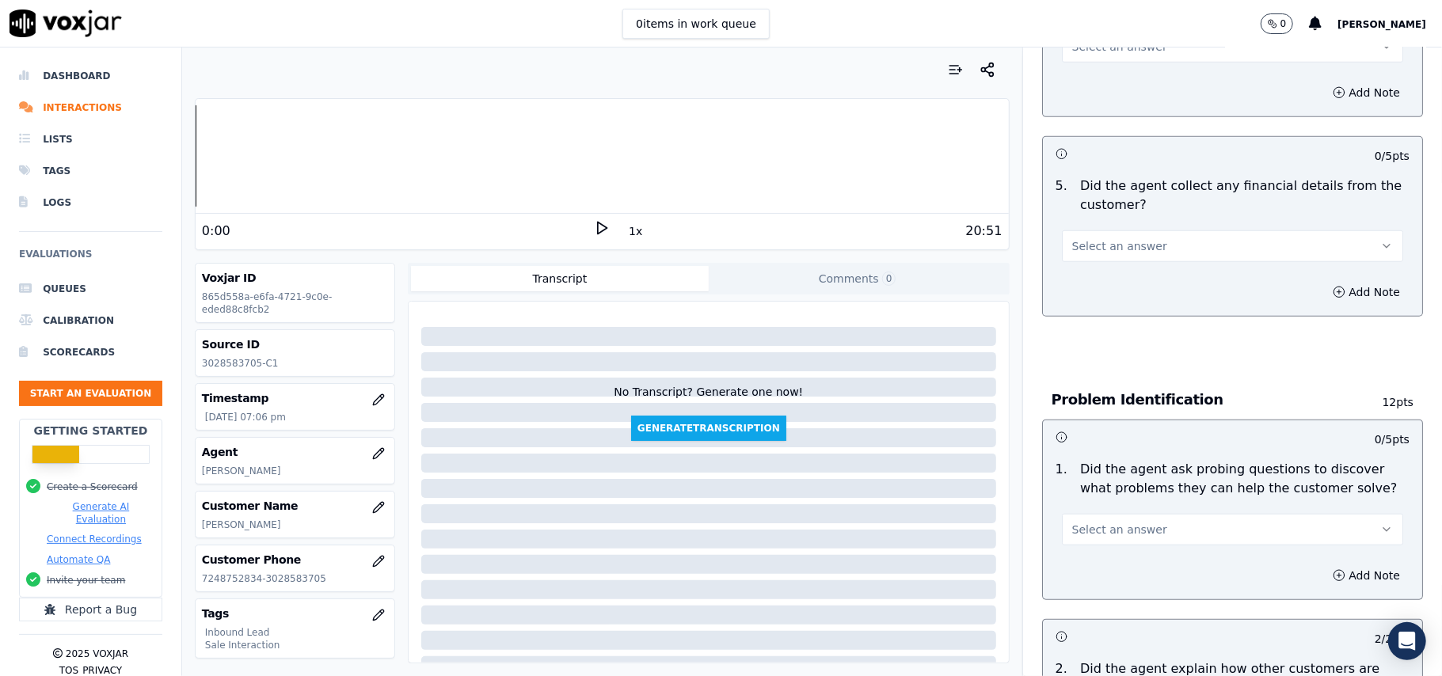
scroll to position [843, 0]
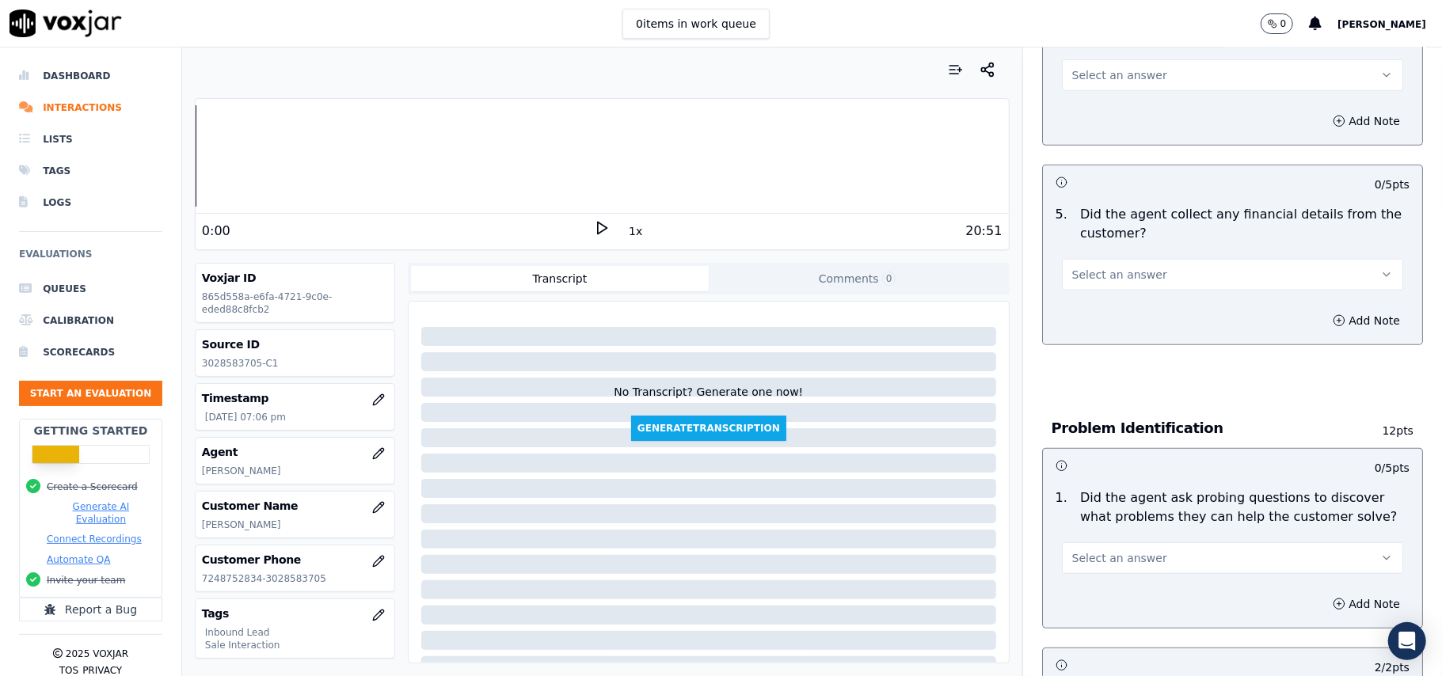
drag, startPoint x: 1141, startPoint y: 488, endPoint x: 1139, endPoint y: 498, distance: 10.6
click at [1141, 543] on button "Select an answer" at bounding box center [1232, 559] width 341 height 32
click at [1133, 529] on div "Yes" at bounding box center [1198, 520] width 307 height 25
click at [1135, 259] on button "Select an answer" at bounding box center [1232, 275] width 341 height 32
click at [1116, 286] on div "N/A" at bounding box center [1198, 287] width 307 height 25
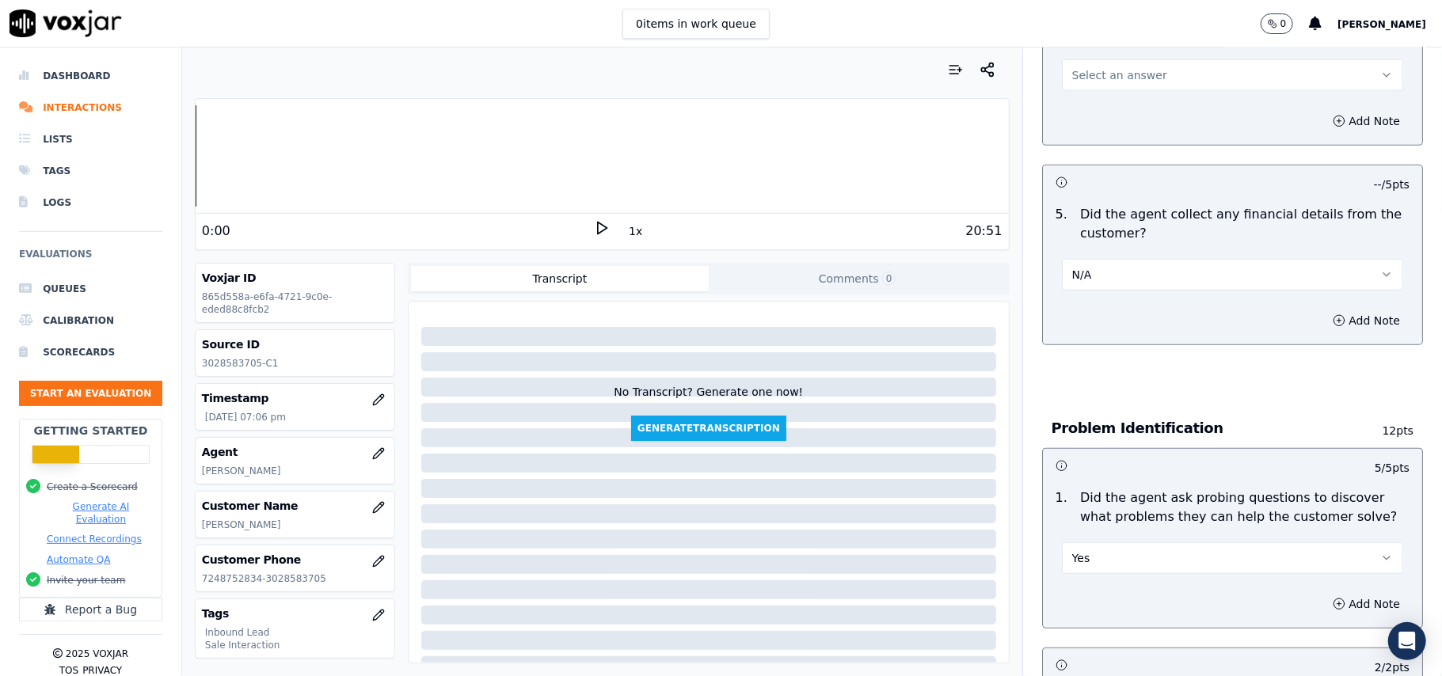
click at [1129, 259] on button "N/A" at bounding box center [1232, 275] width 341 height 32
click at [1122, 258] on div "No" at bounding box center [1198, 261] width 307 height 25
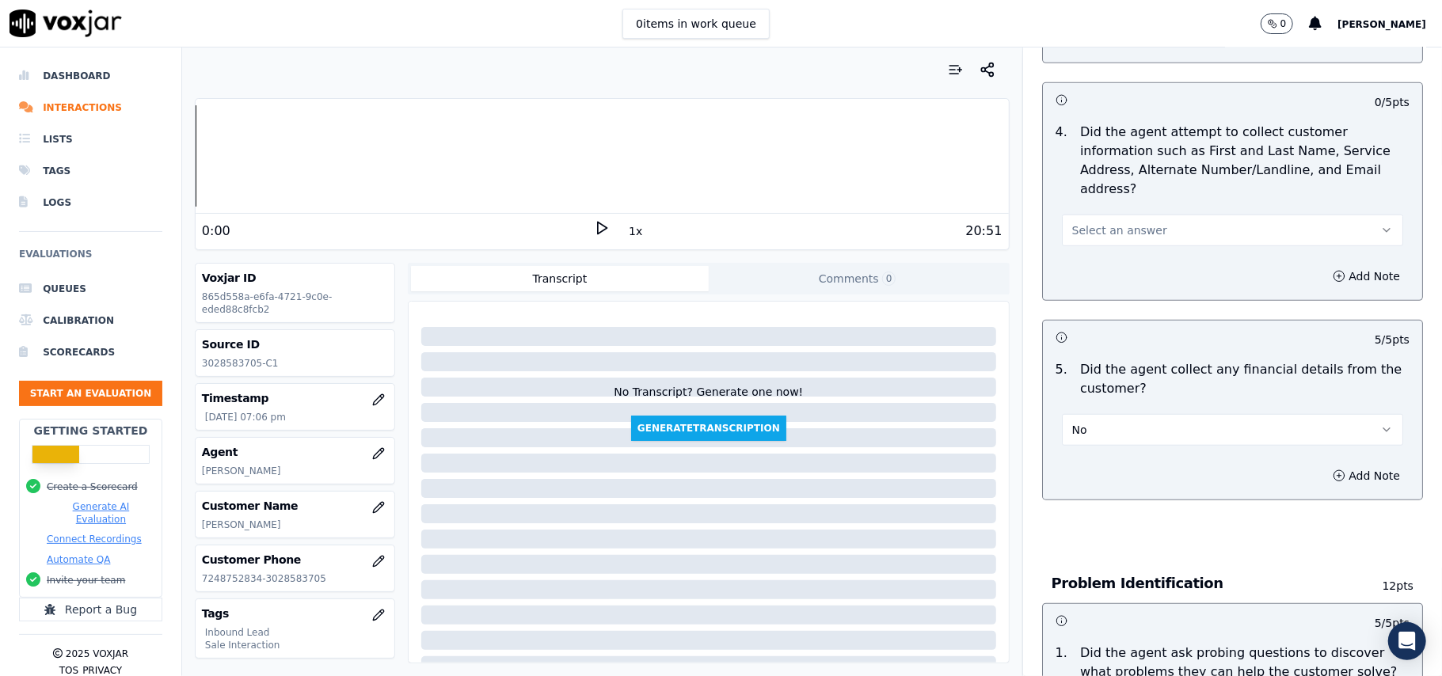
scroll to position [526, 0]
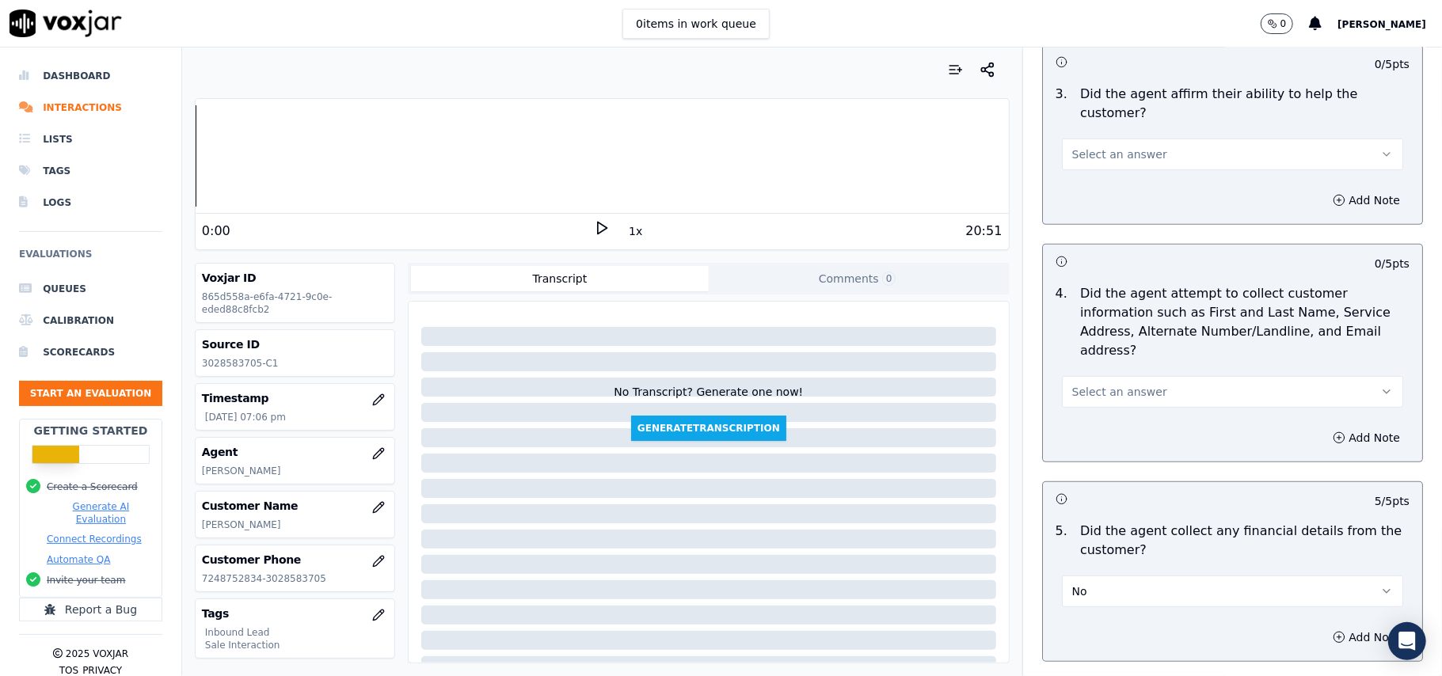
click at [1116, 384] on span "Select an answer" at bounding box center [1119, 392] width 95 height 16
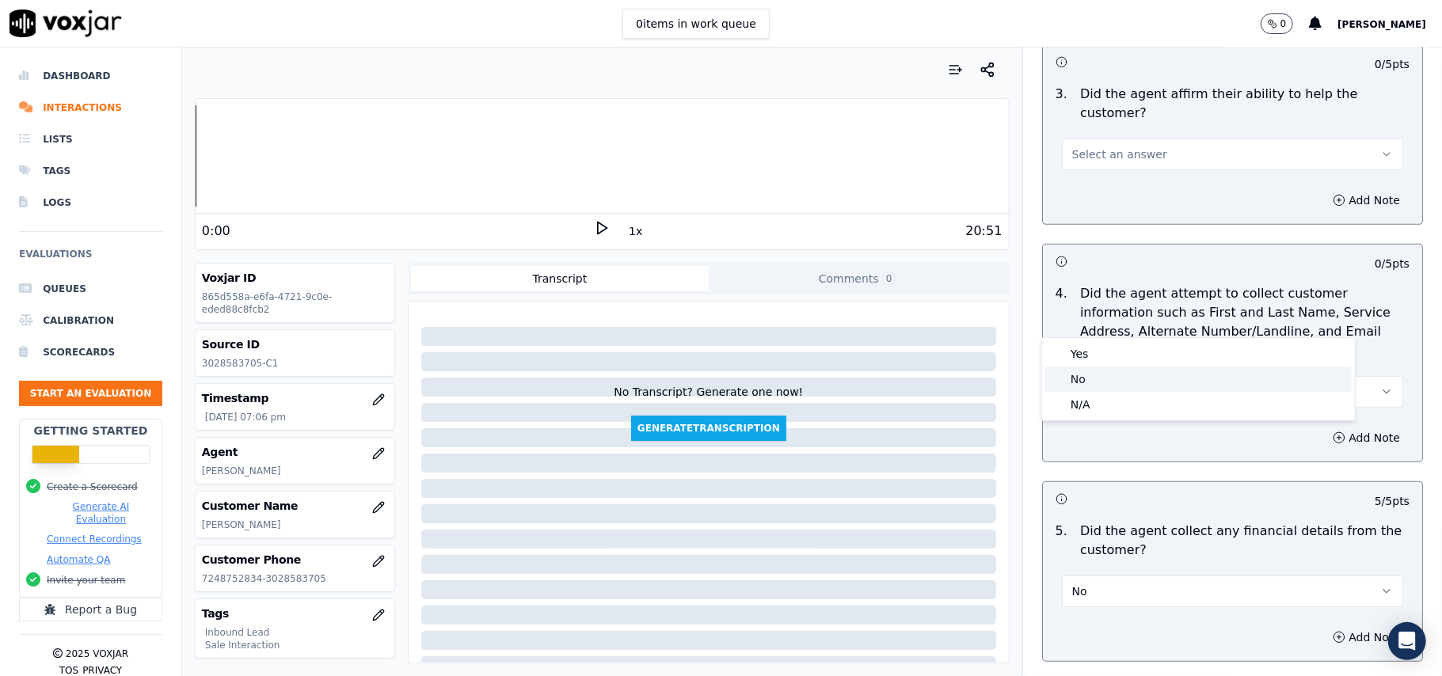
drag, startPoint x: 1118, startPoint y: 333, endPoint x: 1119, endPoint y: 369, distance: 35.7
click at [1119, 369] on div "No" at bounding box center [1198, 379] width 307 height 25
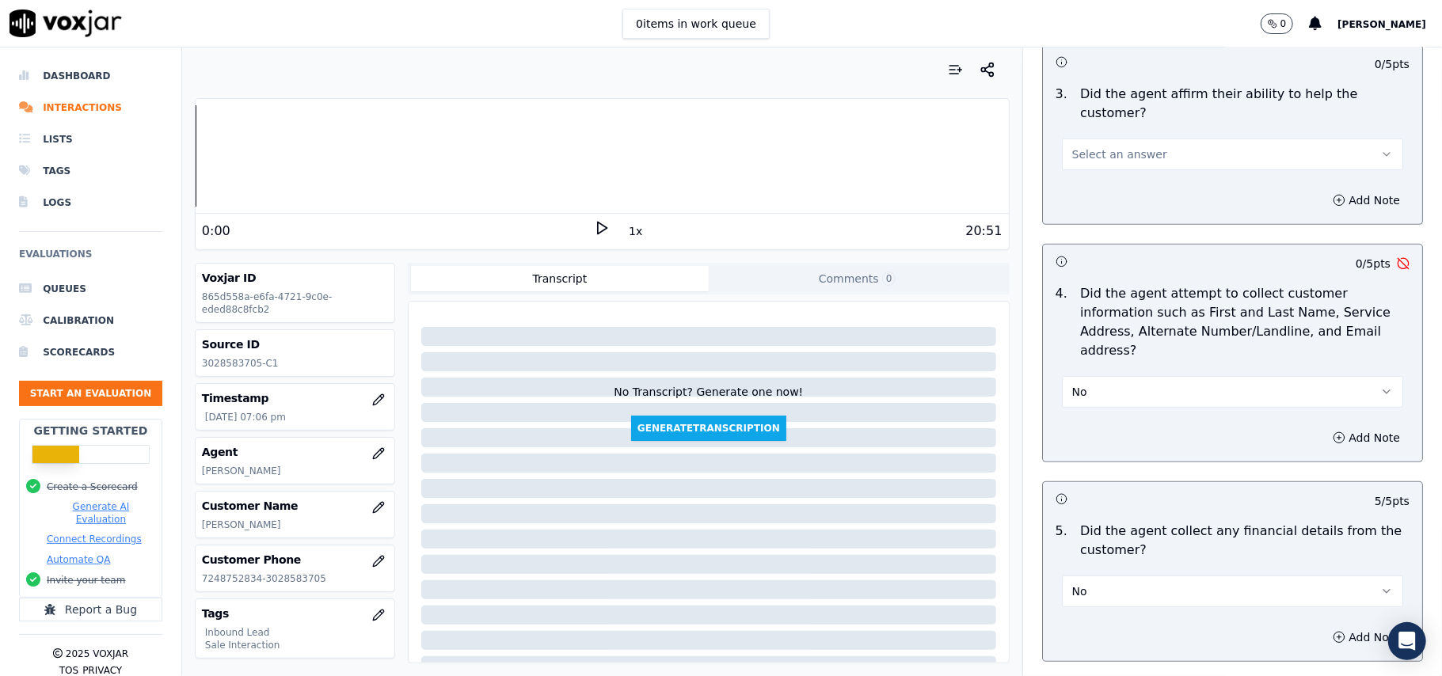
click at [1106, 376] on button "No" at bounding box center [1232, 392] width 341 height 32
click at [1106, 343] on div "Yes" at bounding box center [1198, 353] width 307 height 25
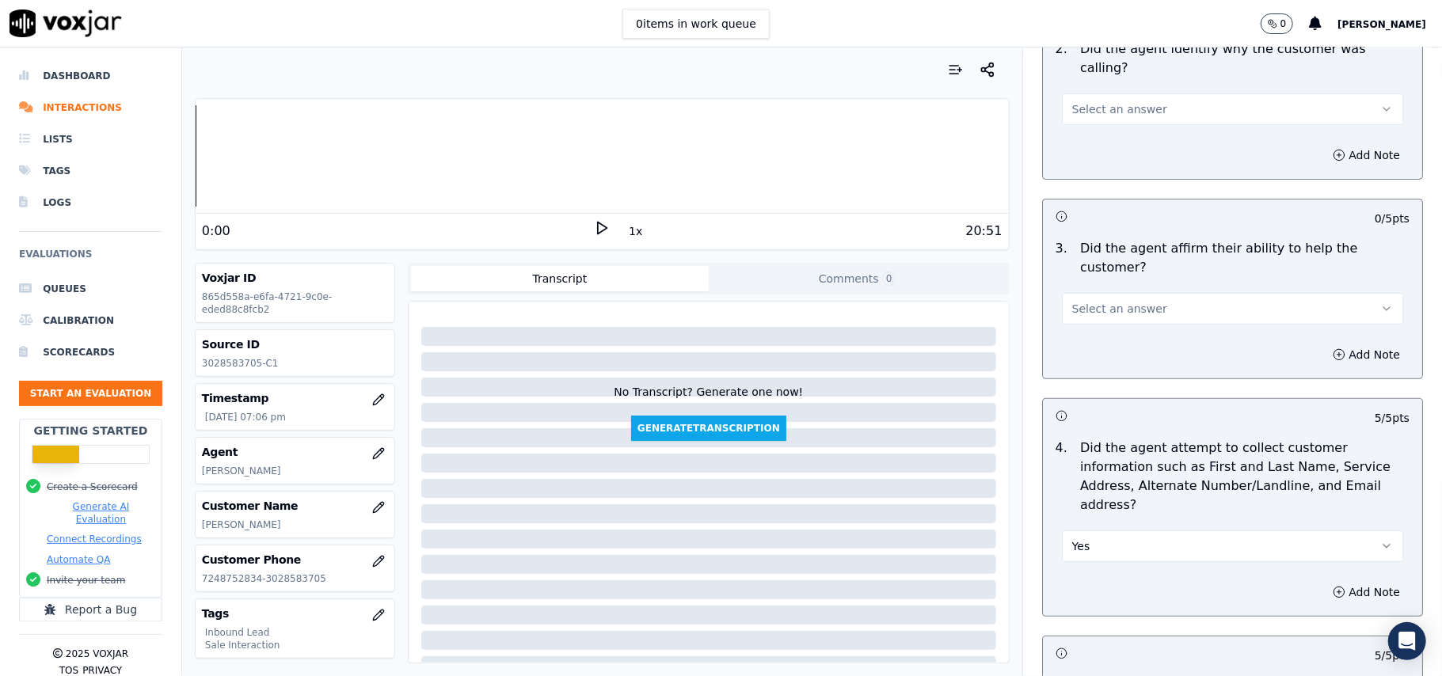
scroll to position [209, 0]
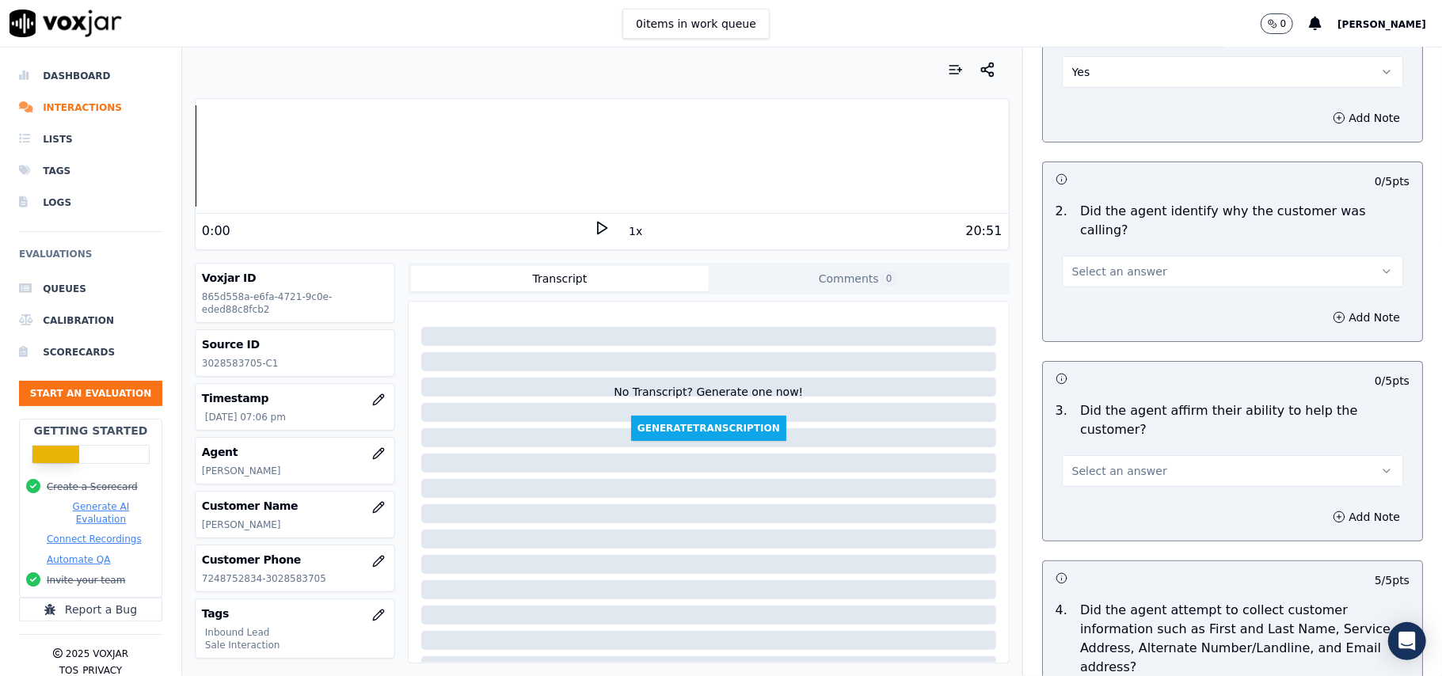
click at [1110, 463] on span "Select an answer" at bounding box center [1119, 471] width 95 height 16
click at [1106, 467] on div "No" at bounding box center [1198, 476] width 307 height 25
drag, startPoint x: 1113, startPoint y: 409, endPoint x: 1114, endPoint y: 422, distance: 13.5
click at [1114, 455] on button "No" at bounding box center [1232, 471] width 341 height 32
click at [1114, 448] on div "Yes" at bounding box center [1198, 451] width 307 height 25
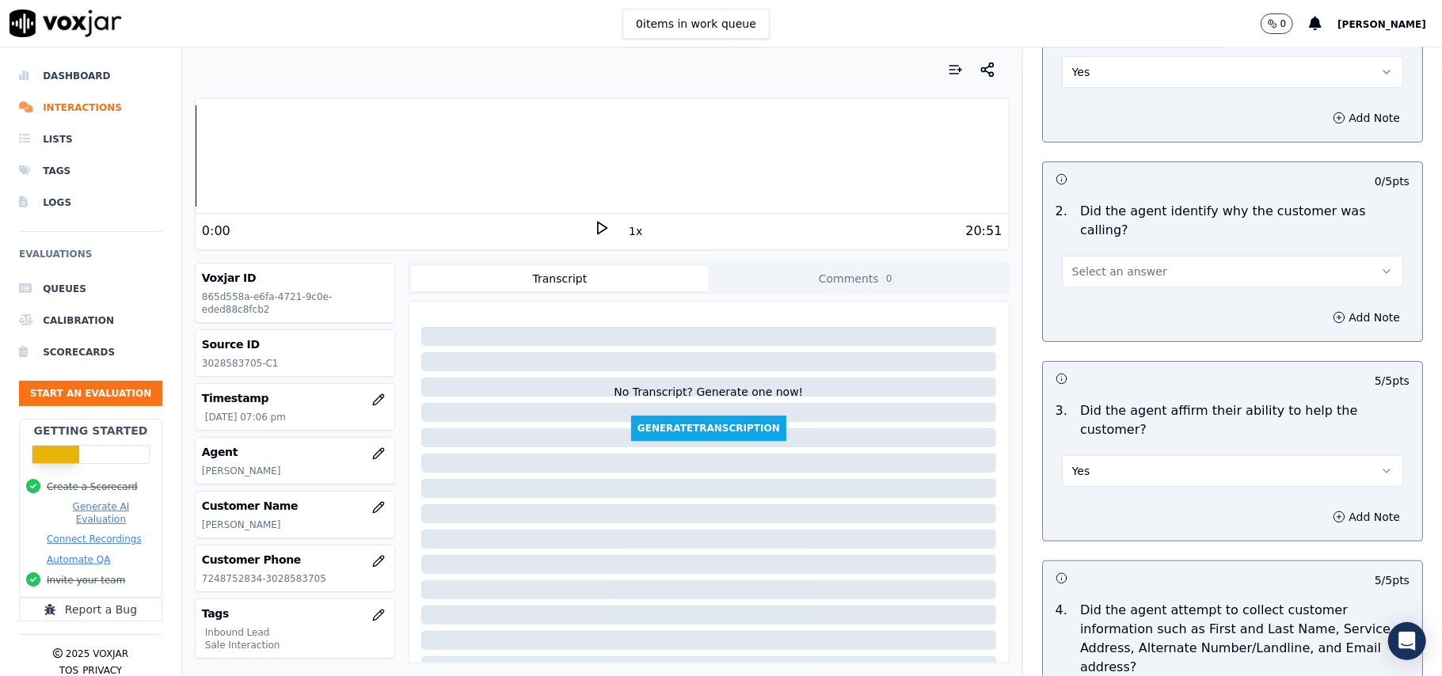
click at [1145, 256] on button "Select an answer" at bounding box center [1232, 272] width 341 height 32
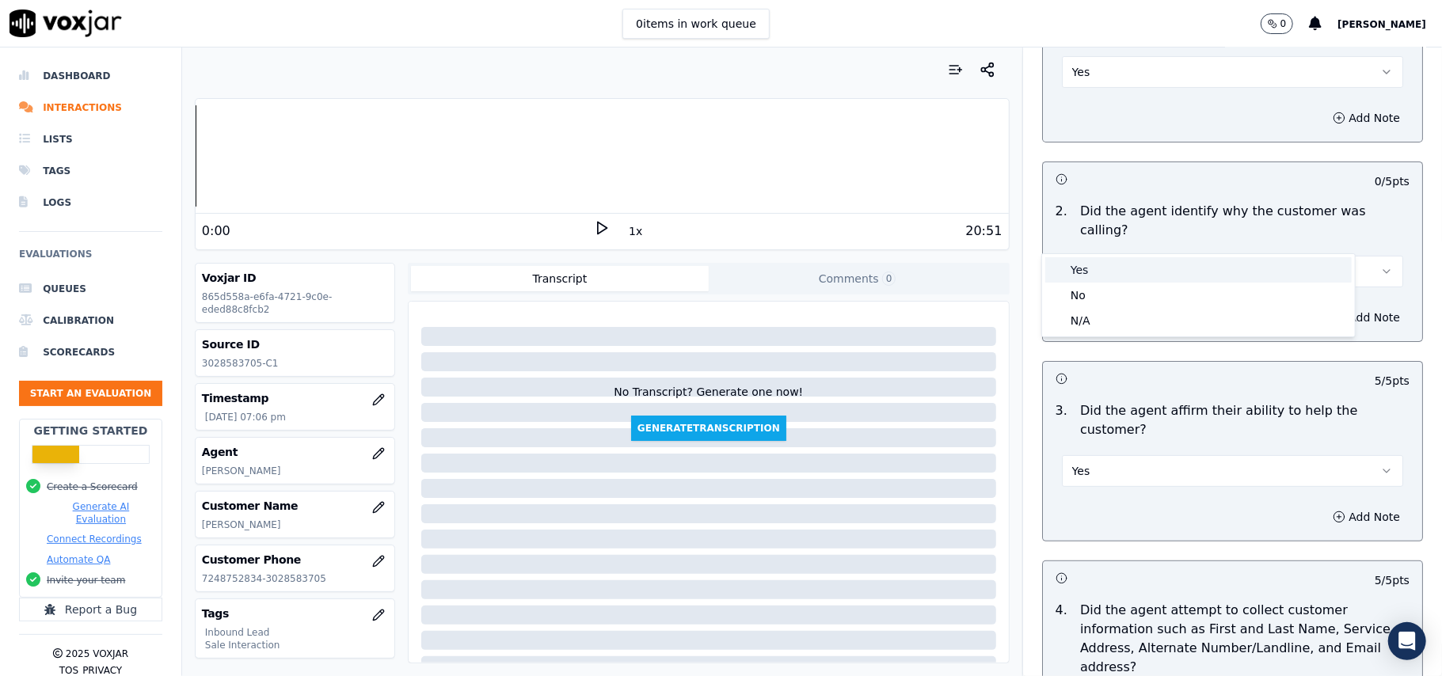
click at [1129, 264] on div "Yes" at bounding box center [1198, 269] width 307 height 25
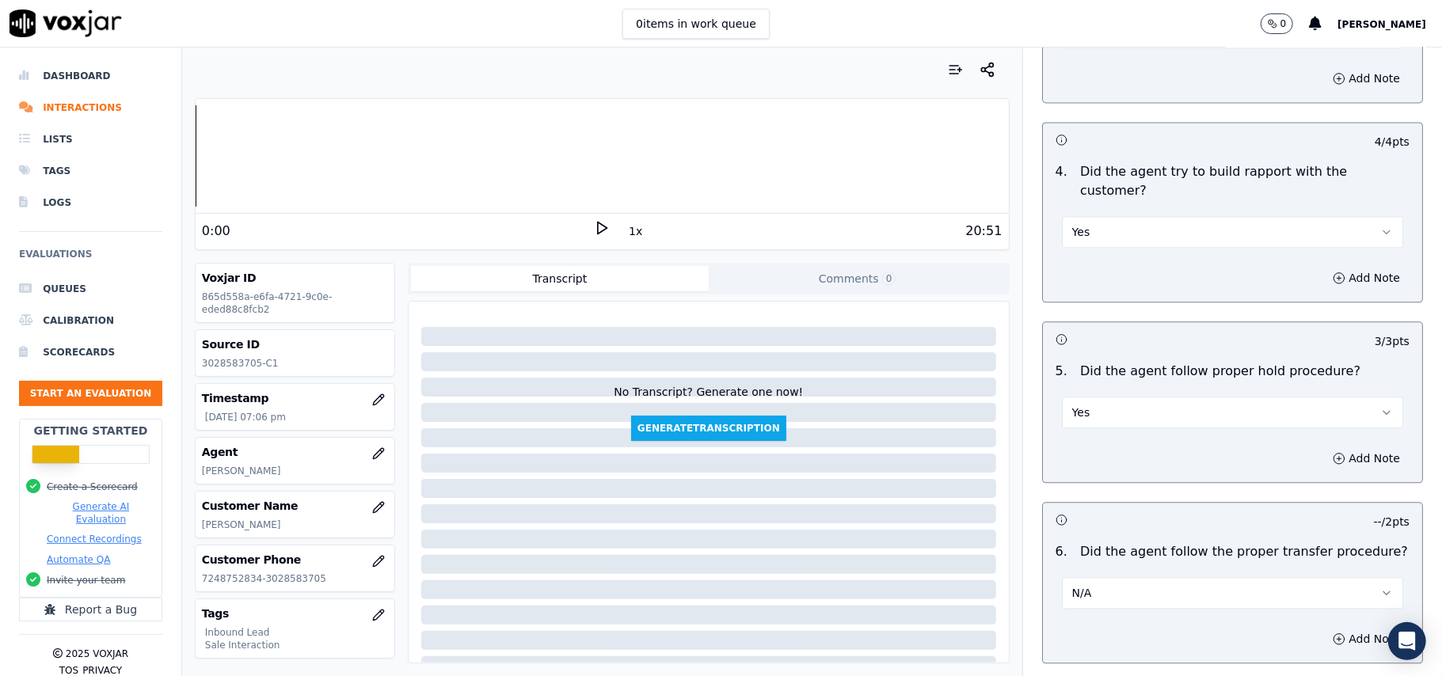
scroll to position [4433, 0]
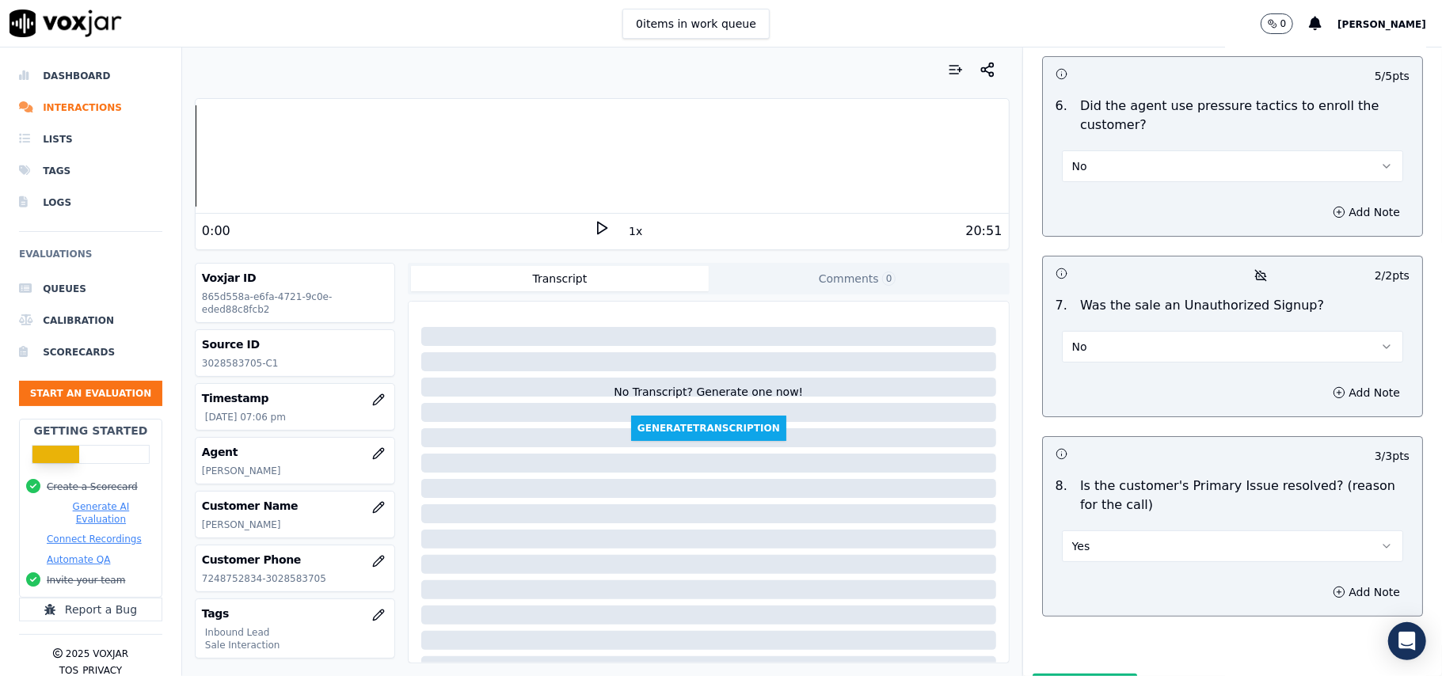
drag, startPoint x: 1079, startPoint y: 596, endPoint x: 1082, endPoint y: 587, distance: 9.3
click at [1079, 674] on button "Submit Scores" at bounding box center [1085, 688] width 105 height 29
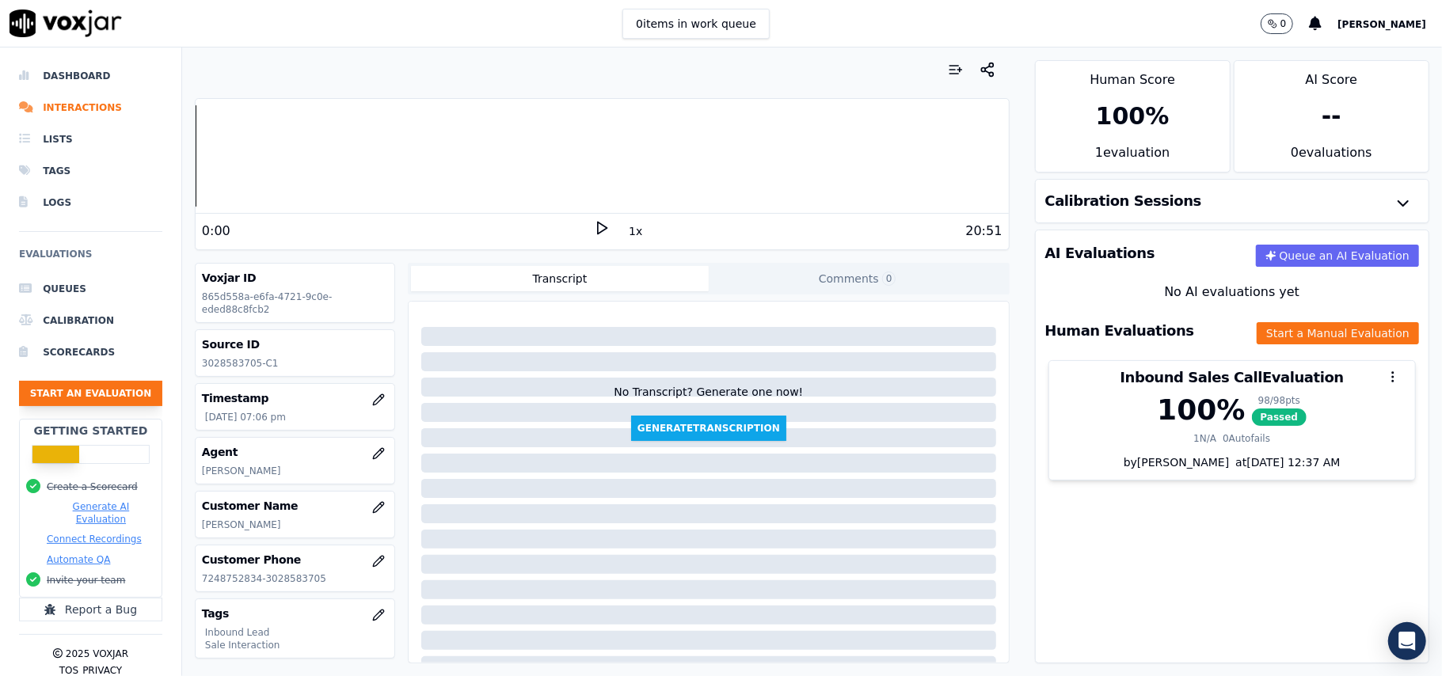
click at [92, 402] on button "Start an Evaluation" at bounding box center [90, 393] width 143 height 25
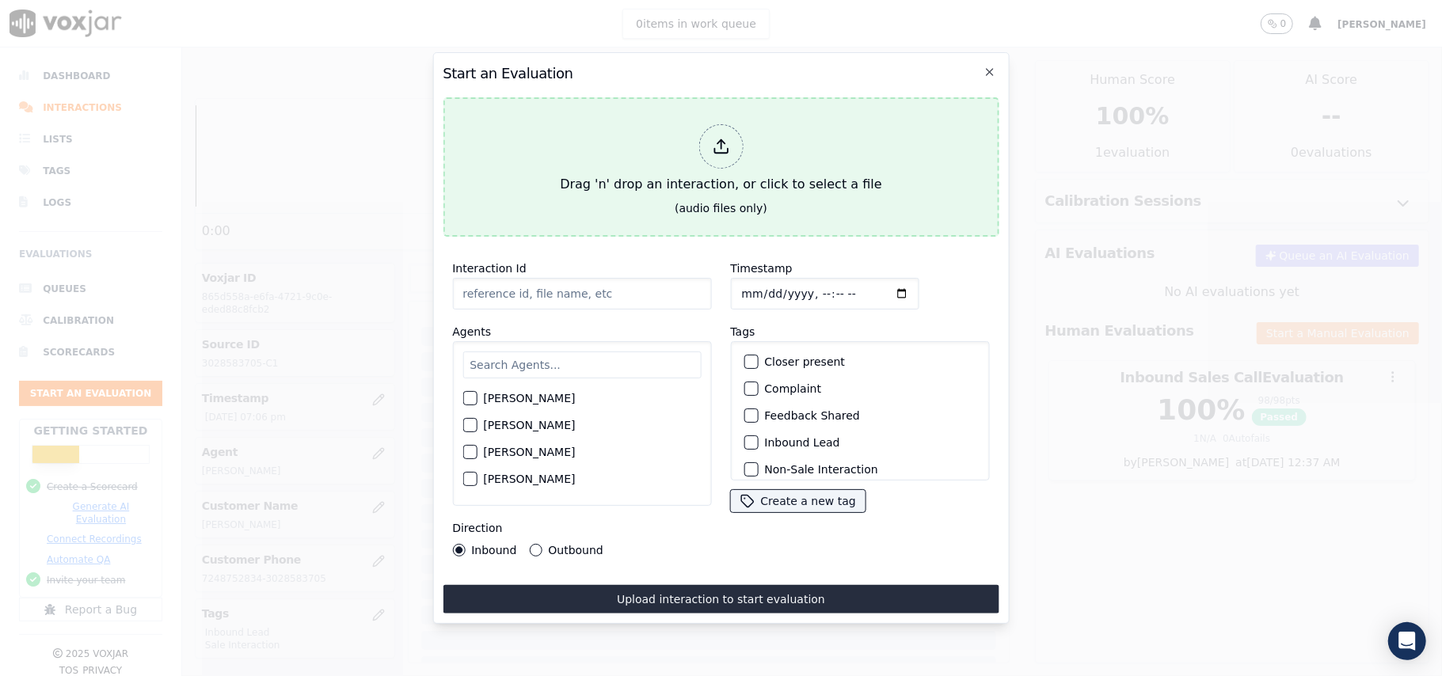
click at [729, 138] on icon at bounding box center [720, 146] width 17 height 17
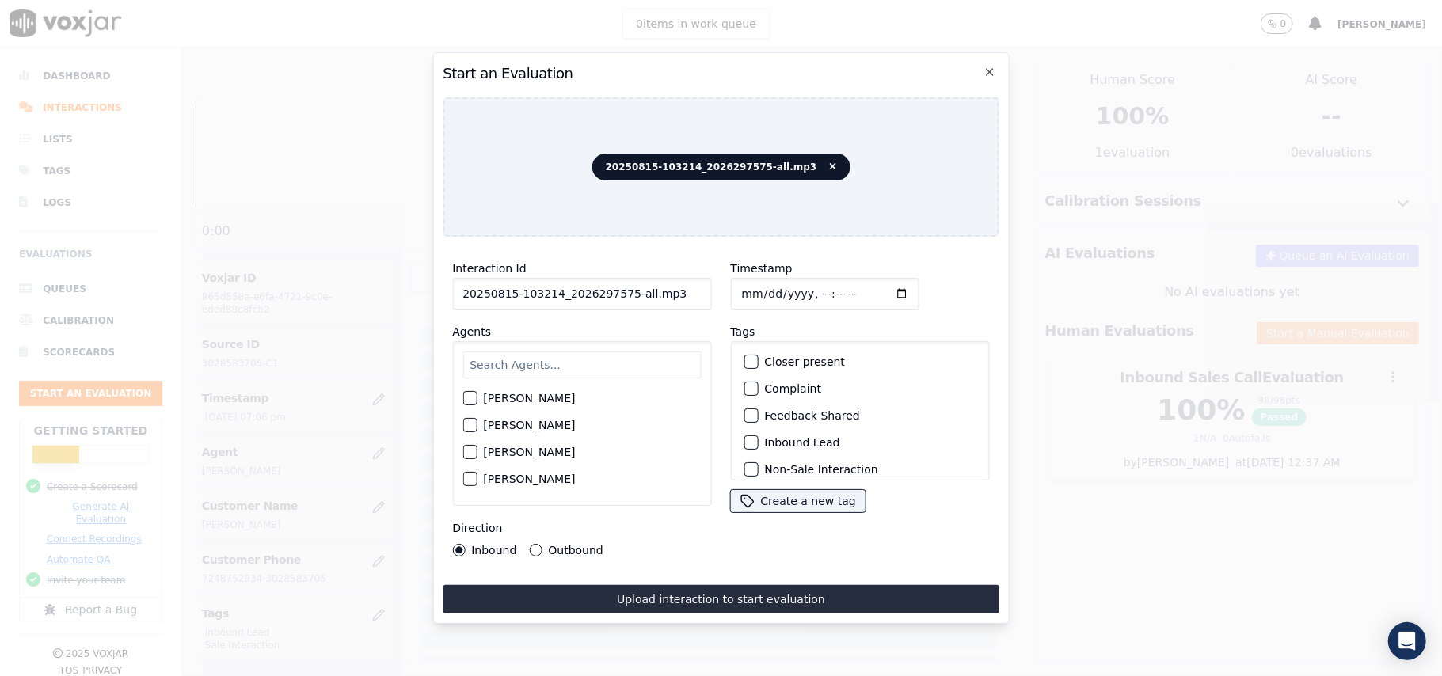
drag, startPoint x: 638, startPoint y: 286, endPoint x: 619, endPoint y: 289, distance: 19.3
click at [619, 288] on input "20250815-103214_2026297575-all.mp3" at bounding box center [581, 294] width 259 height 32
type input "20250815-103214_2026297575-C1"
click at [761, 292] on input "Timestamp" at bounding box center [824, 294] width 189 height 32
type input "2025-08-15T19:44"
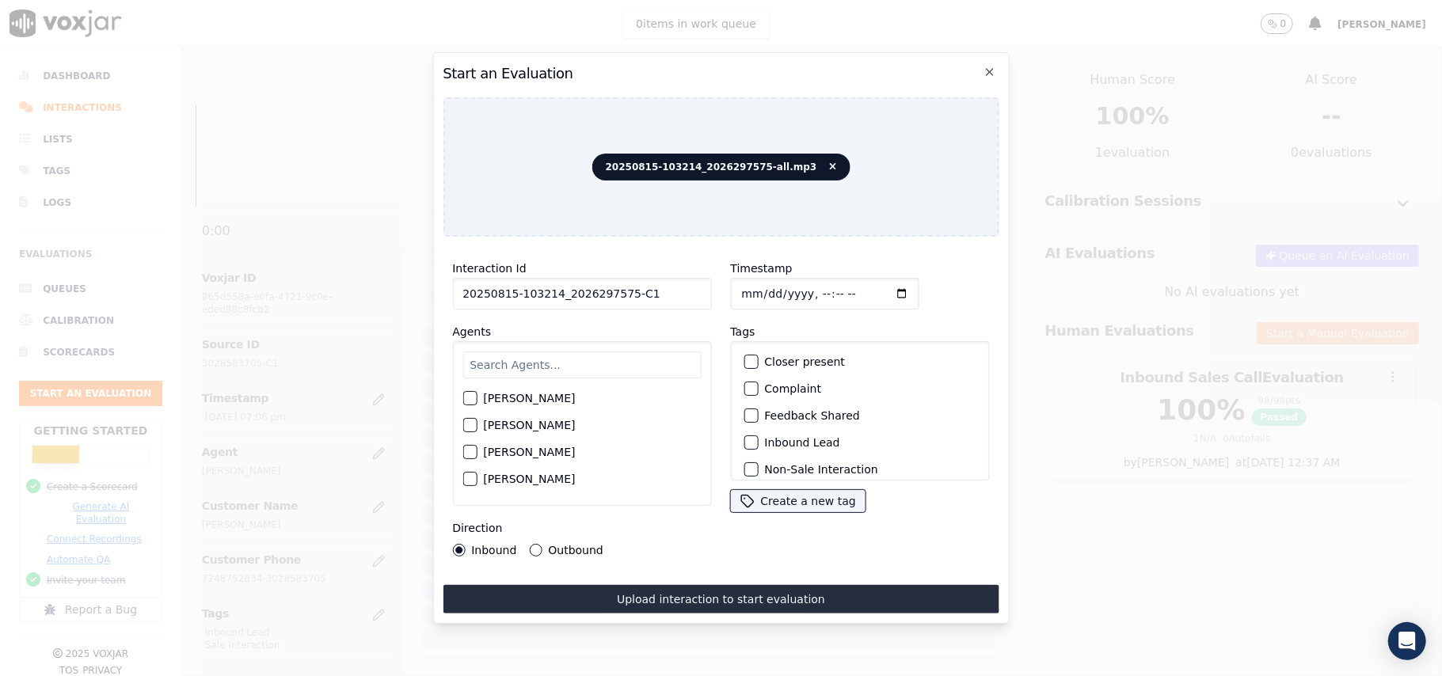
click at [558, 372] on input "text" at bounding box center [582, 365] width 238 height 27
paste input "Martin"
type input "Martin"
click at [485, 398] on label "[PERSON_NAME]" at bounding box center [529, 403] width 92 height 11
click at [477, 396] on button "[PERSON_NAME]" at bounding box center [470, 403] width 14 height 14
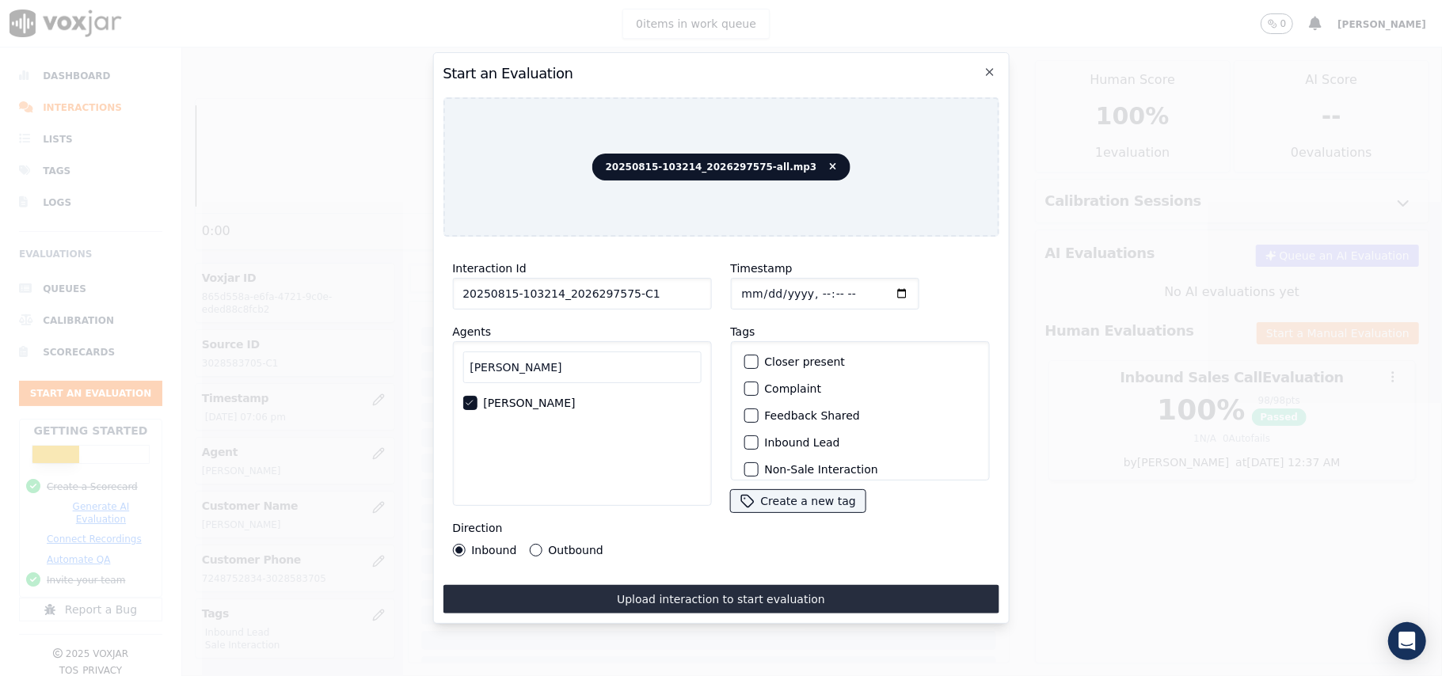
click at [745, 437] on div "button" at bounding box center [750, 442] width 11 height 11
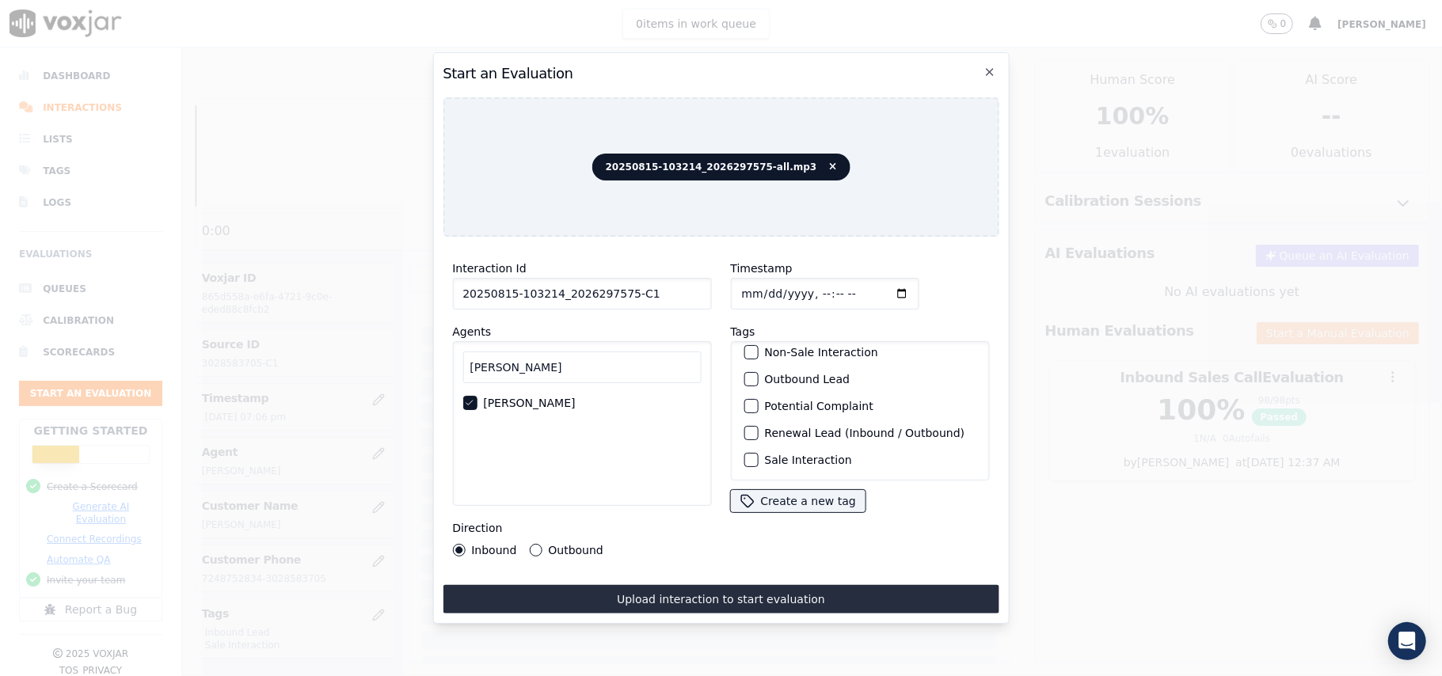
click at [745, 455] on div "button" at bounding box center [750, 460] width 11 height 11
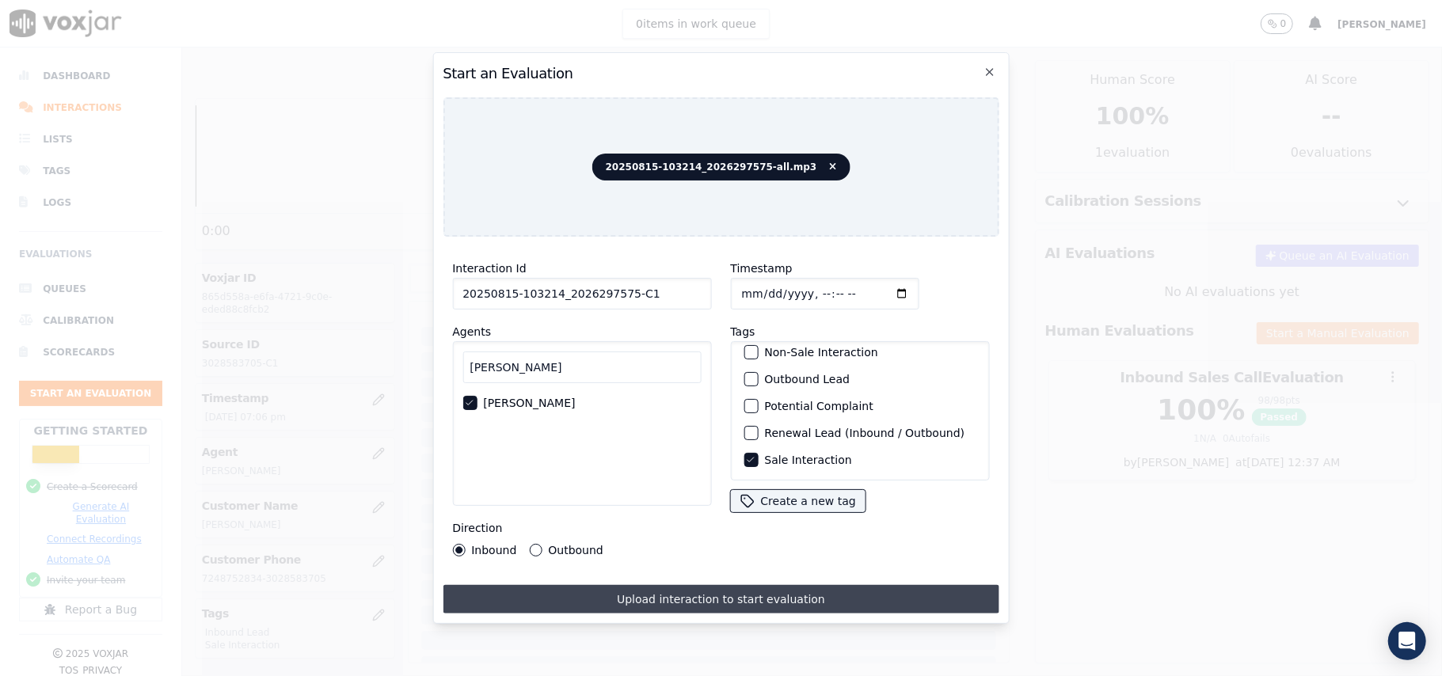
click at [695, 596] on button "Upload interaction to start evaluation" at bounding box center [721, 599] width 556 height 29
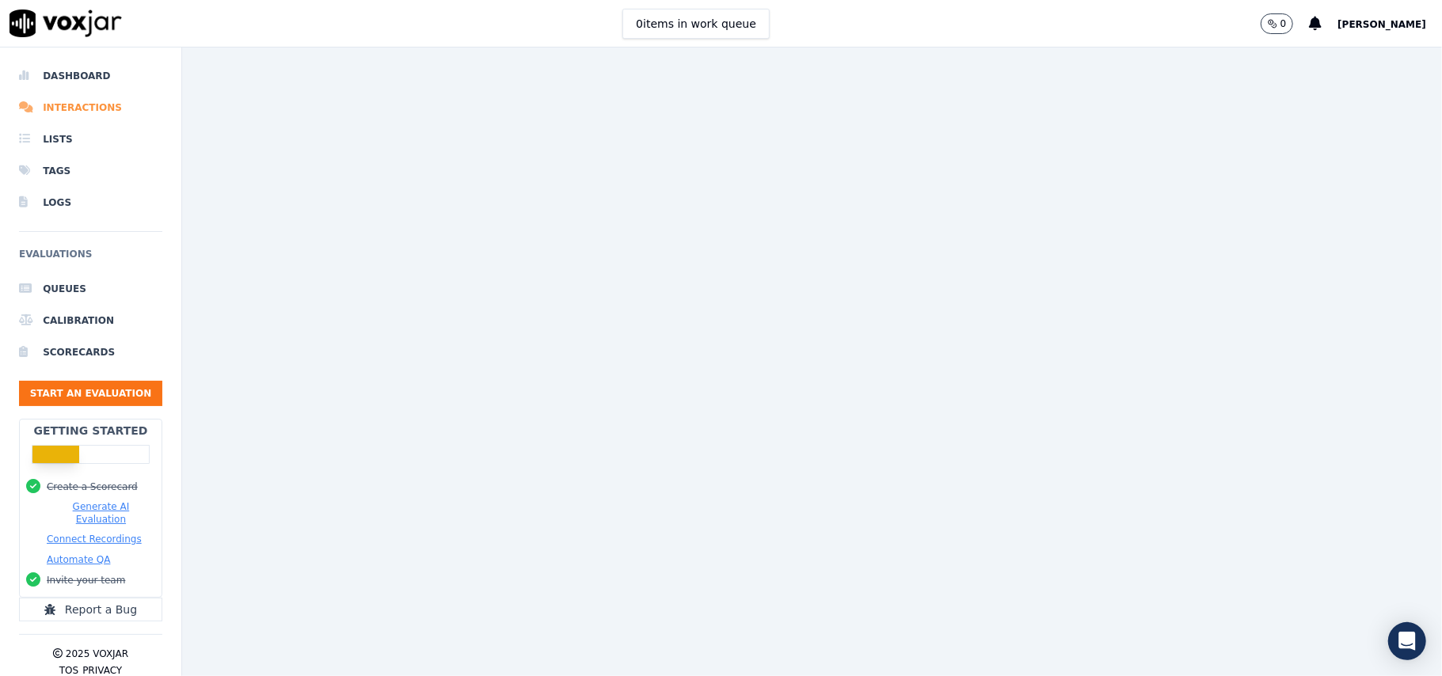
click at [96, 102] on li "Interactions" at bounding box center [90, 108] width 143 height 32
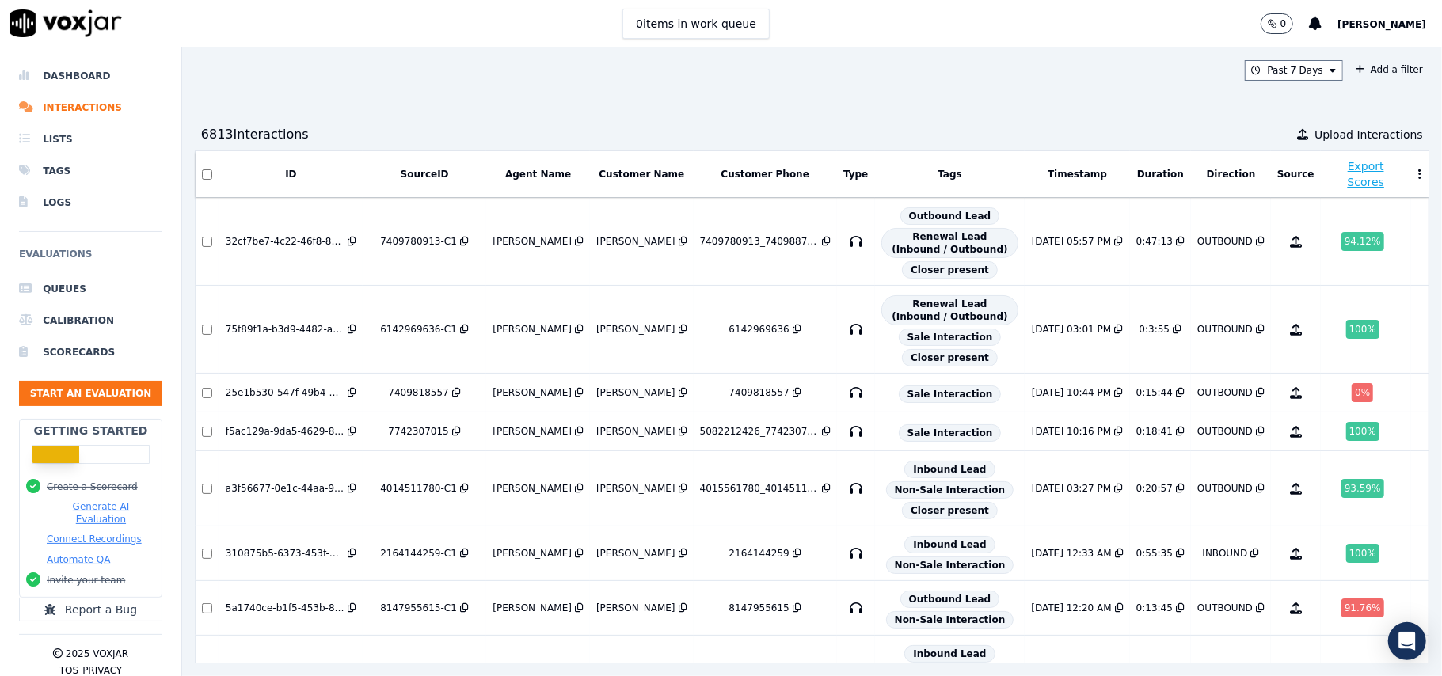
scroll to position [393, 0]
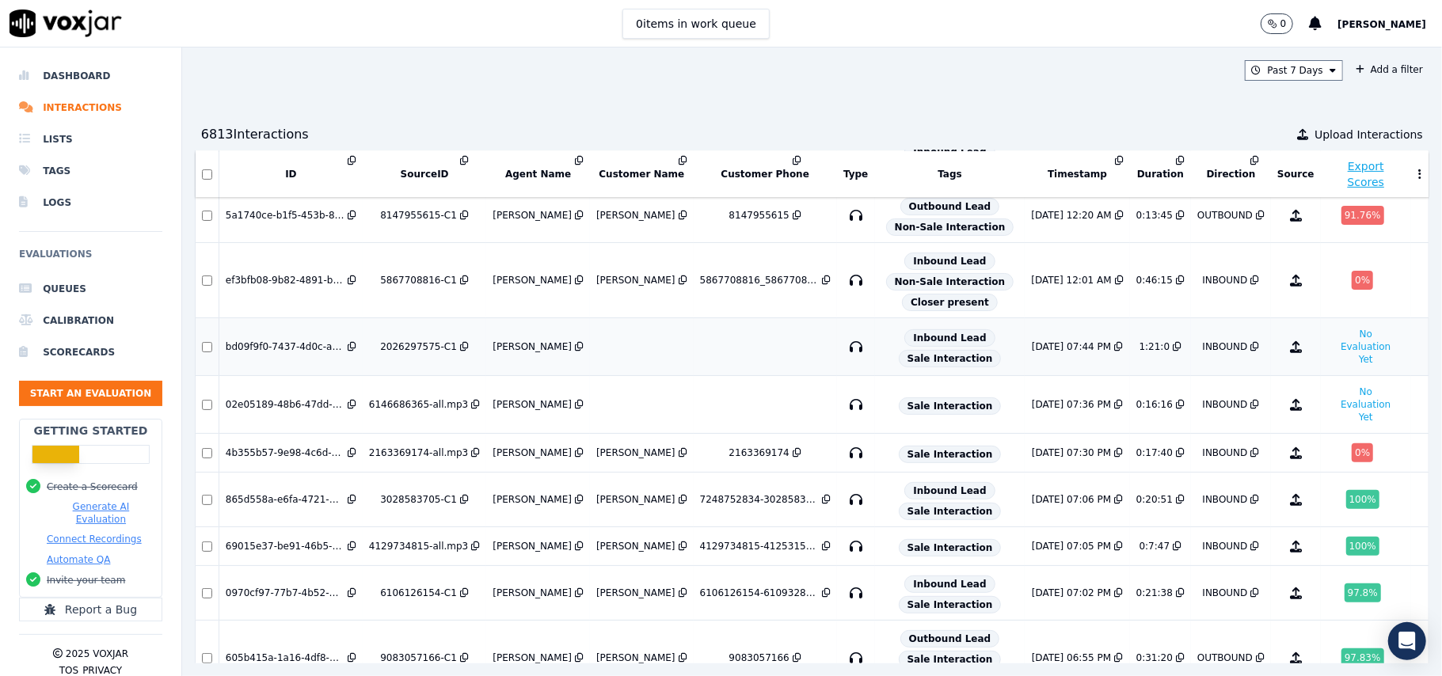
click at [379, 376] on td "2026297575-C1" at bounding box center [425, 347] width 124 height 58
click at [49, 112] on li "Interactions" at bounding box center [90, 108] width 143 height 32
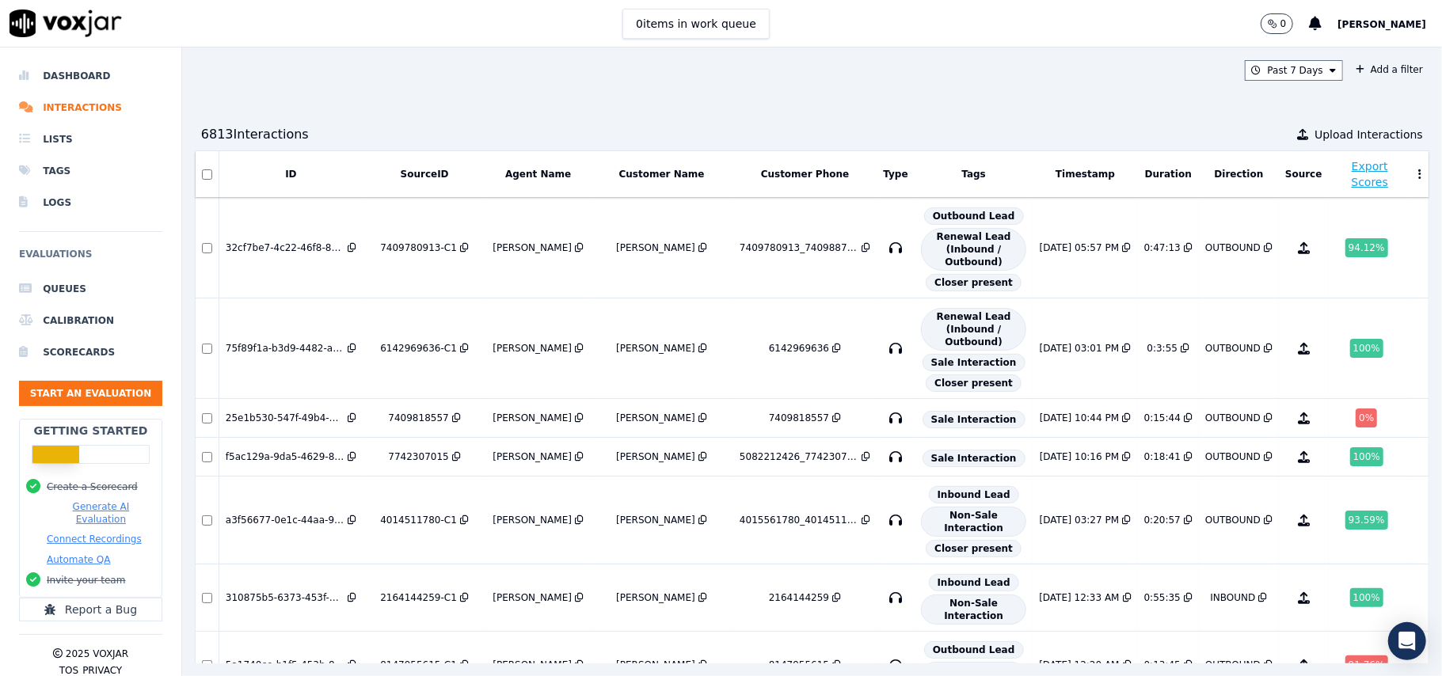
scroll to position [391, 0]
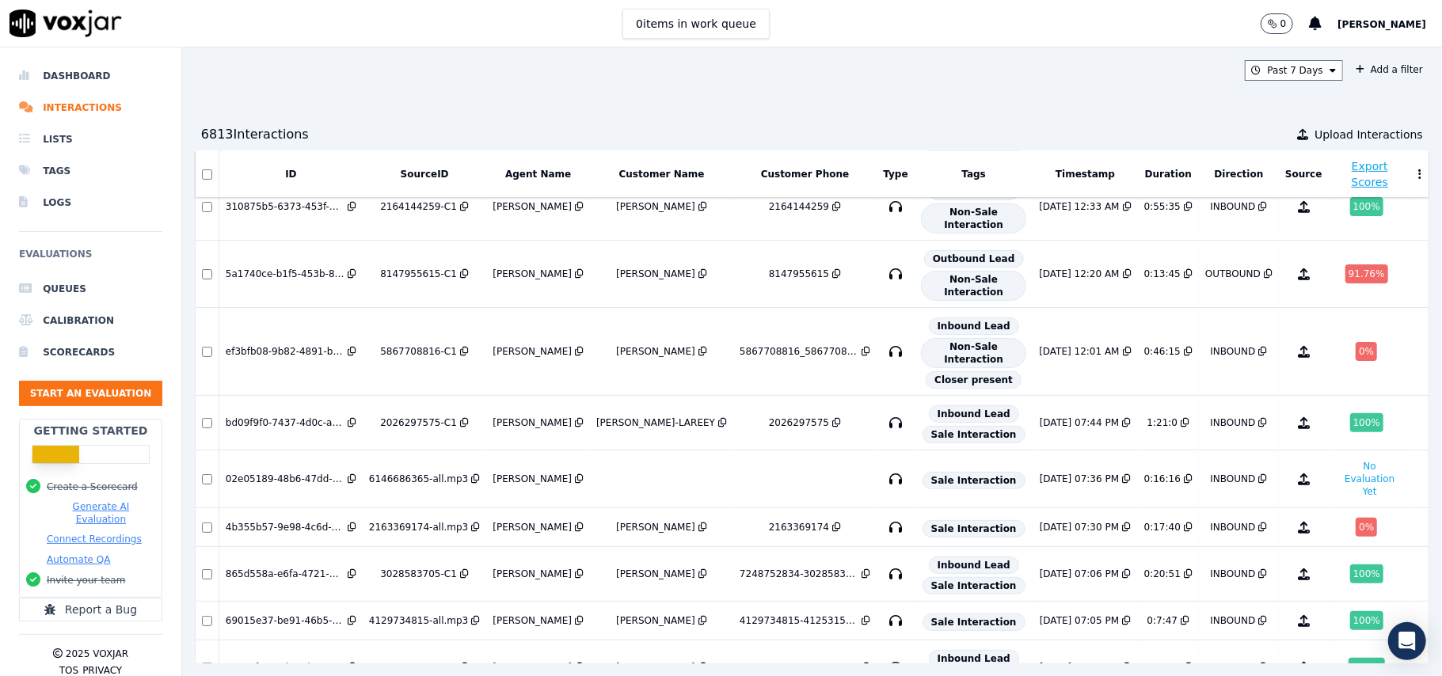
click at [843, 99] on div "Past 7 Days Add a filter 6813 Interaction s Upload Interactions ID SourceID Age…" at bounding box center [812, 362] width 1260 height 629
click at [1350, 413] on div "100 %" at bounding box center [1366, 422] width 33 height 19
click at [67, 78] on li "Dashboard" at bounding box center [90, 76] width 143 height 32
